Goal: Task Accomplishment & Management: Manage account settings

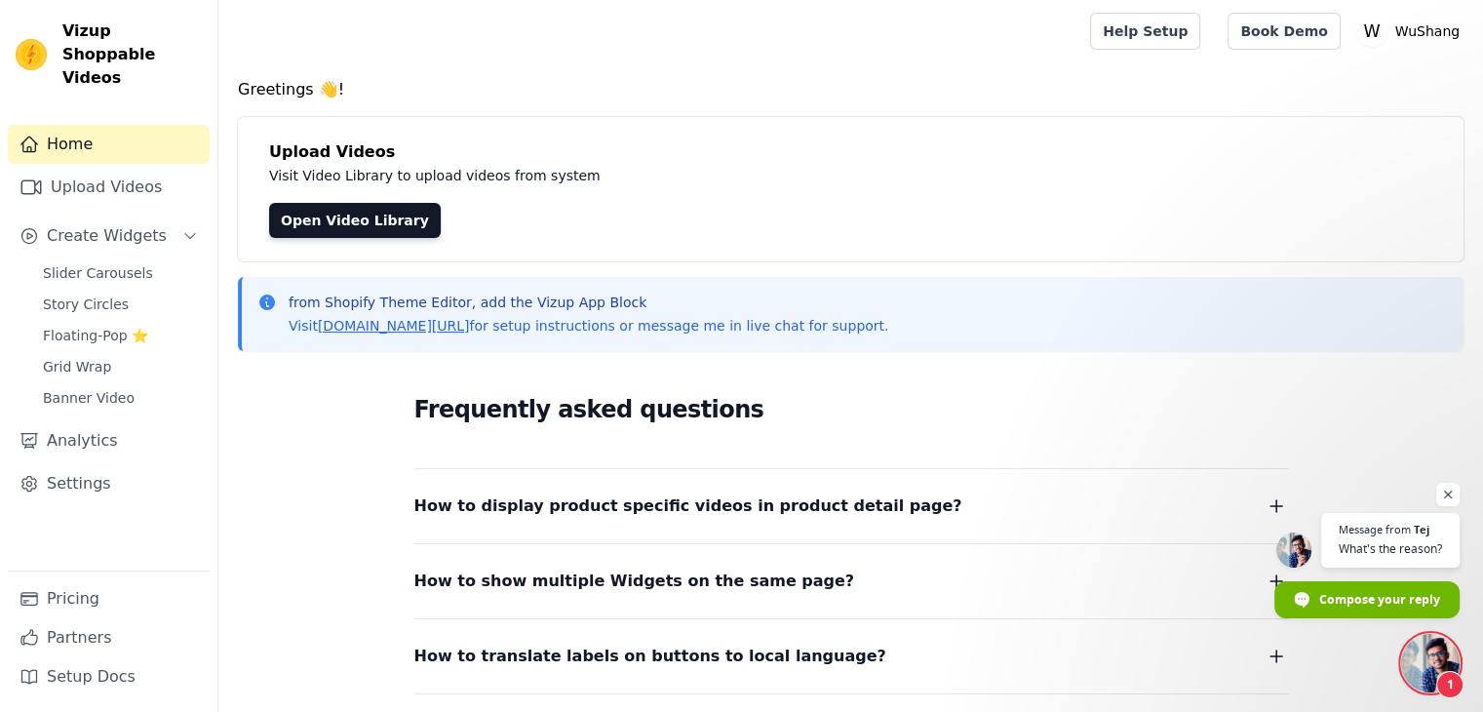
click at [1416, 668] on span "Open chat" at bounding box center [1430, 663] width 59 height 59
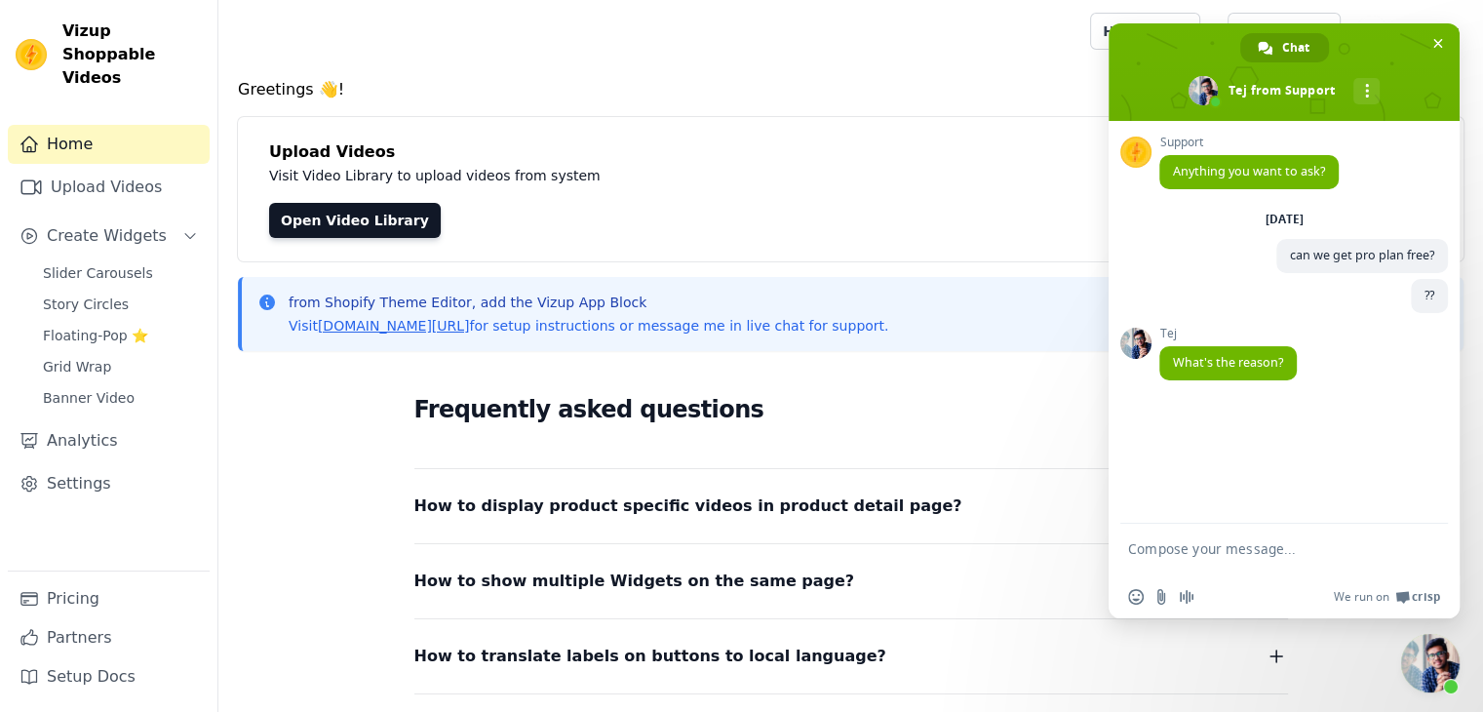
click at [1262, 548] on textarea "Compose your message..." at bounding box center [1262, 557] width 269 height 35
type textarea "i"
type textarea "n"
type textarea "b"
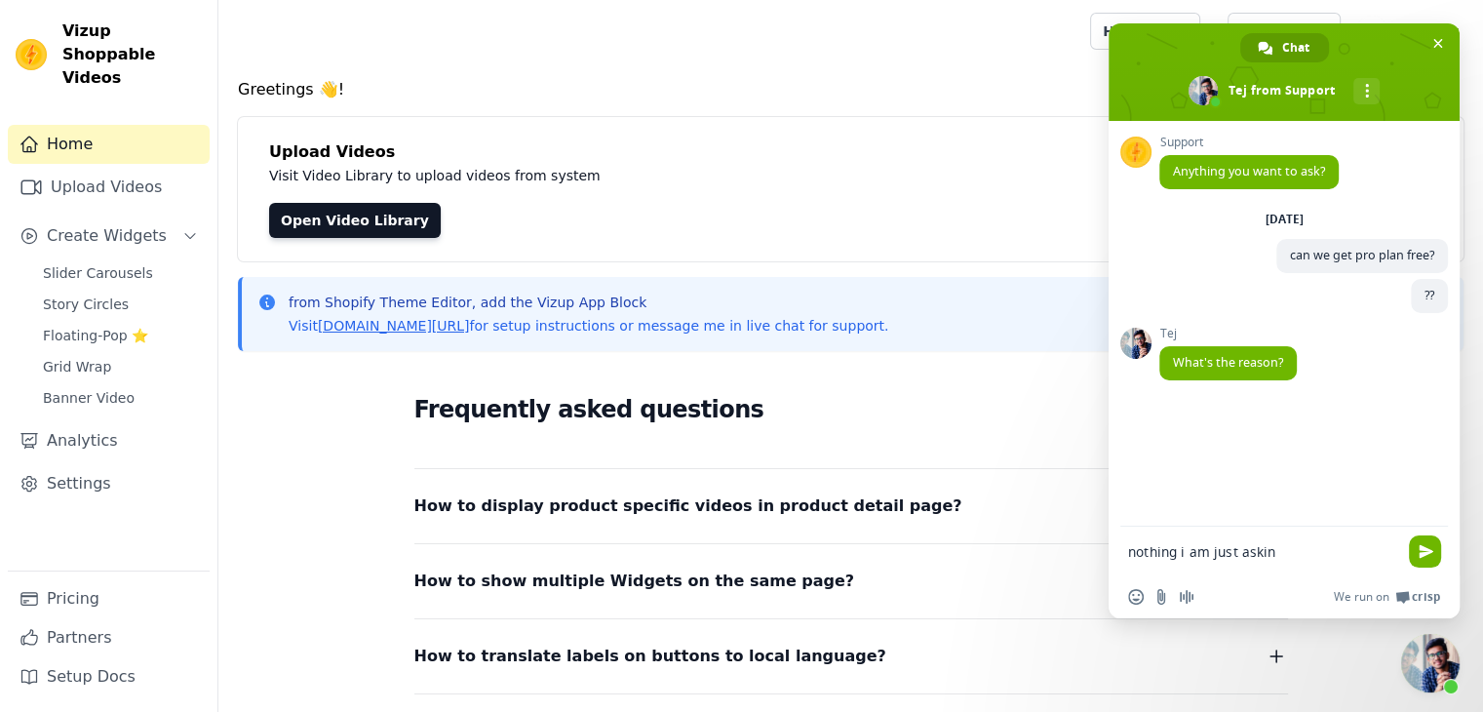
type textarea "nothing i am just asking"
type textarea "if you can?"
click at [1442, 48] on span "Close chat" at bounding box center [1439, 44] width 10 height 10
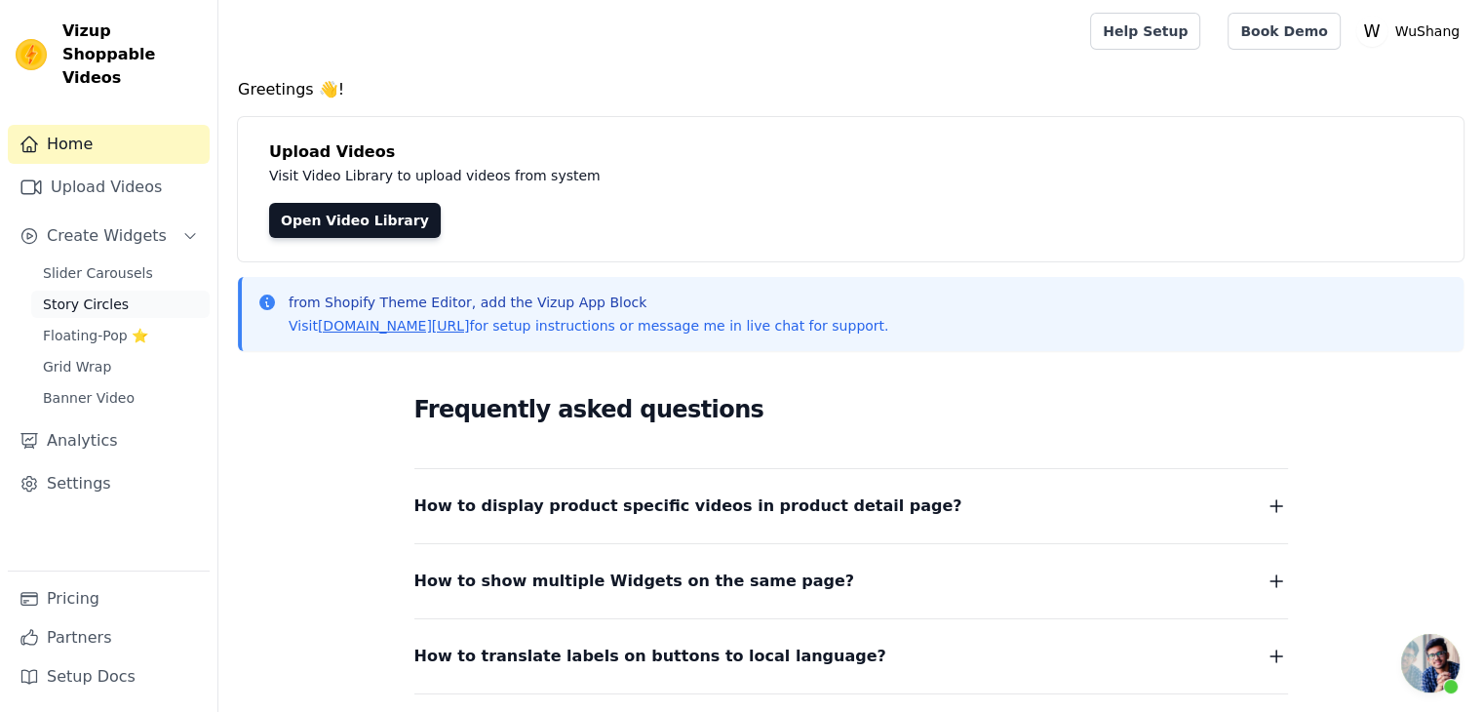
click at [101, 294] on link "Story Circles" at bounding box center [120, 304] width 178 height 27
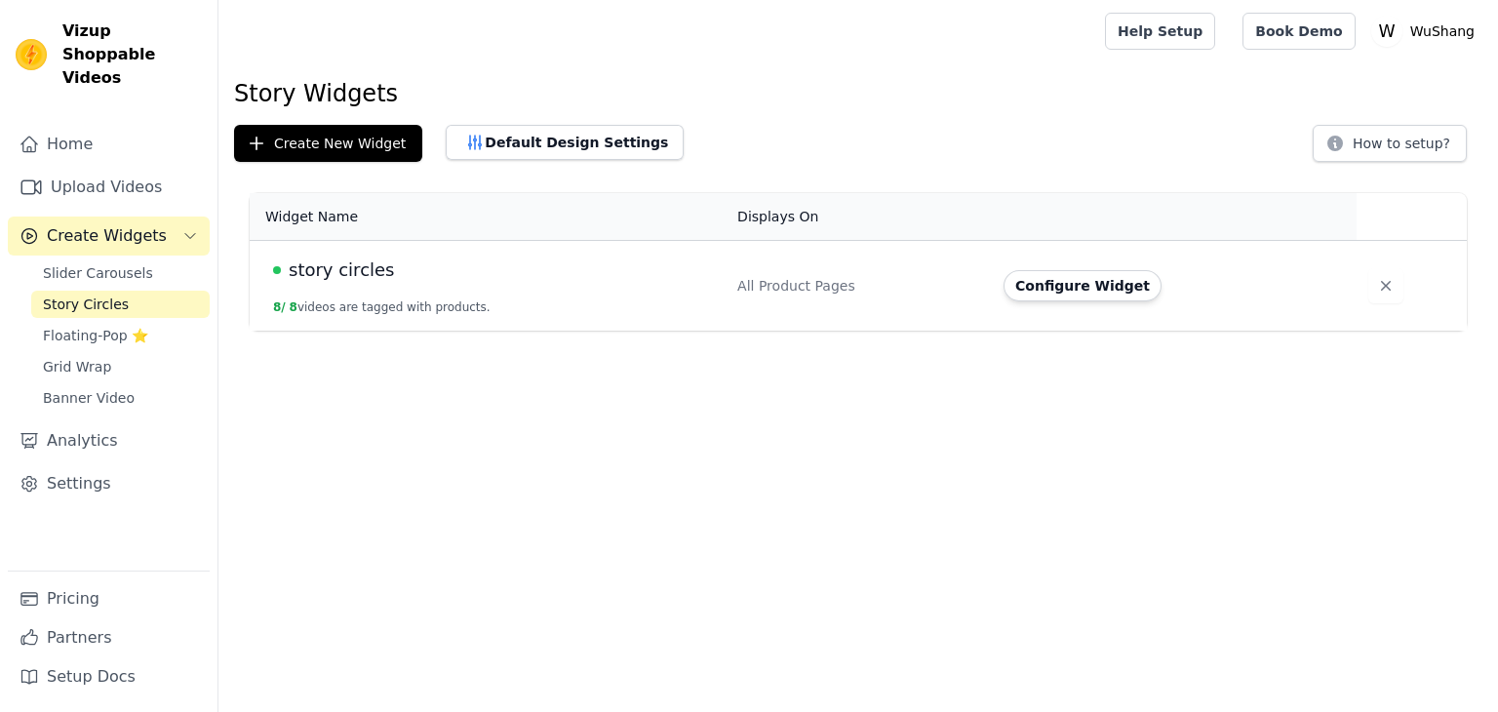
click at [106, 261] on link "Slider Carousels" at bounding box center [120, 272] width 178 height 27
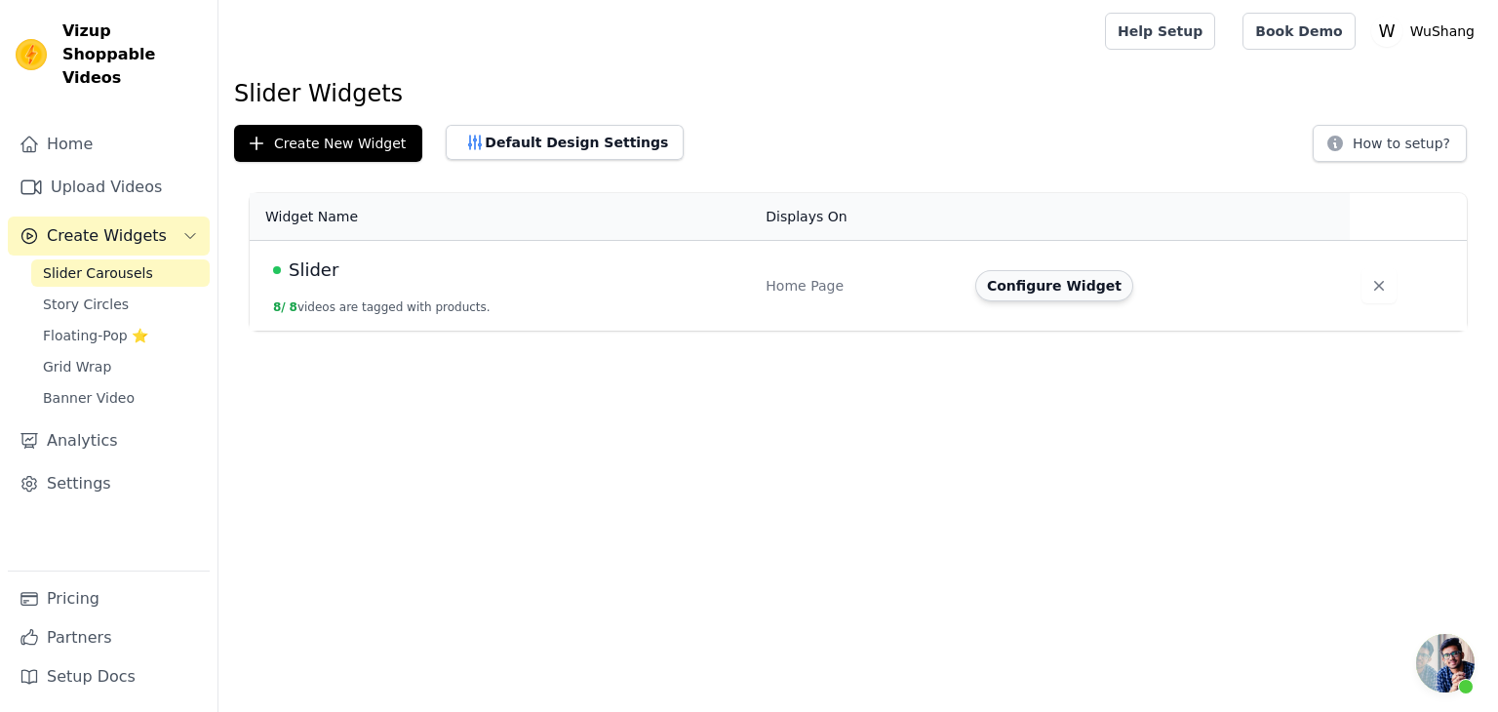
click at [1031, 279] on button "Configure Widget" at bounding box center [1054, 285] width 158 height 31
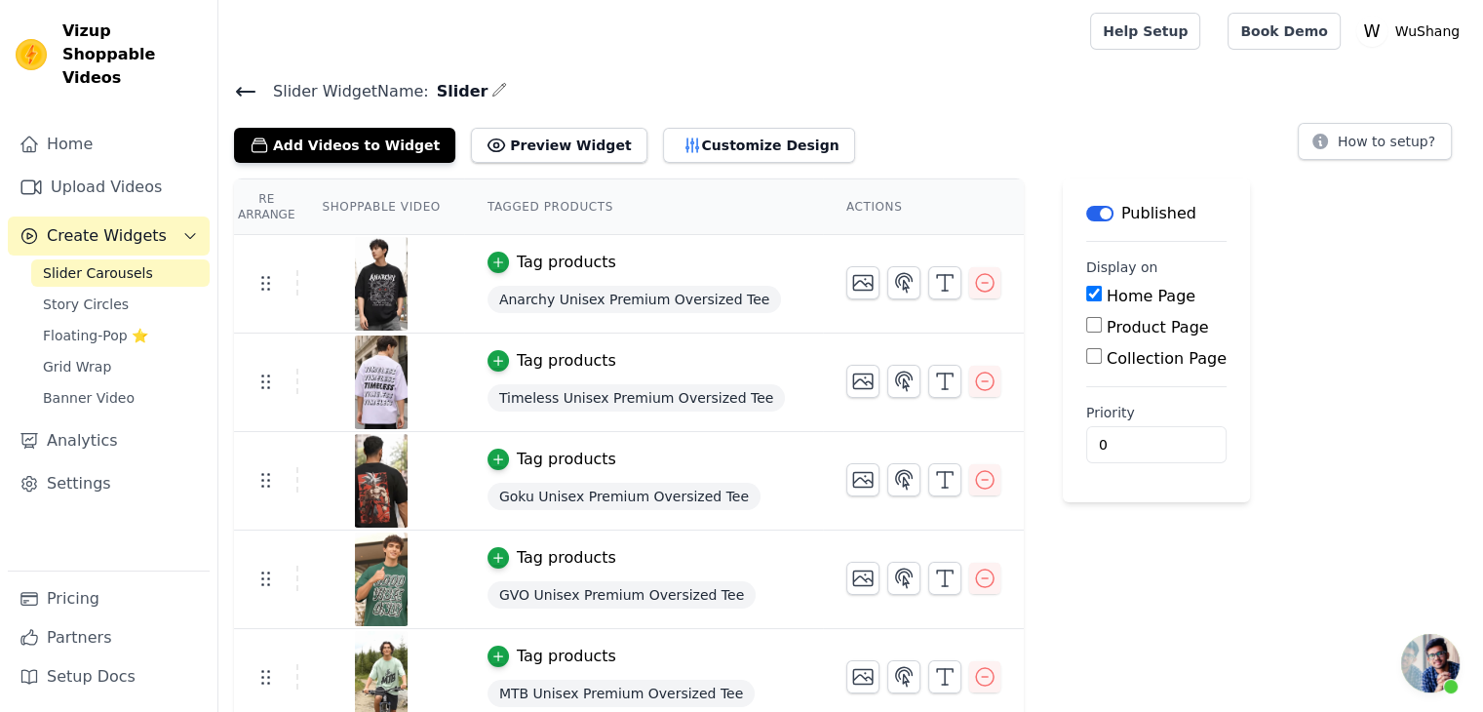
click at [702, 116] on div "Slider Widget Name: Slider Add Videos to Widget Preview Widget Customize Design…" at bounding box center [850, 120] width 1265 height 85
click at [694, 137] on button "Customize Design" at bounding box center [759, 145] width 192 height 35
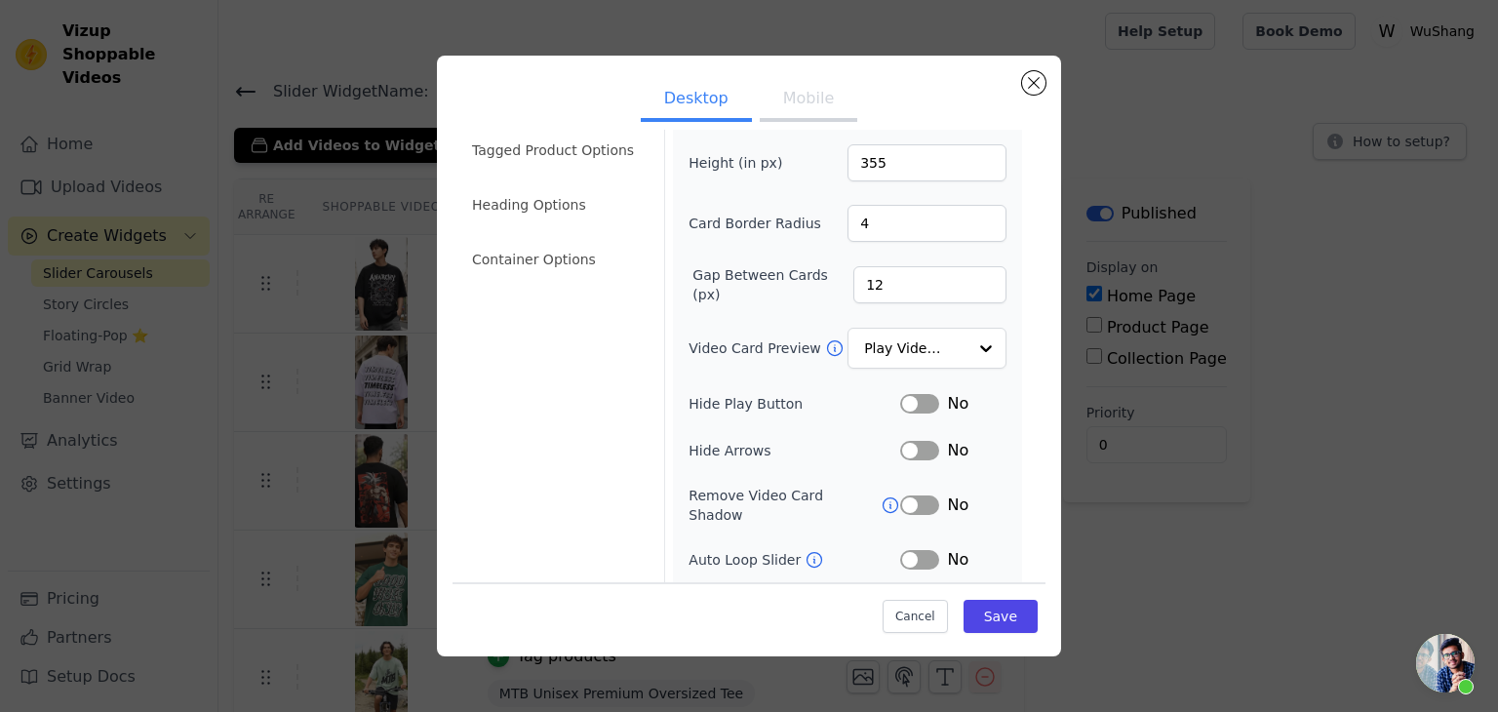
scroll to position [74, 0]
click at [919, 353] on input "Video Card Preview" at bounding box center [915, 349] width 100 height 39
click at [767, 369] on div "Width (in px) 200 Height (in px) 355 Card Border Radius 4 Gap Between Cards (px…" at bounding box center [847, 374] width 318 height 581
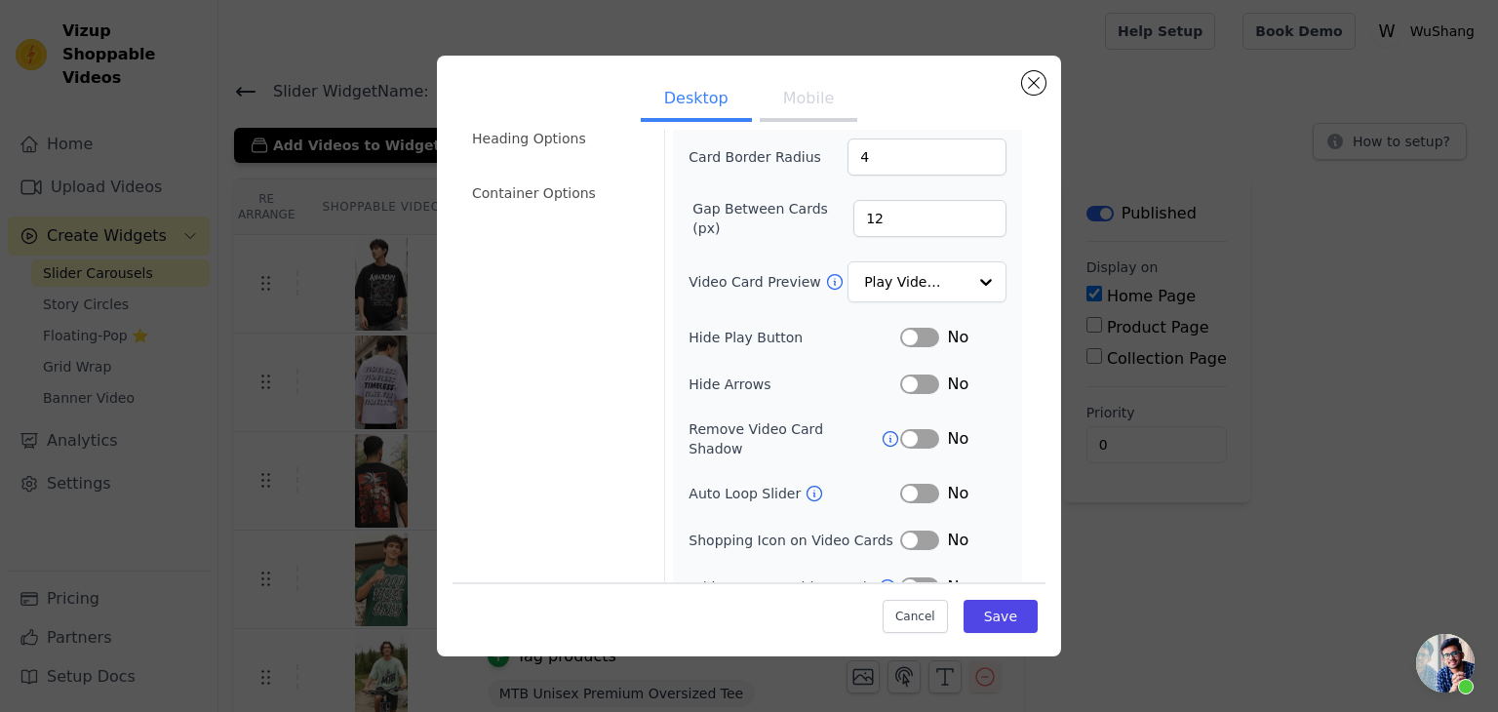
scroll to position [0, 0]
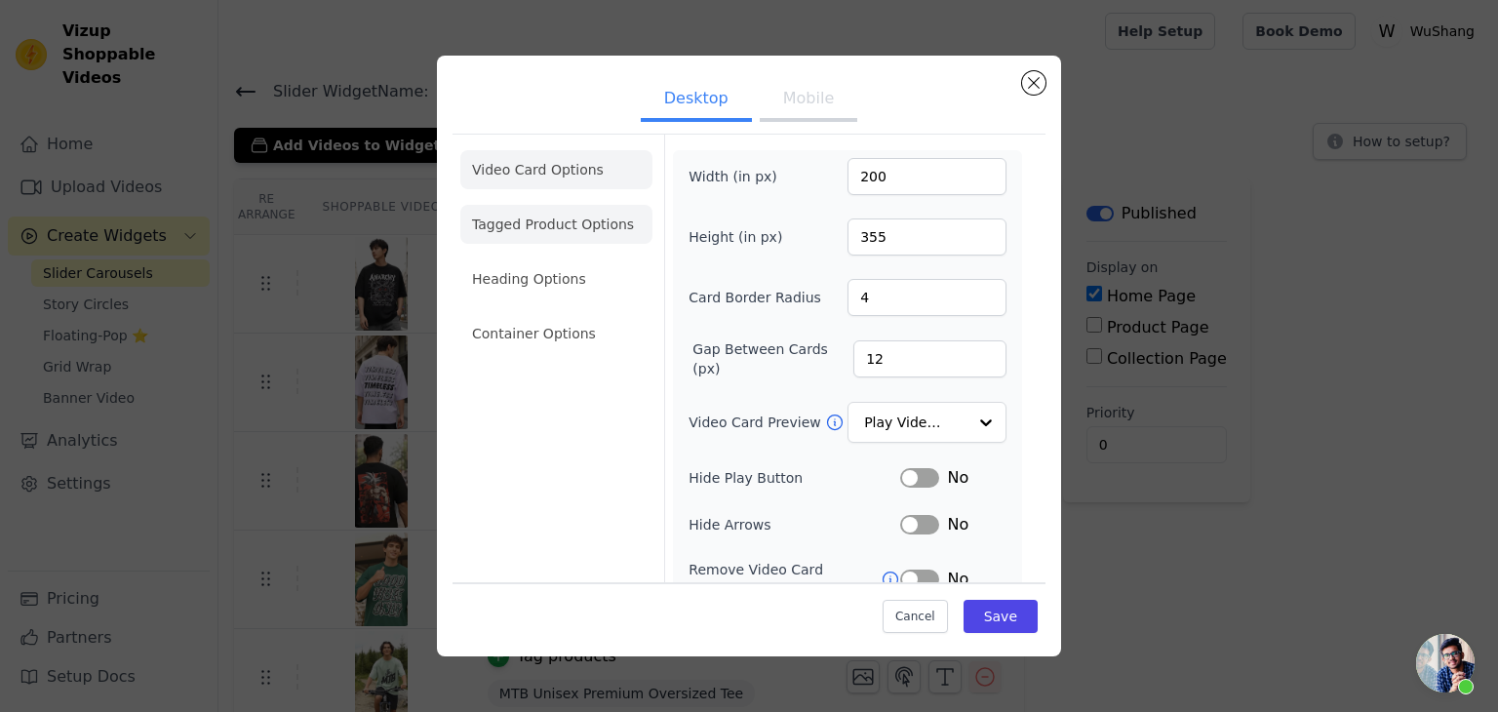
click at [558, 231] on li "Tagged Product Options" at bounding box center [556, 224] width 192 height 39
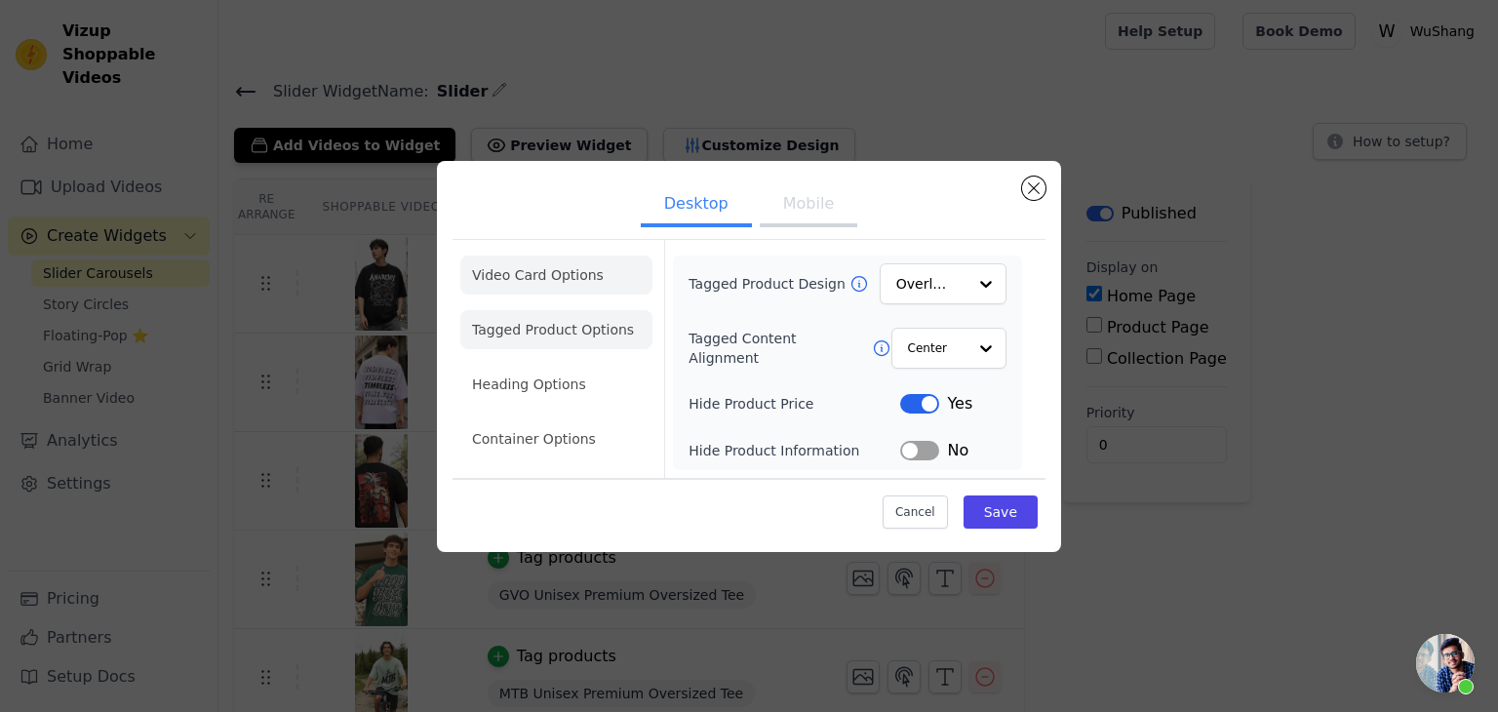
click at [556, 274] on li "Video Card Options" at bounding box center [556, 274] width 192 height 39
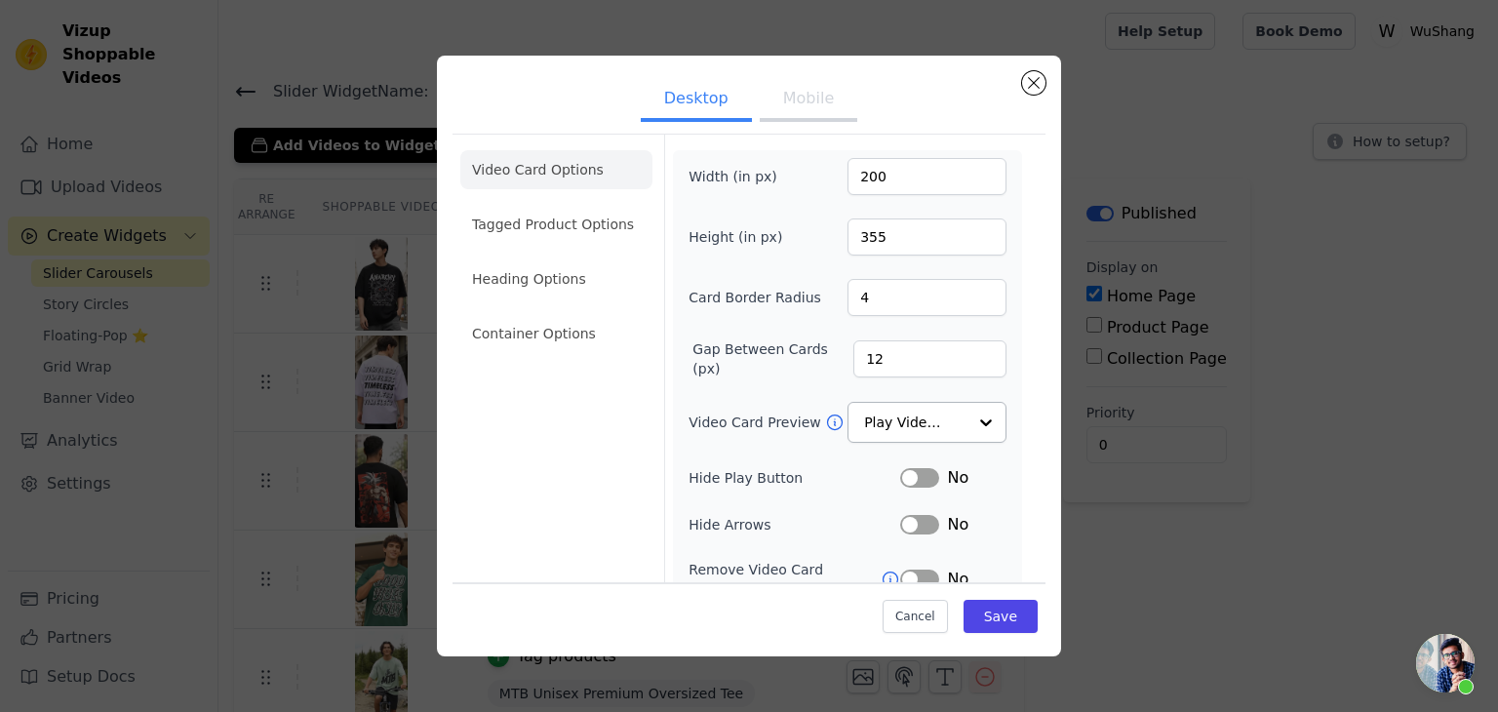
scroll to position [152, 0]
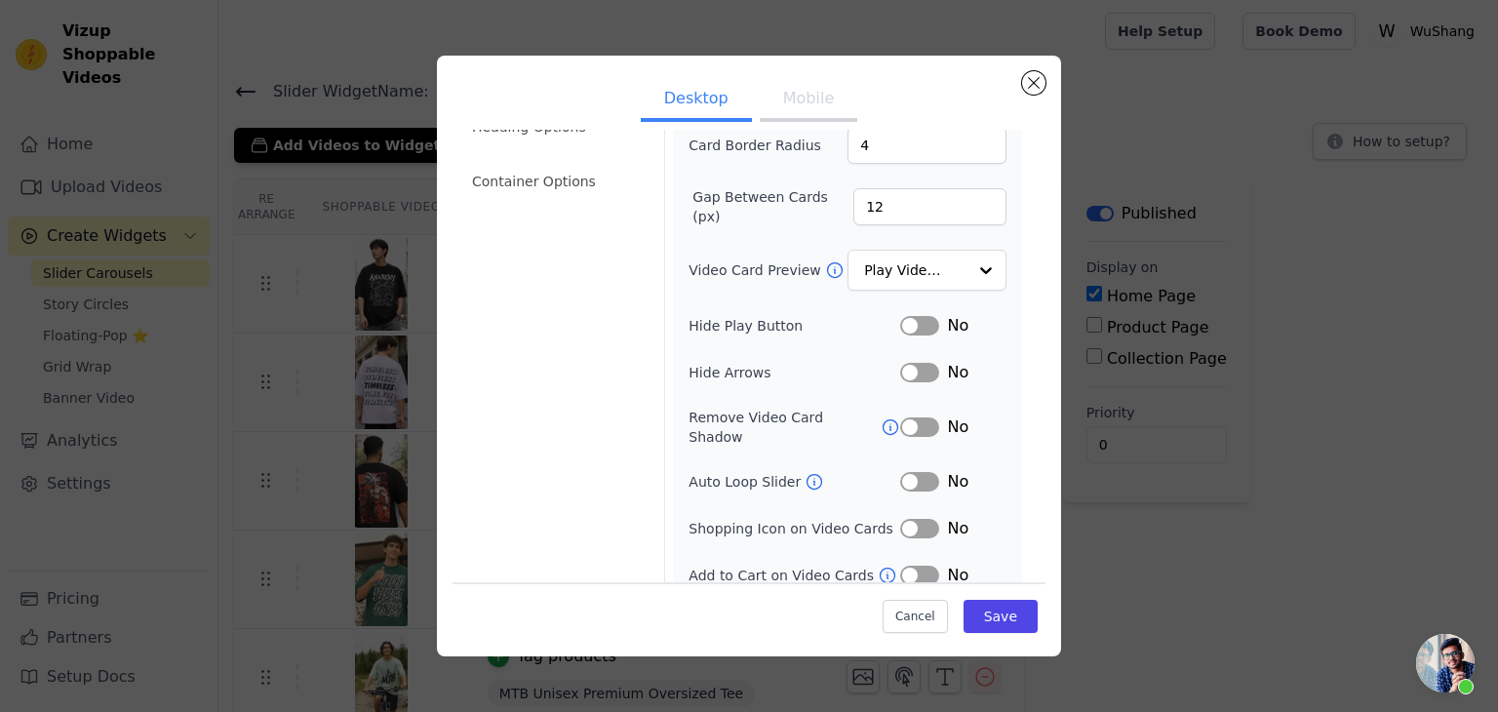
click at [908, 566] on button "Label" at bounding box center [919, 576] width 39 height 20
click at [878, 566] on icon at bounding box center [888, 576] width 20 height 20
click at [792, 95] on button "Mobile" at bounding box center [809, 100] width 98 height 43
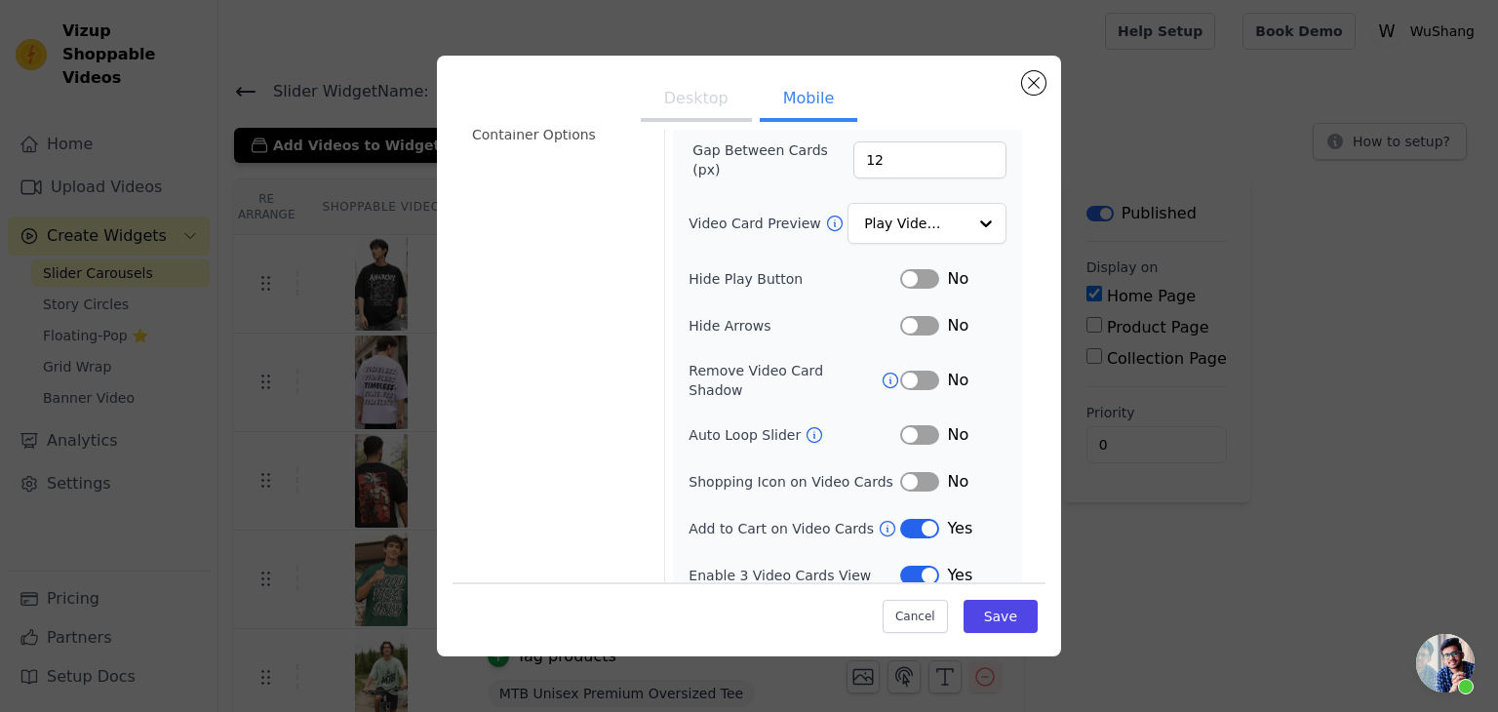
scroll to position [0, 0]
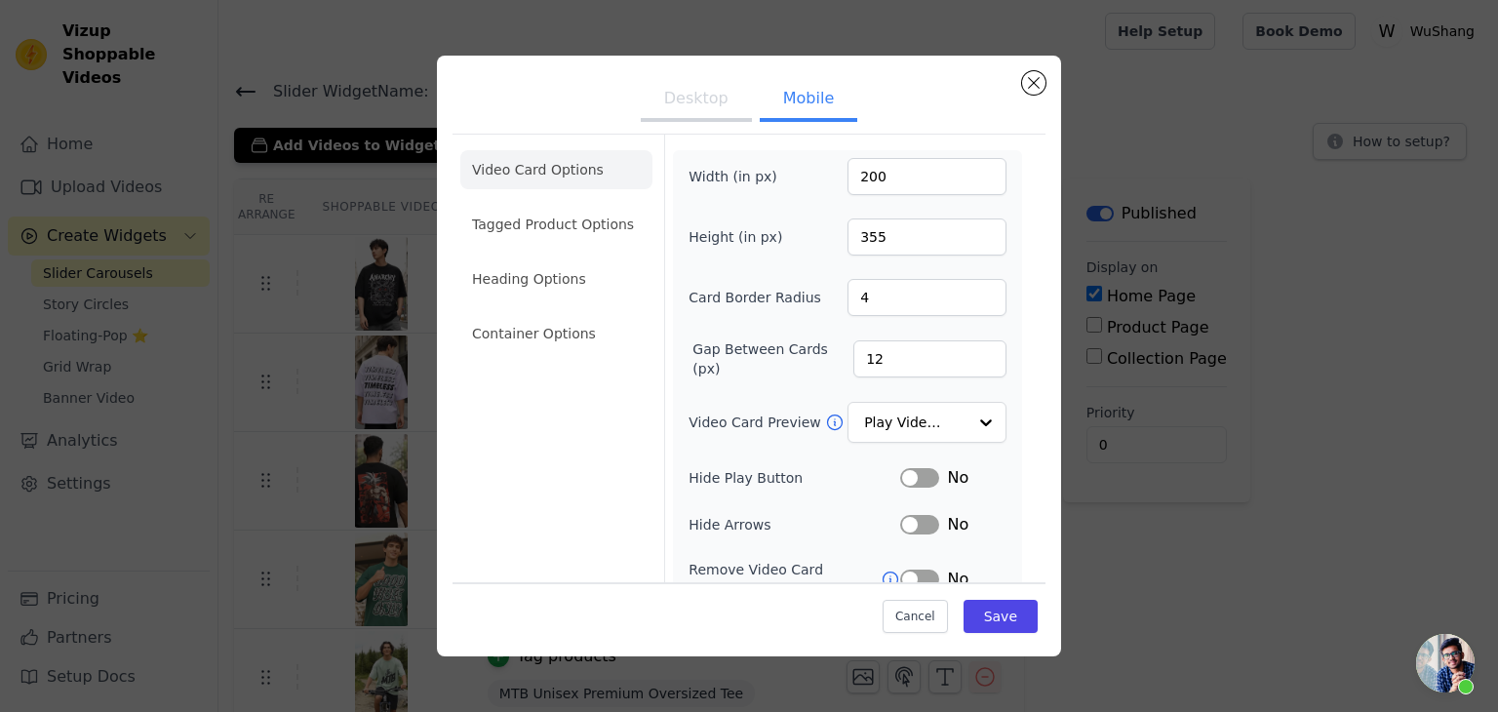
click at [663, 95] on button "Desktop" at bounding box center [696, 100] width 111 height 43
click at [531, 236] on li "Tagged Product Options" at bounding box center [556, 224] width 192 height 39
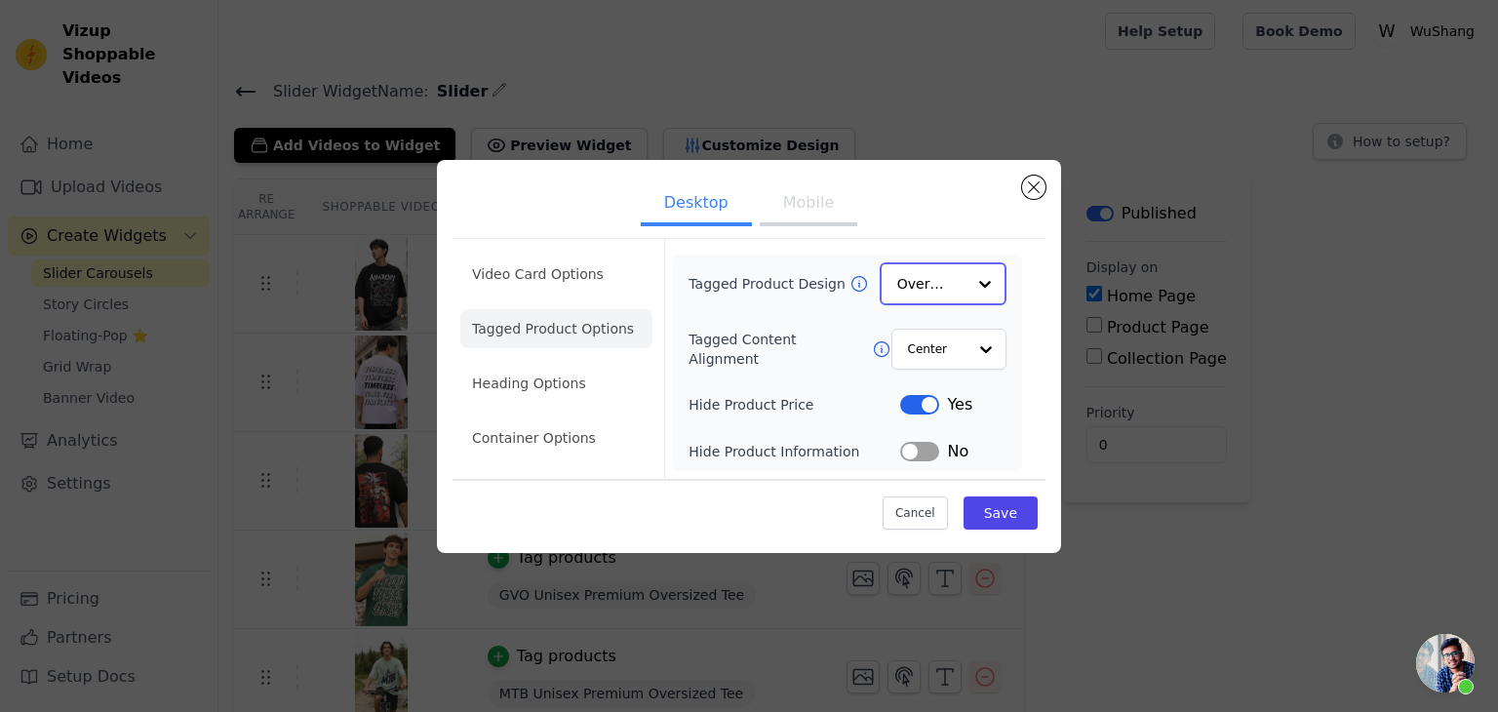
click at [932, 290] on input "Tagged Product Design" at bounding box center [931, 283] width 68 height 39
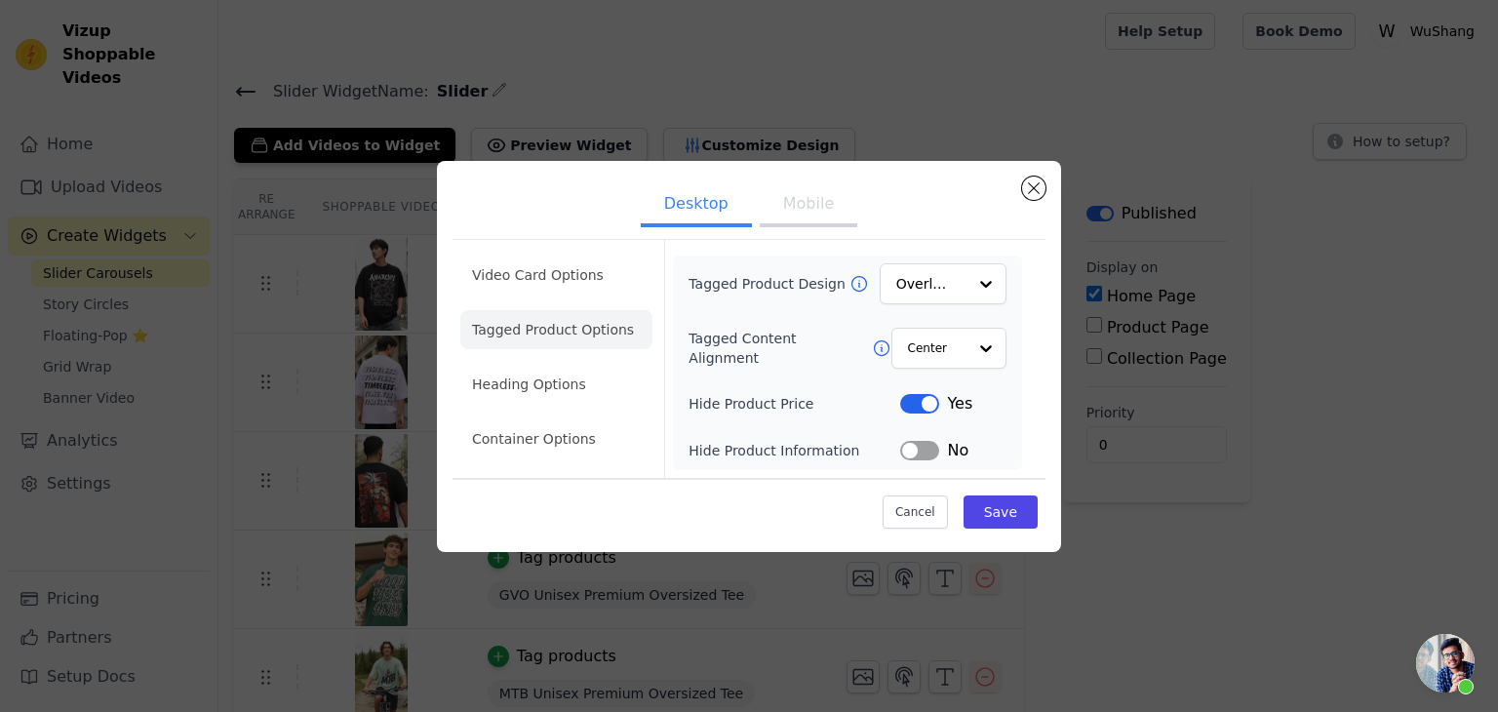
click at [788, 293] on label "Tagged Product Design" at bounding box center [768, 284] width 160 height 20
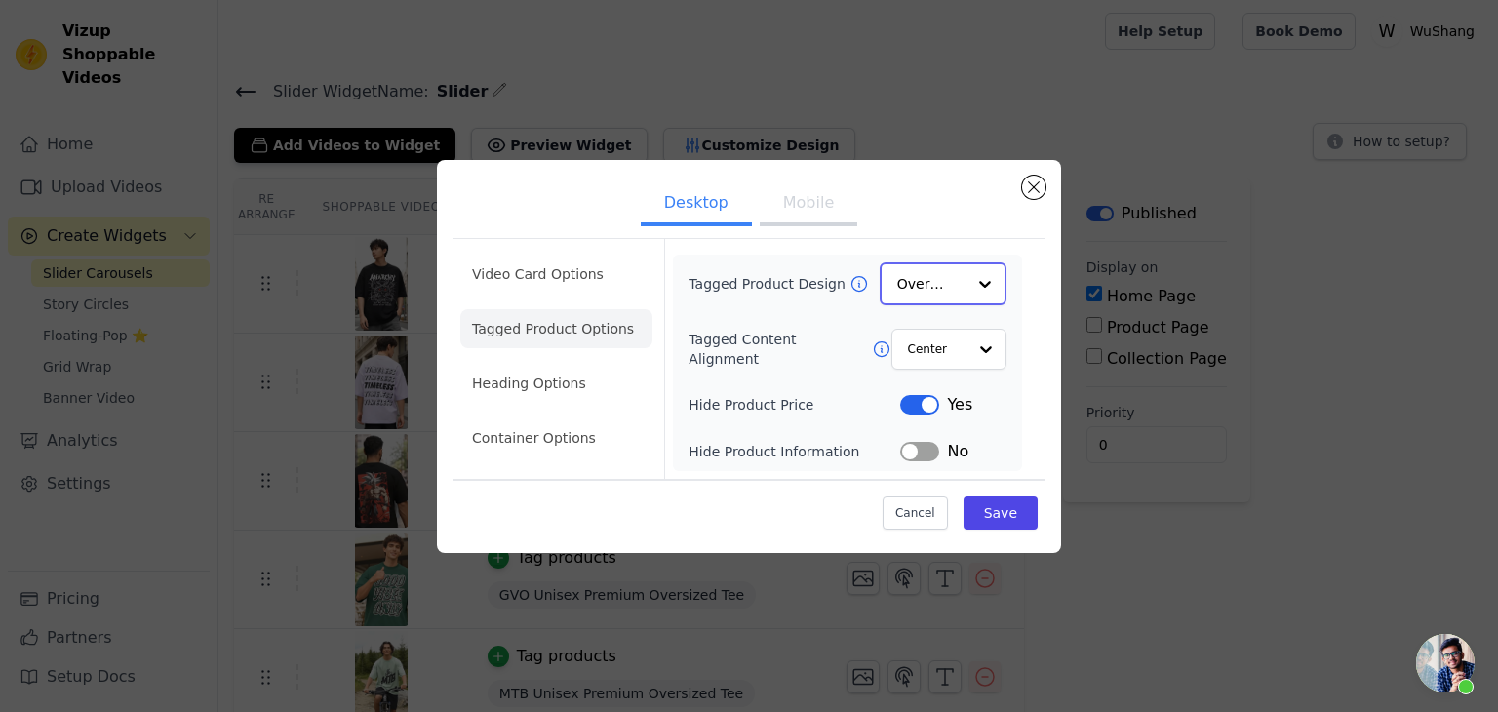
click at [897, 293] on input "Tagged Product Design" at bounding box center [931, 283] width 68 height 39
click at [965, 282] on div "Overlay" at bounding box center [943, 283] width 127 height 43
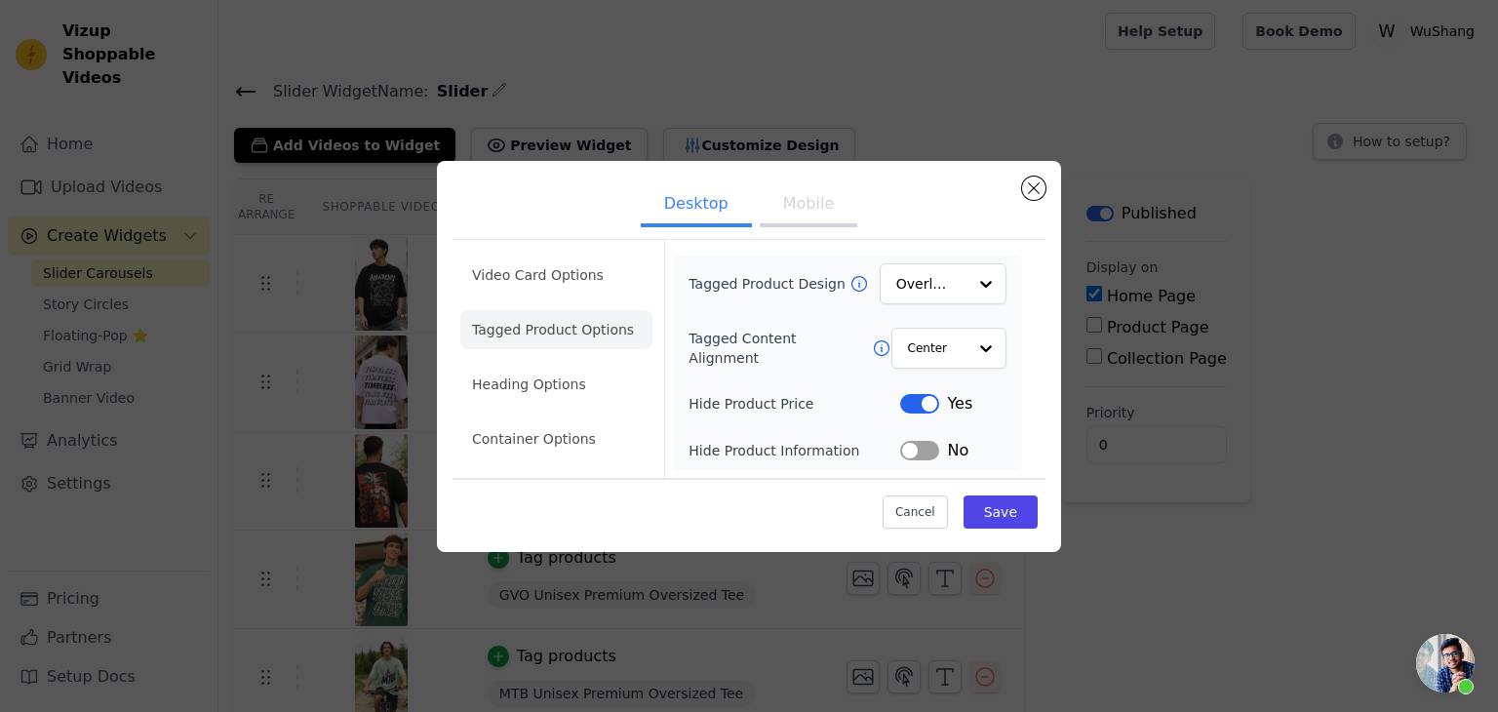
click at [764, 307] on div "Tagged Product Design Overlay Tagged Content Alignment Center Hide Product Pric…" at bounding box center [847, 362] width 318 height 199
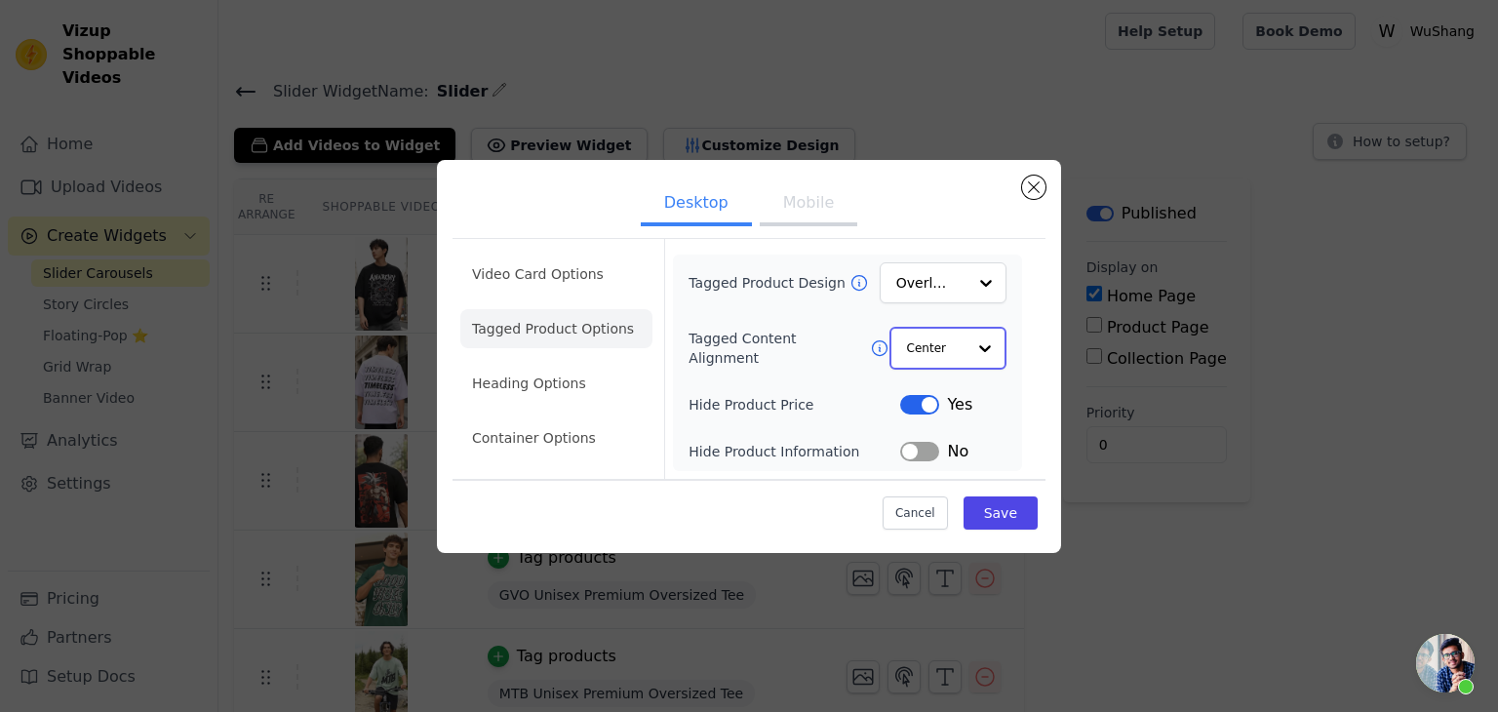
click at [948, 359] on input "Tagged Content Alignment" at bounding box center [936, 348] width 59 height 39
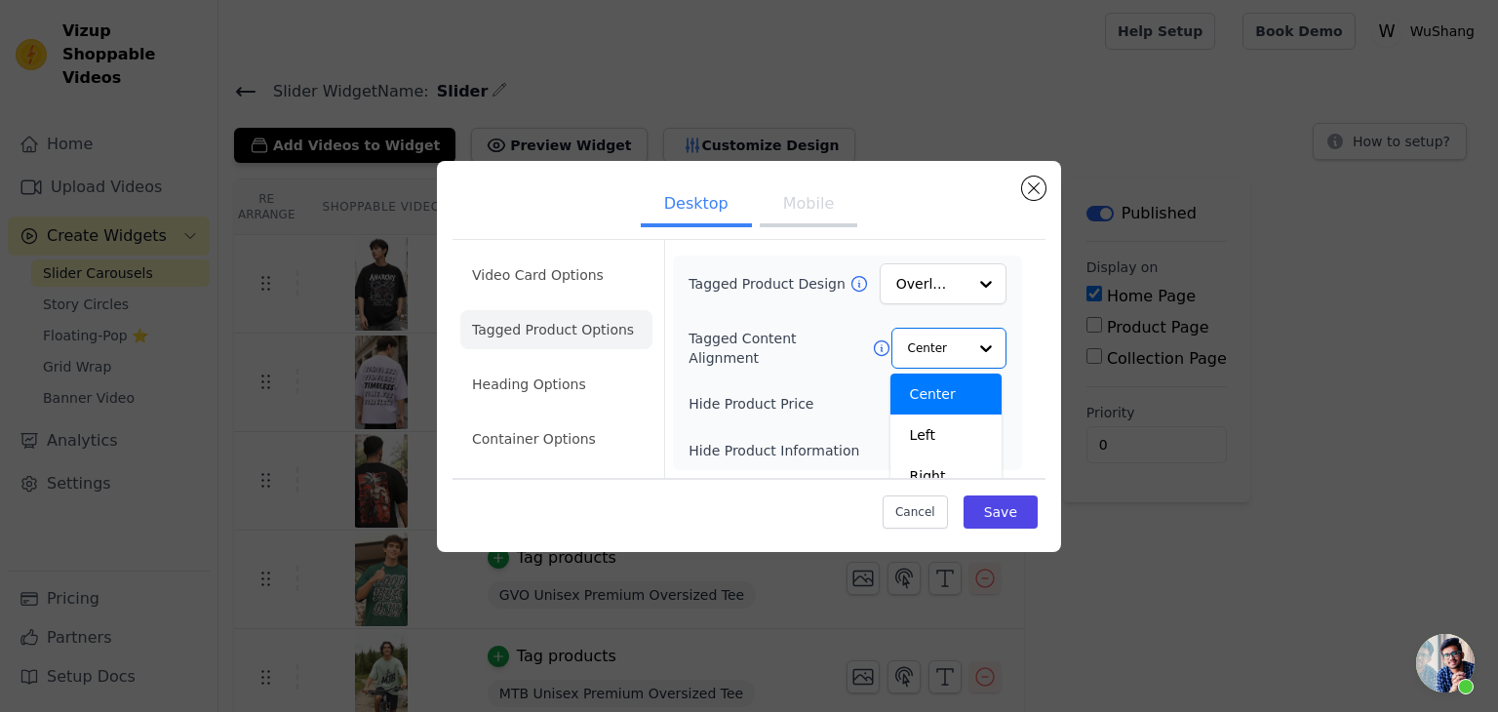
click at [758, 316] on div "Tagged Product Design Overlay Tagged Content Alignment Center Left Right Option…" at bounding box center [847, 362] width 318 height 199
click at [928, 457] on button "Label" at bounding box center [919, 451] width 39 height 20
click at [919, 462] on div "Tagged Product Design Overlay Tagged Content Alignment Center Hide Product Pric…" at bounding box center [847, 362] width 349 height 215
click at [921, 453] on button "Label" at bounding box center [919, 451] width 39 height 20
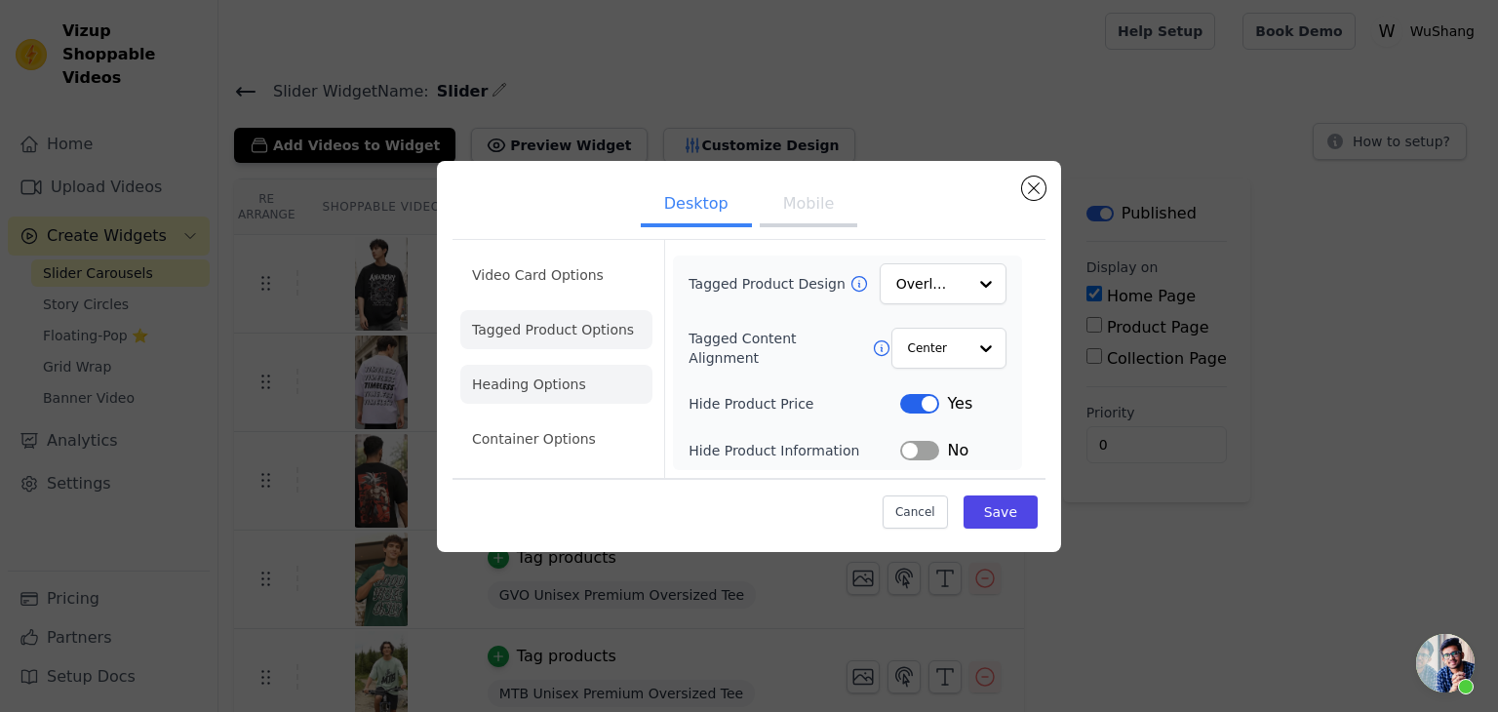
click at [557, 376] on li "Heading Options" at bounding box center [556, 384] width 192 height 39
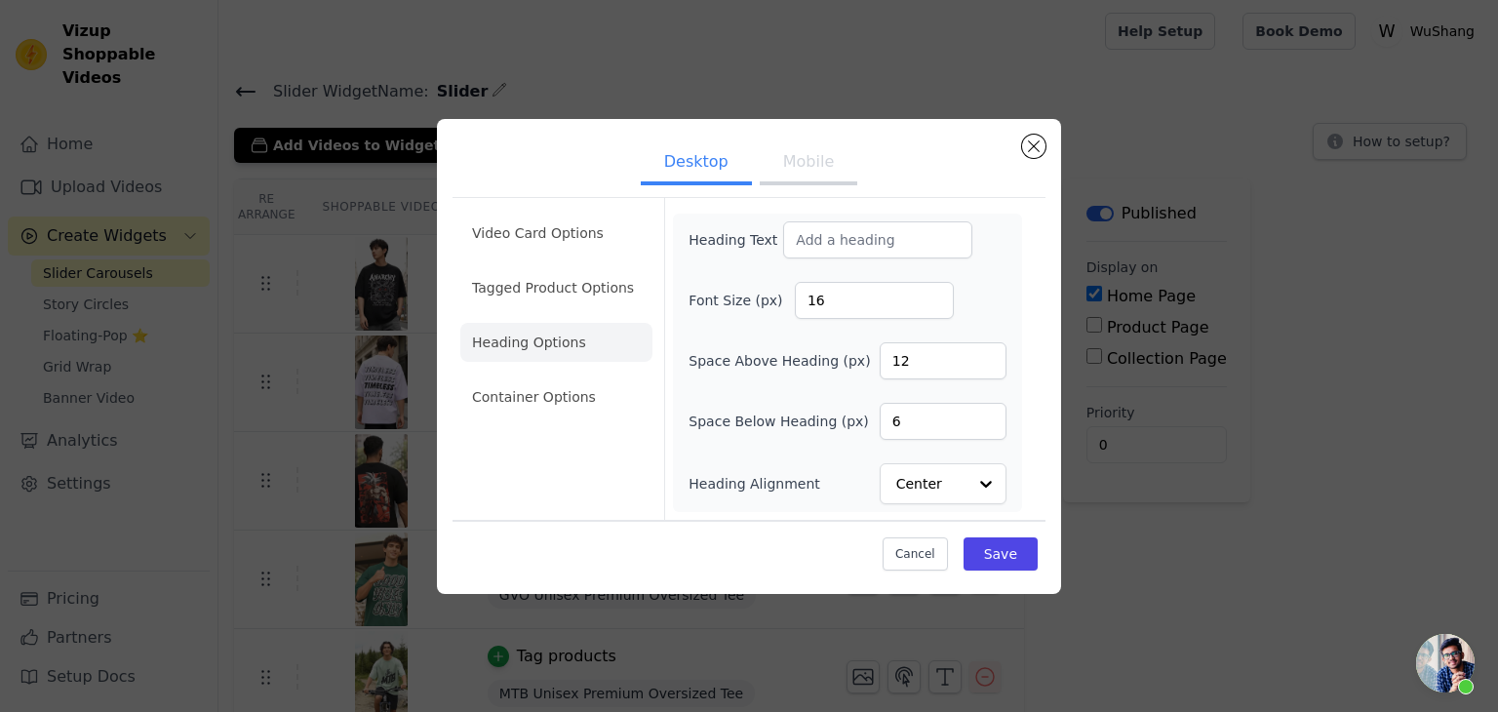
click at [796, 157] on button "Mobile" at bounding box center [809, 163] width 98 height 43
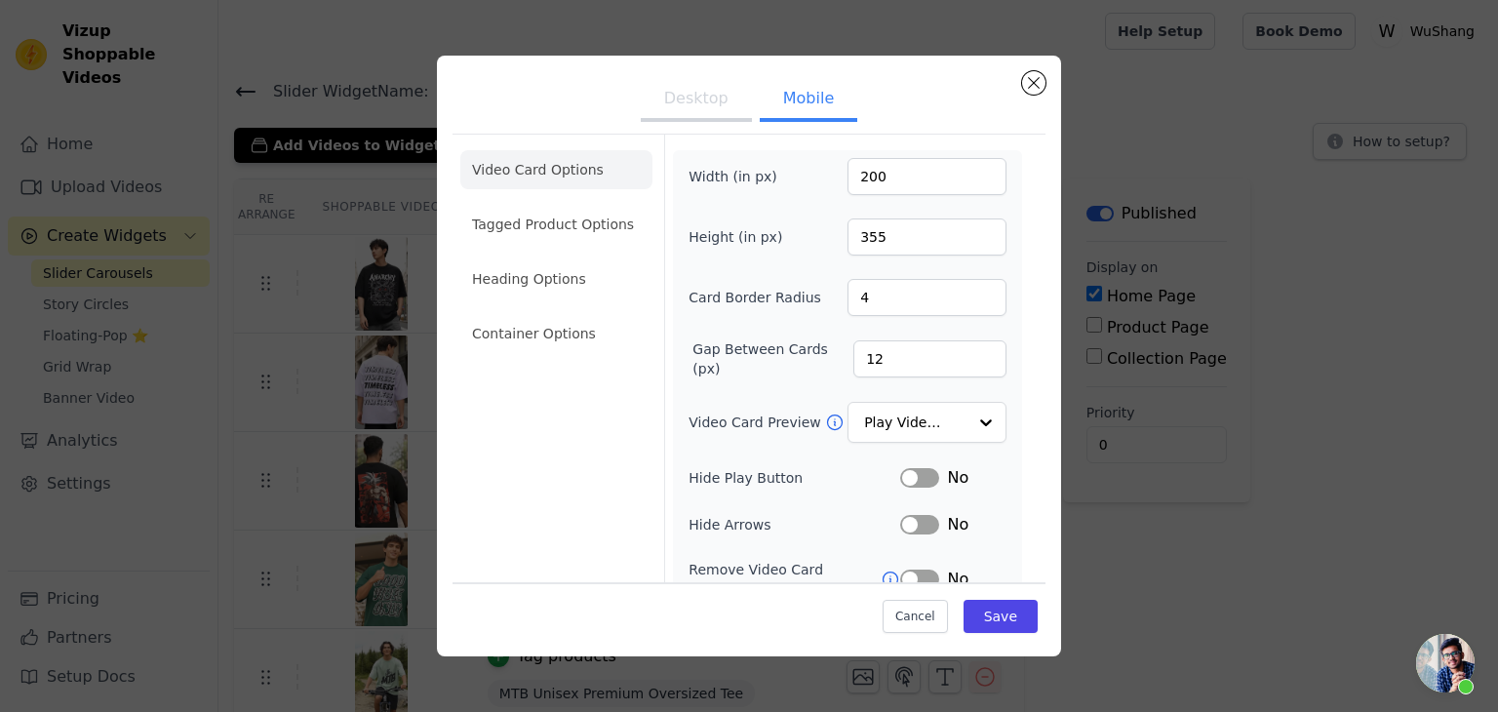
click at [698, 92] on button "Desktop" at bounding box center [696, 100] width 111 height 43
click at [538, 279] on li "Heading Options" at bounding box center [556, 278] width 192 height 39
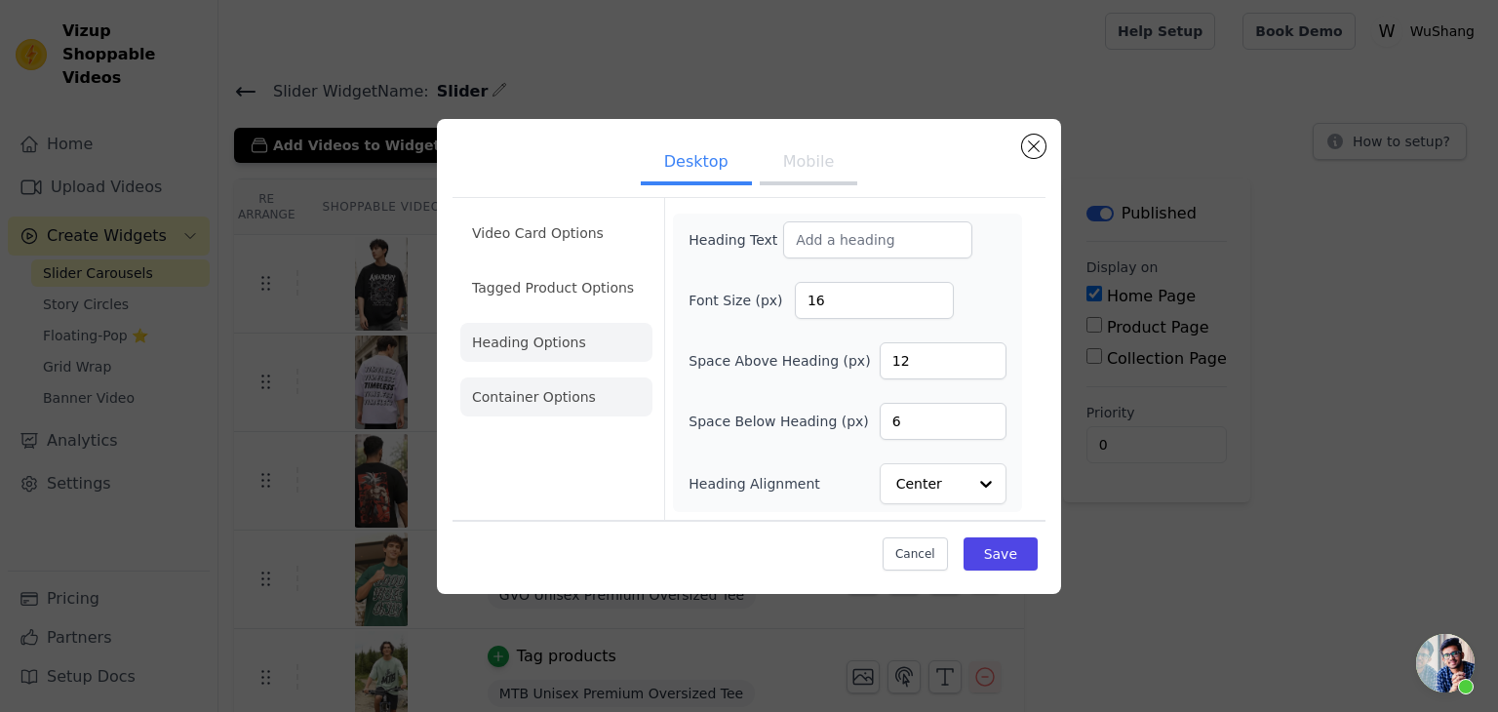
click at [573, 403] on li "Container Options" at bounding box center [556, 396] width 192 height 39
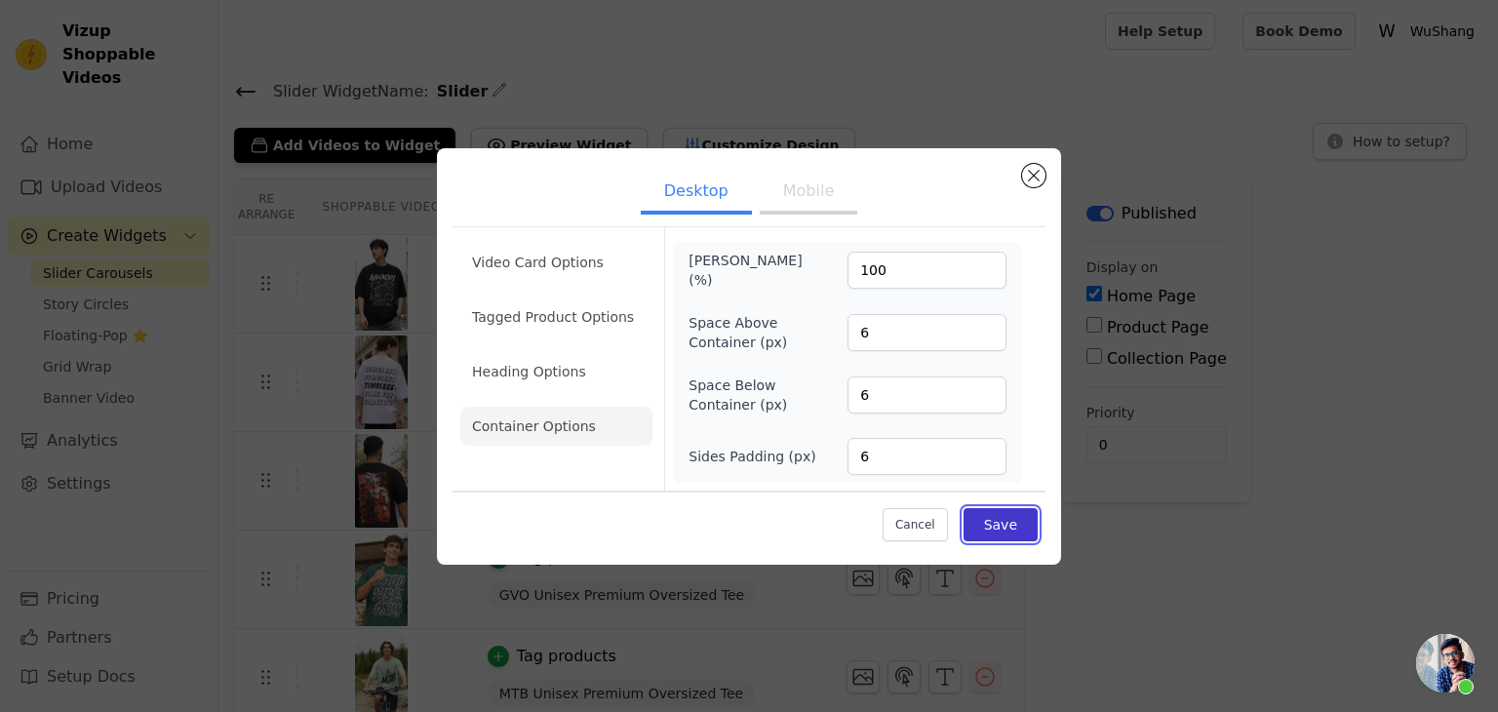
click at [1003, 528] on button "Save" at bounding box center [1000, 524] width 74 height 33
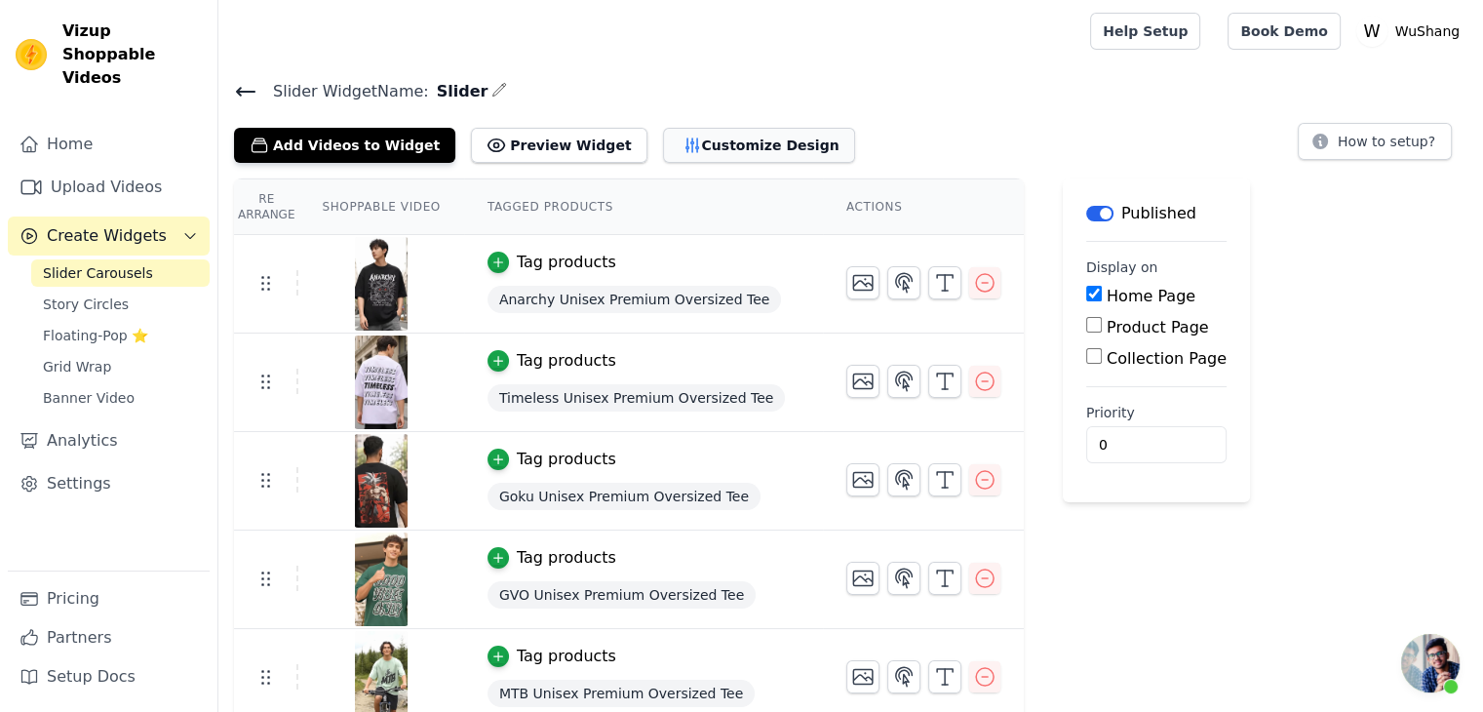
click at [718, 144] on button "Customize Design" at bounding box center [759, 145] width 192 height 35
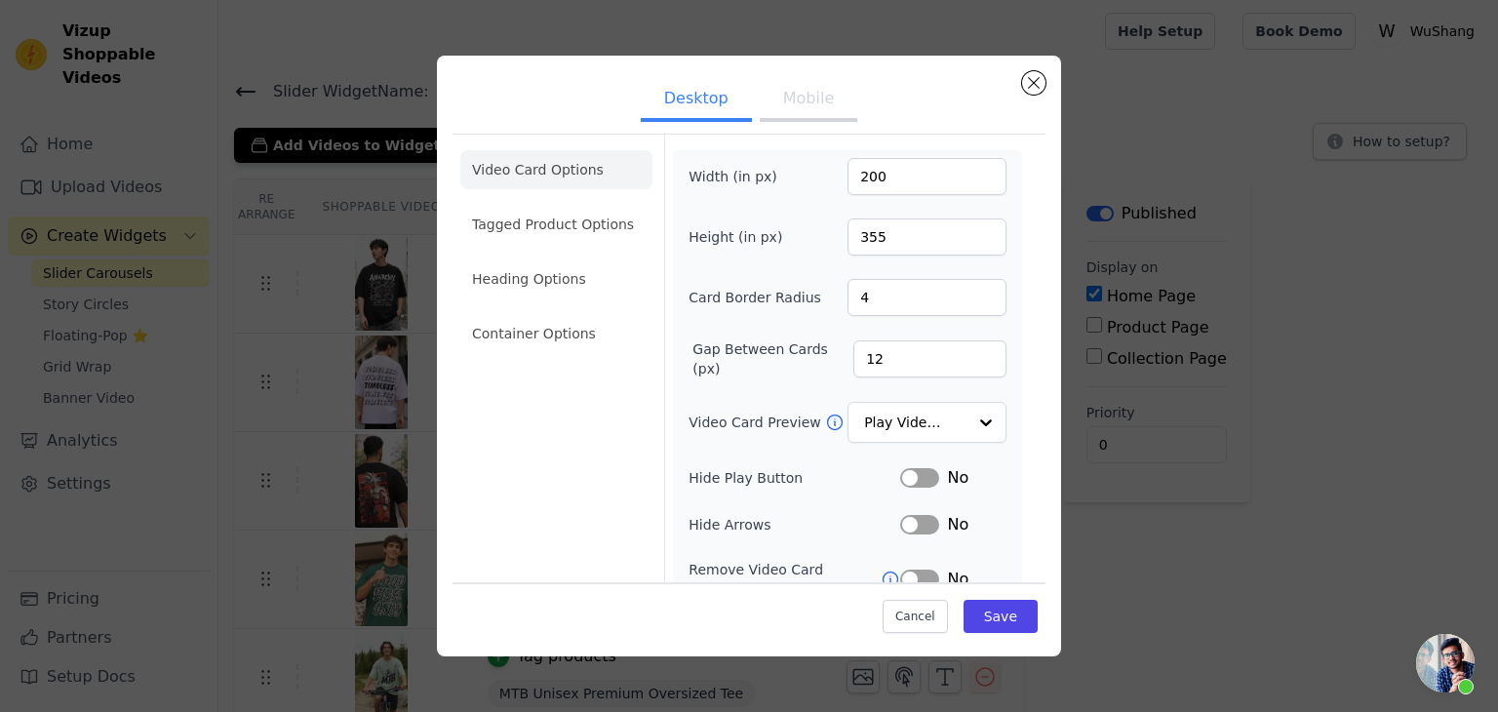
scroll to position [152, 0]
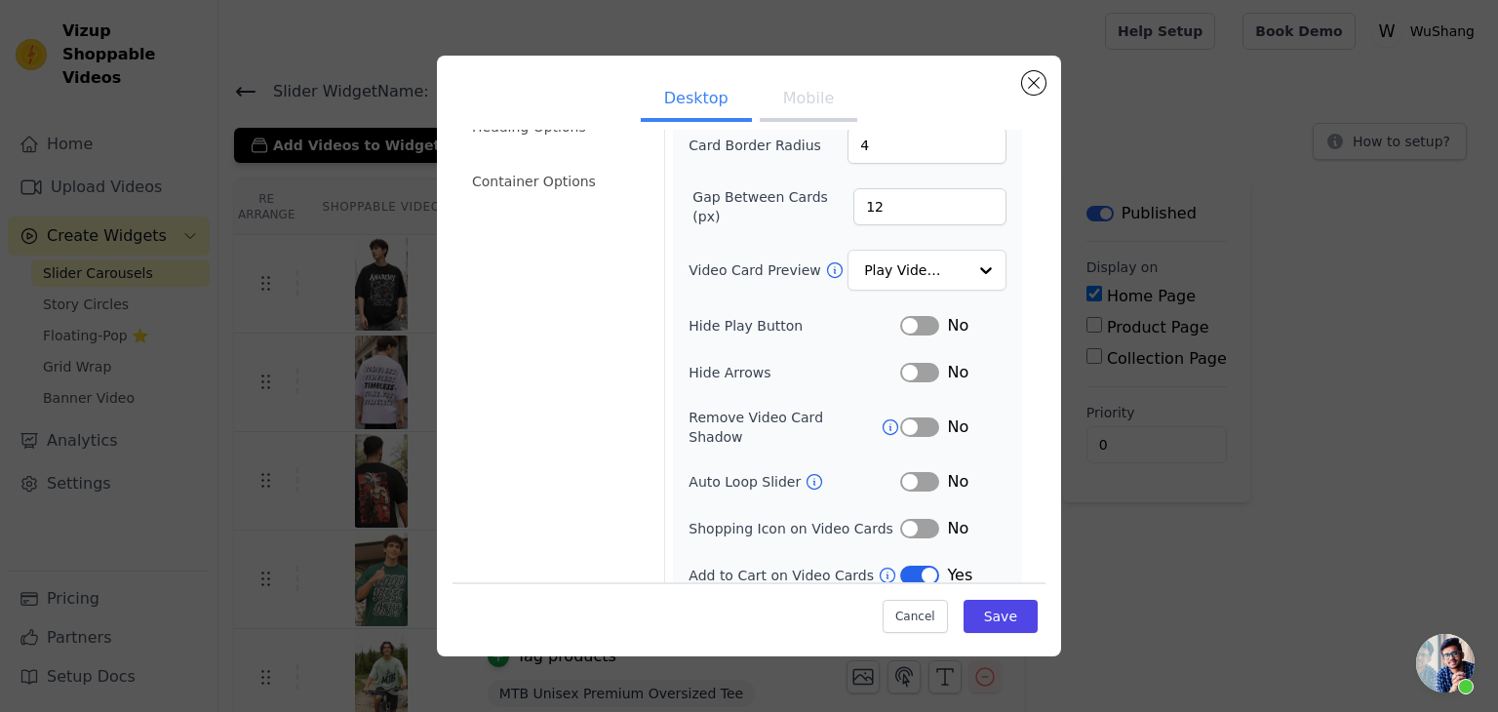
click at [918, 566] on button "Label" at bounding box center [919, 576] width 39 height 20
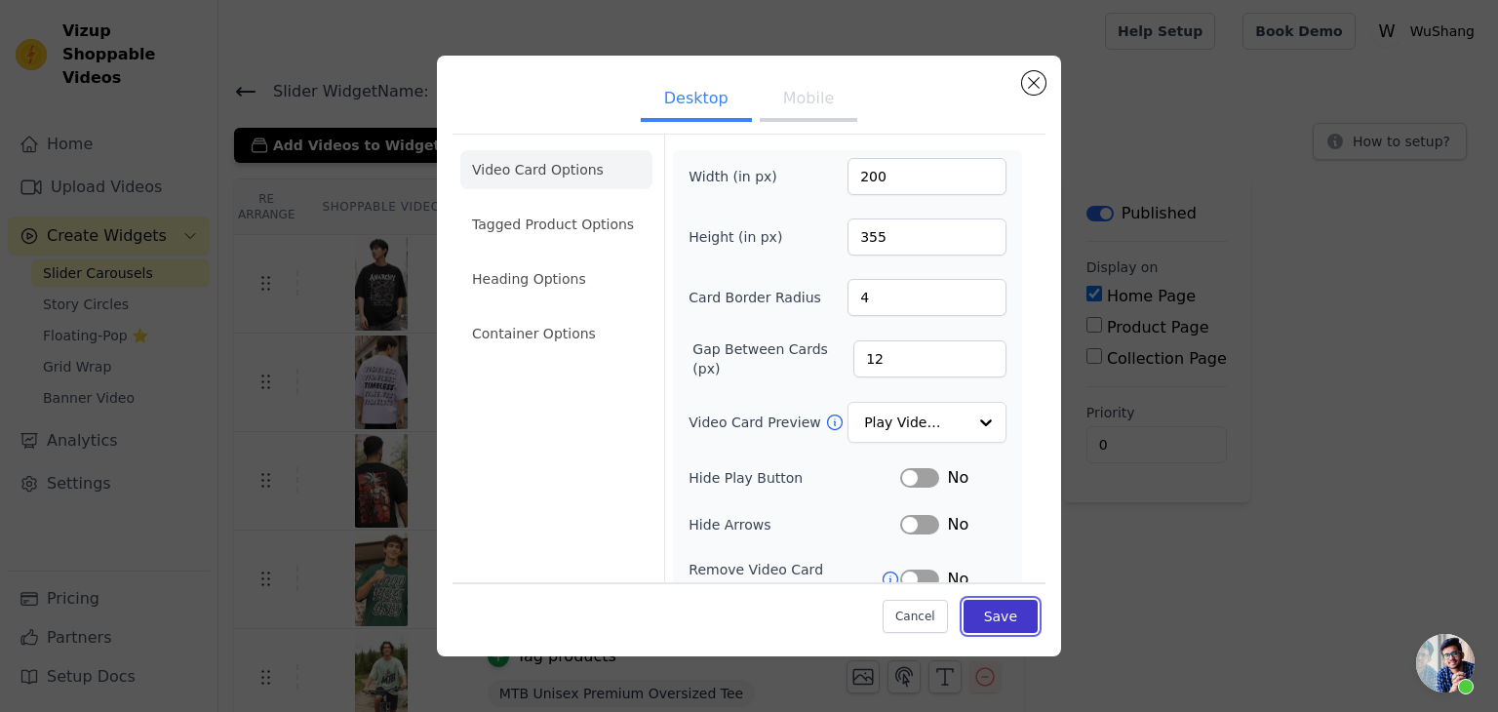
click at [1011, 624] on button "Save" at bounding box center [1000, 616] width 74 height 33
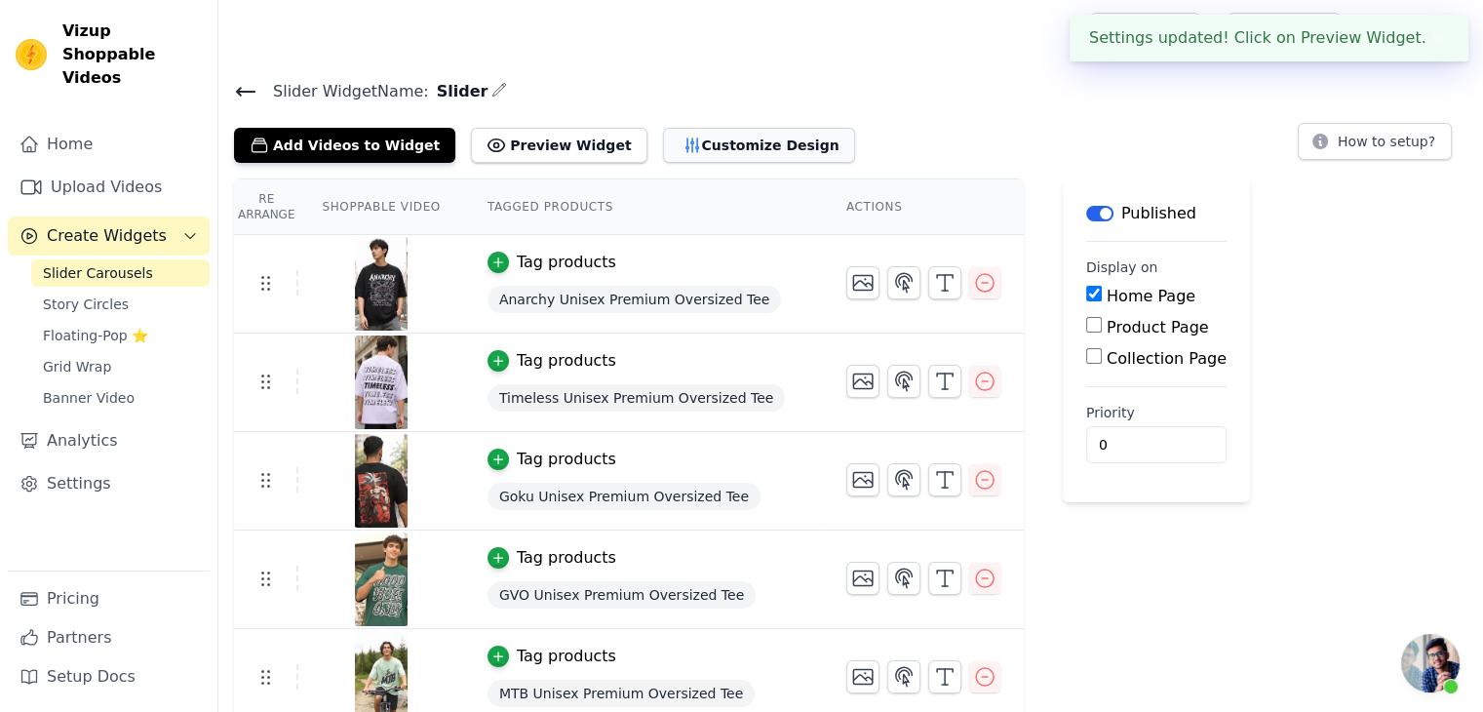
click at [702, 130] on button "Customize Design" at bounding box center [759, 145] width 192 height 35
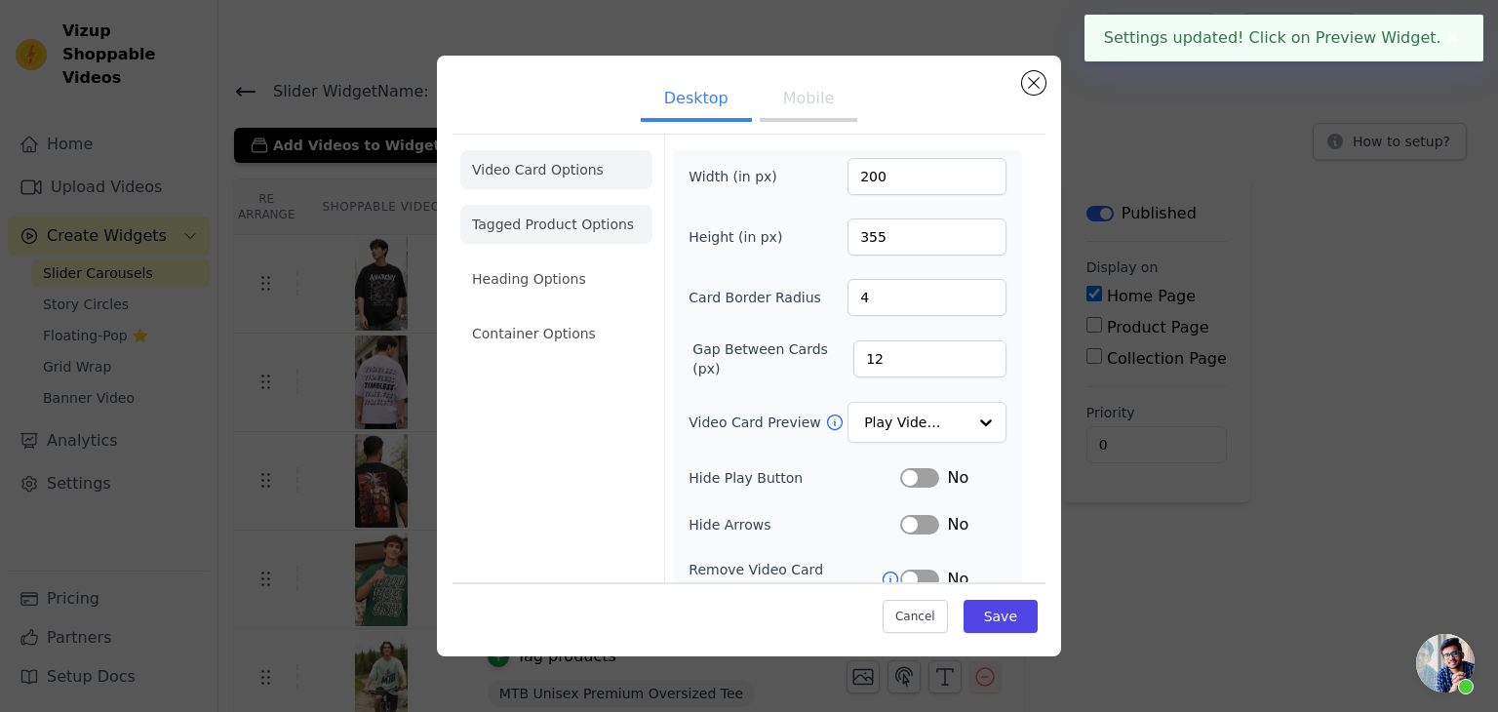
click at [527, 220] on li "Tagged Product Options" at bounding box center [556, 224] width 192 height 39
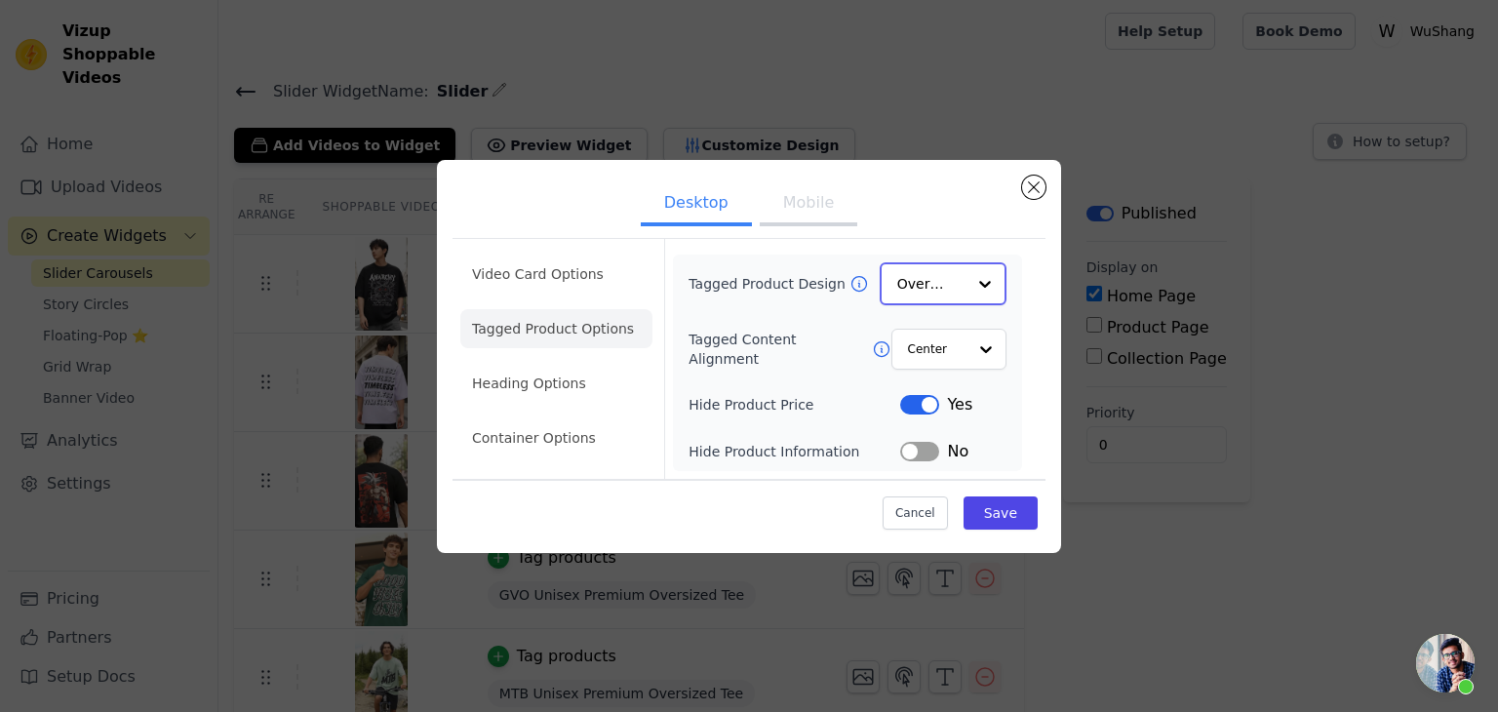
click at [938, 289] on input "Tagged Product Design" at bounding box center [931, 283] width 68 height 39
click at [925, 321] on div "Card" at bounding box center [943, 329] width 127 height 41
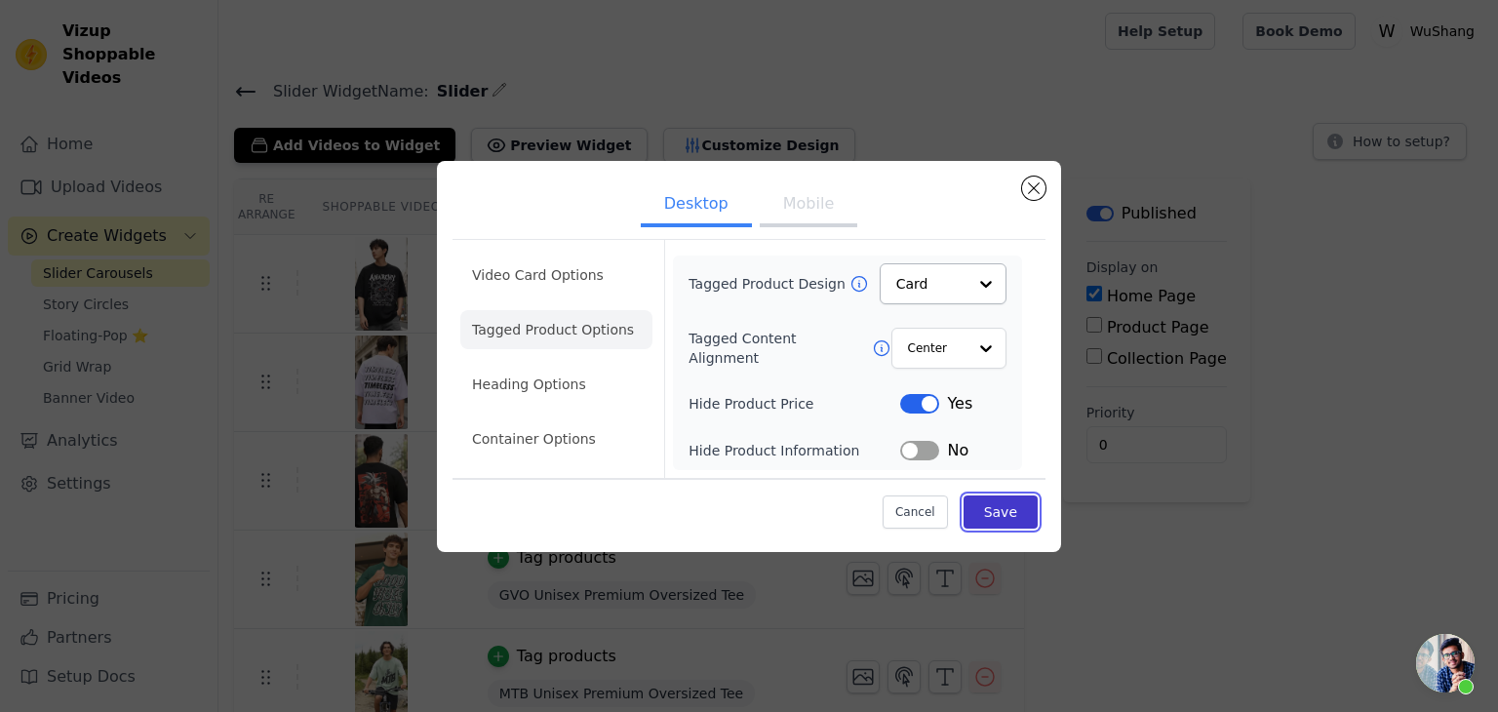
click at [1012, 506] on button "Save" at bounding box center [1000, 511] width 74 height 33
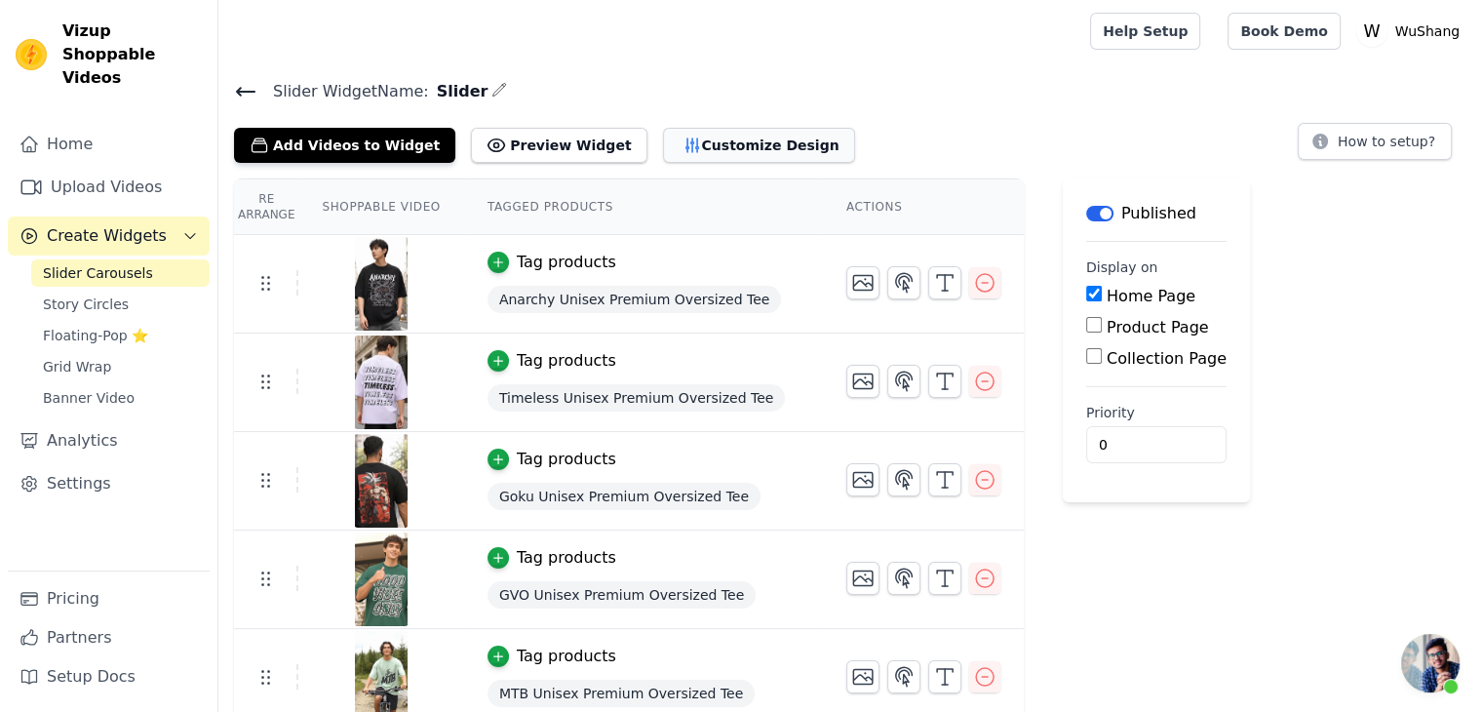
click at [718, 133] on button "Customize Design" at bounding box center [759, 145] width 192 height 35
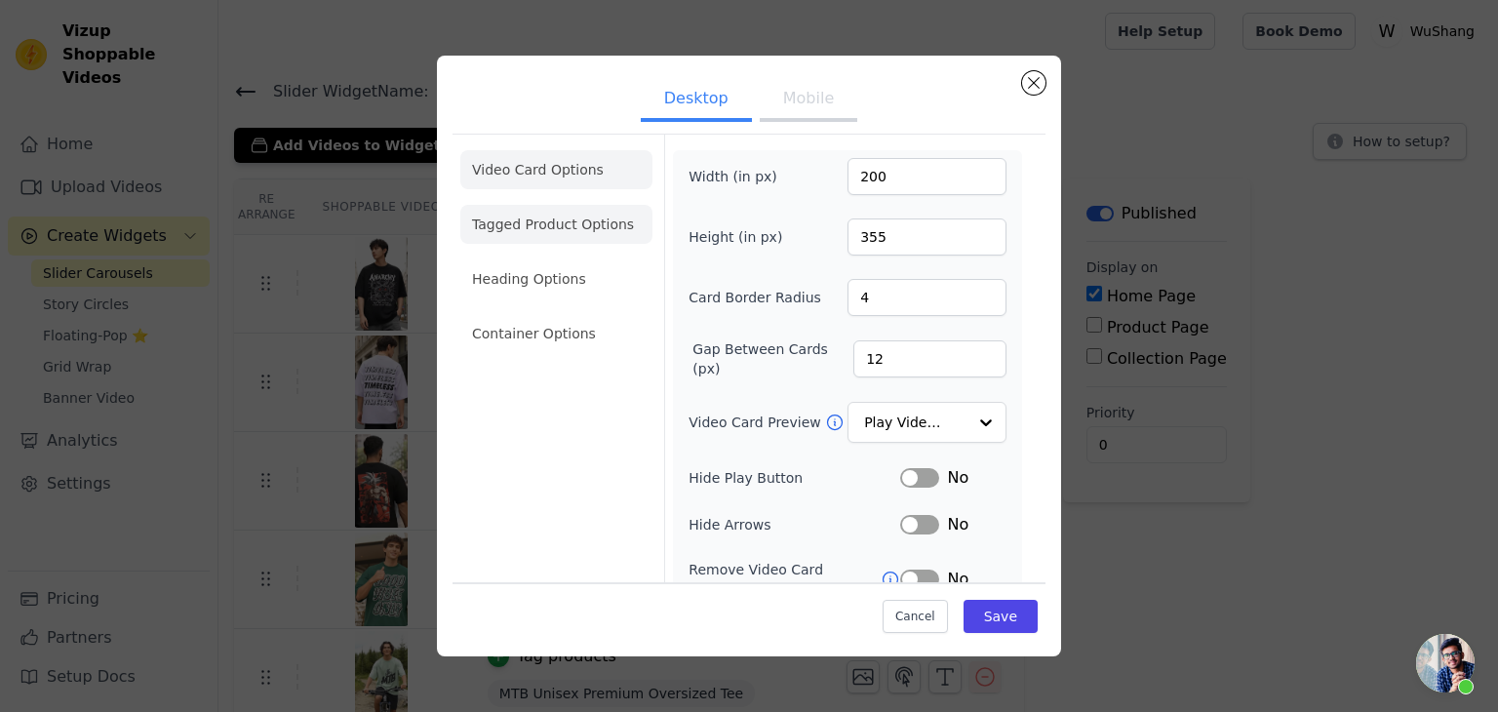
click at [554, 237] on li "Tagged Product Options" at bounding box center [556, 224] width 192 height 39
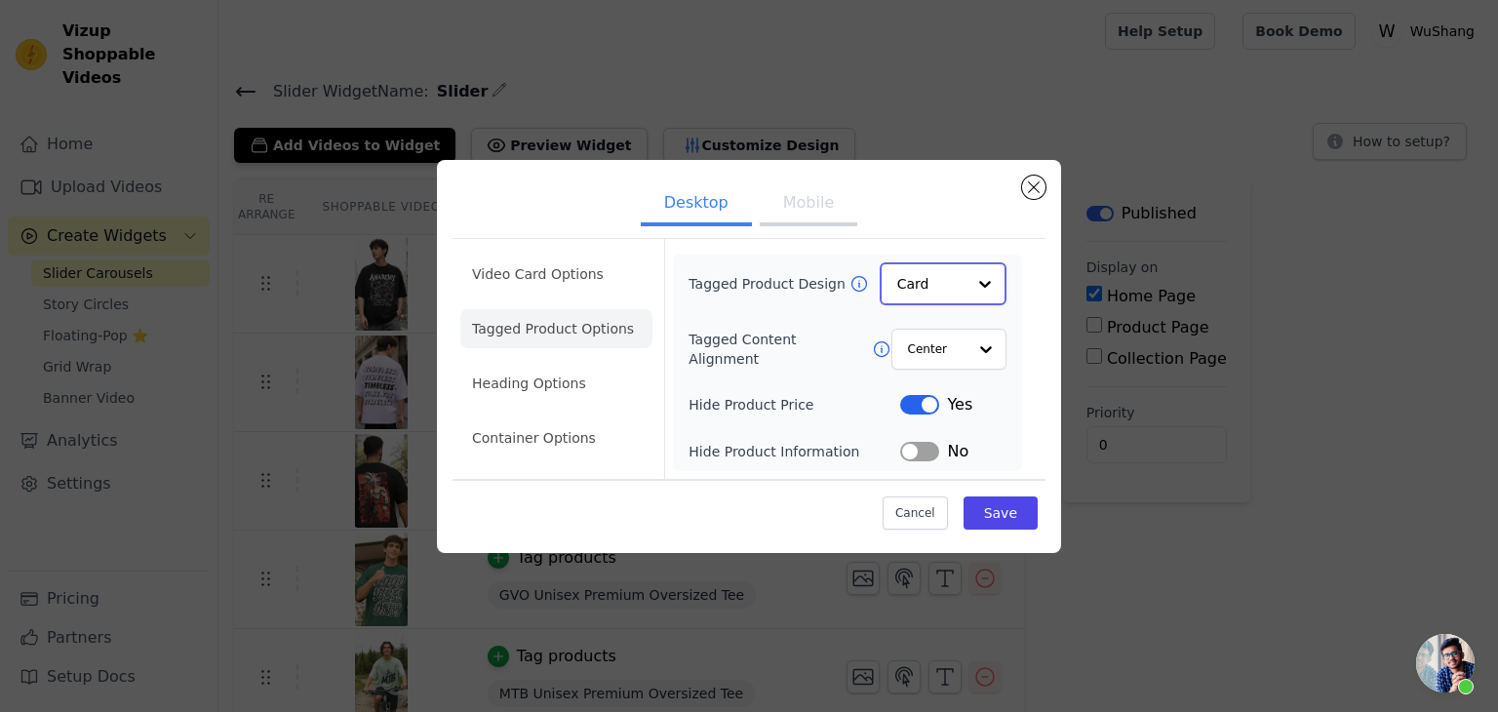
click at [952, 275] on input "Tagged Product Design" at bounding box center [931, 283] width 68 height 39
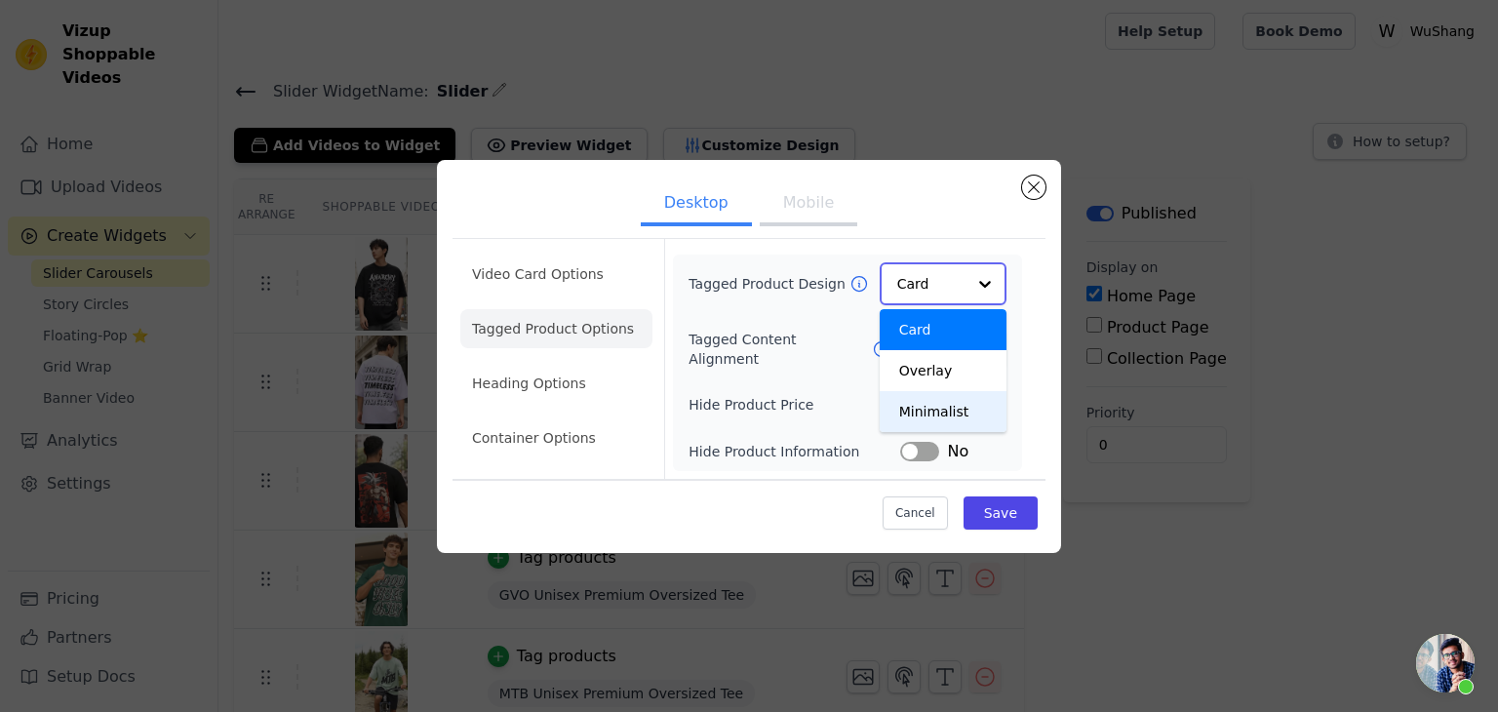
click at [945, 401] on div "Minimalist" at bounding box center [943, 411] width 127 height 41
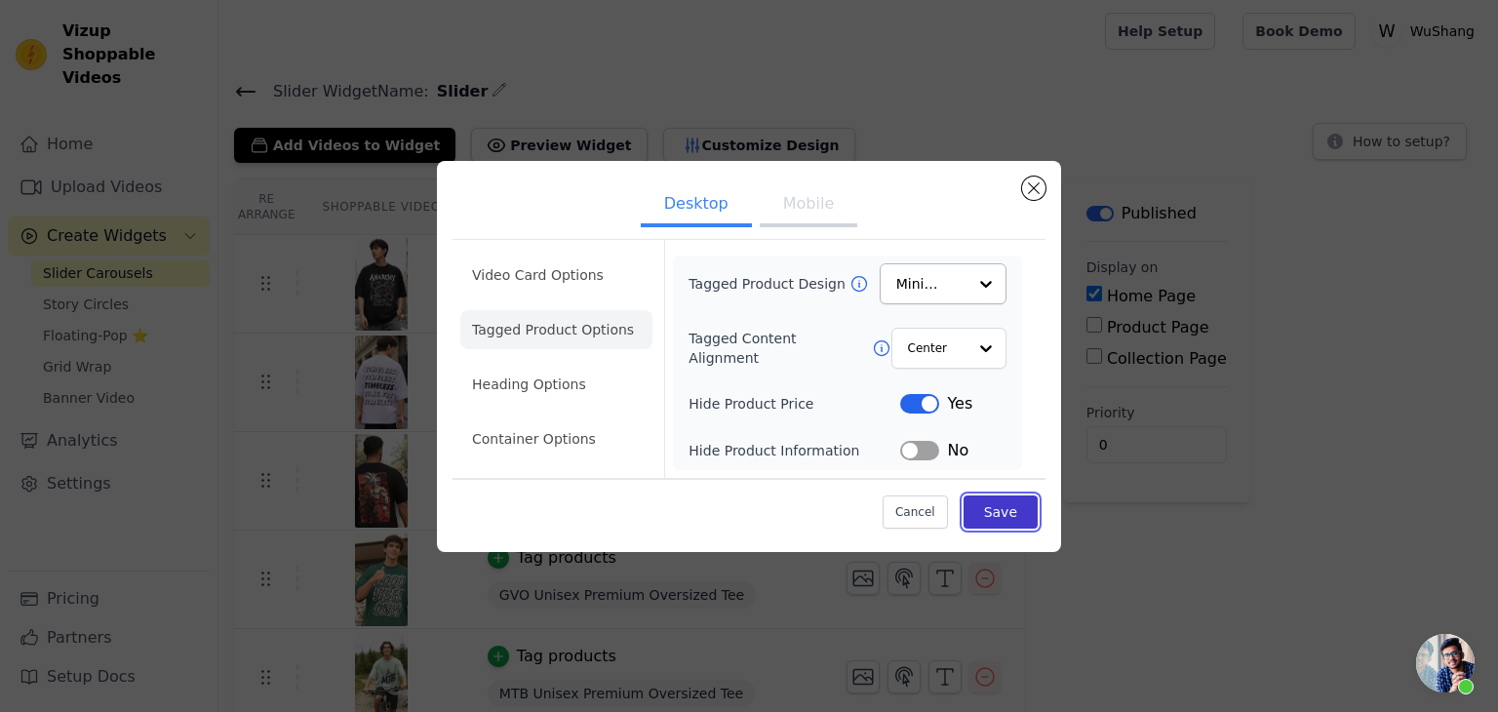
click at [1005, 519] on button "Save" at bounding box center [1000, 511] width 74 height 33
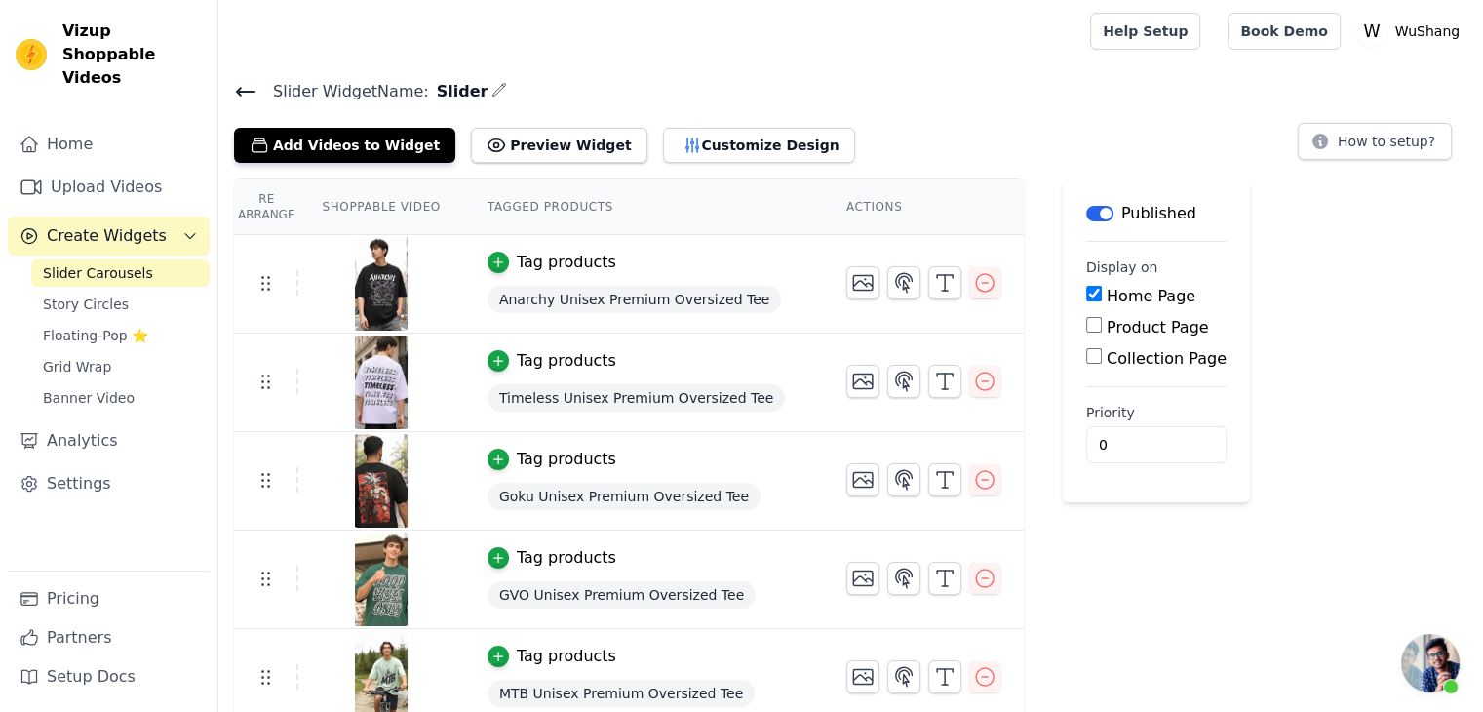
click at [688, 122] on div "Add Videos to Widget Preview Widget Customize Design" at bounding box center [552, 141] width 637 height 43
click at [684, 150] on button "Customize Design" at bounding box center [759, 145] width 192 height 35
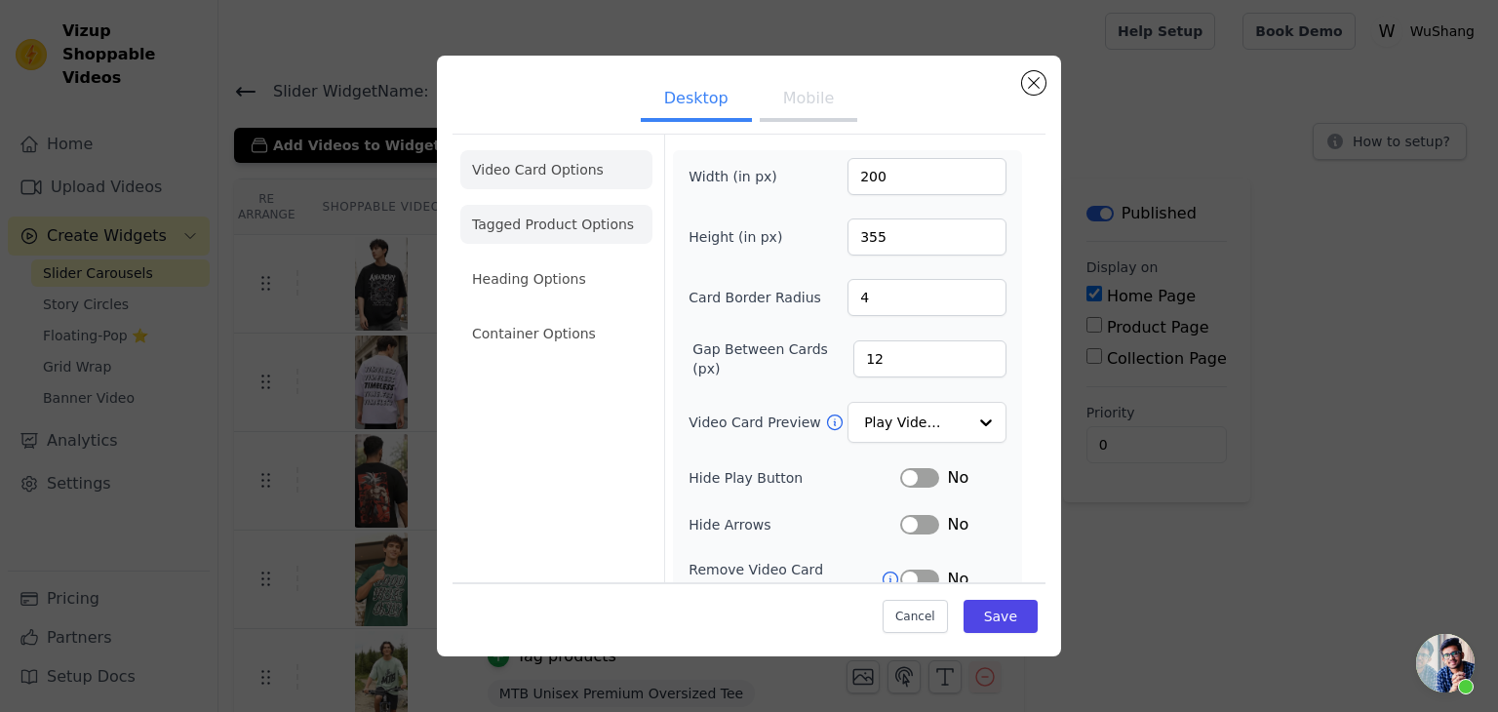
click at [614, 228] on li "Tagged Product Options" at bounding box center [556, 224] width 192 height 39
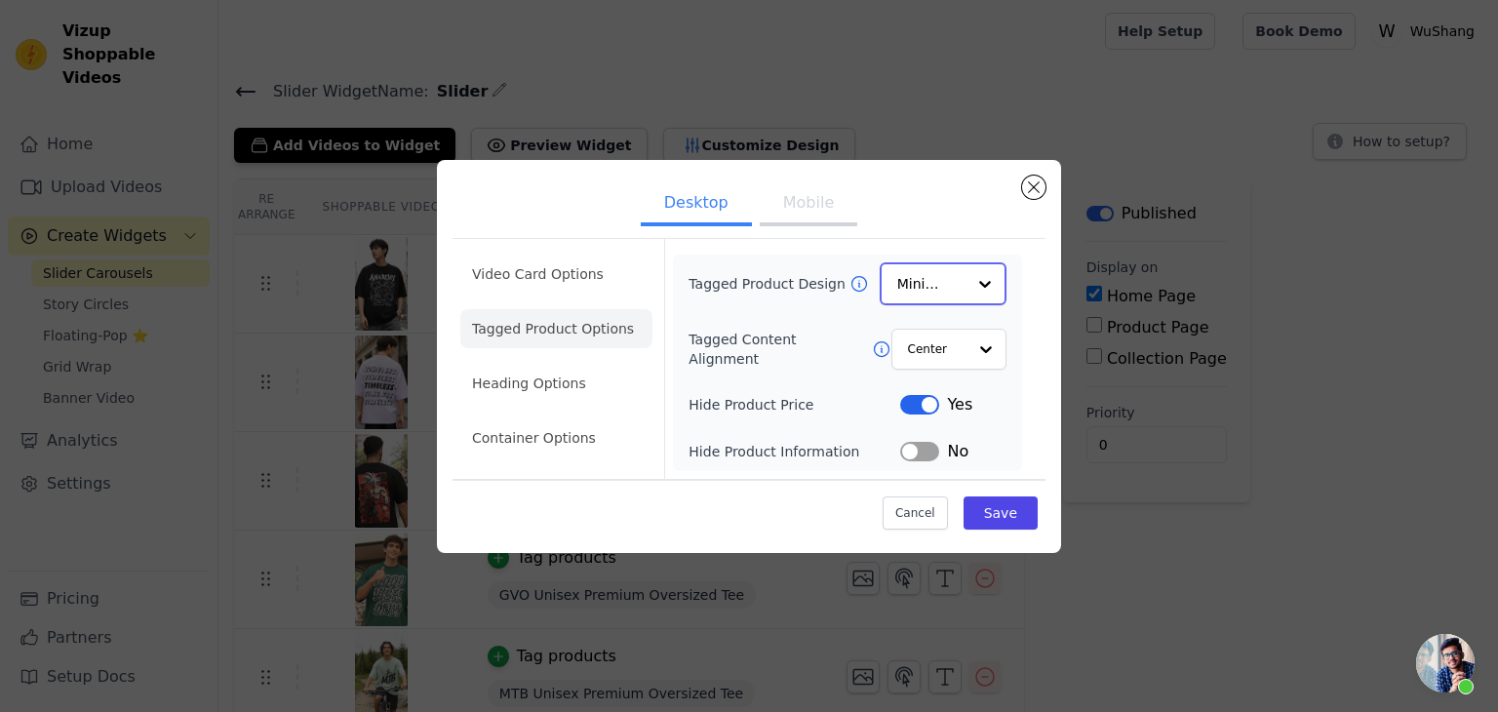
click at [981, 296] on div at bounding box center [984, 283] width 39 height 39
click at [921, 379] on div "Overlay" at bounding box center [943, 370] width 127 height 41
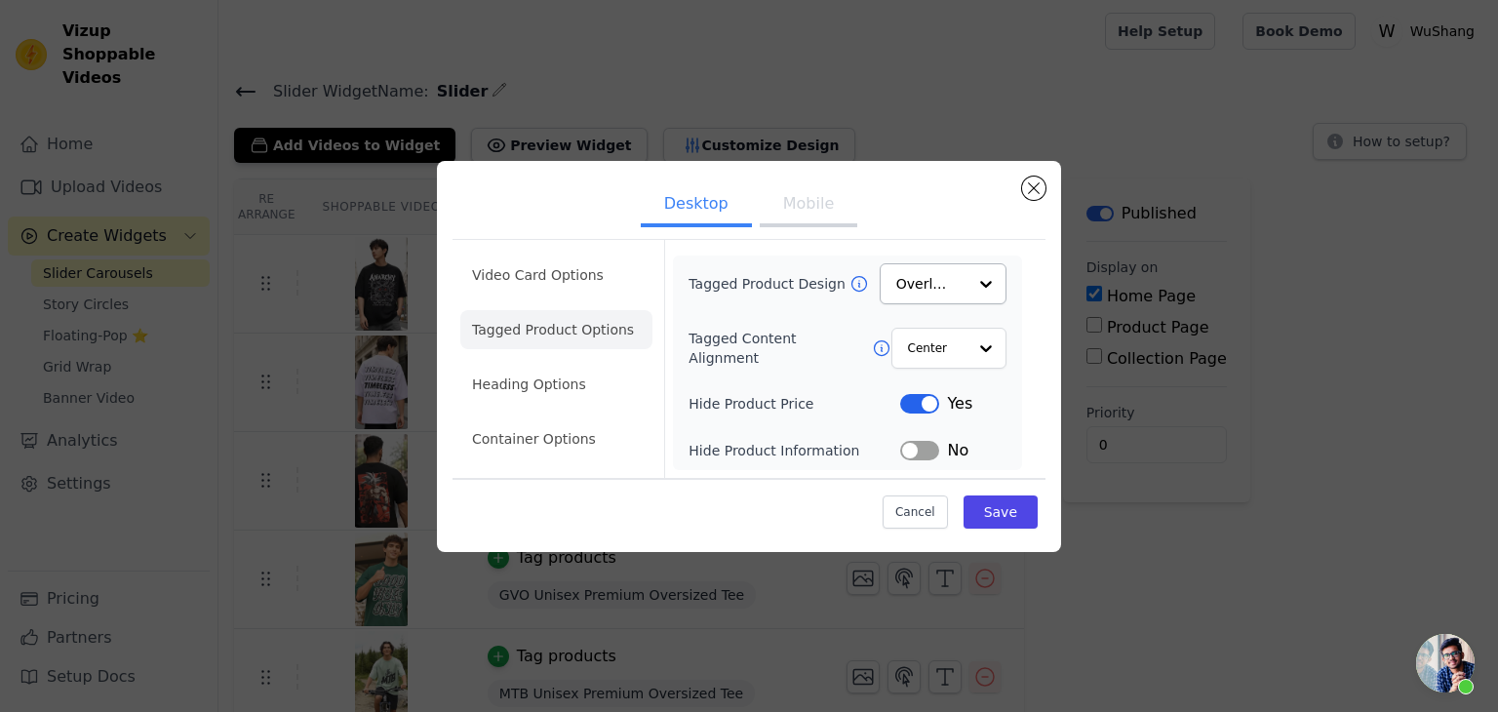
click at [934, 401] on button "Label" at bounding box center [919, 404] width 39 height 20
click at [1016, 520] on button "Save" at bounding box center [1000, 511] width 74 height 33
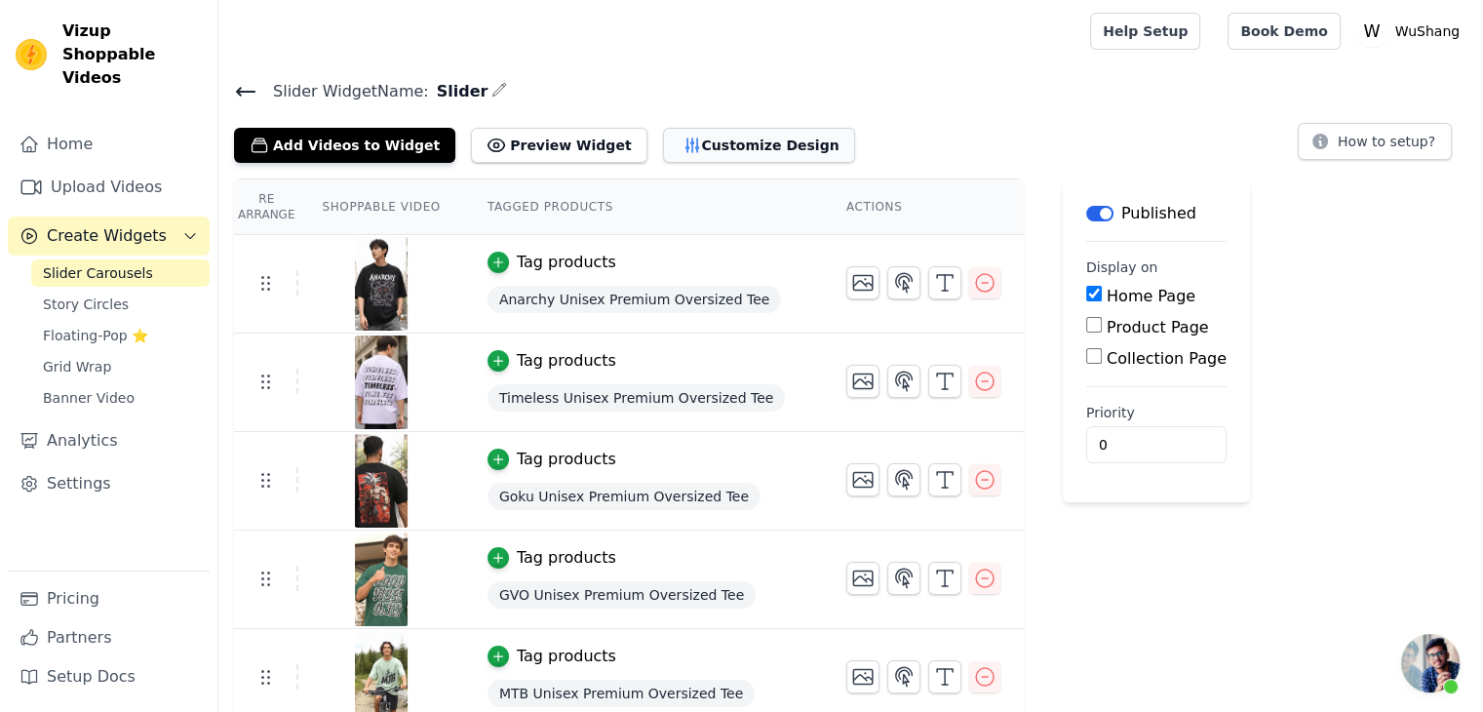
click at [767, 158] on button "Customize Design" at bounding box center [759, 145] width 192 height 35
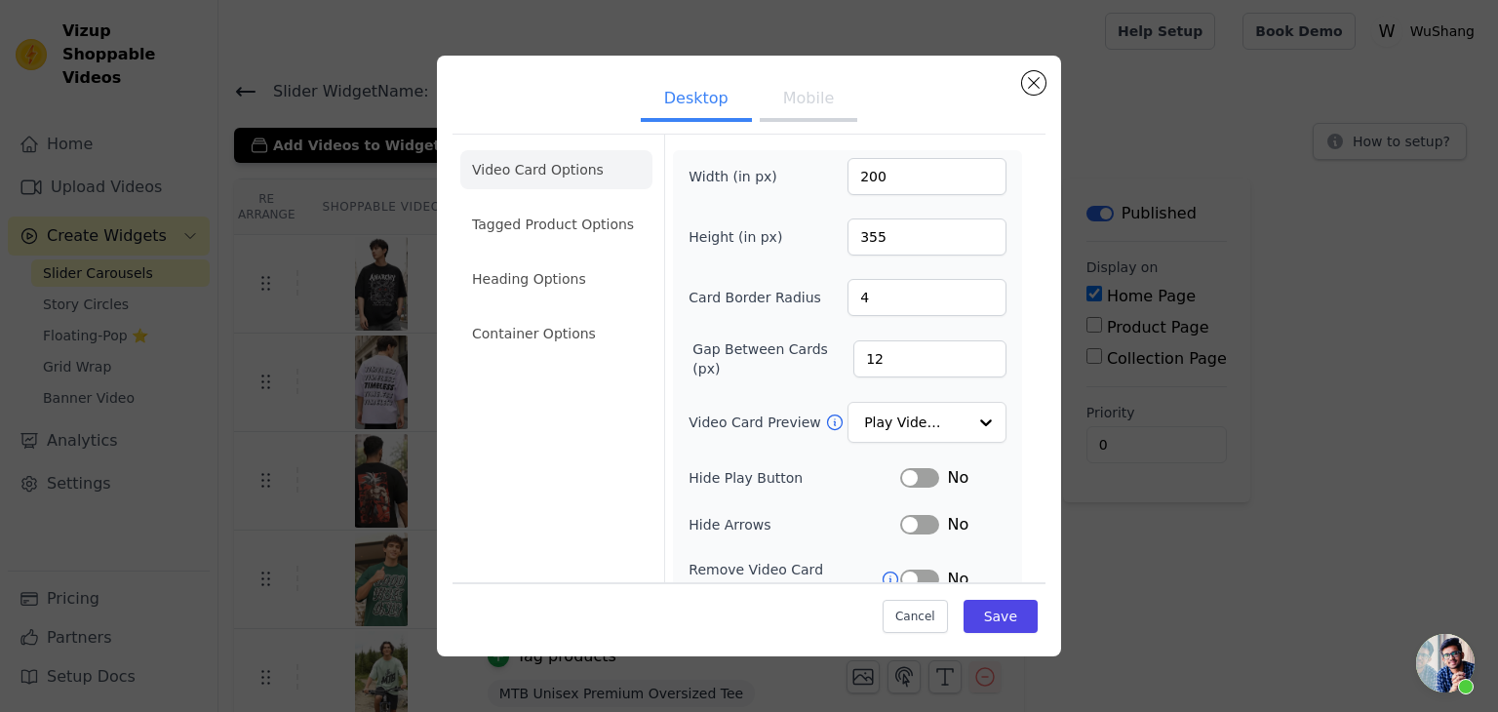
click at [574, 298] on ul "Video Card Options Tagged Product Options Heading Options Container Options" at bounding box center [556, 251] width 192 height 218
click at [597, 224] on li "Tagged Product Options" at bounding box center [556, 224] width 192 height 39
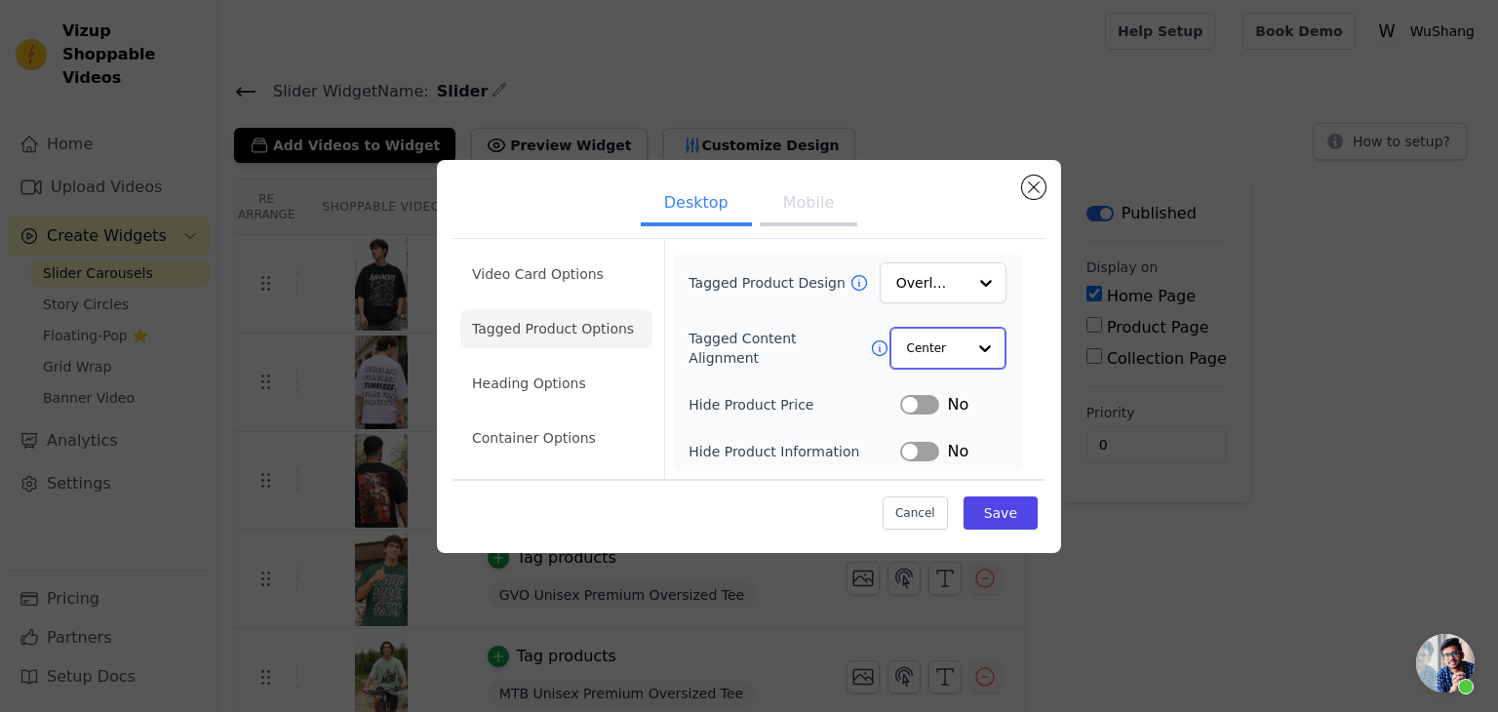
click at [957, 356] on input "Tagged Content Alignment" at bounding box center [936, 348] width 59 height 39
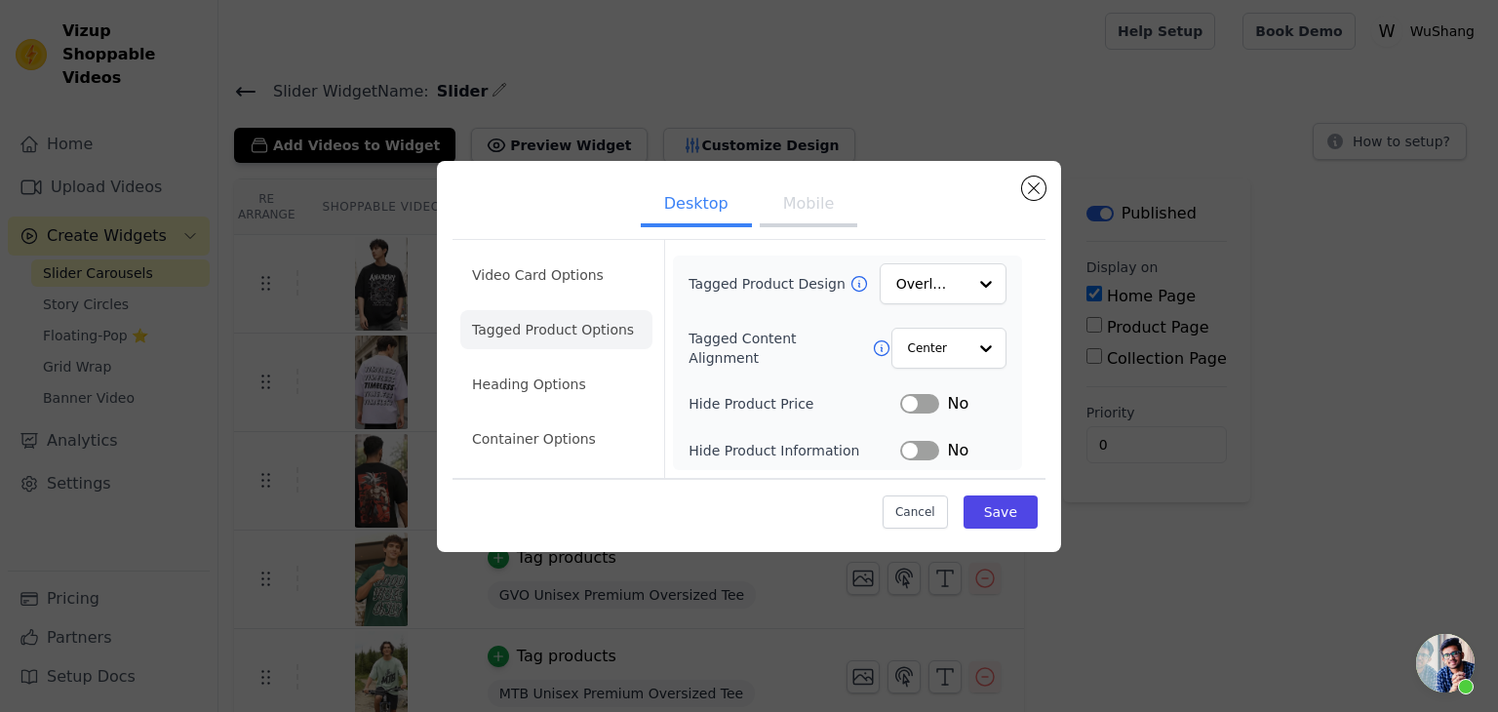
click at [797, 378] on div "Tagged Product Design Overlay Tagged Content Alignment Center Hide Product Pric…" at bounding box center [847, 362] width 318 height 199
click at [922, 402] on button "Label" at bounding box center [919, 404] width 39 height 20
click at [919, 452] on button "Label" at bounding box center [919, 451] width 39 height 20
click at [1030, 505] on button "Save" at bounding box center [1000, 511] width 74 height 33
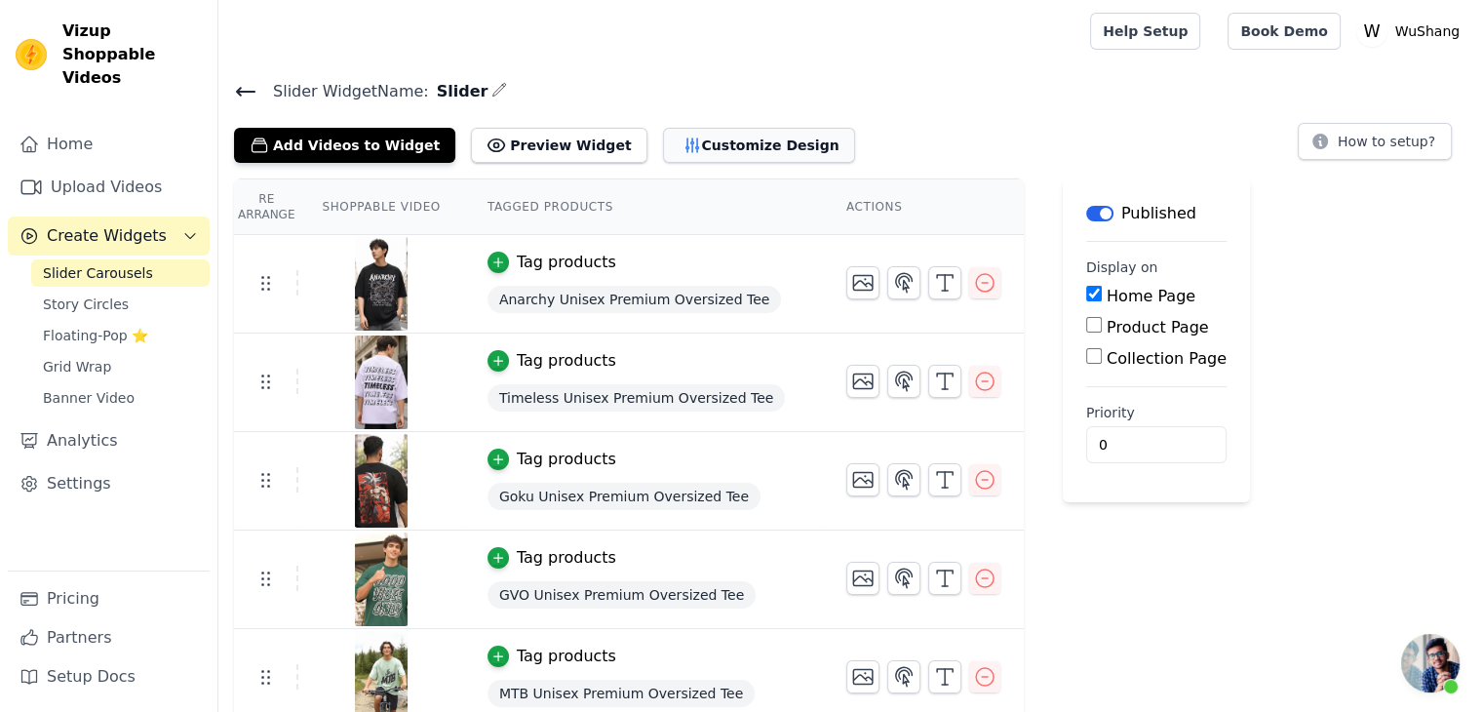
click at [711, 144] on button "Customize Design" at bounding box center [759, 145] width 192 height 35
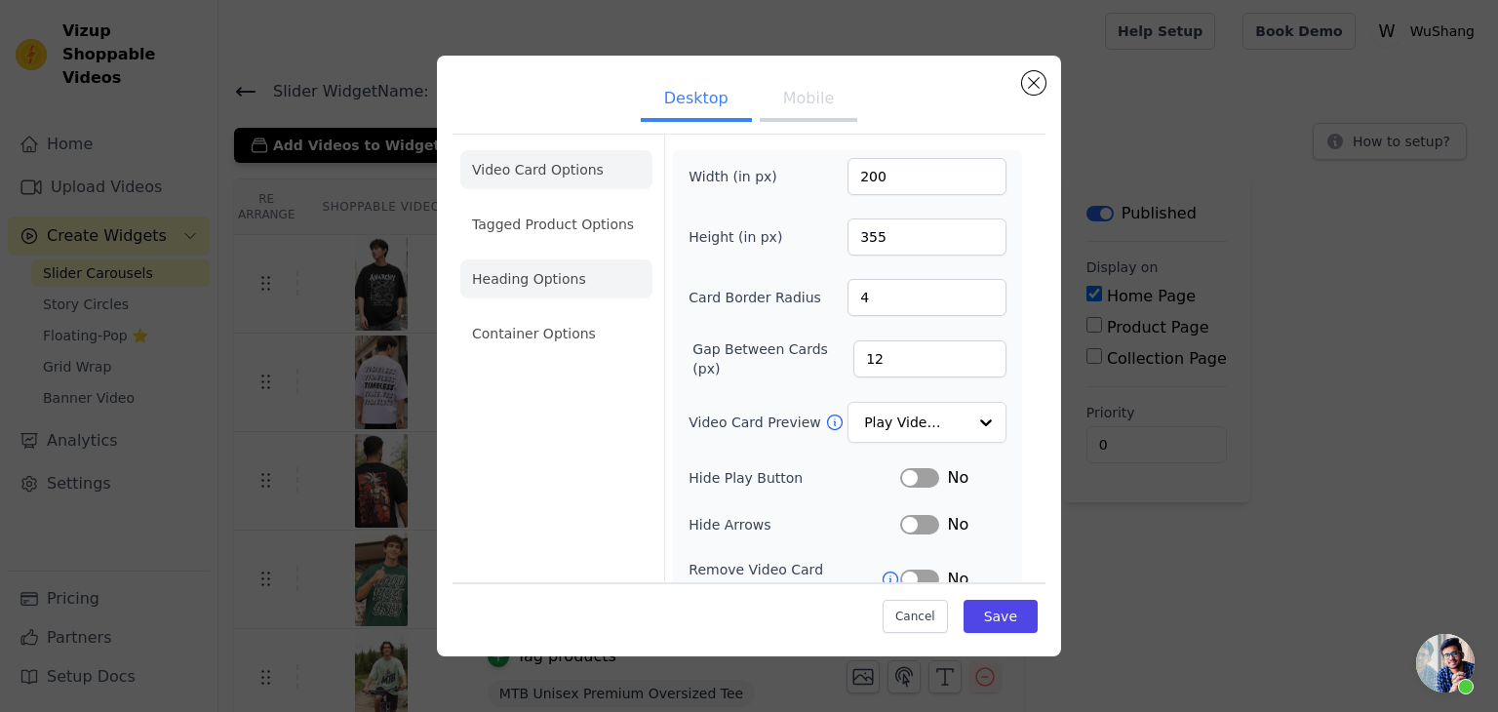
click at [570, 290] on li "Heading Options" at bounding box center [556, 278] width 192 height 39
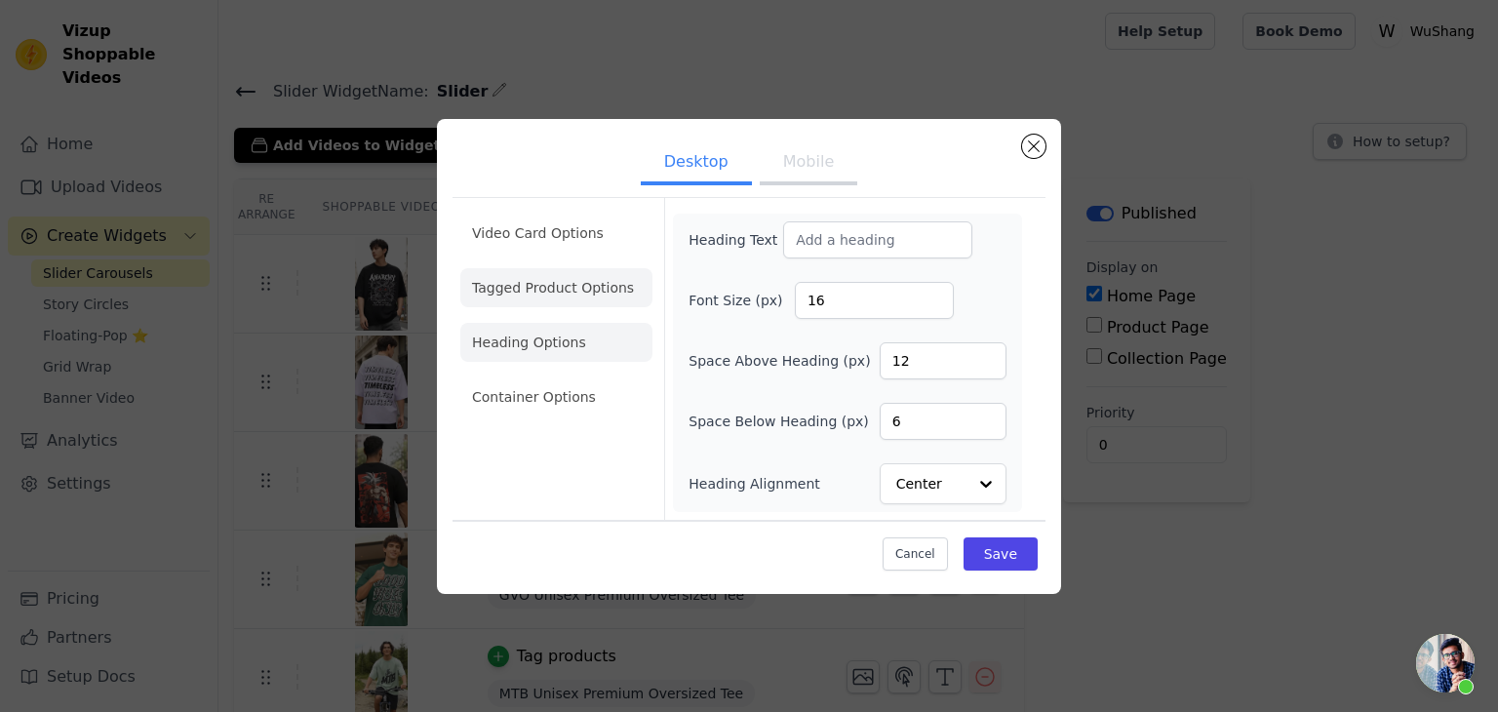
click at [572, 280] on li "Tagged Product Options" at bounding box center [556, 287] width 192 height 39
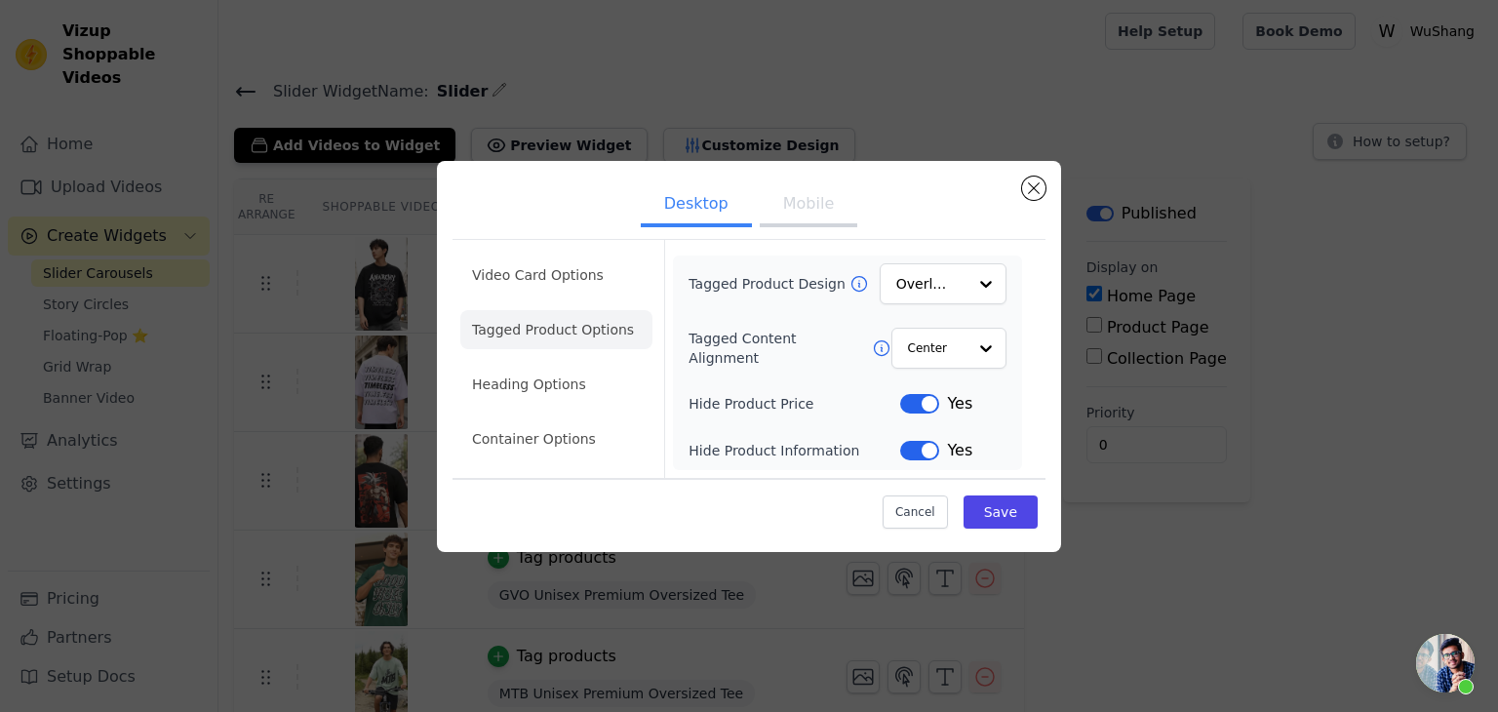
click at [921, 450] on button "Label" at bounding box center [919, 451] width 39 height 20
click at [1002, 506] on button "Save" at bounding box center [1000, 511] width 74 height 33
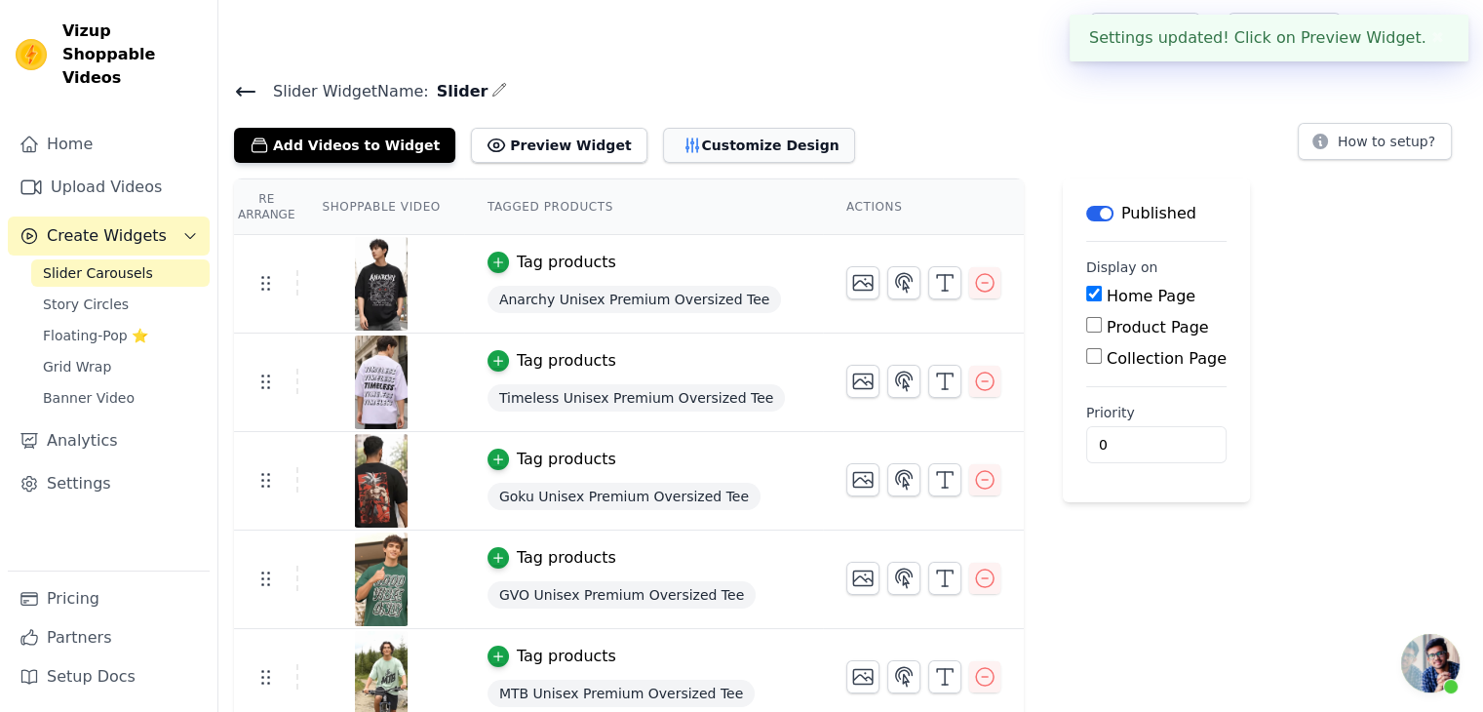
click at [663, 138] on button "Customize Design" at bounding box center [759, 145] width 192 height 35
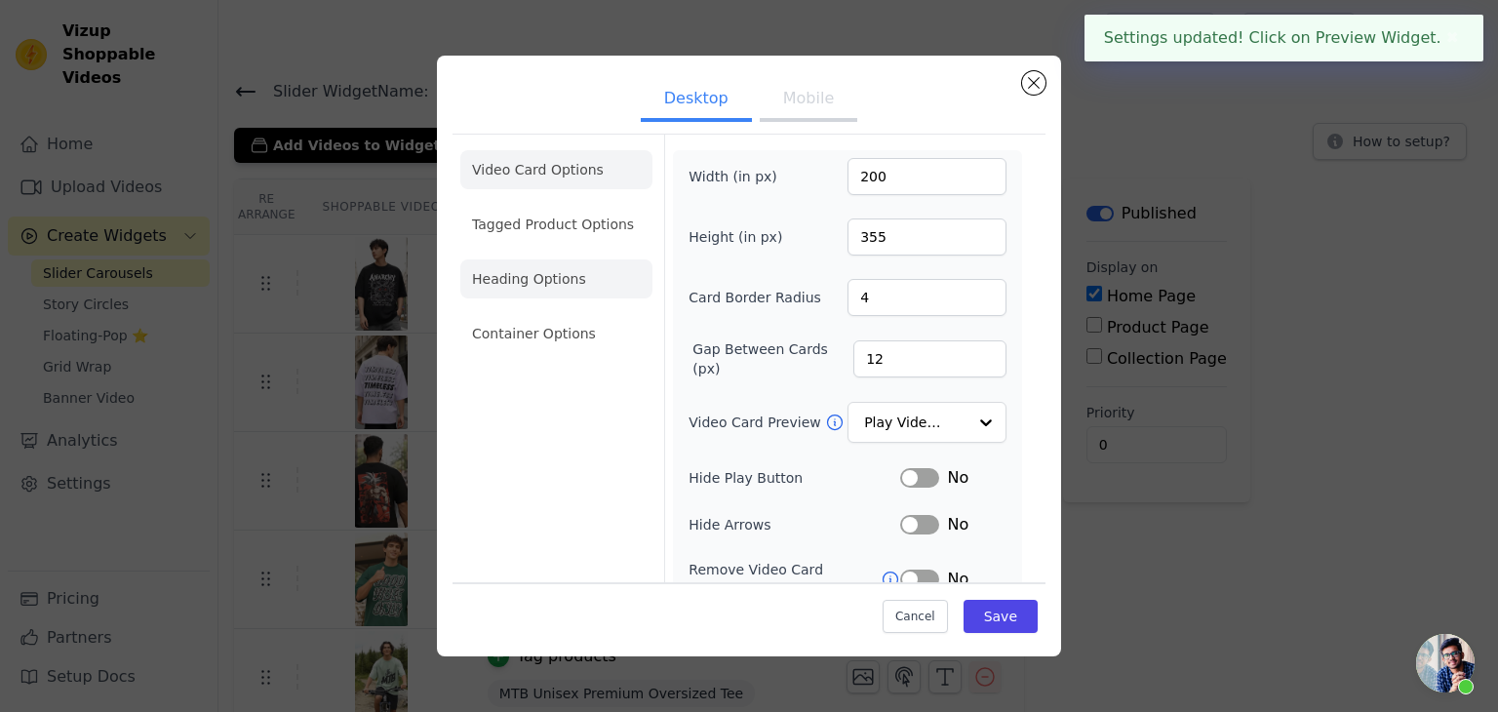
click at [554, 282] on li "Heading Options" at bounding box center [556, 278] width 192 height 39
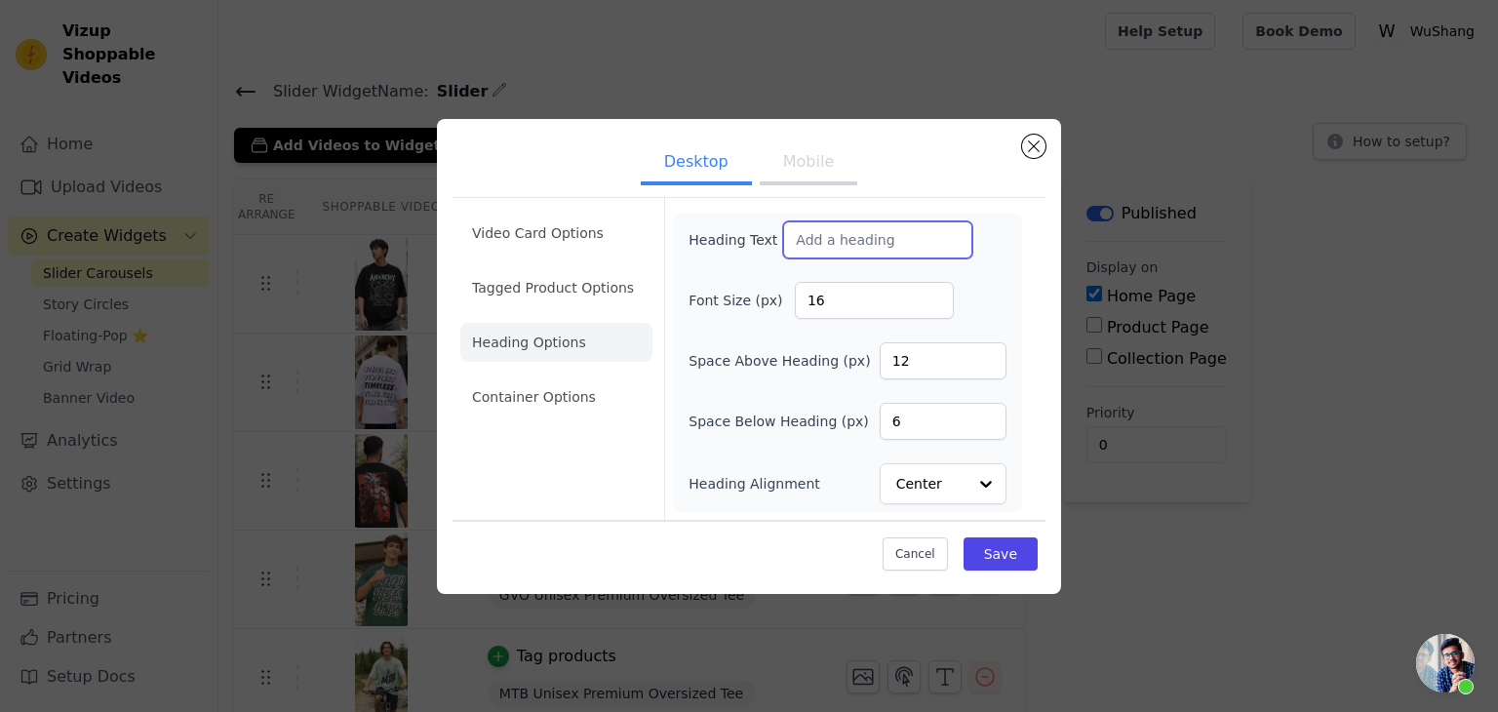
click at [859, 244] on input "Heading Text" at bounding box center [877, 239] width 189 height 37
drag, startPoint x: 859, startPoint y: 244, endPoint x: 636, endPoint y: -61, distance: 378.2
click at [636, 0] on html "Vizup Shoppable Videos Home Upload Videos Create Widgets Slider Carousels Story…" at bounding box center [749, 0] width 1498 height 0
click at [839, 245] on input "Heading Text" at bounding box center [877, 239] width 189 height 37
paste input "→ Gym Shark Unisex Premium Oversized TeeGym Shark Unisex Premium Oversized Tee"
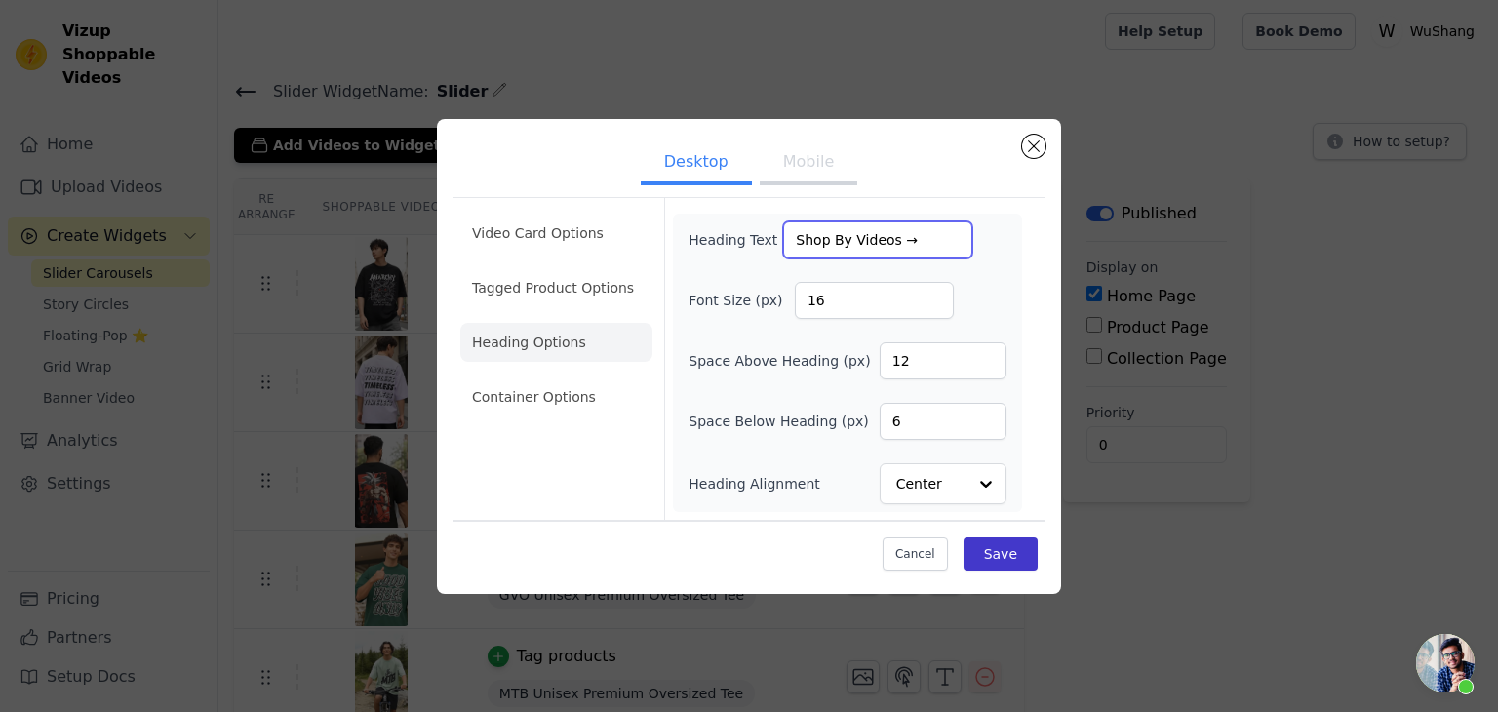
type input "Shop By Videos →"
click at [994, 548] on button "Save" at bounding box center [1000, 553] width 74 height 33
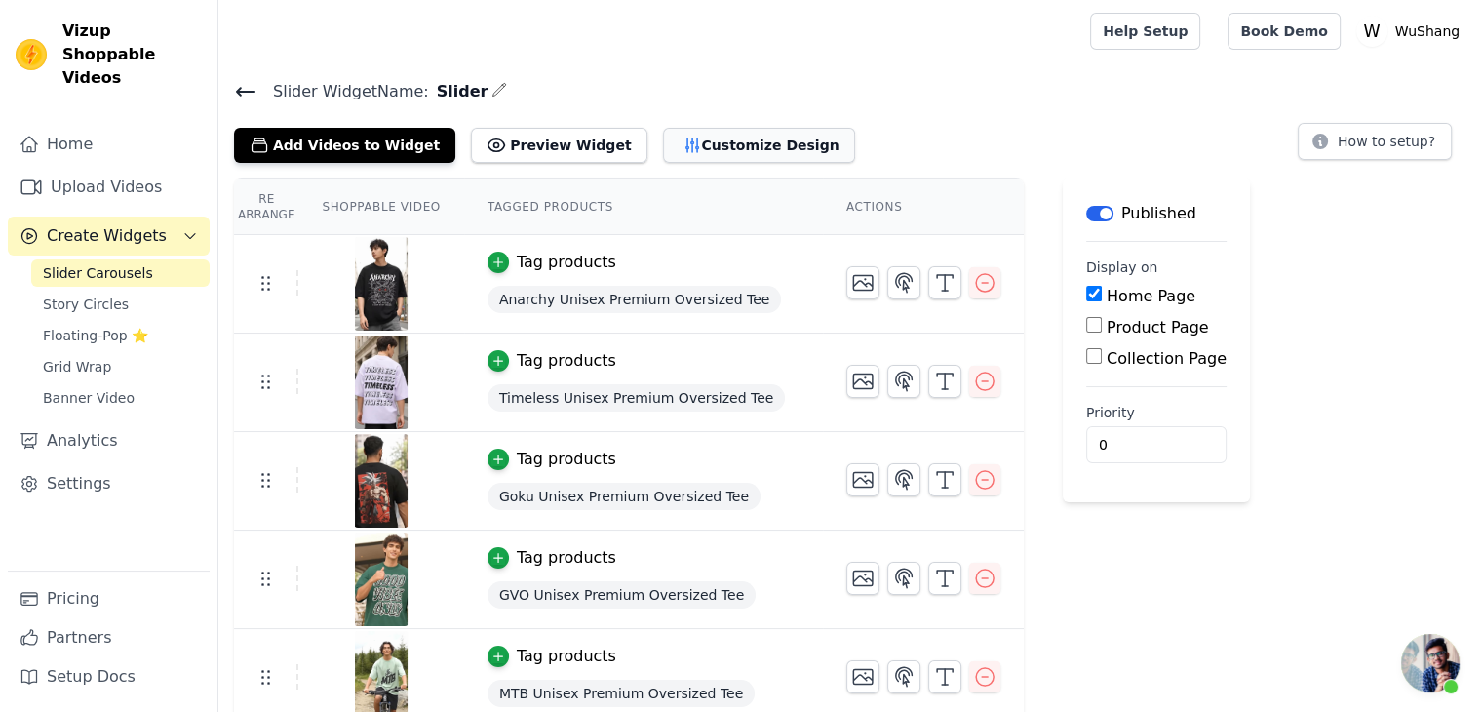
click at [737, 132] on button "Customize Design" at bounding box center [759, 145] width 192 height 35
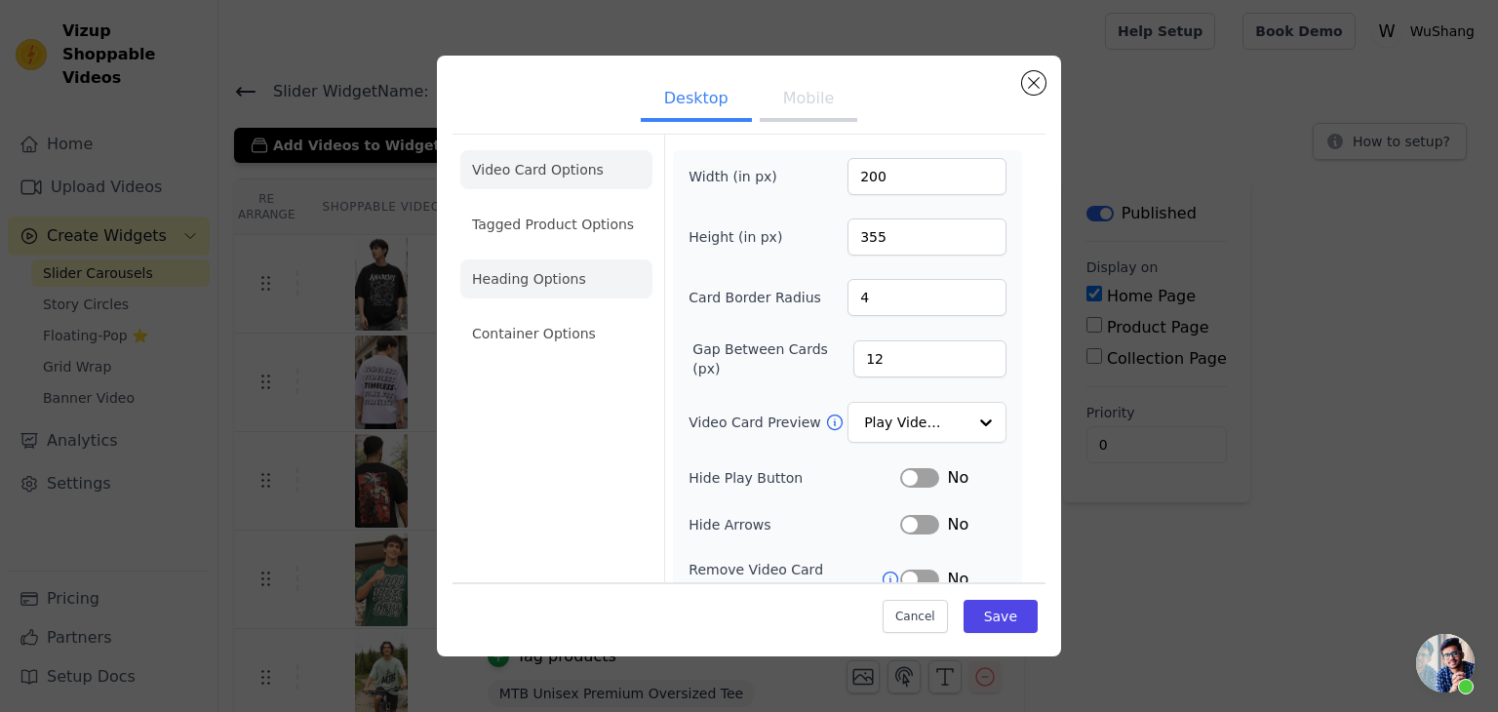
click at [550, 294] on li "Heading Options" at bounding box center [556, 278] width 192 height 39
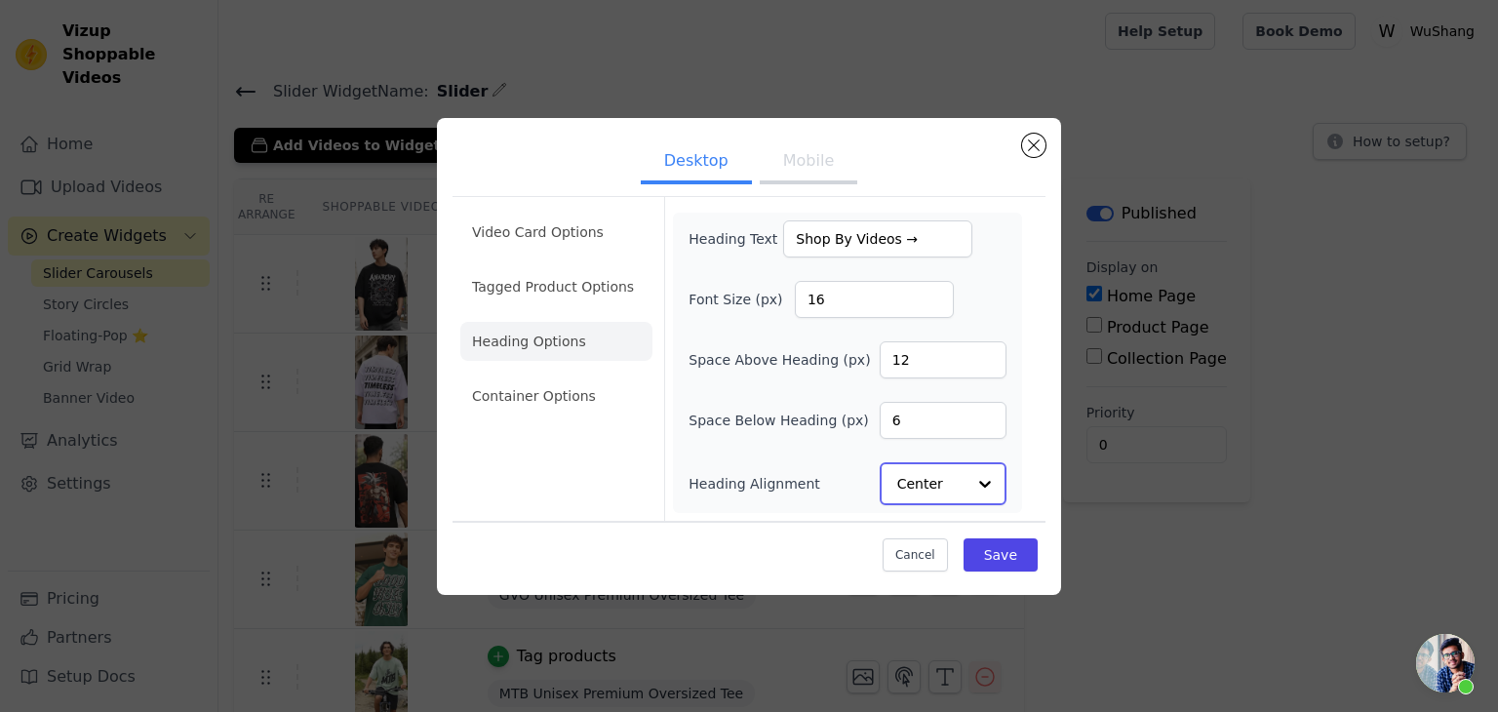
click at [914, 485] on input "Heading Alignment" at bounding box center [931, 483] width 68 height 39
click at [729, 377] on div "Space Above Heading (px) 12" at bounding box center [847, 360] width 318 height 37
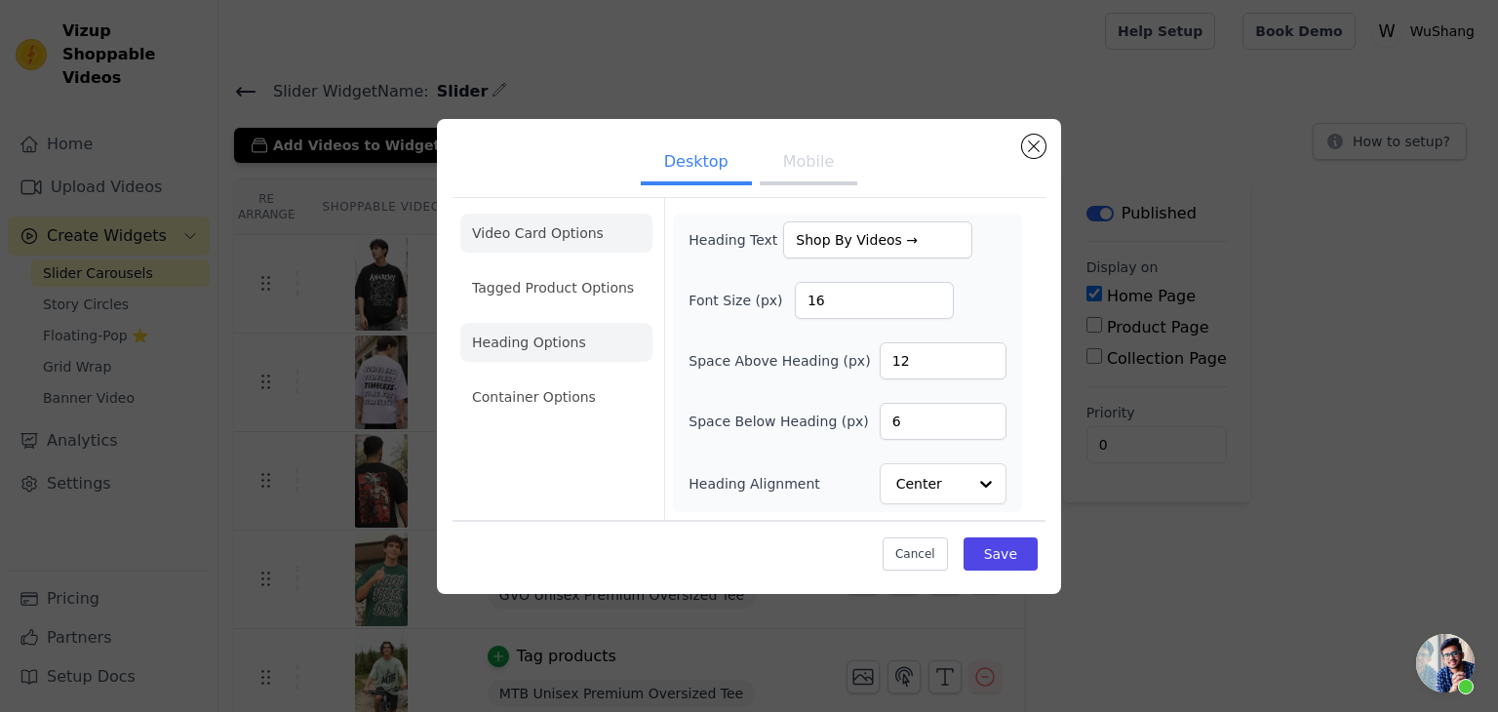
click at [589, 227] on li "Video Card Options" at bounding box center [556, 233] width 192 height 39
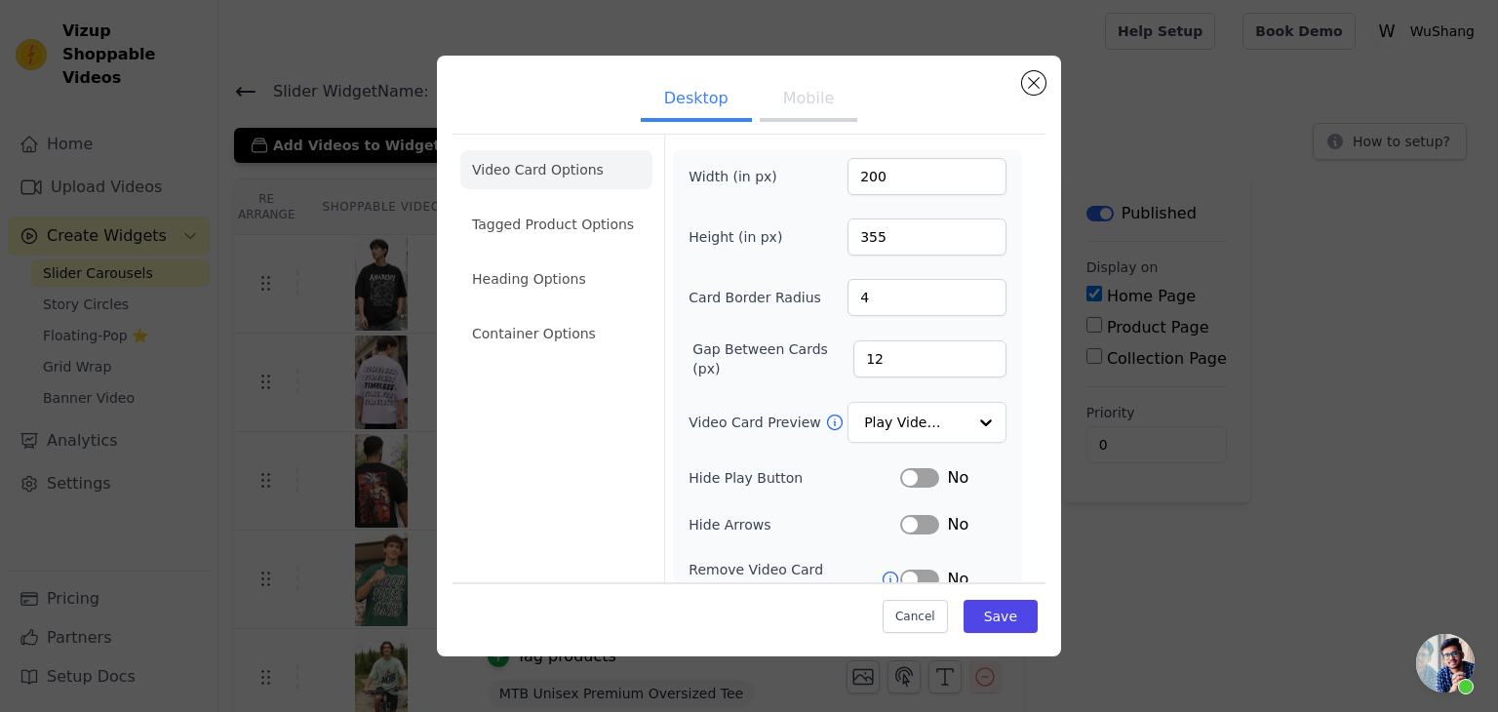
click at [789, 106] on button "Mobile" at bounding box center [809, 100] width 98 height 43
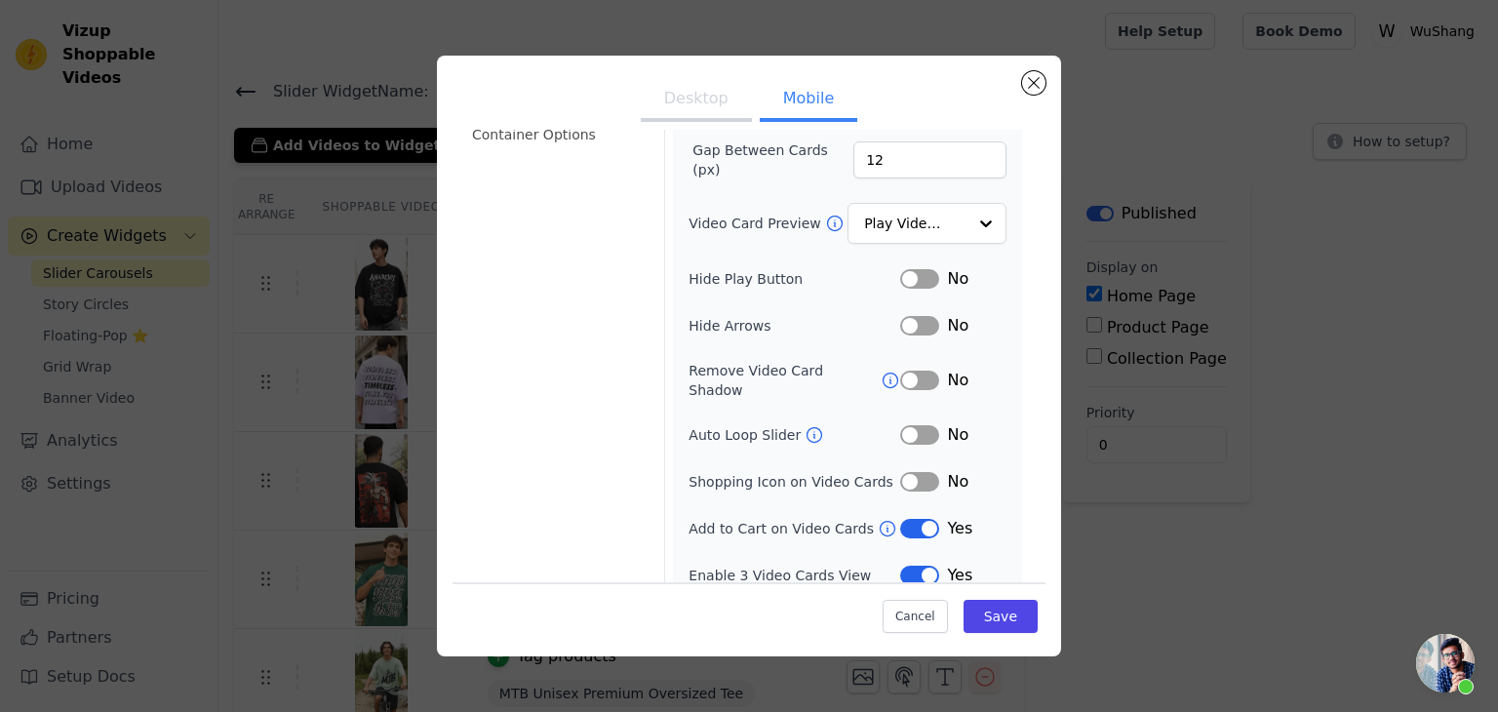
click at [905, 519] on button "Label" at bounding box center [919, 529] width 39 height 20
click at [908, 566] on button "Label" at bounding box center [919, 576] width 39 height 20
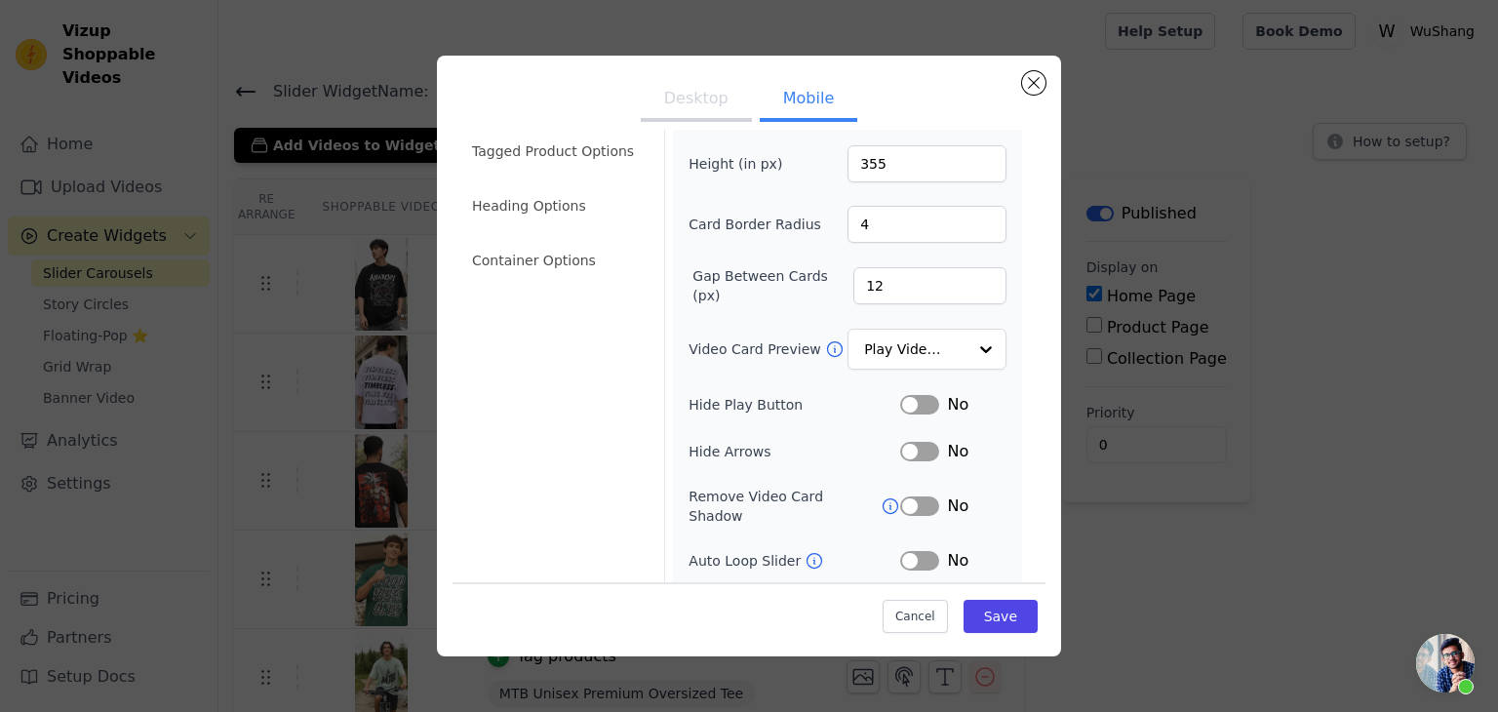
scroll to position [0, 0]
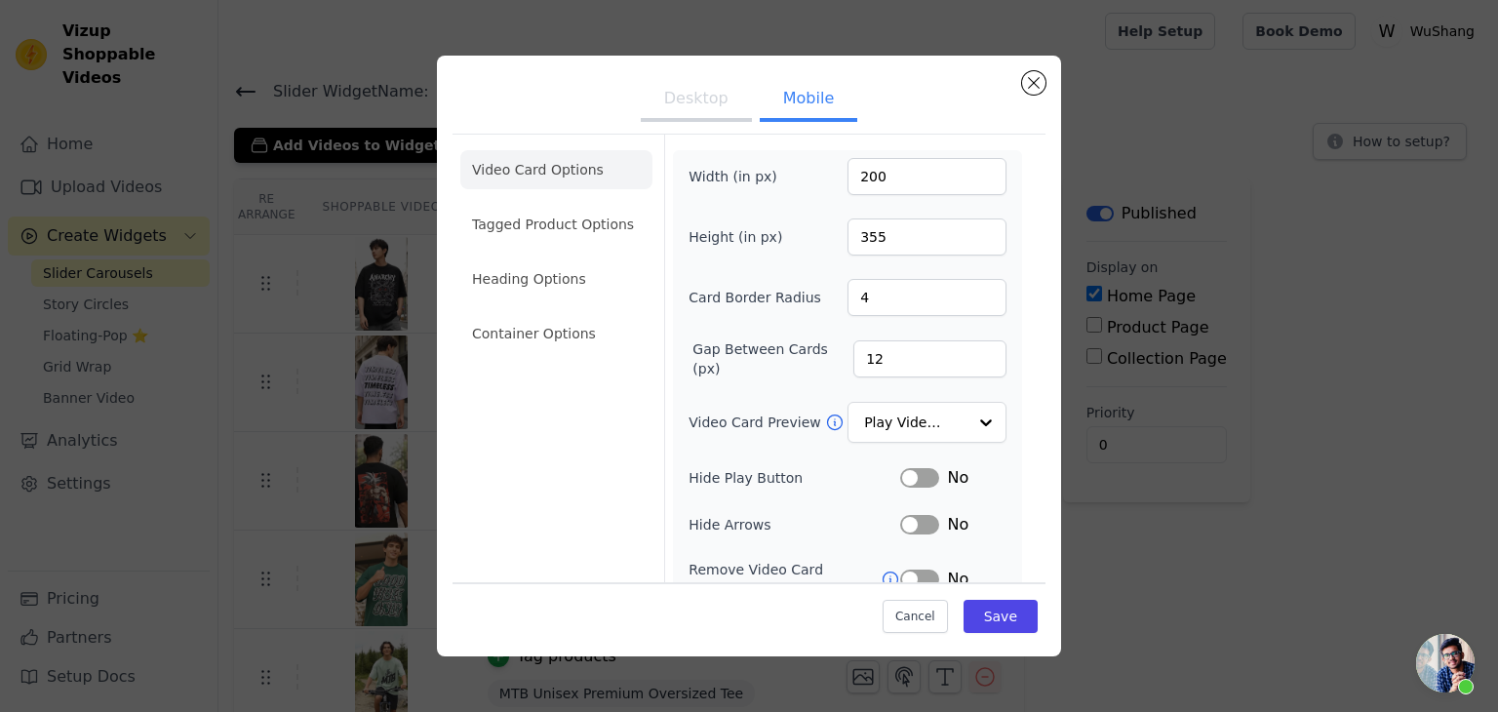
click at [711, 106] on button "Desktop" at bounding box center [696, 100] width 111 height 43
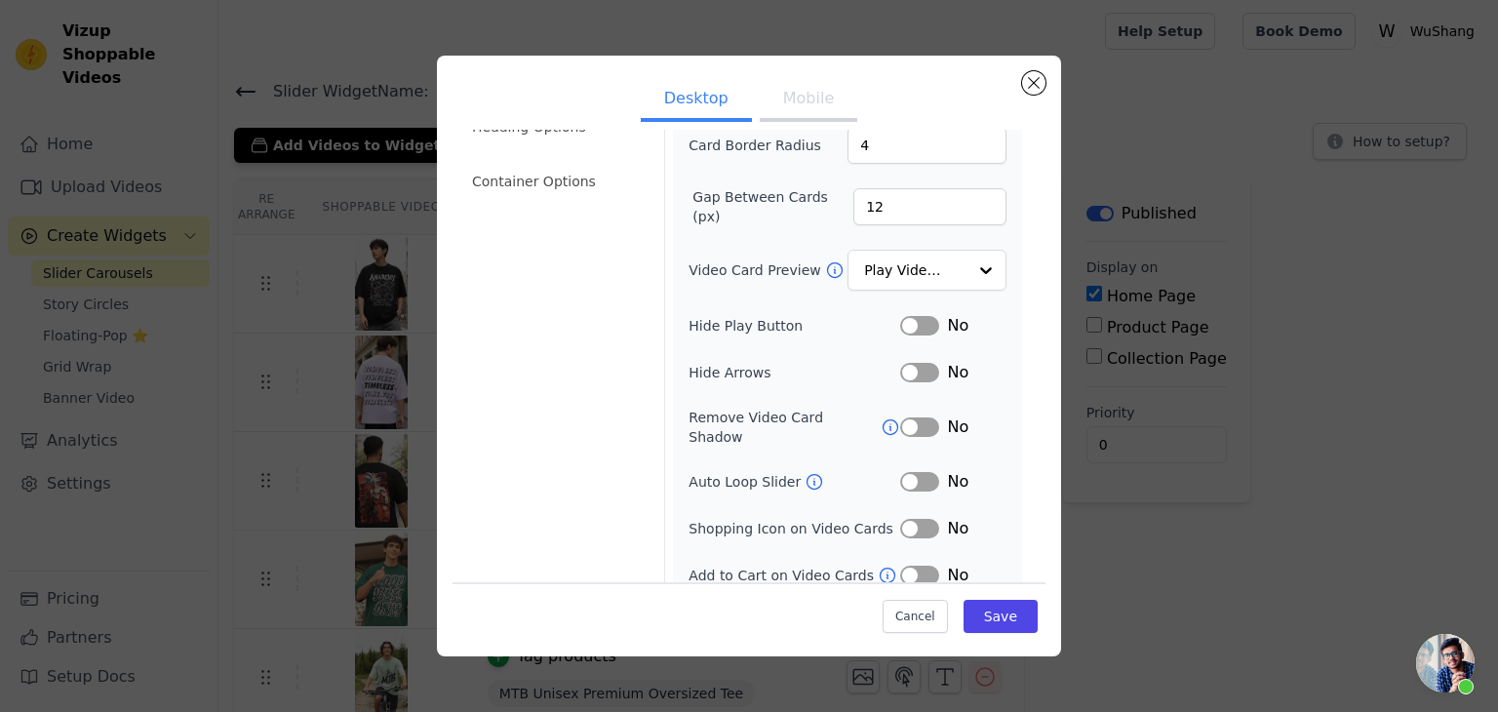
click at [782, 112] on button "Mobile" at bounding box center [809, 100] width 98 height 43
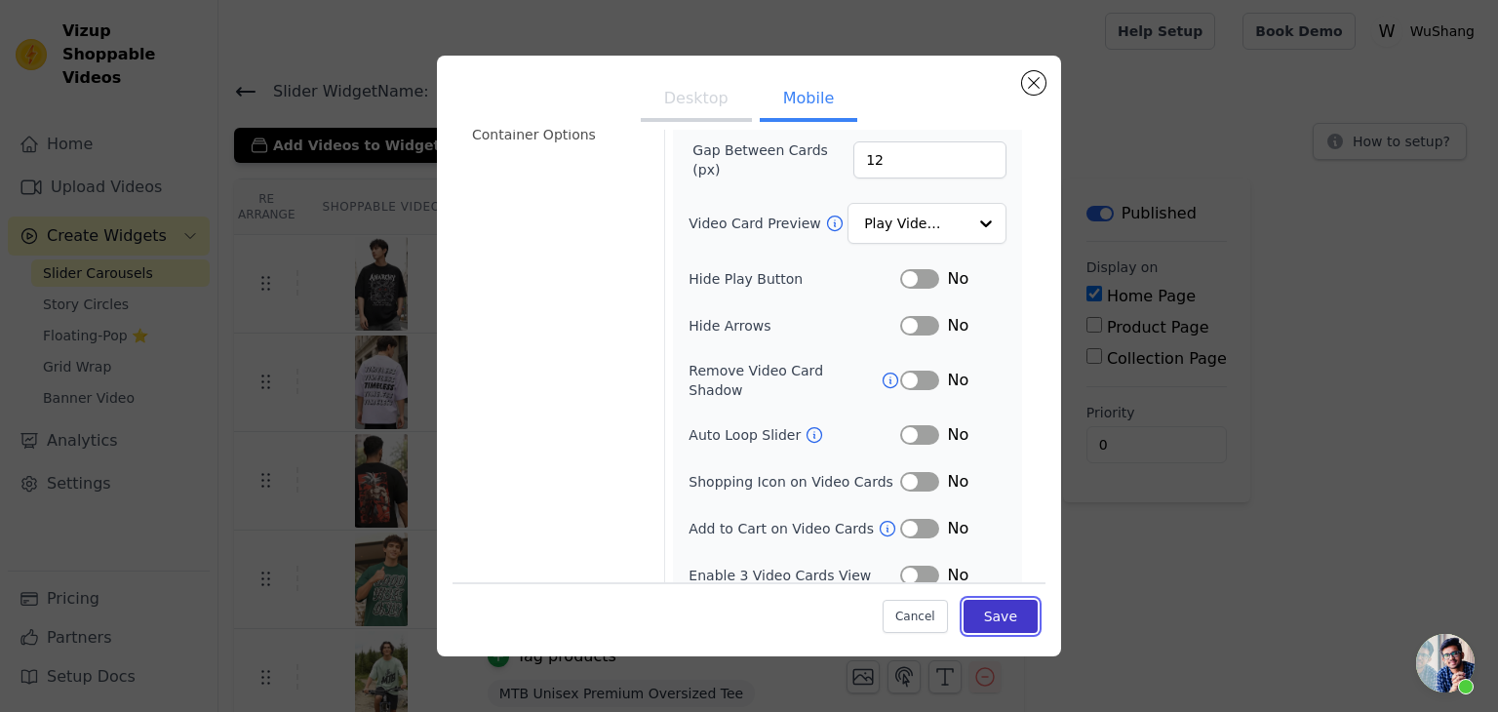
click at [975, 617] on button "Save" at bounding box center [1000, 616] width 74 height 33
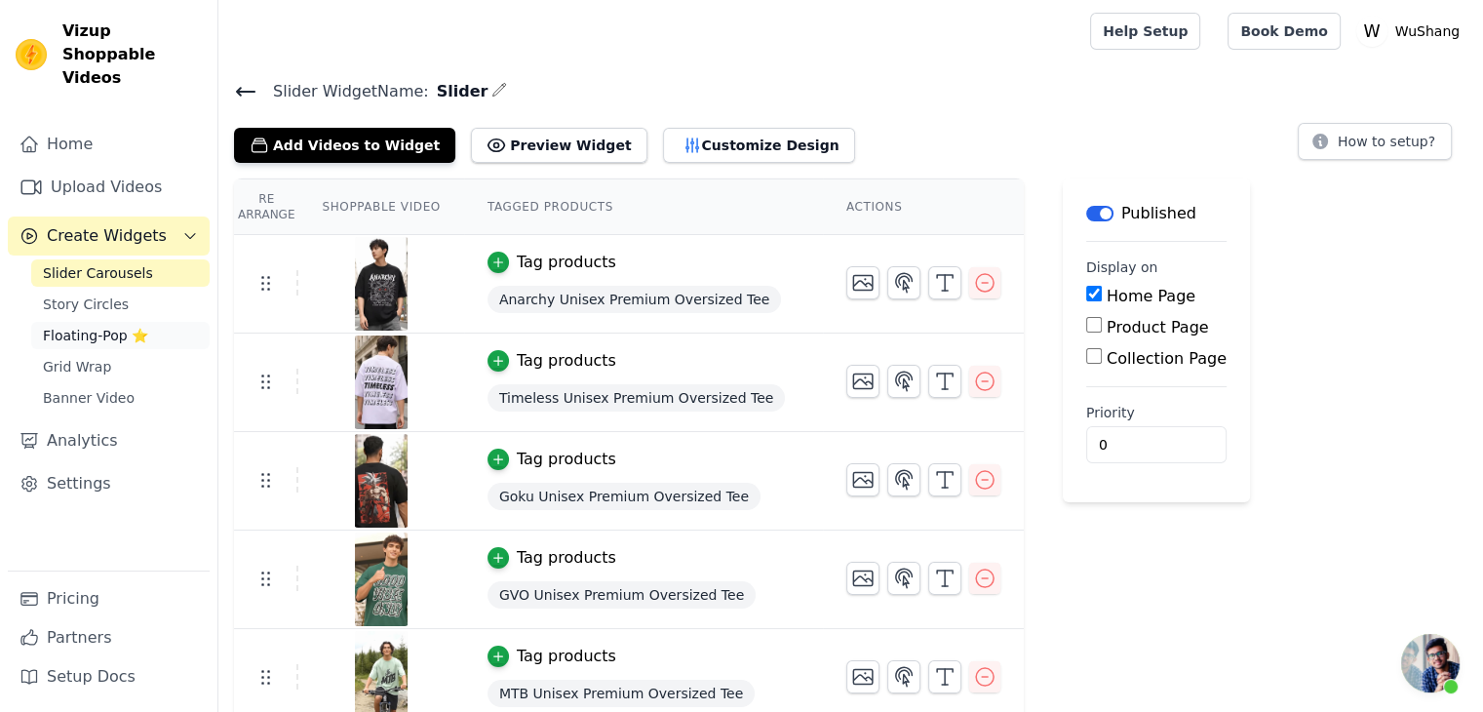
click at [137, 326] on span "Floating-Pop ⭐" at bounding box center [95, 336] width 105 height 20
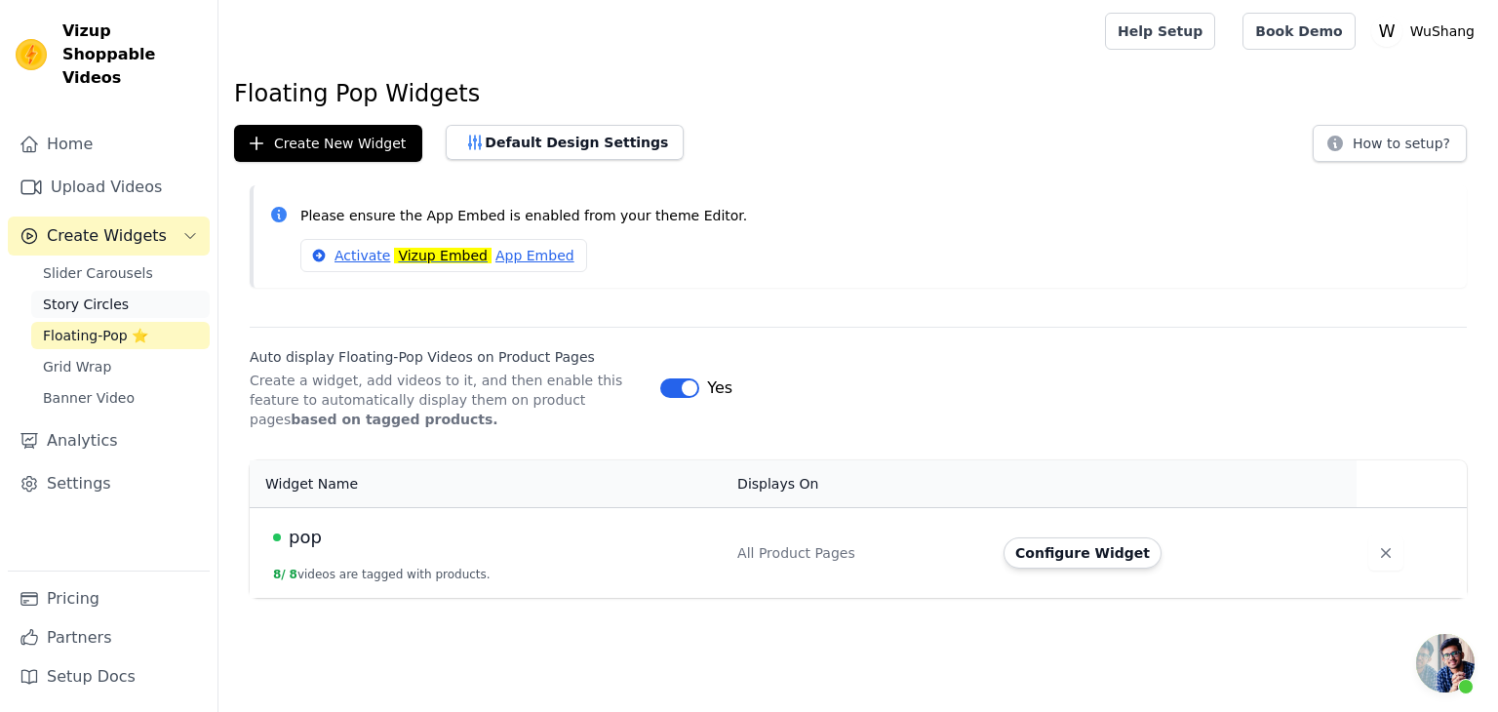
click at [138, 291] on link "Story Circles" at bounding box center [120, 304] width 178 height 27
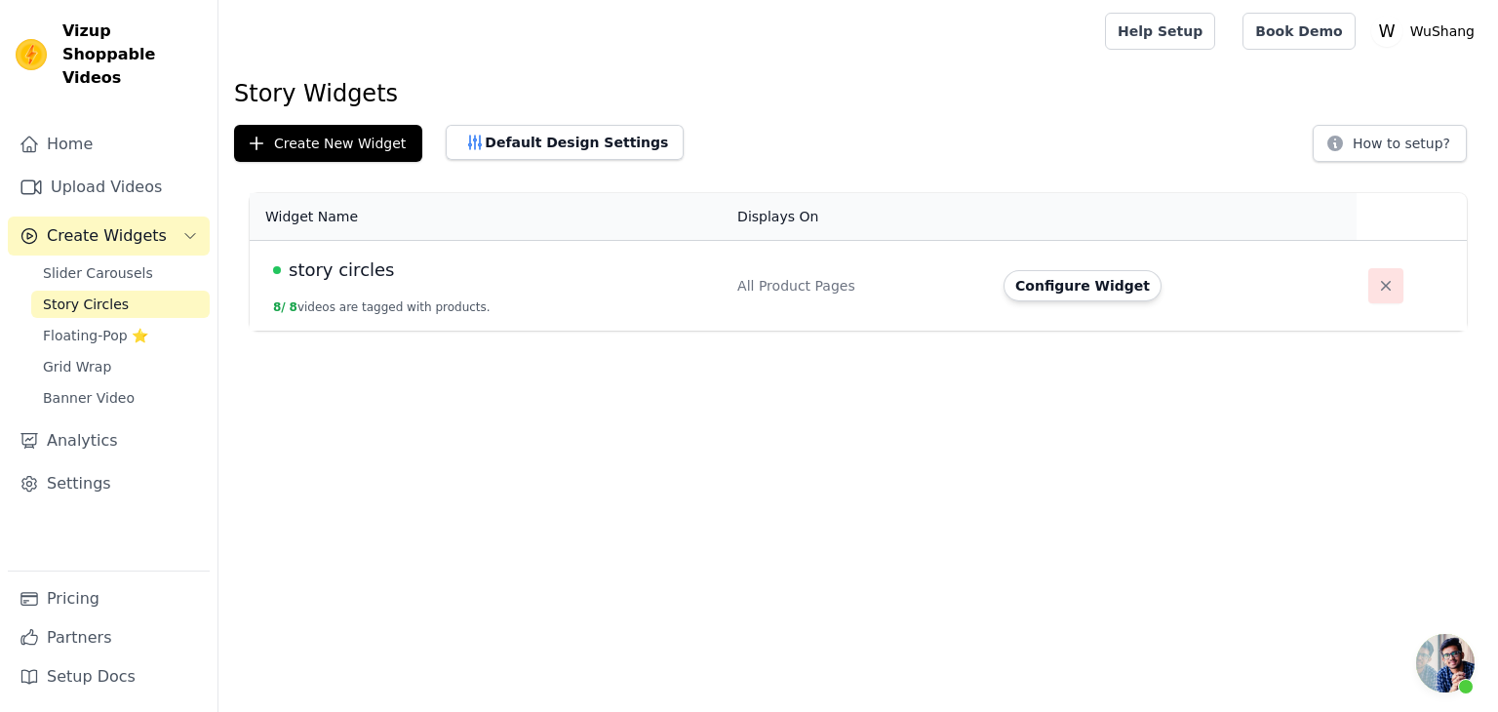
click at [1377, 294] on icon "button" at bounding box center [1386, 286] width 20 height 20
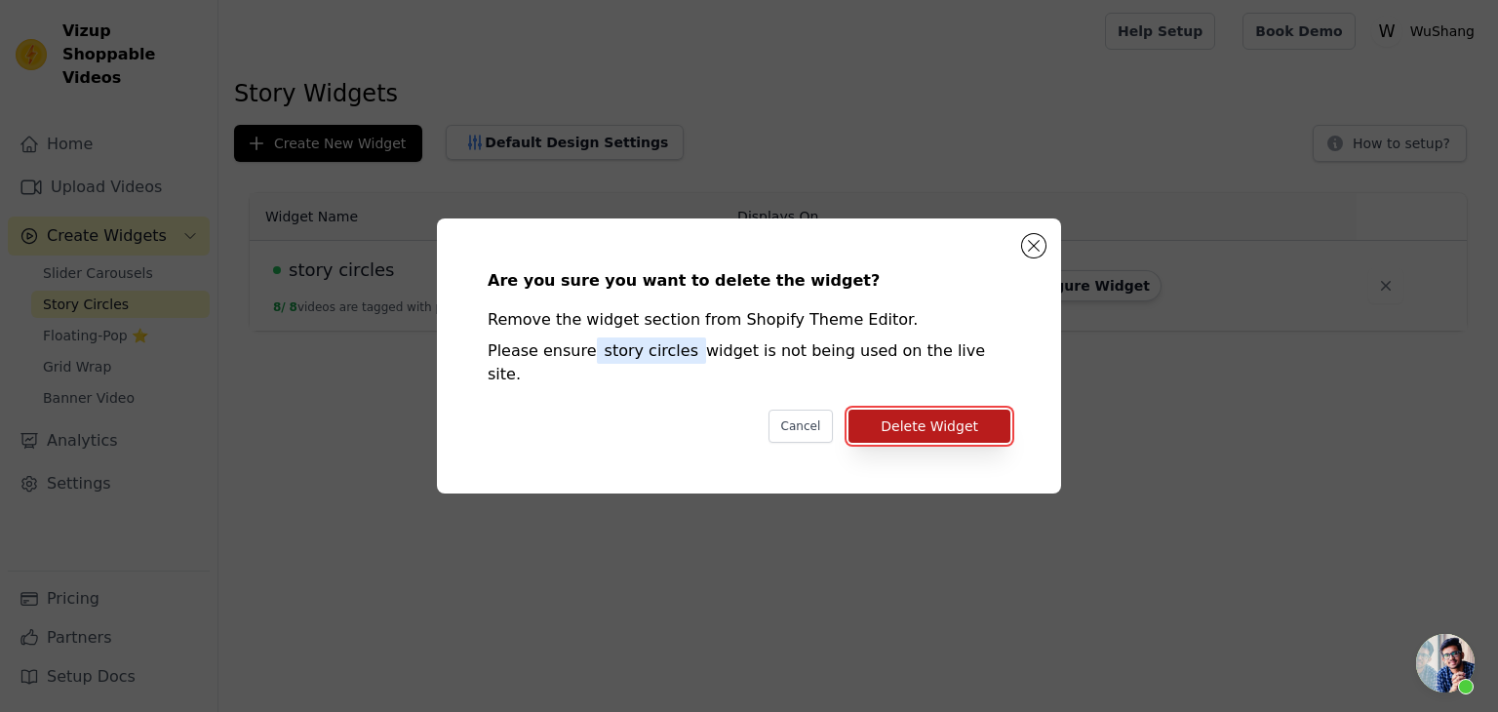
click at [923, 410] on button "Delete Widget" at bounding box center [929, 426] width 162 height 33
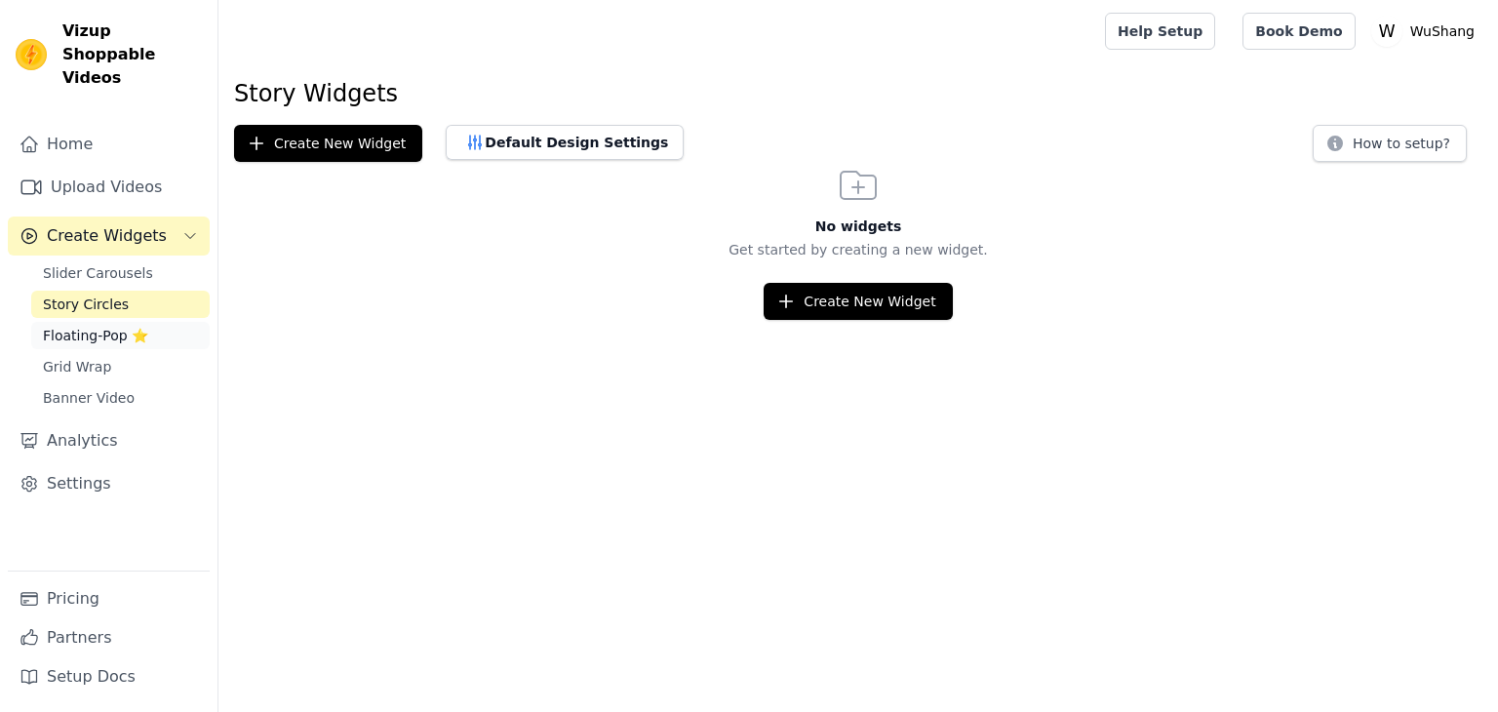
click at [105, 326] on span "Floating-Pop ⭐" at bounding box center [95, 336] width 105 height 20
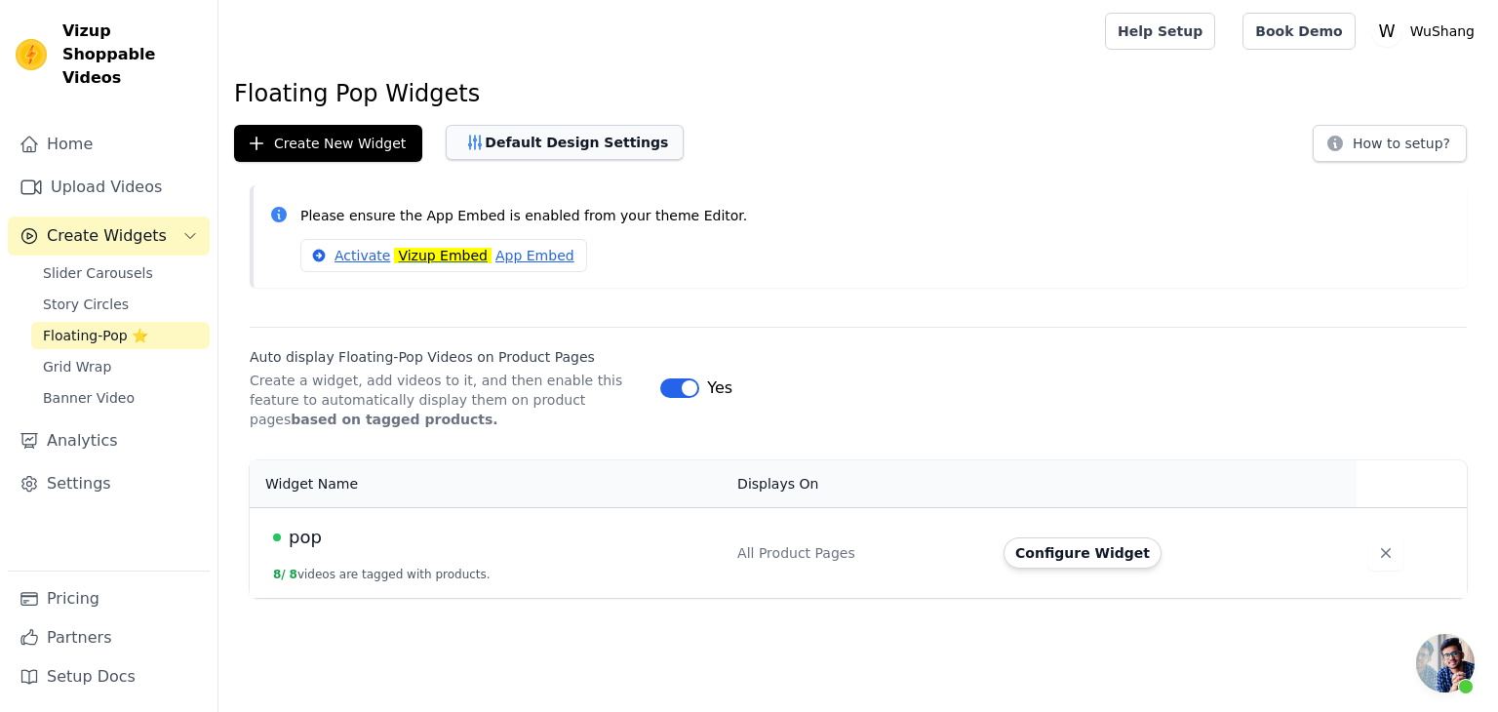
click at [599, 148] on button "Default Design Settings" at bounding box center [565, 142] width 238 height 35
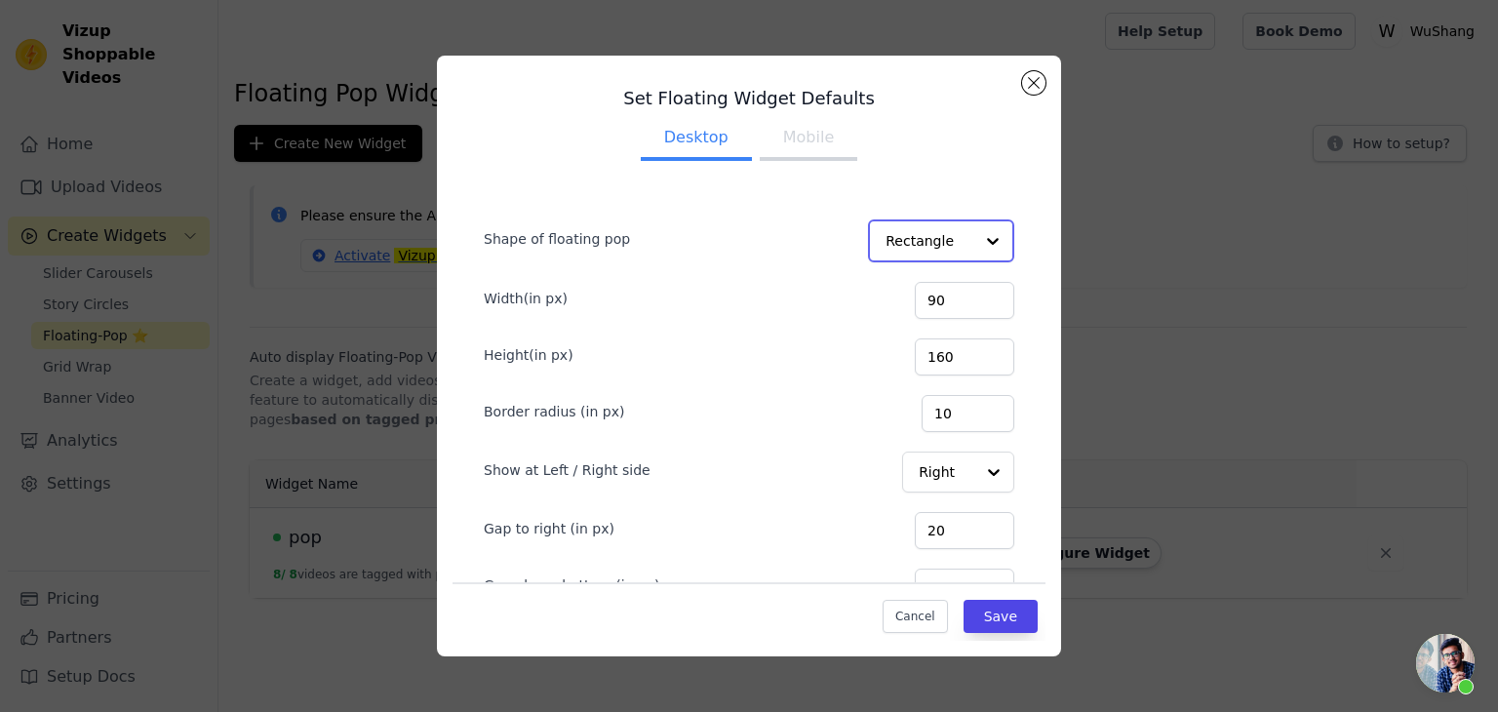
click at [954, 229] on input "Shape of floating pop" at bounding box center [929, 240] width 88 height 39
click at [800, 251] on div "Shape of floating pop Rectangle Circle Option Rectangle, selected. You are curr…" at bounding box center [749, 238] width 531 height 45
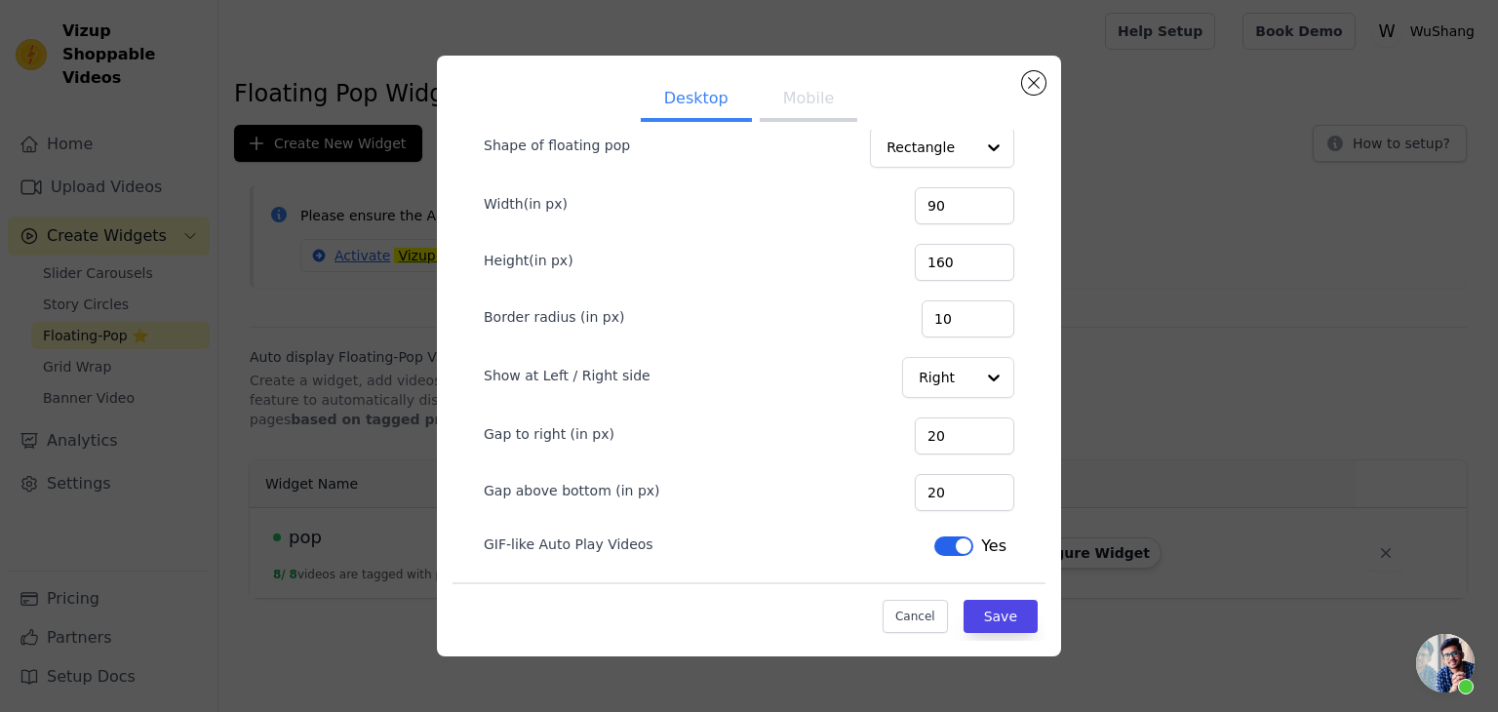
scroll to position [100, 0]
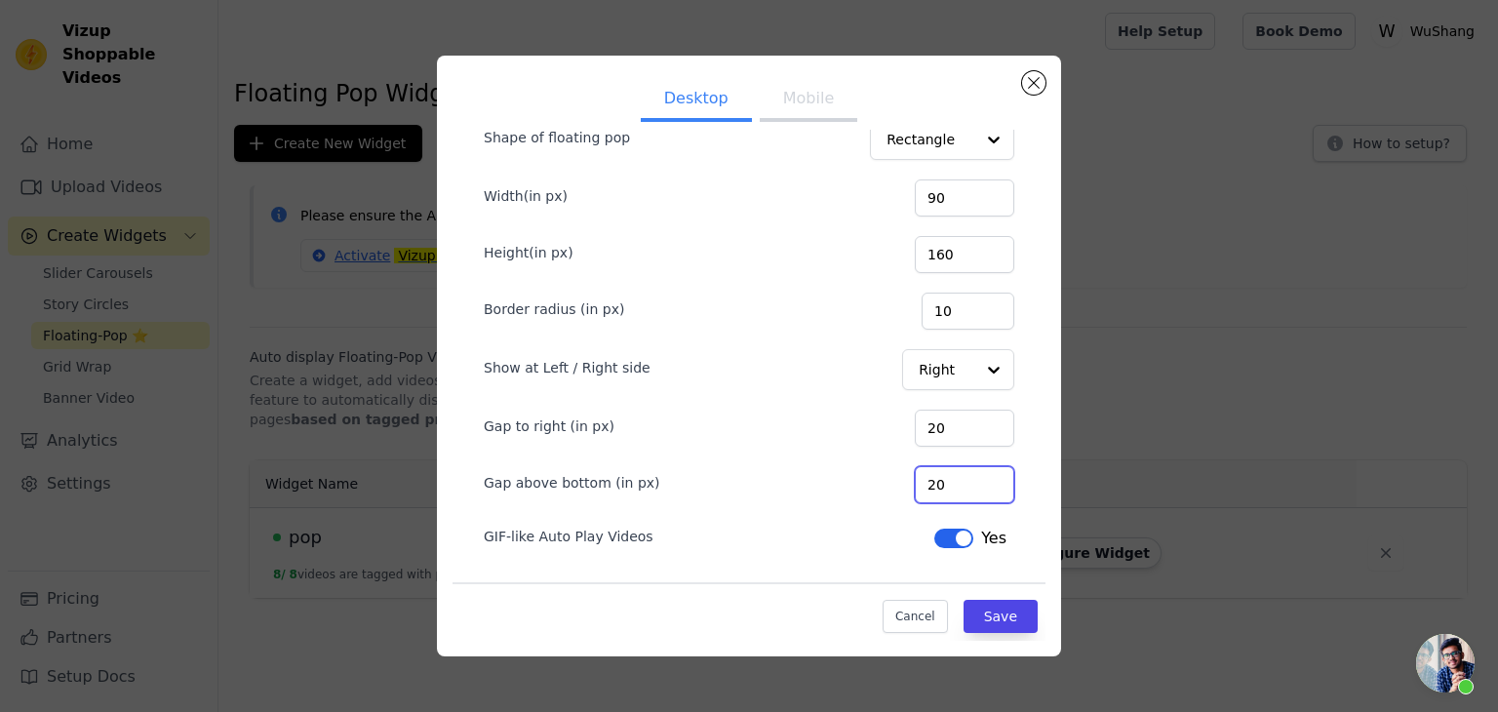
click at [946, 480] on input "20" at bounding box center [964, 484] width 99 height 37
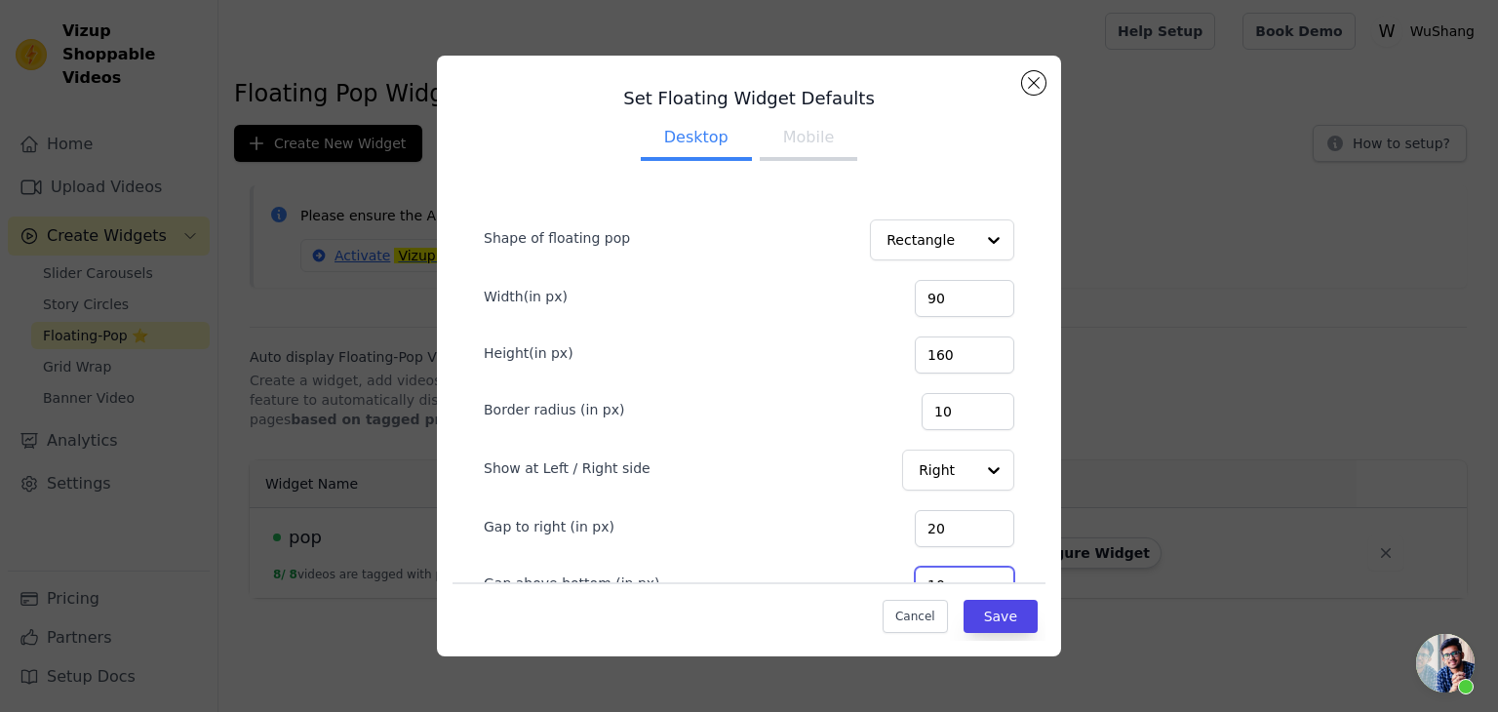
type input "10"
click at [799, 133] on button "Mobile" at bounding box center [809, 139] width 98 height 43
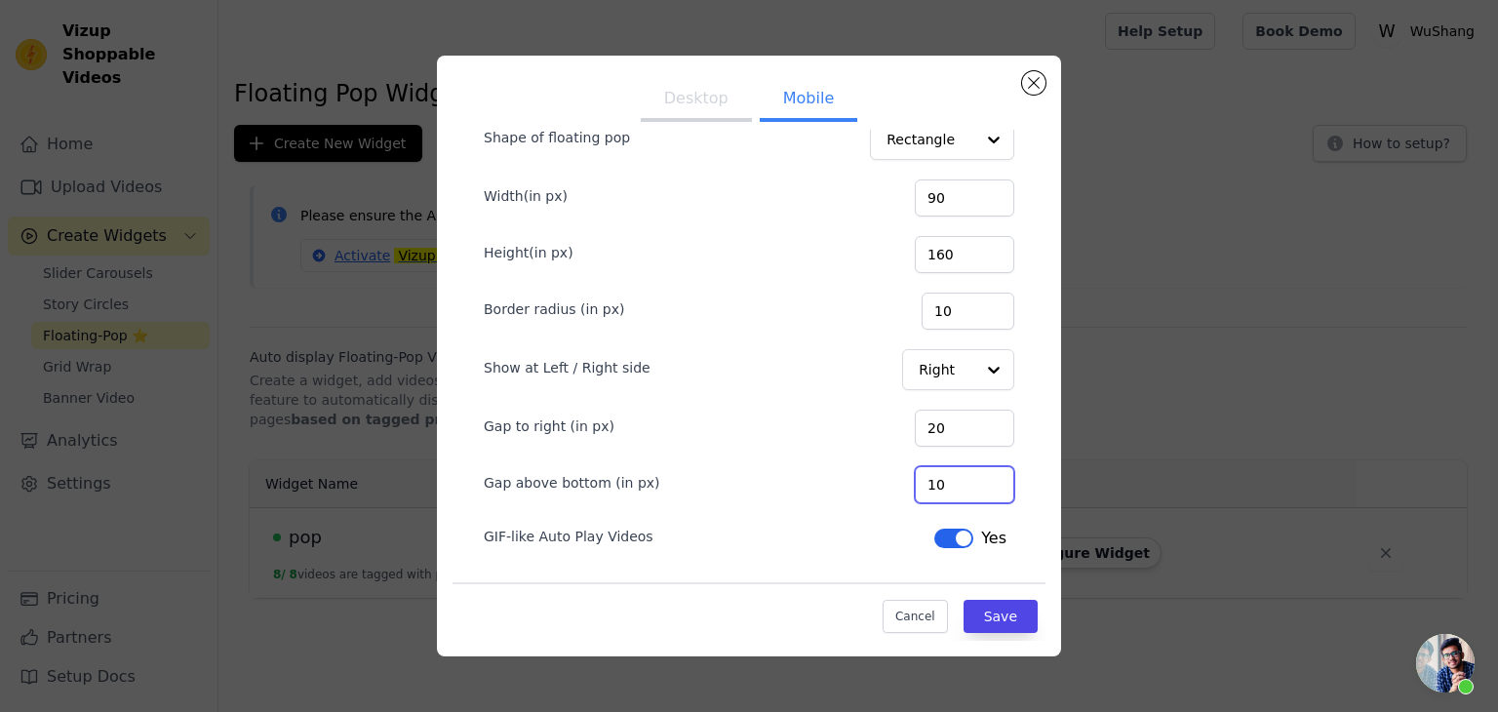
click at [945, 477] on input "10" at bounding box center [964, 484] width 99 height 37
type input "5"
click at [989, 623] on button "Save" at bounding box center [1000, 616] width 74 height 33
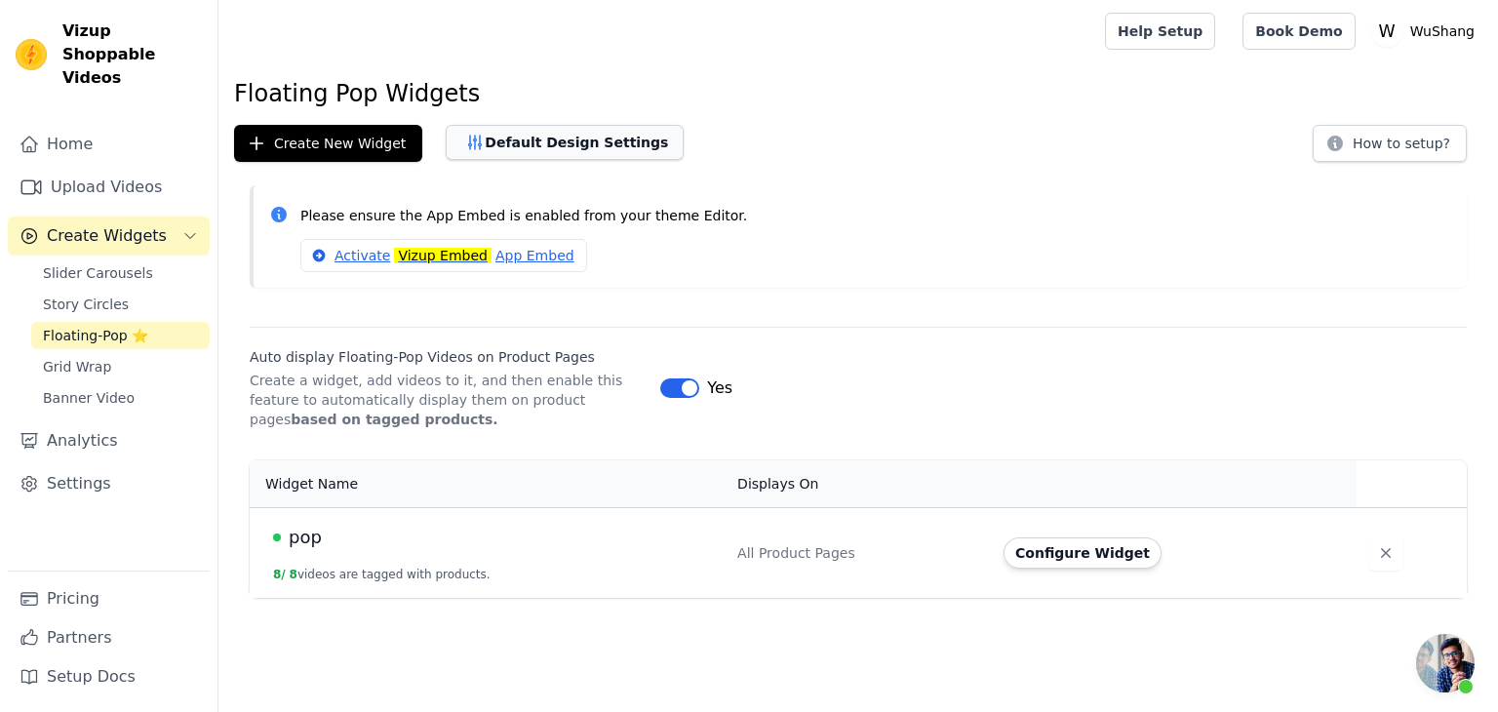
click at [567, 138] on button "Default Design Settings" at bounding box center [565, 142] width 238 height 35
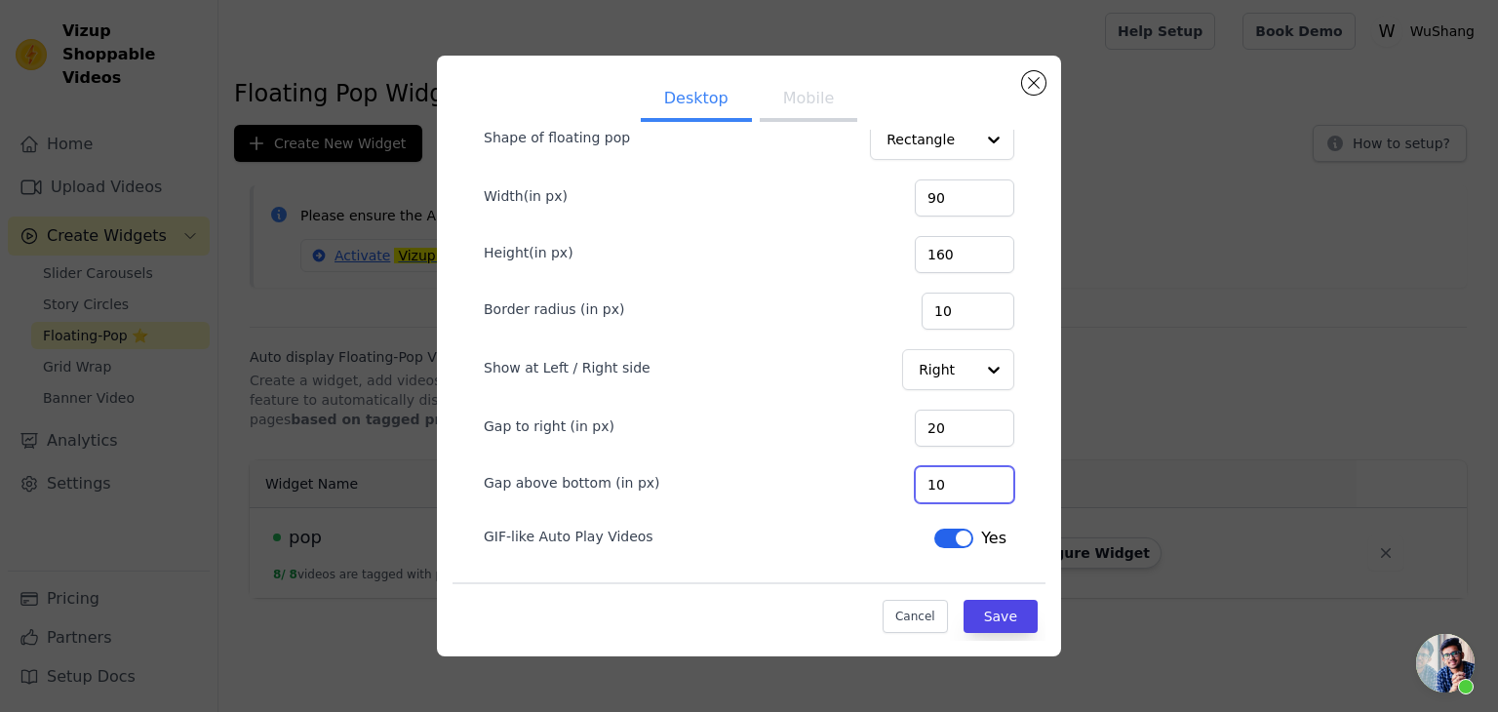
click at [938, 483] on input "10" at bounding box center [964, 484] width 99 height 37
type input "15"
click at [792, 95] on button "Mobile" at bounding box center [809, 100] width 98 height 43
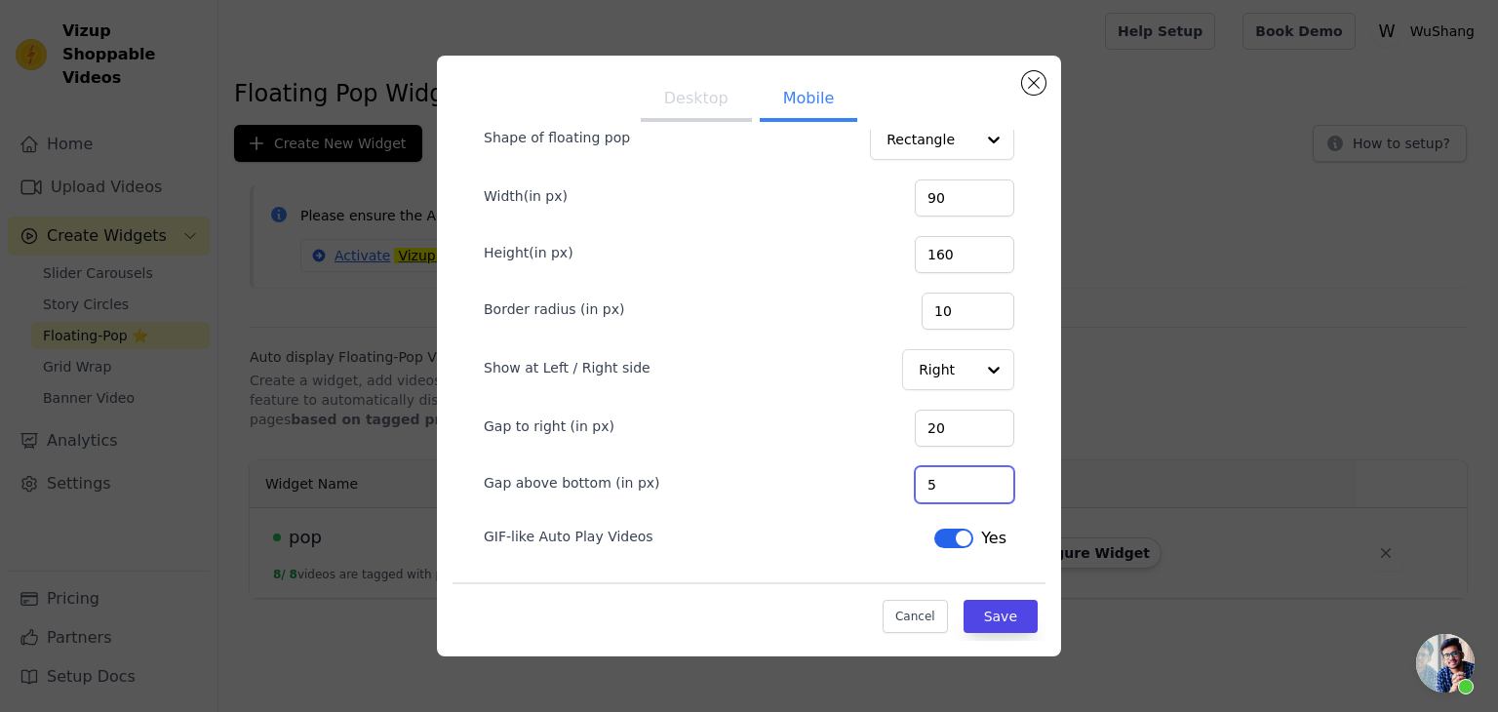
click at [933, 485] on input "5" at bounding box center [964, 484] width 99 height 37
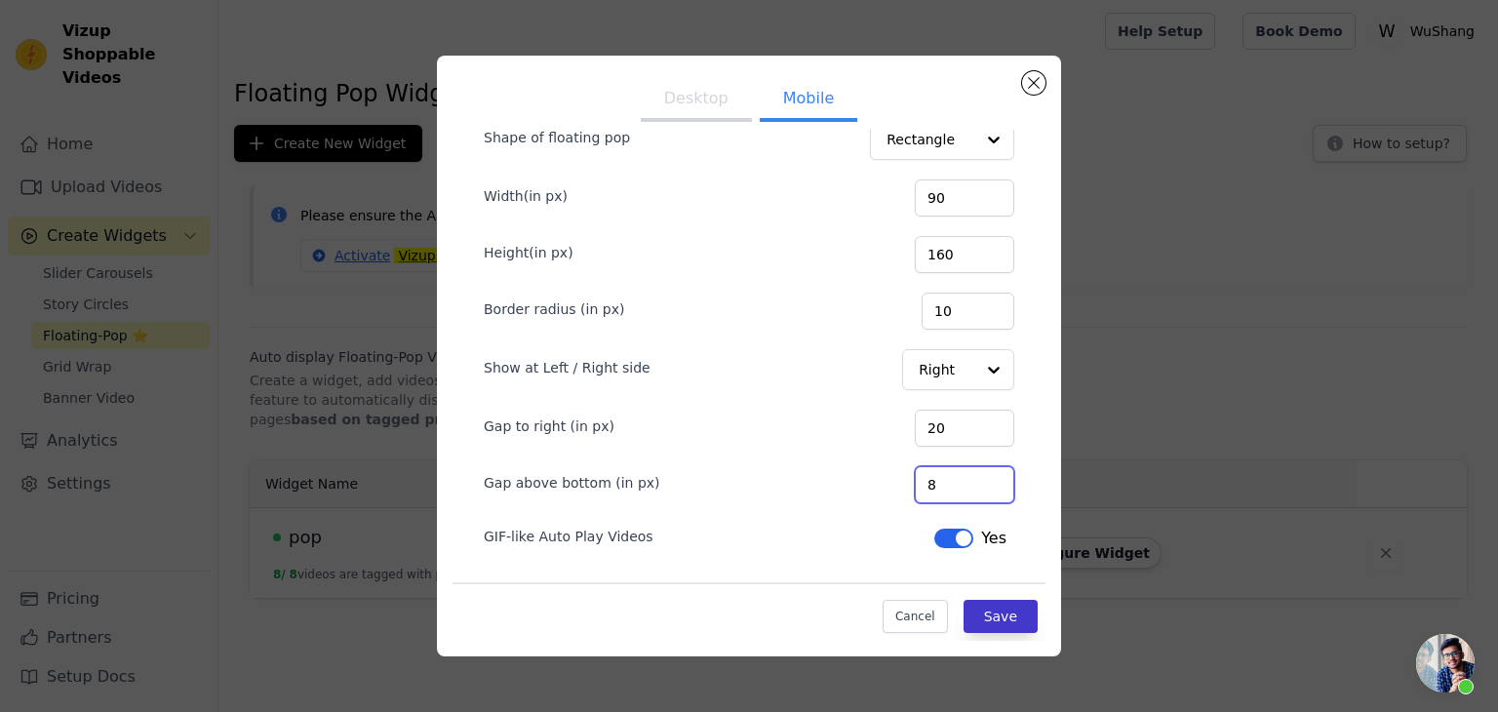
type input "8"
click at [982, 607] on button "Save" at bounding box center [1000, 616] width 74 height 33
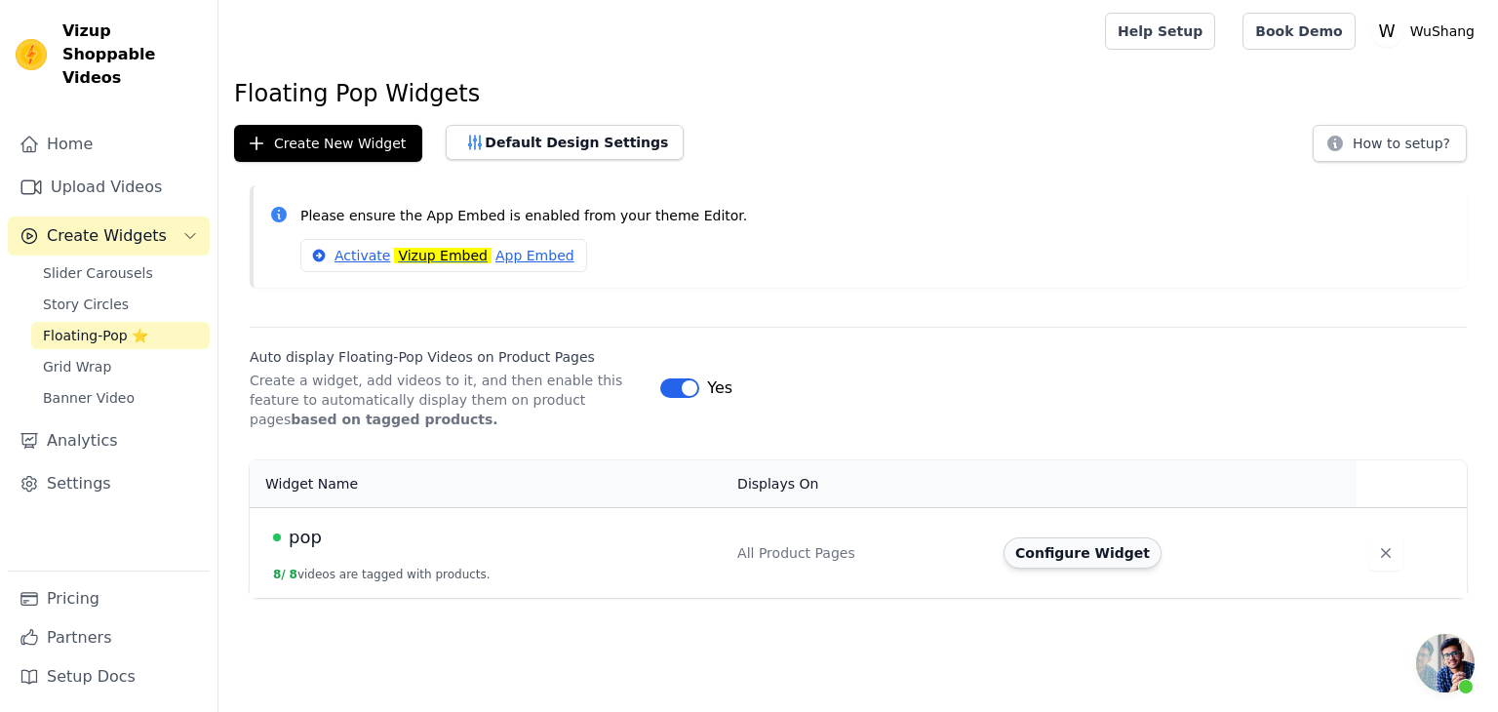
click at [1054, 552] on button "Configure Widget" at bounding box center [1082, 552] width 158 height 31
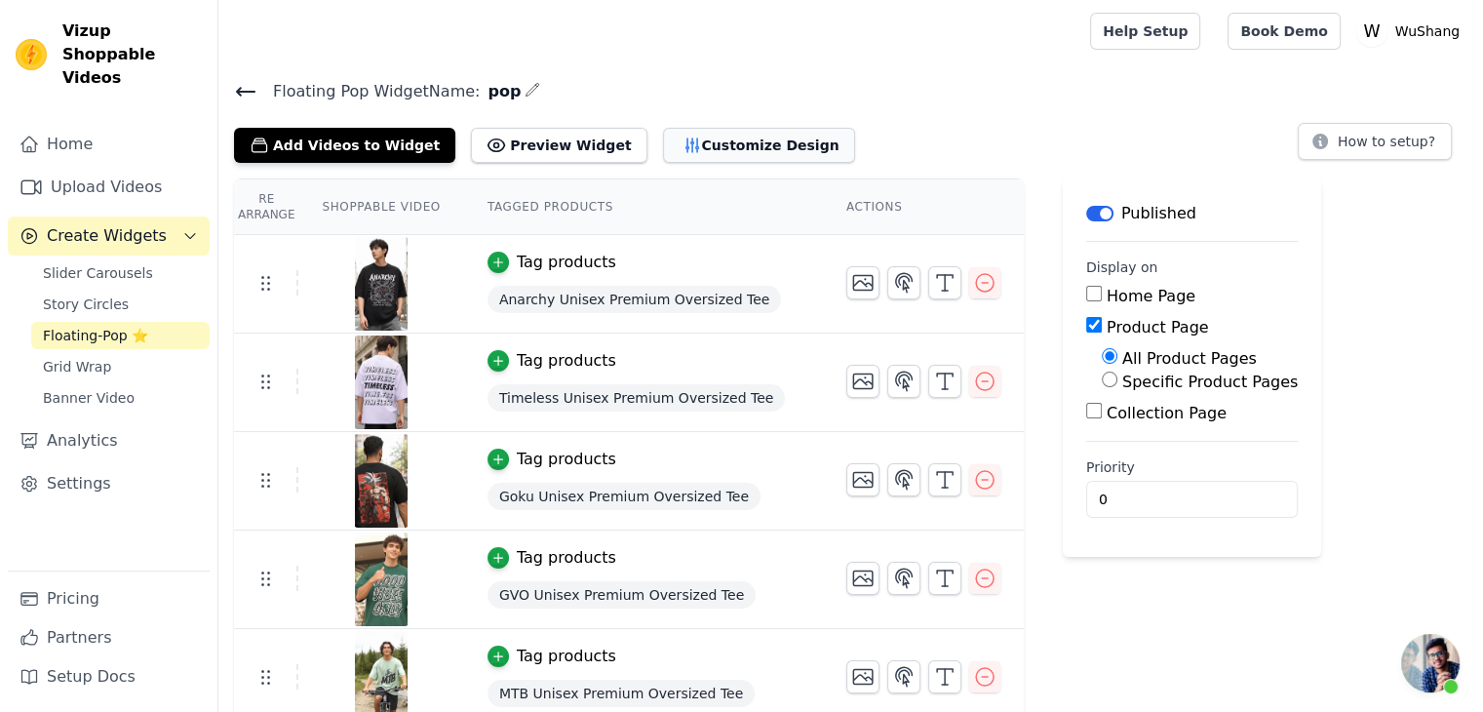
click at [693, 152] on button "Customize Design" at bounding box center [759, 145] width 192 height 35
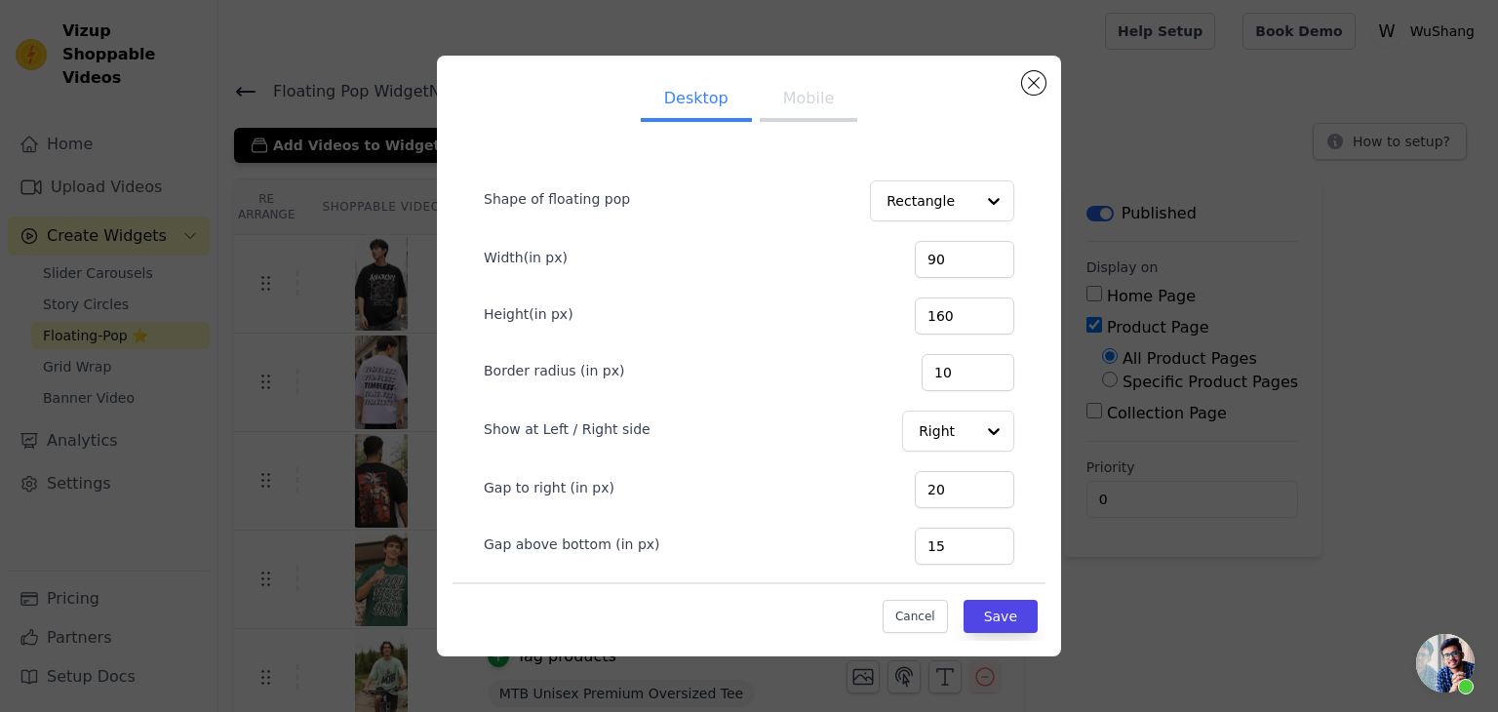
scroll to position [61, 0]
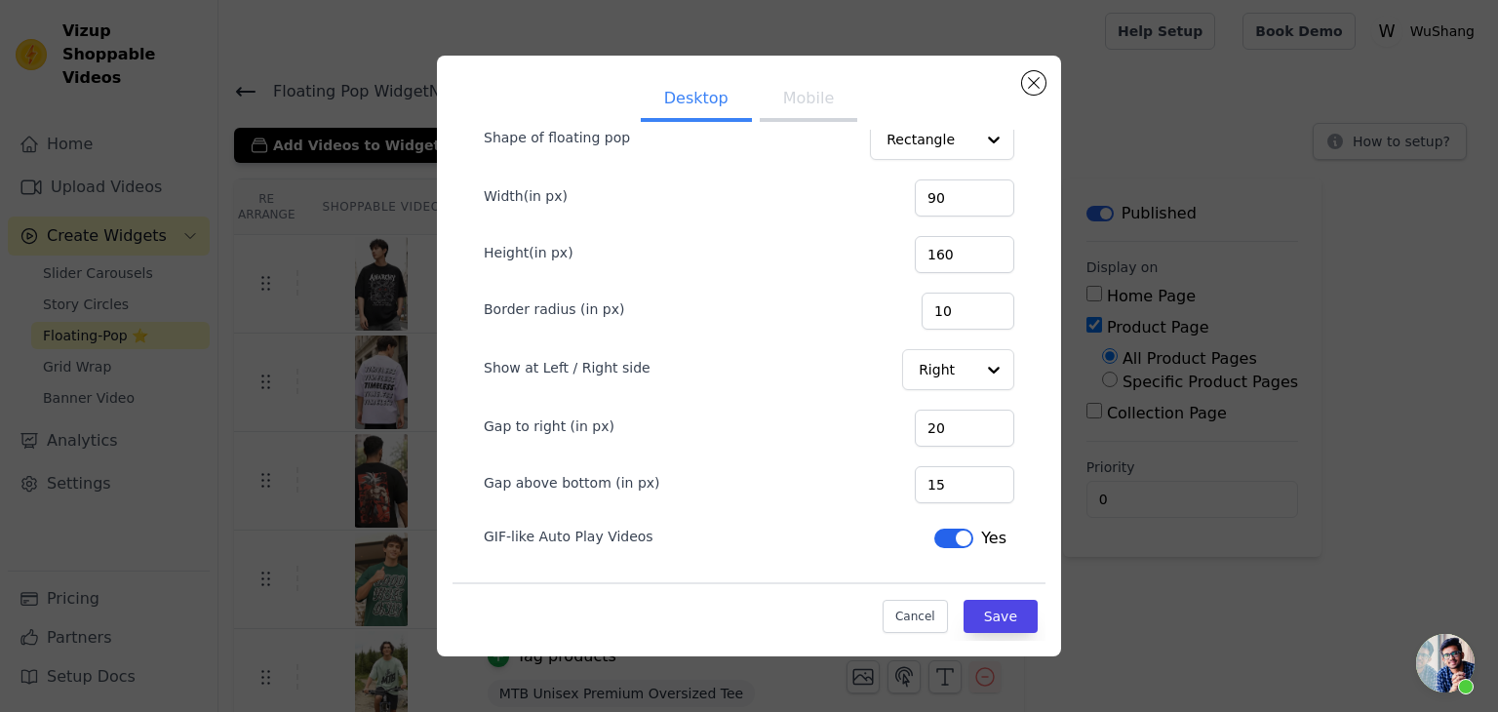
click at [776, 96] on button "Mobile" at bounding box center [809, 100] width 98 height 43
drag, startPoint x: 960, startPoint y: 461, endPoint x: 956, endPoint y: 475, distance: 14.2
click at [956, 475] on div "Gap above bottom (in px) 8" at bounding box center [749, 482] width 531 height 41
click at [956, 475] on input "8" at bounding box center [964, 484] width 99 height 37
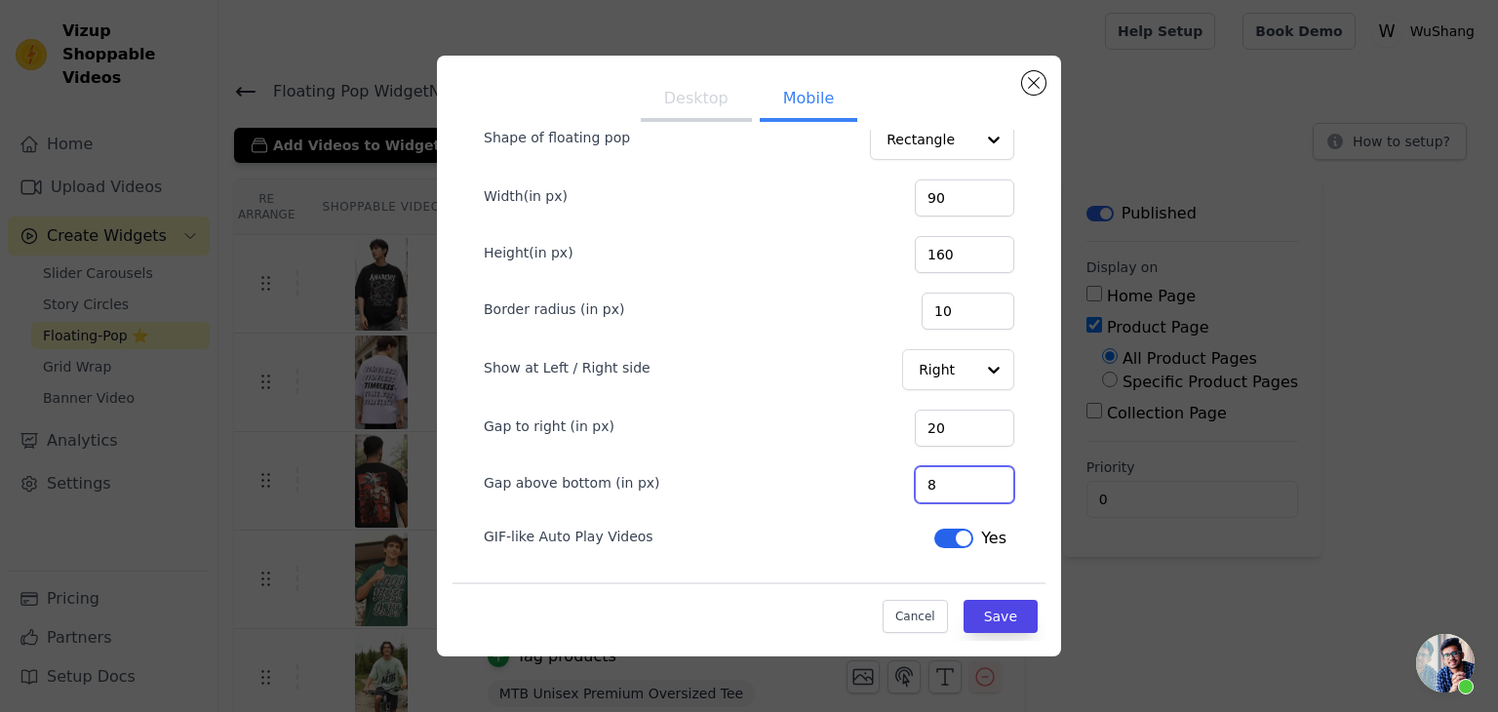
click at [956, 475] on input "8" at bounding box center [964, 484] width 99 height 37
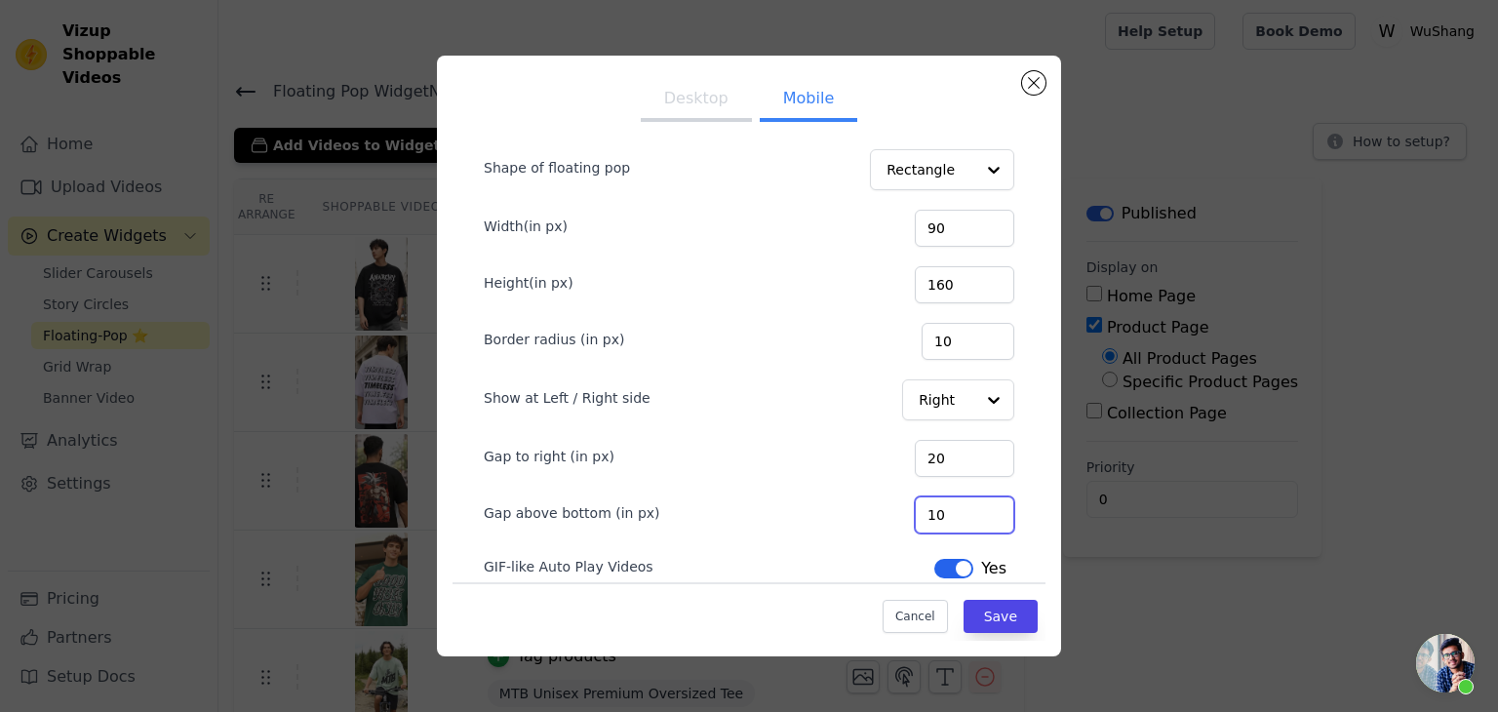
type input "10"
click at [694, 91] on button "Desktop" at bounding box center [696, 100] width 111 height 43
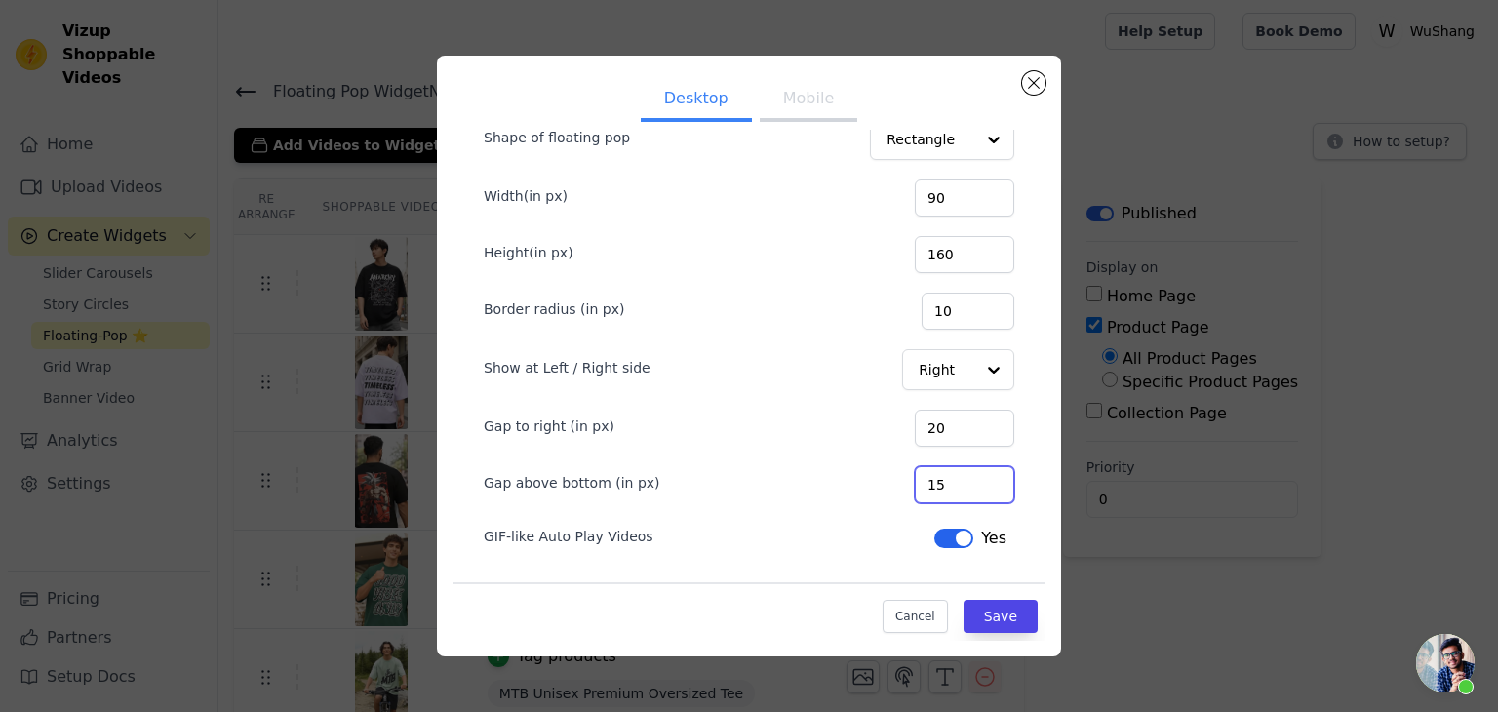
click at [956, 478] on input "15" at bounding box center [964, 484] width 99 height 37
type input "1"
type input "20"
click at [994, 612] on button "Save" at bounding box center [1000, 616] width 74 height 33
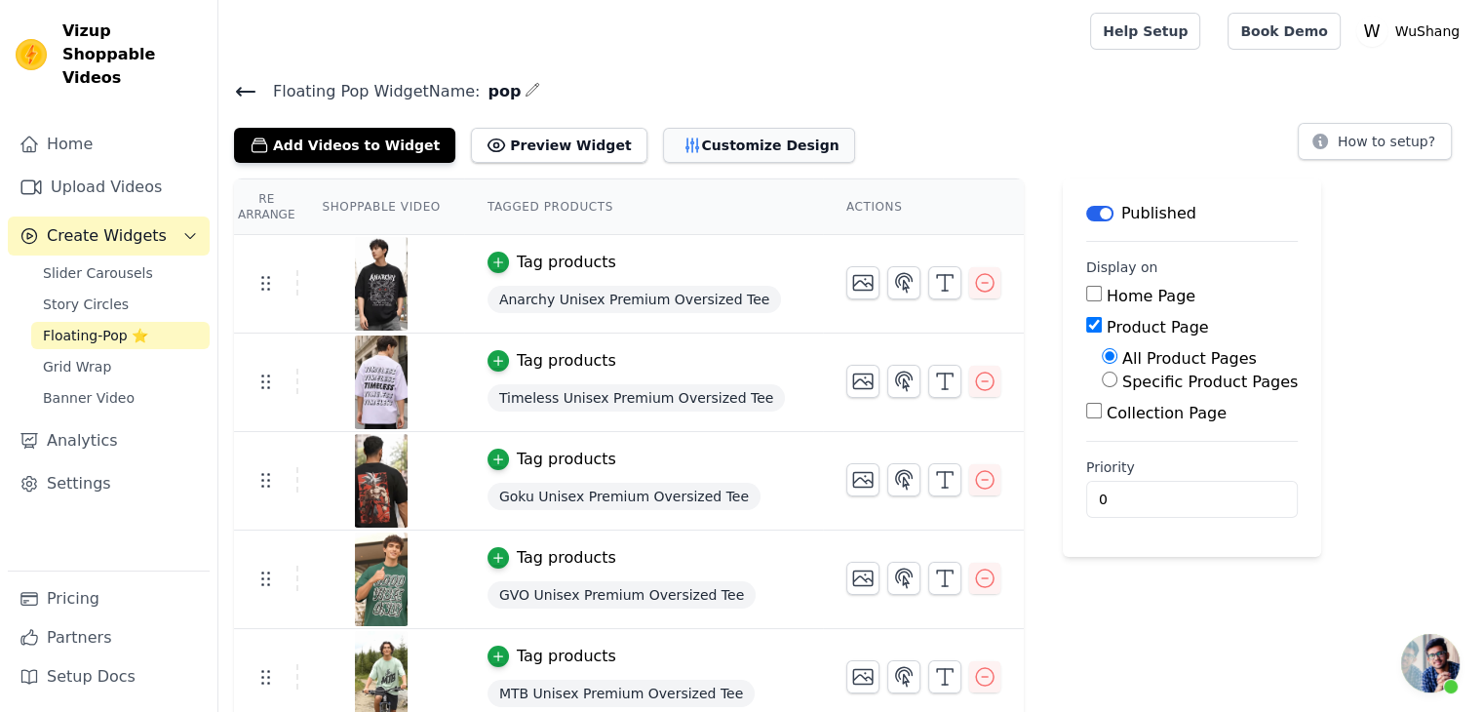
click at [678, 148] on button "Customize Design" at bounding box center [759, 145] width 192 height 35
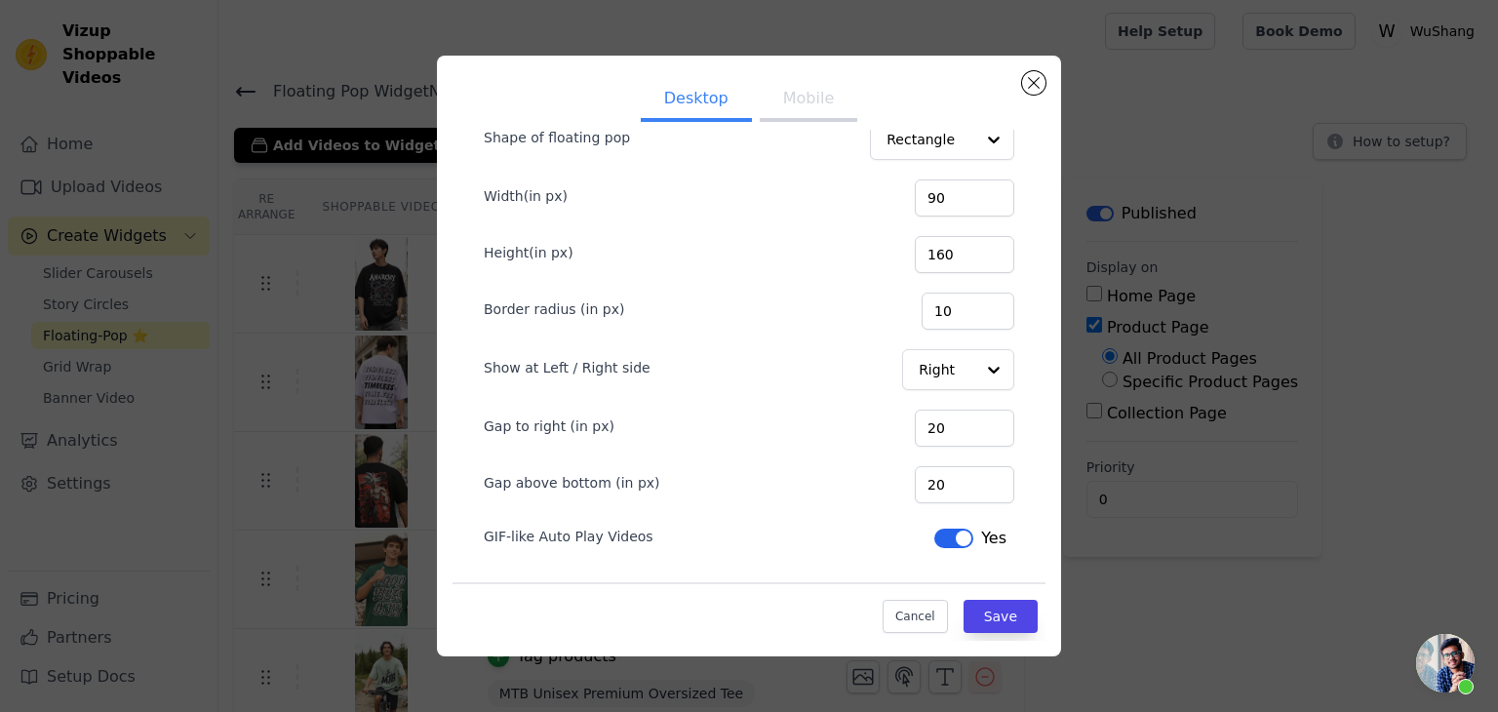
scroll to position [0, 0]
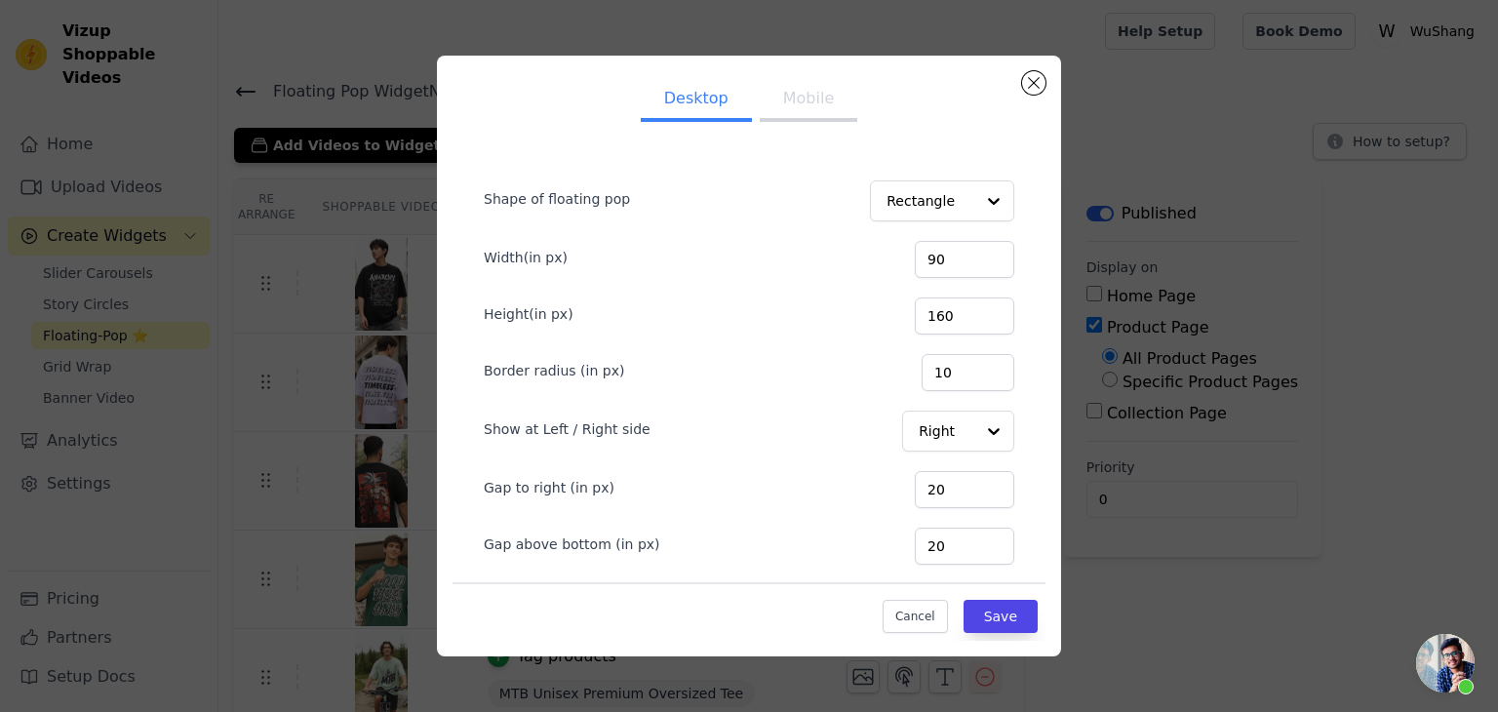
click at [796, 114] on button "Mobile" at bounding box center [809, 100] width 98 height 43
click at [1040, 92] on div "Desktop Mobile Shape of floating pop Rectangle Width(in px) 90 Height(in px) 16…" at bounding box center [749, 356] width 624 height 601
click at [1041, 83] on button "Close modal" at bounding box center [1033, 82] width 23 height 23
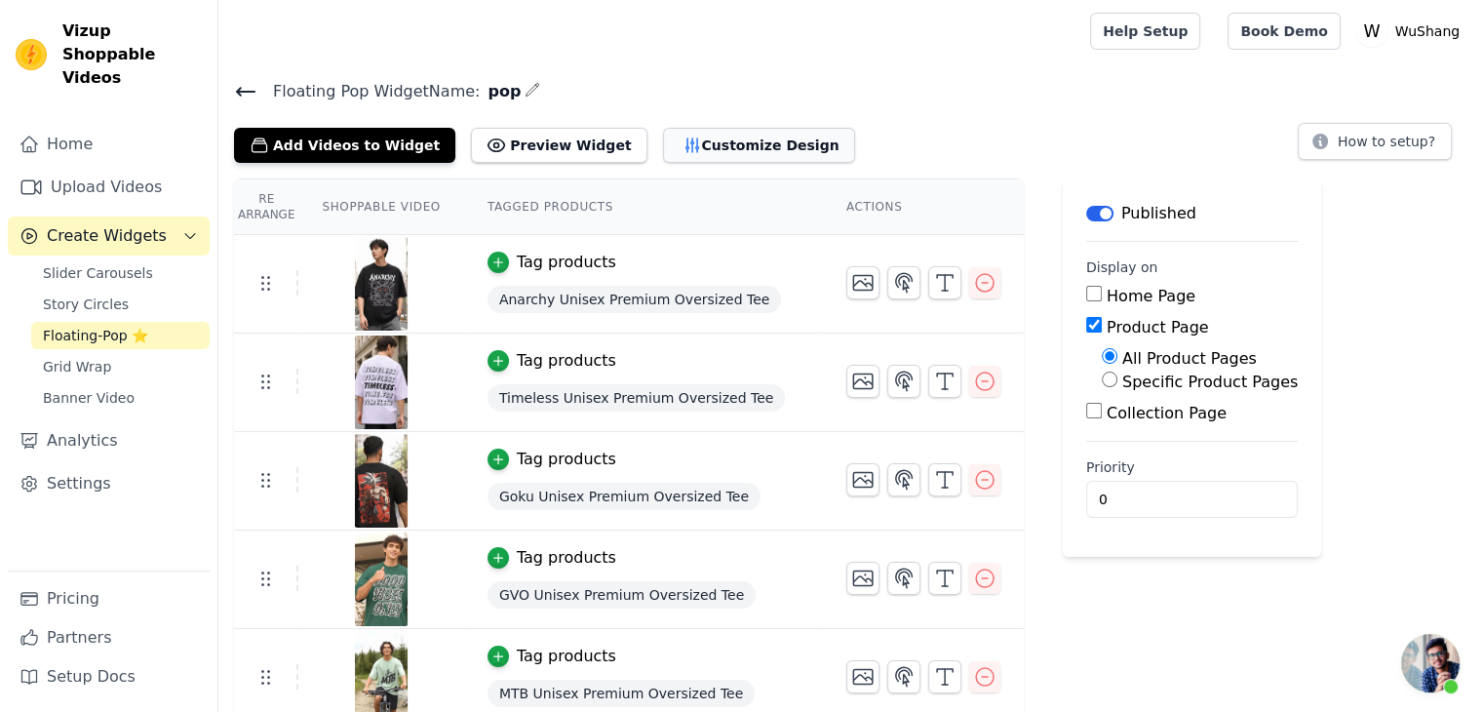
click at [703, 153] on button "Customize Design" at bounding box center [759, 145] width 192 height 35
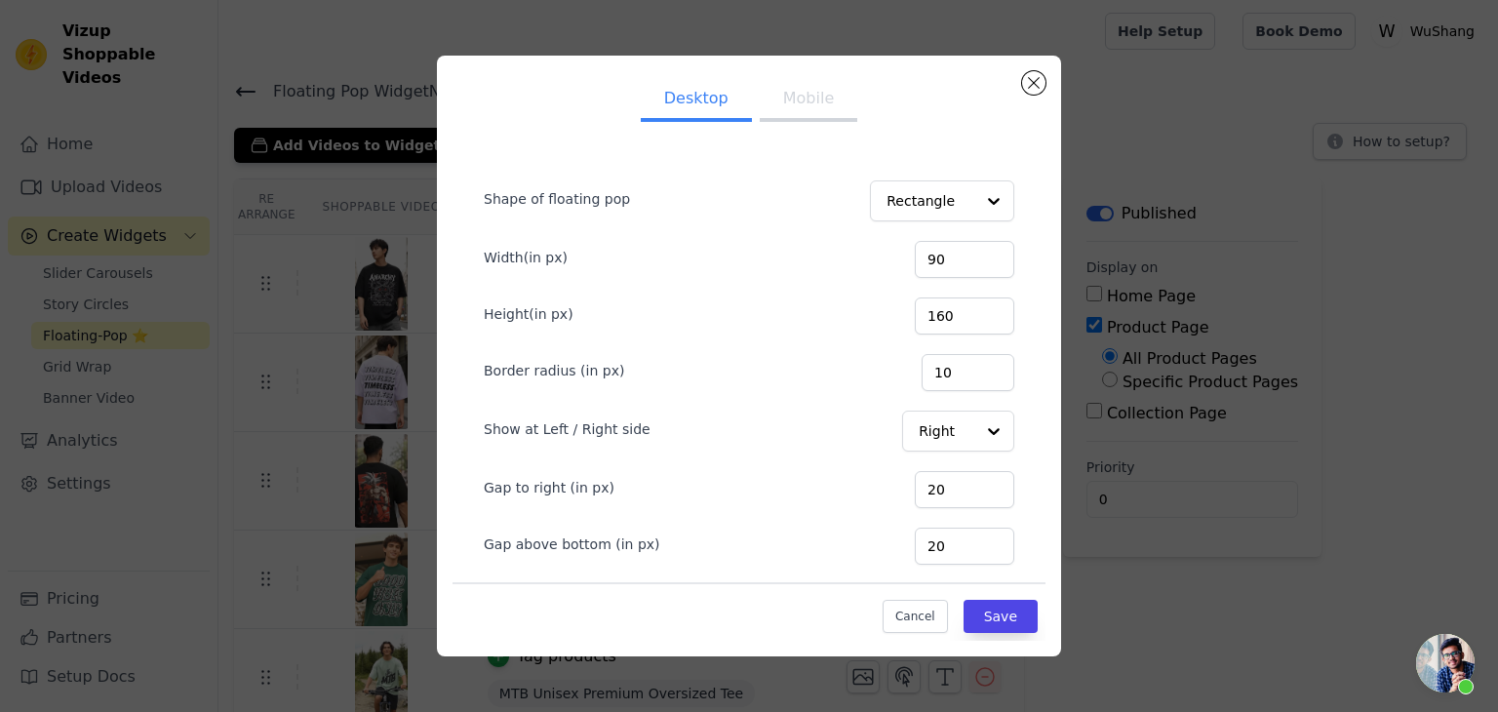
scroll to position [61, 0]
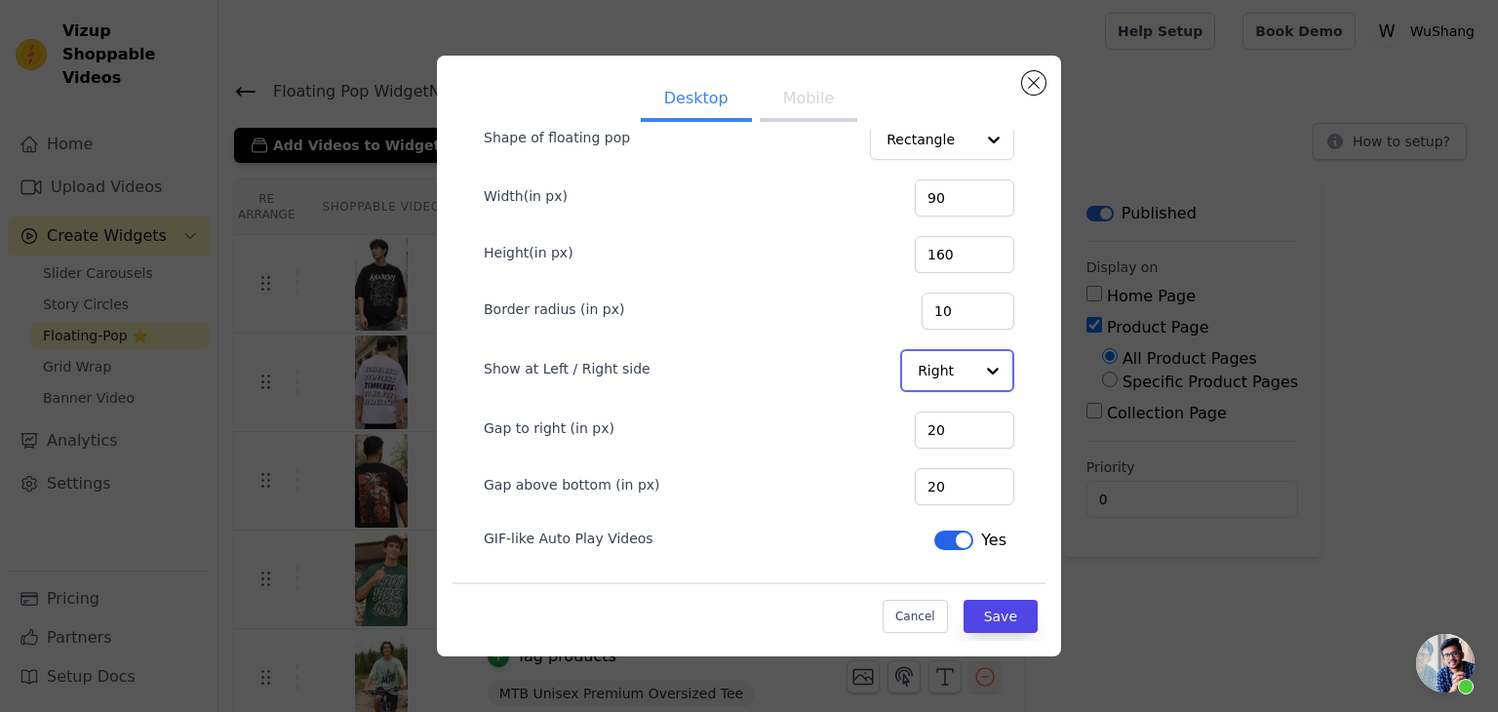
click at [934, 360] on input "Show at Left / Right side" at bounding box center [946, 370] width 56 height 39
click at [927, 413] on div "Left" at bounding box center [954, 416] width 109 height 41
click at [791, 100] on button "Mobile" at bounding box center [809, 100] width 98 height 43
click at [950, 354] on input "Show at Left / Right side" at bounding box center [946, 370] width 56 height 39
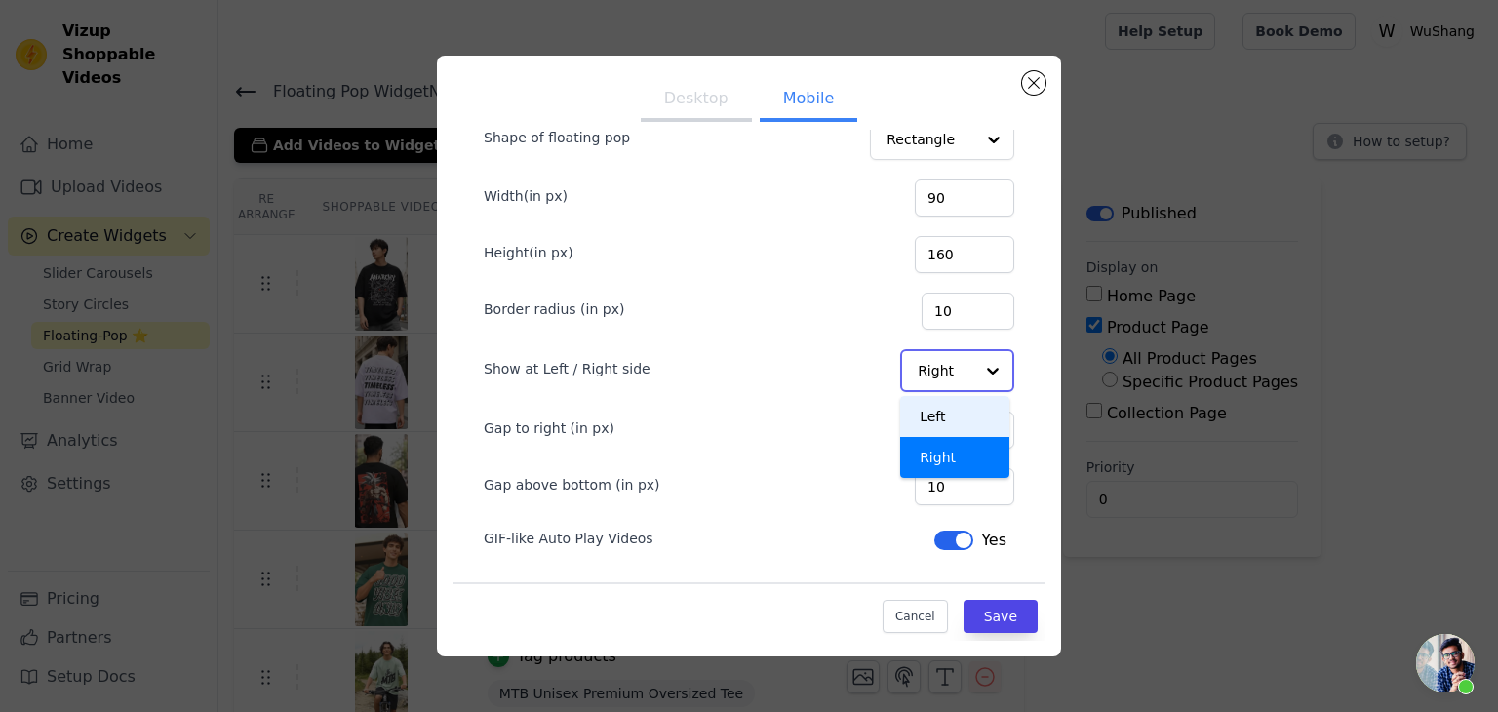
click at [935, 426] on div "Left" at bounding box center [954, 416] width 109 height 41
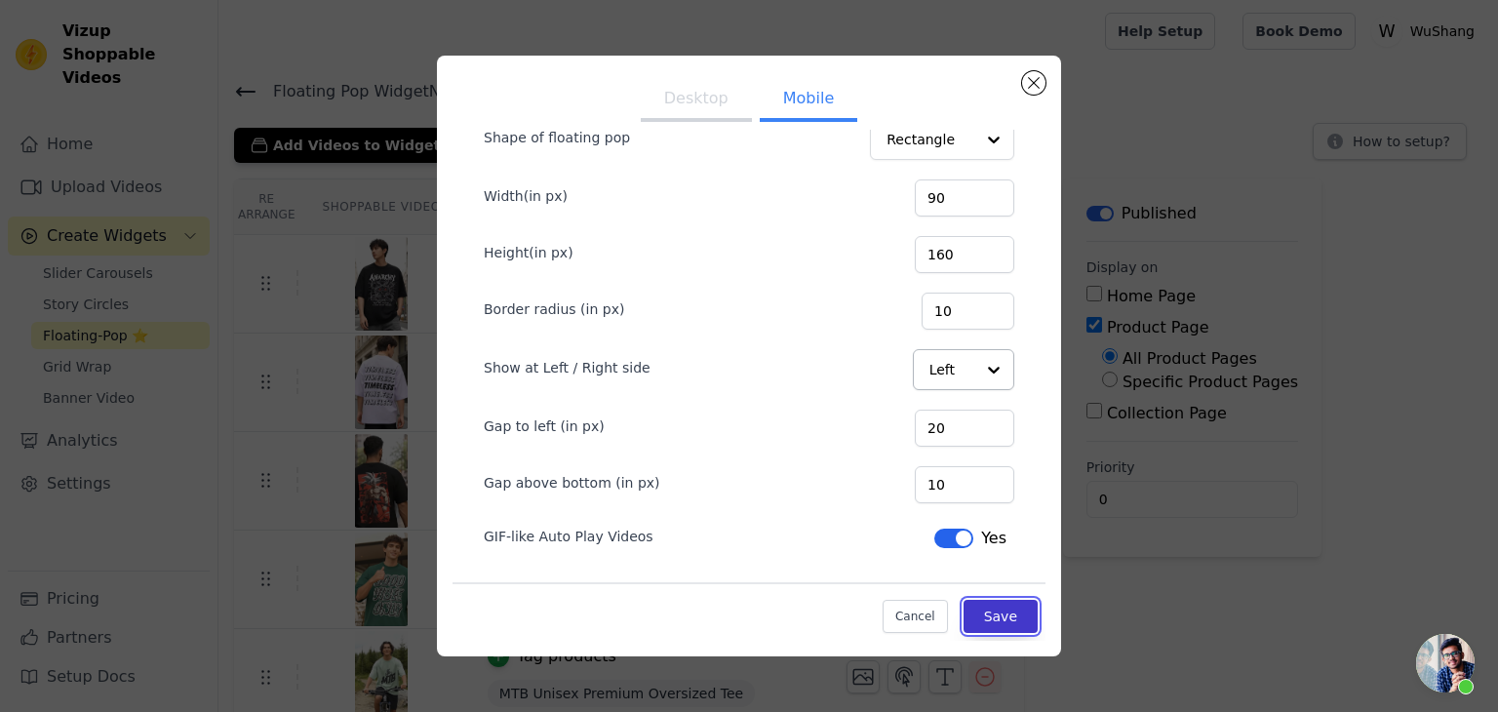
click at [982, 609] on button "Save" at bounding box center [1000, 616] width 74 height 33
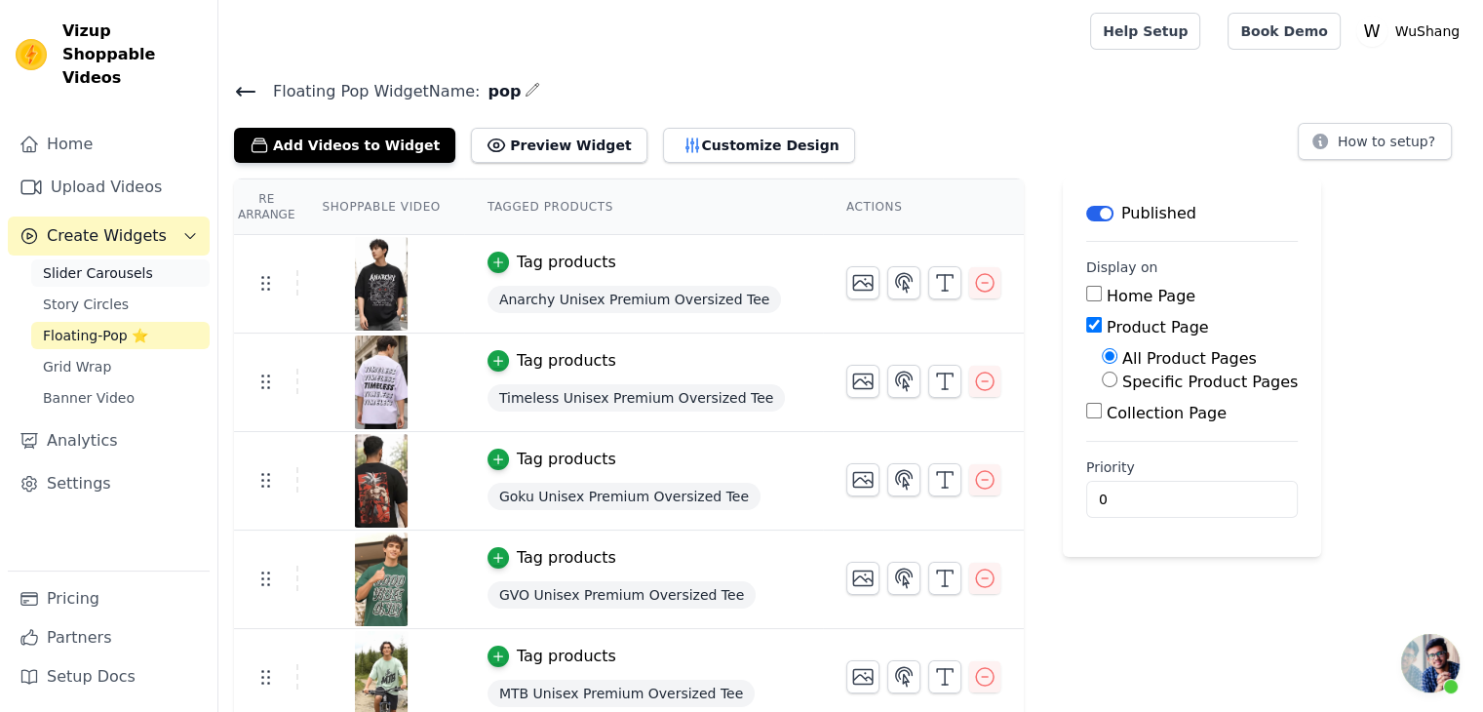
click at [135, 263] on span "Slider Carousels" at bounding box center [98, 273] width 110 height 20
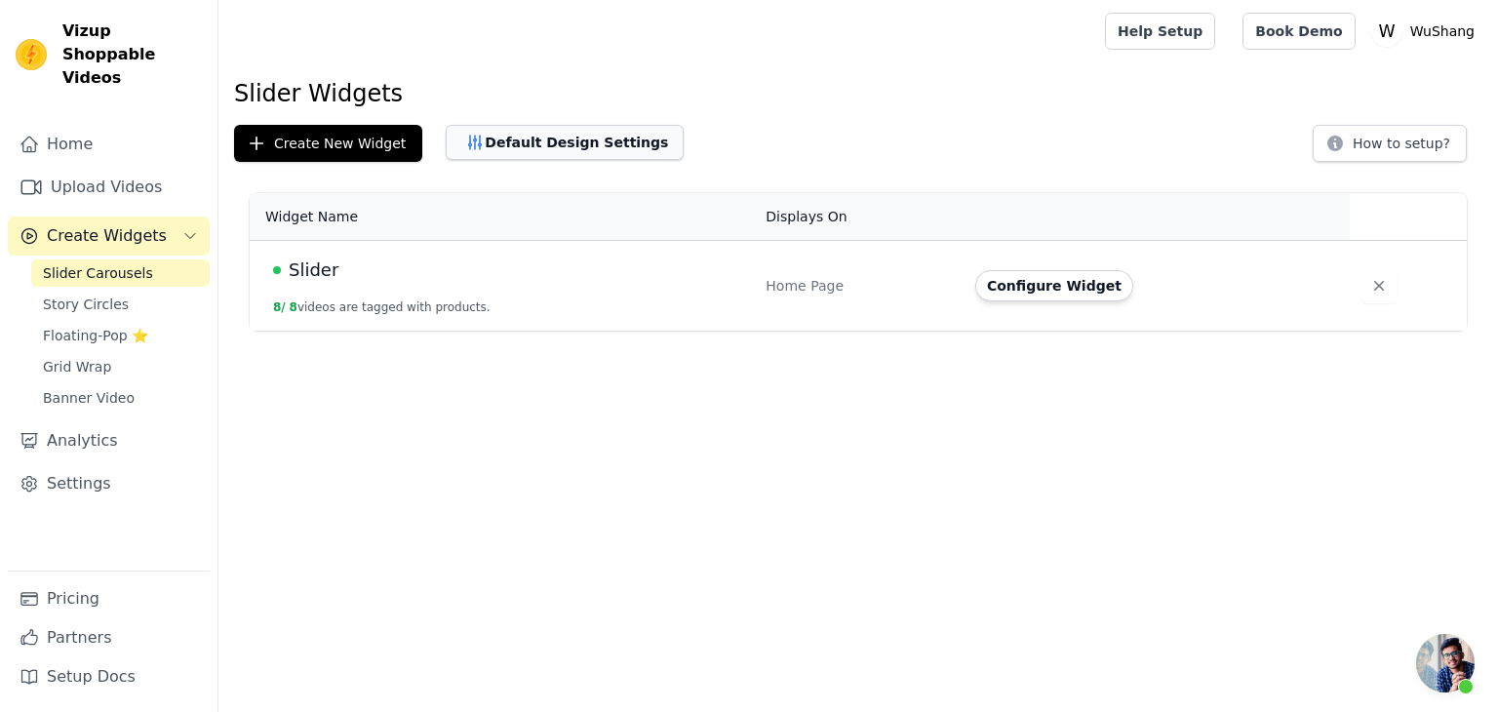
click at [560, 149] on button "Default Design Settings" at bounding box center [565, 142] width 238 height 35
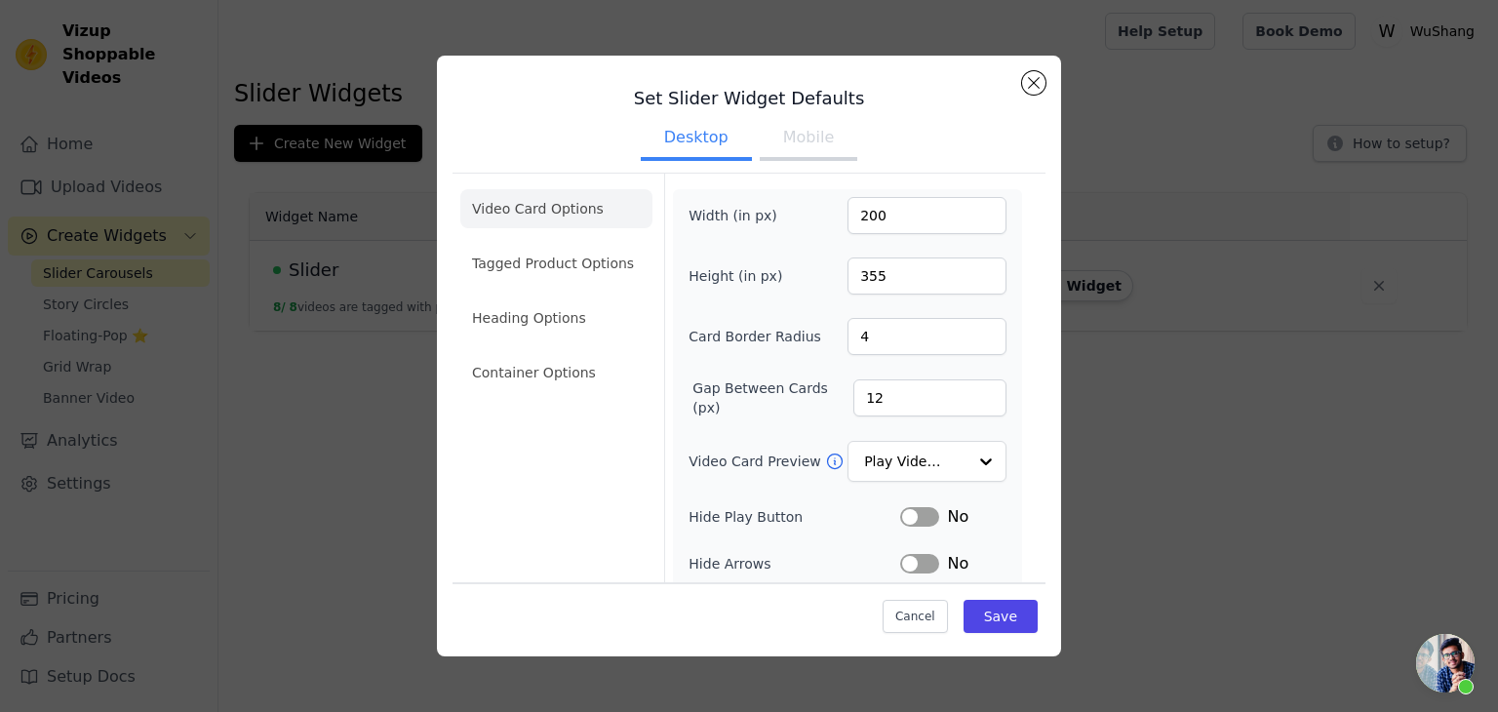
click at [555, 291] on ul "Video Card Options Tagged Product Options Heading Options Container Options" at bounding box center [556, 290] width 192 height 218
click at [570, 273] on li "Tagged Product Options" at bounding box center [556, 263] width 192 height 39
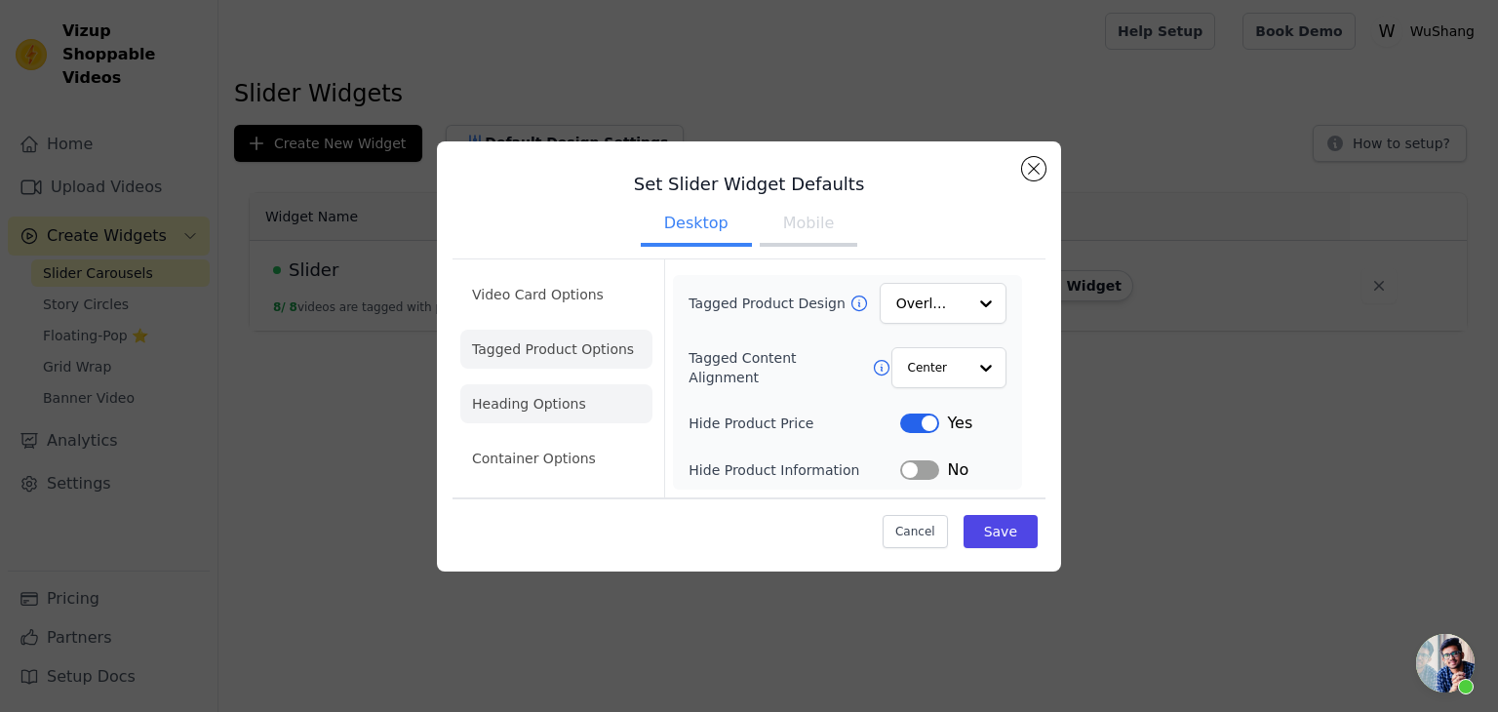
click at [548, 399] on li "Heading Options" at bounding box center [556, 403] width 192 height 39
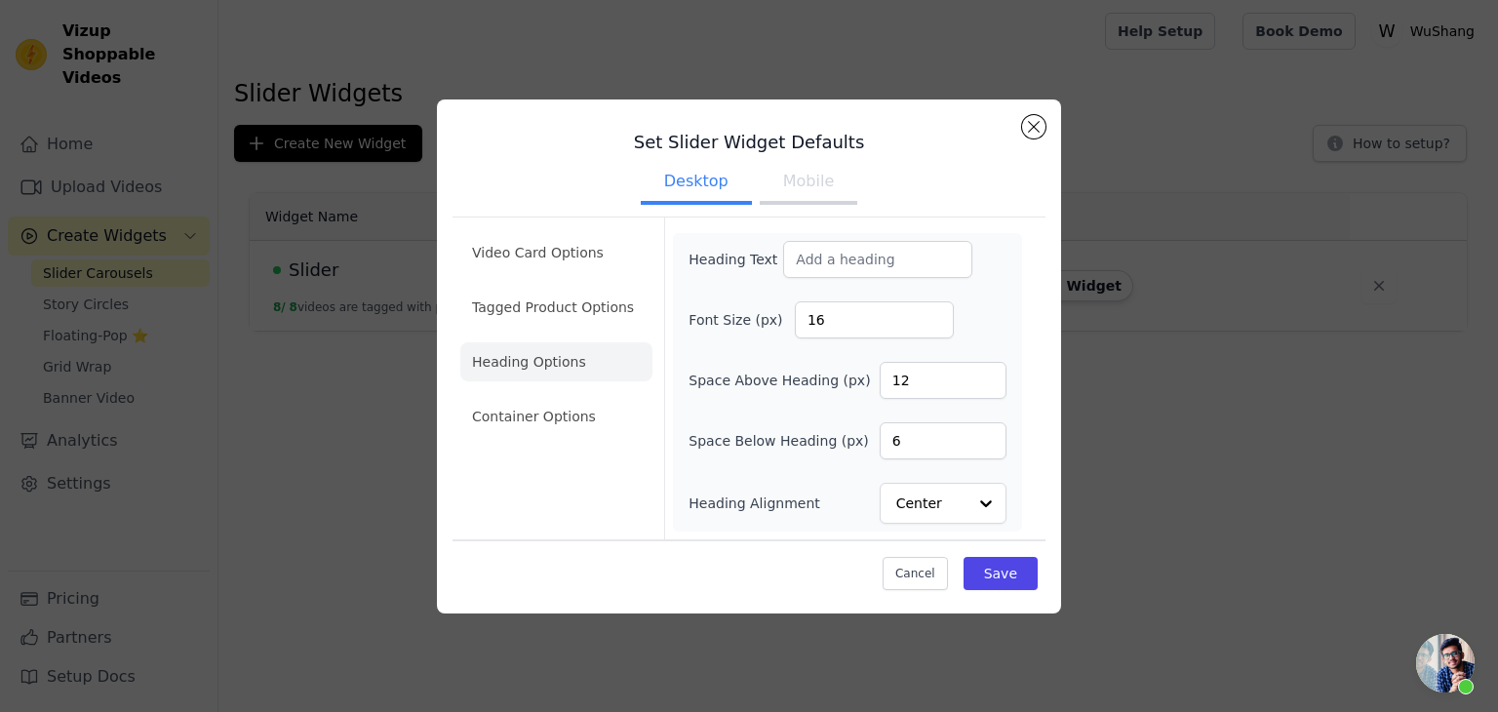
click at [782, 189] on button "Mobile" at bounding box center [809, 183] width 98 height 43
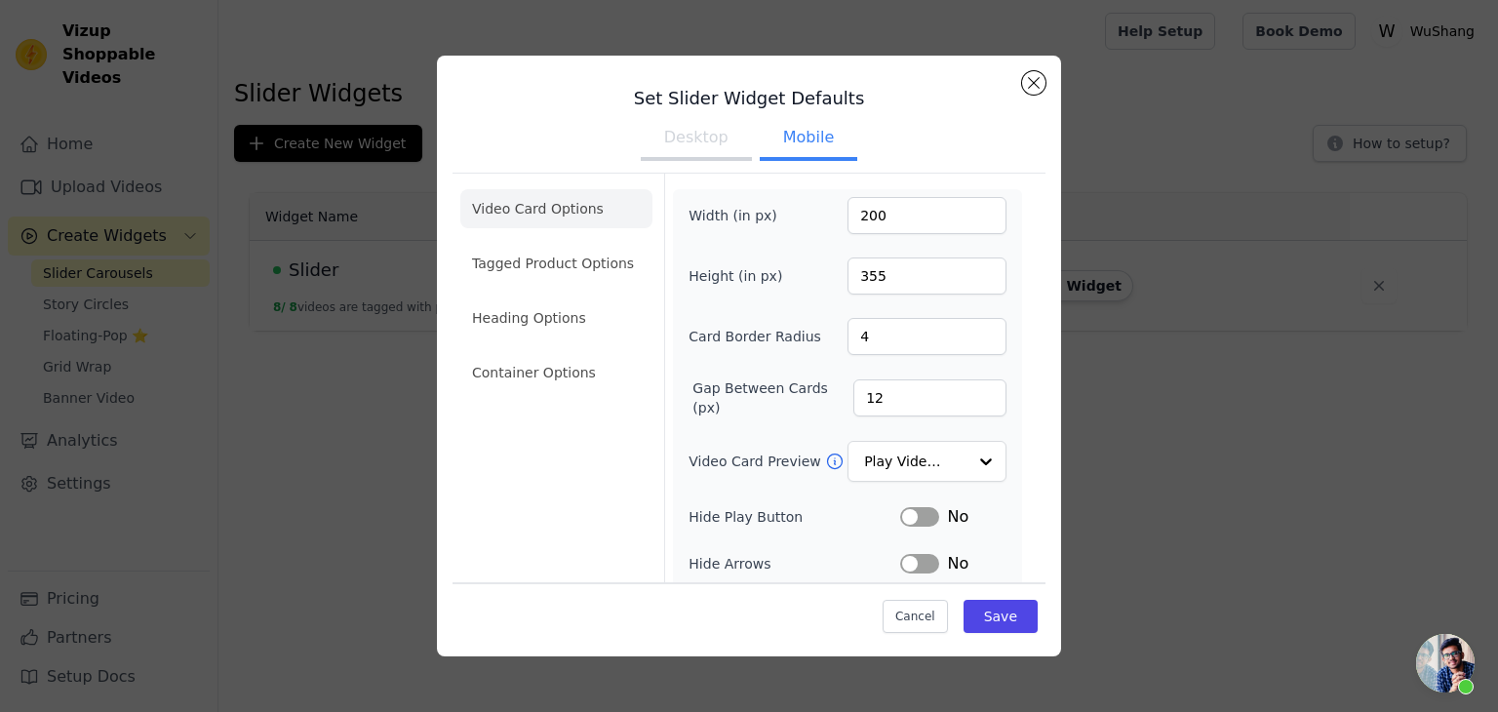
click at [711, 152] on button "Desktop" at bounding box center [696, 139] width 111 height 43
click at [607, 298] on li "Heading Options" at bounding box center [556, 317] width 192 height 39
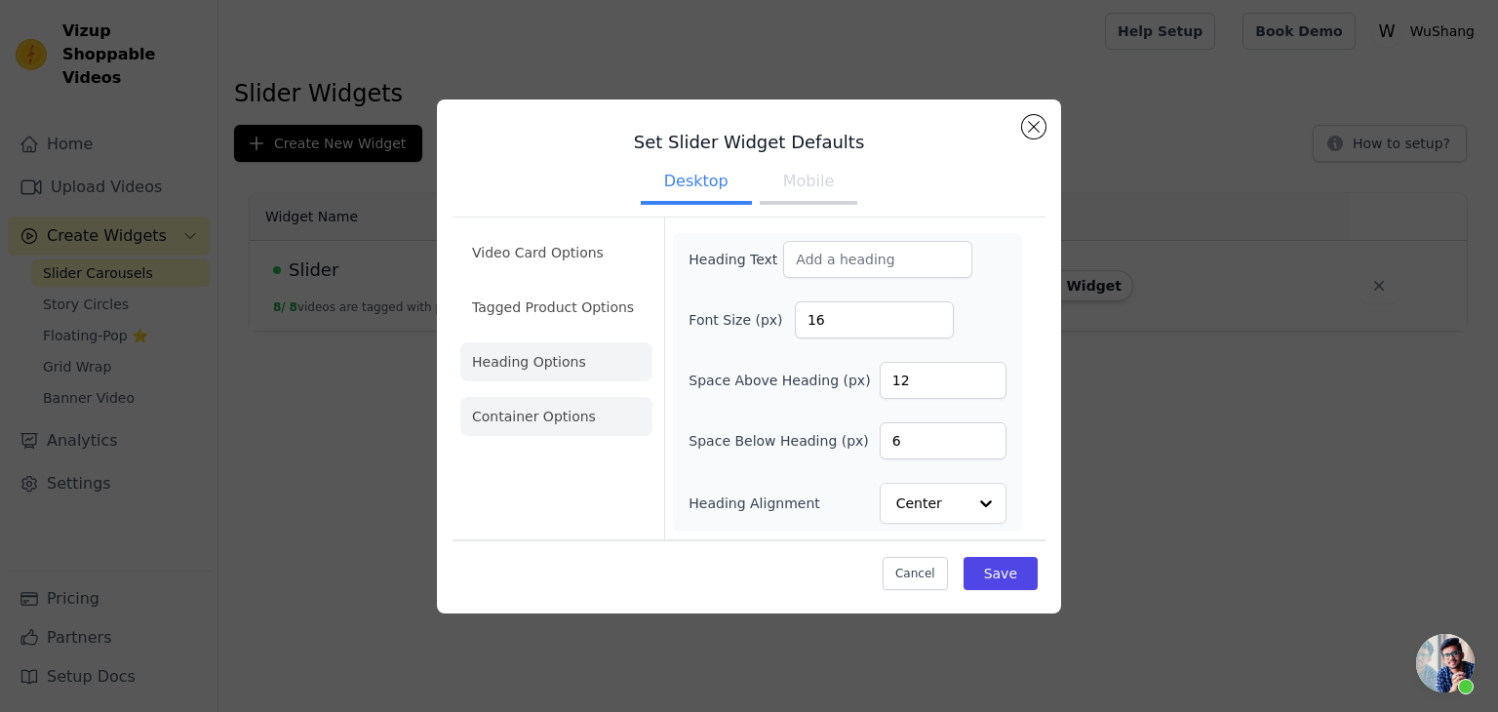
click at [531, 426] on li "Container Options" at bounding box center [556, 416] width 192 height 39
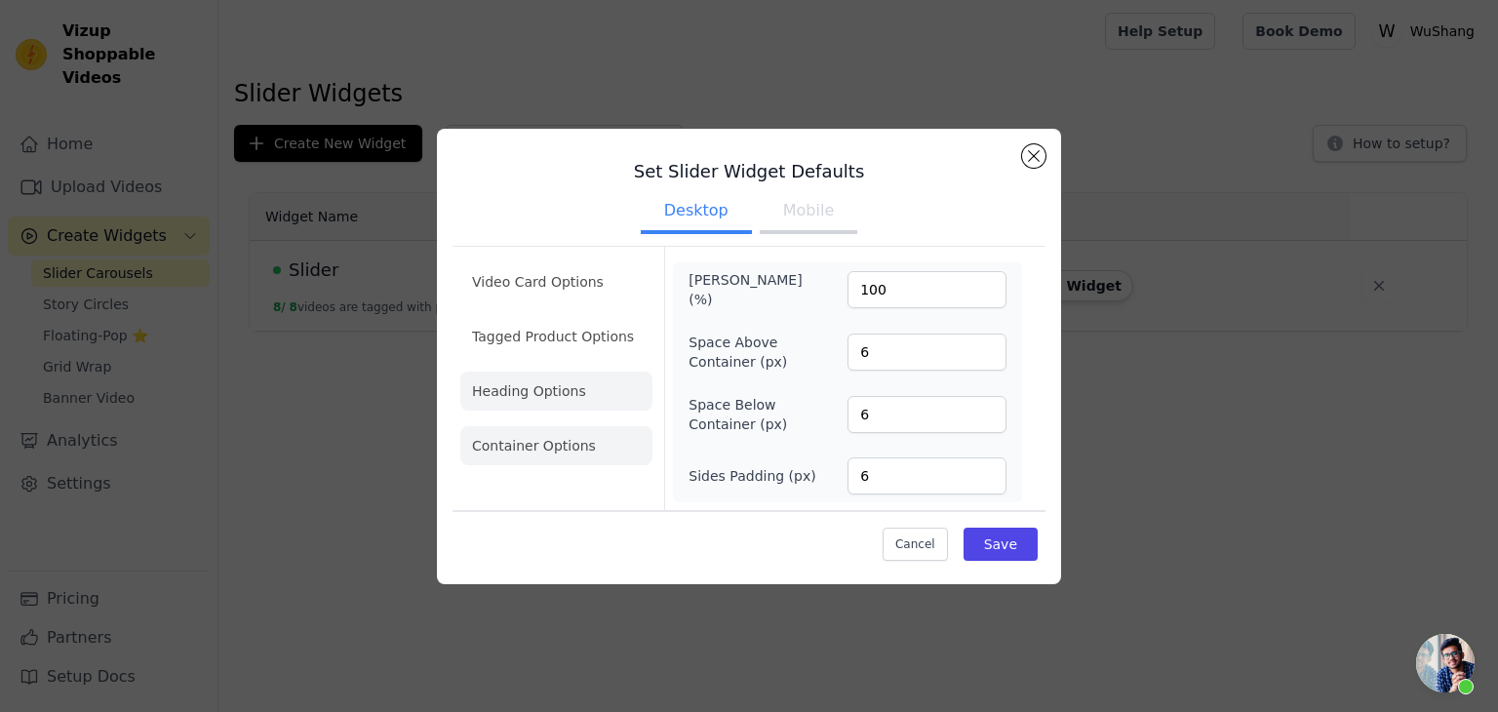
click at [538, 391] on li "Heading Options" at bounding box center [556, 391] width 192 height 39
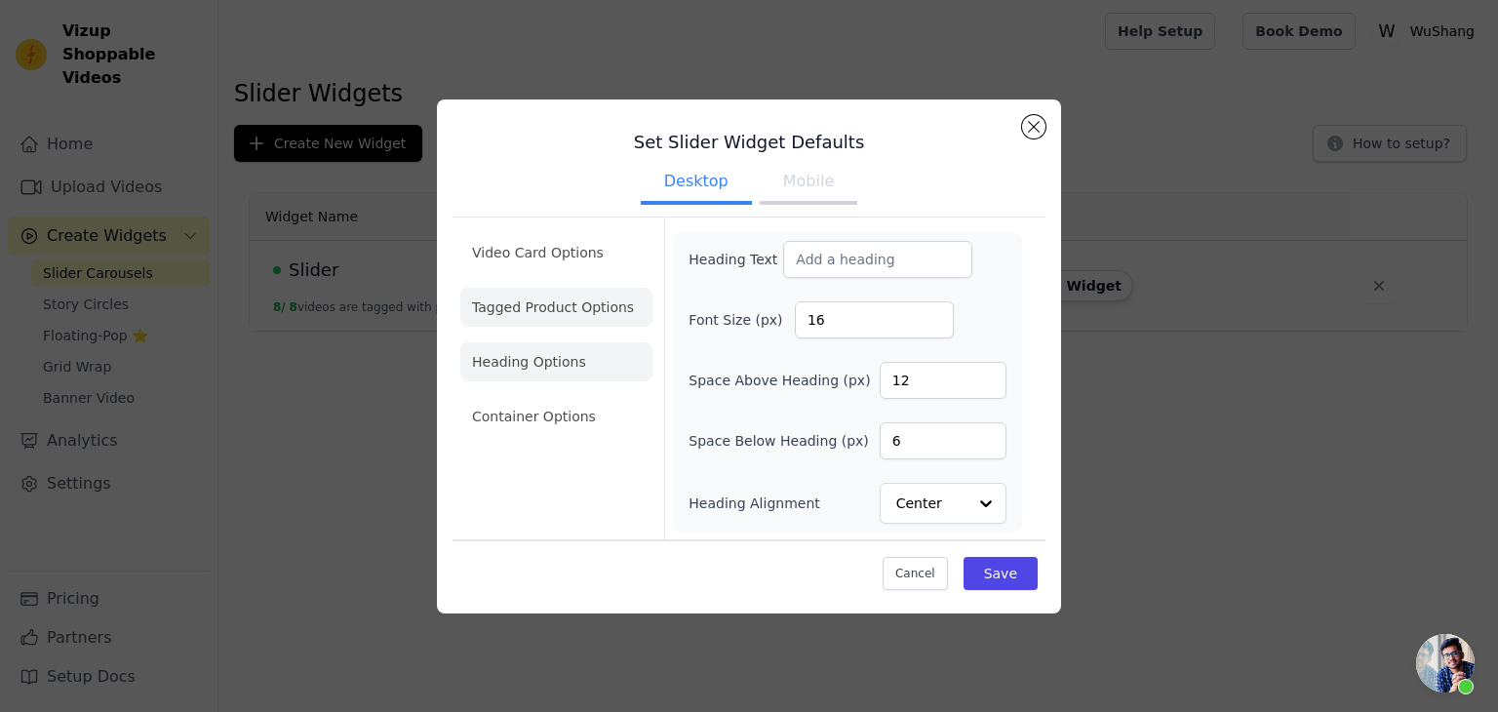
click at [575, 323] on li "Tagged Product Options" at bounding box center [556, 307] width 192 height 39
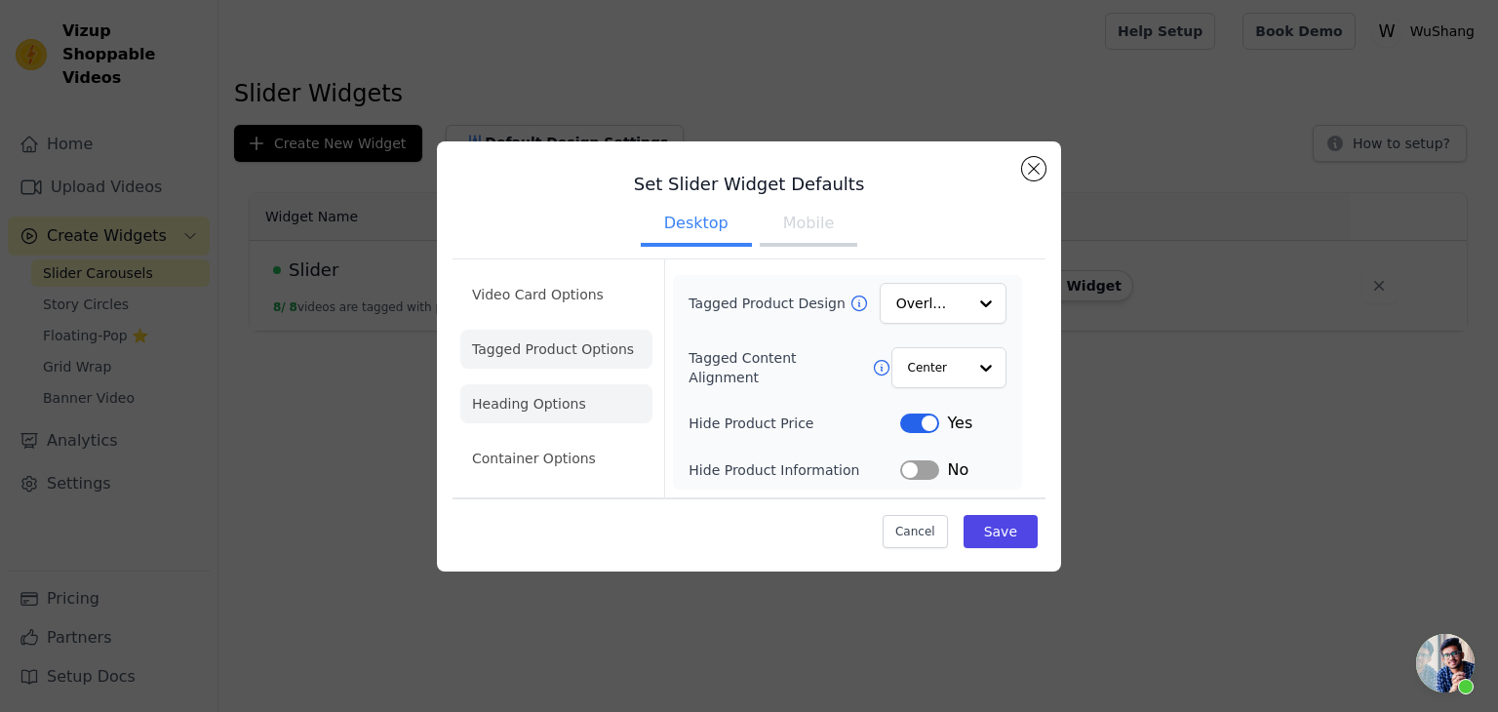
click at [561, 394] on li "Heading Options" at bounding box center [556, 403] width 192 height 39
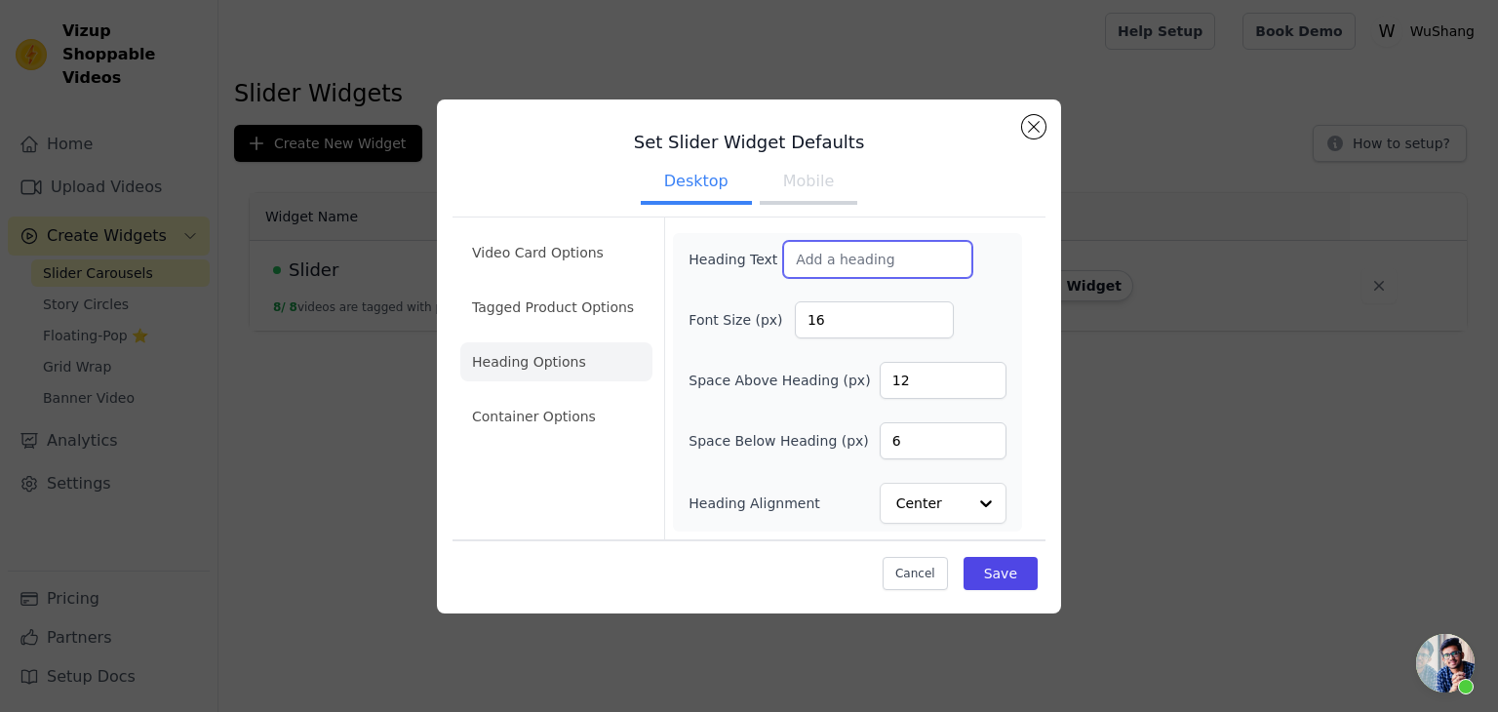
click at [834, 256] on input "Heading Text" at bounding box center [877, 259] width 189 height 37
type input "Shop By Videos →"
click at [812, 195] on button "Mobile" at bounding box center [809, 183] width 98 height 43
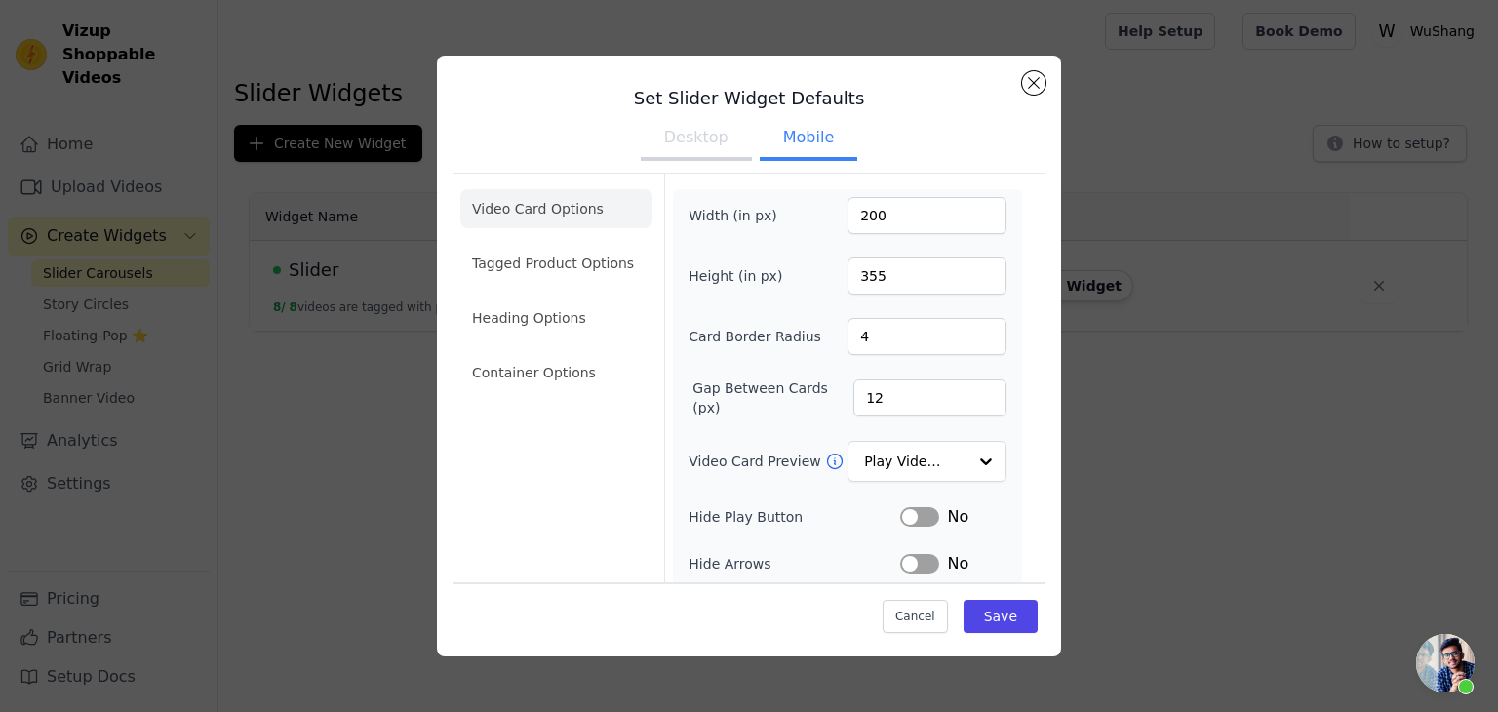
click at [688, 141] on button "Desktop" at bounding box center [696, 139] width 111 height 43
click at [560, 327] on li "Heading Options" at bounding box center [556, 317] width 192 height 39
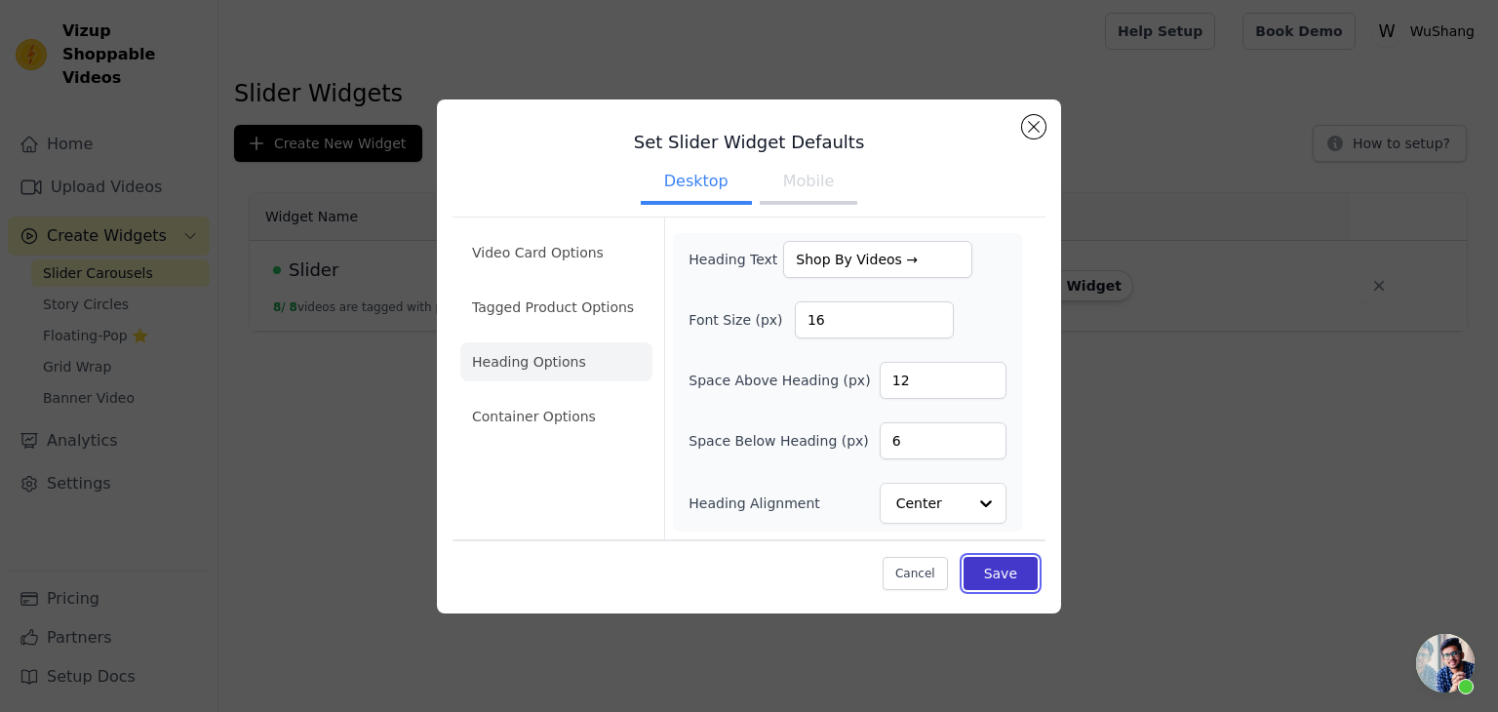
click at [1018, 571] on button "Save" at bounding box center [1000, 573] width 74 height 33
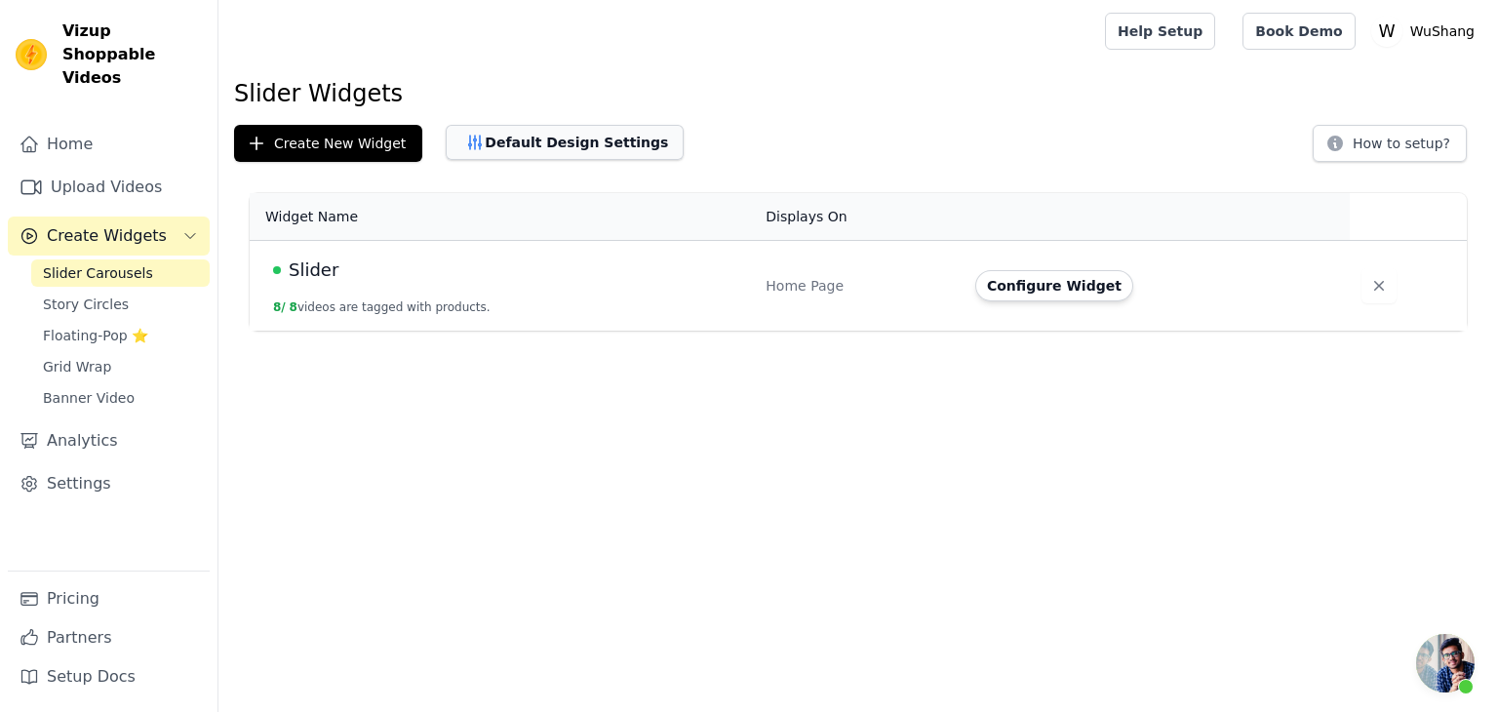
click at [610, 136] on button "Default Design Settings" at bounding box center [565, 142] width 238 height 35
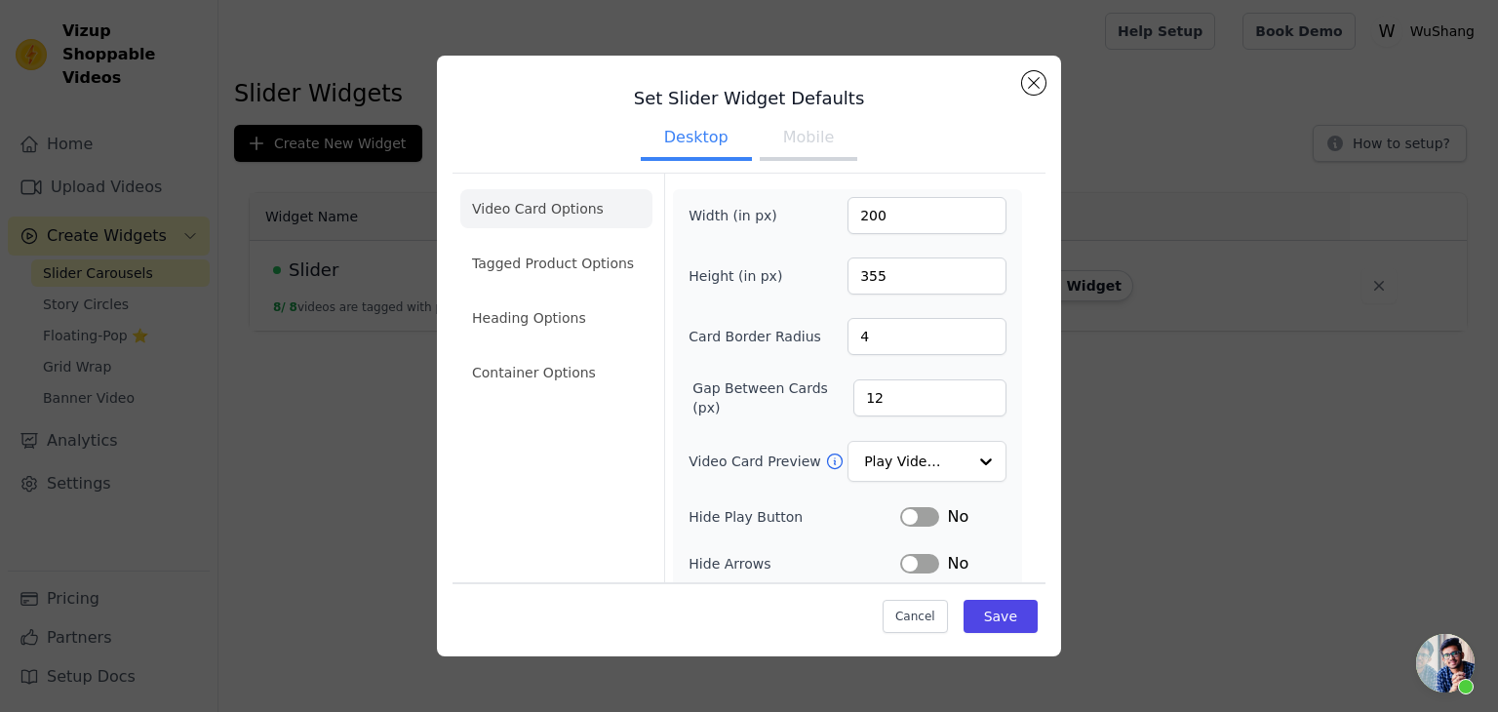
click at [782, 144] on button "Mobile" at bounding box center [809, 139] width 98 height 43
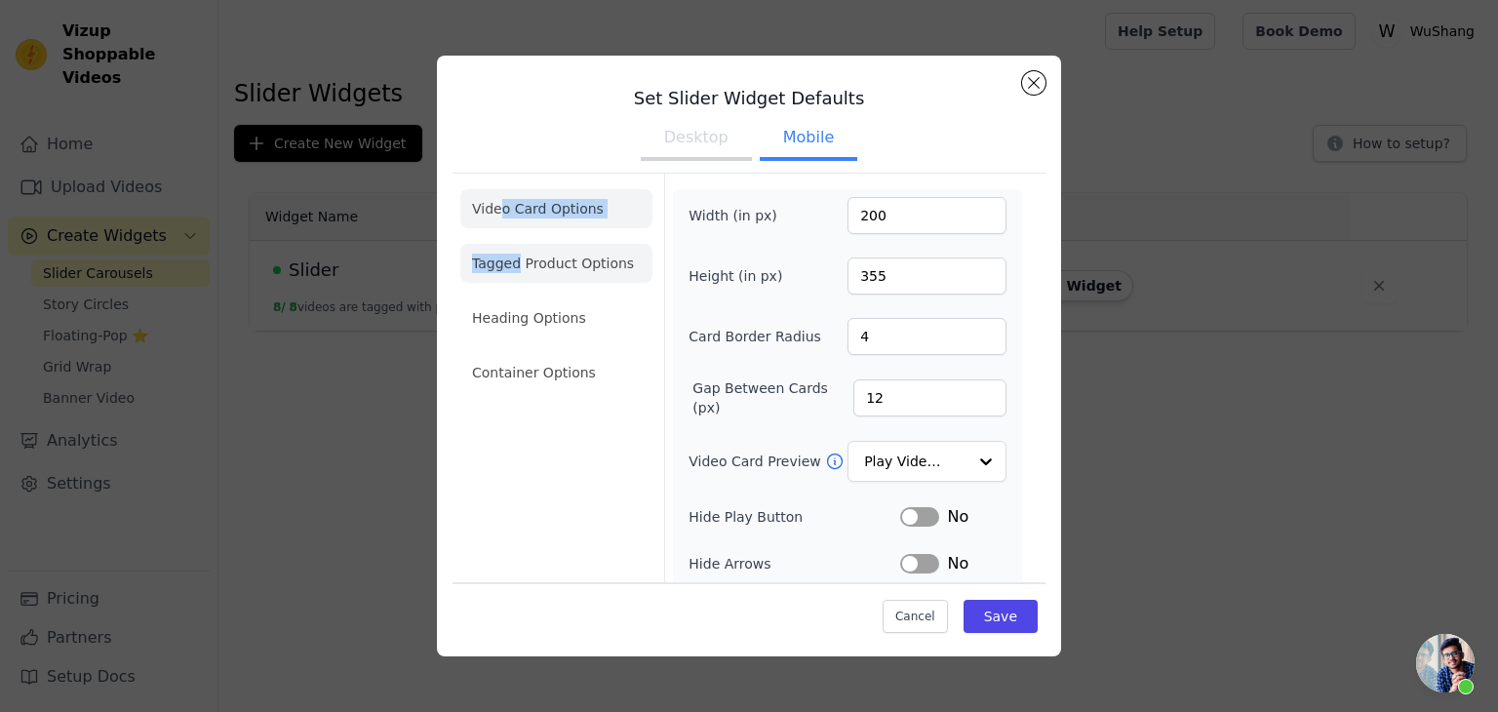
drag, startPoint x: 496, startPoint y: 231, endPoint x: 527, endPoint y: 272, distance: 50.9
click at [527, 272] on ul "Video Card Options Tagged Product Options Heading Options Container Options" at bounding box center [556, 290] width 192 height 218
click at [527, 272] on li "Tagged Product Options" at bounding box center [556, 263] width 192 height 39
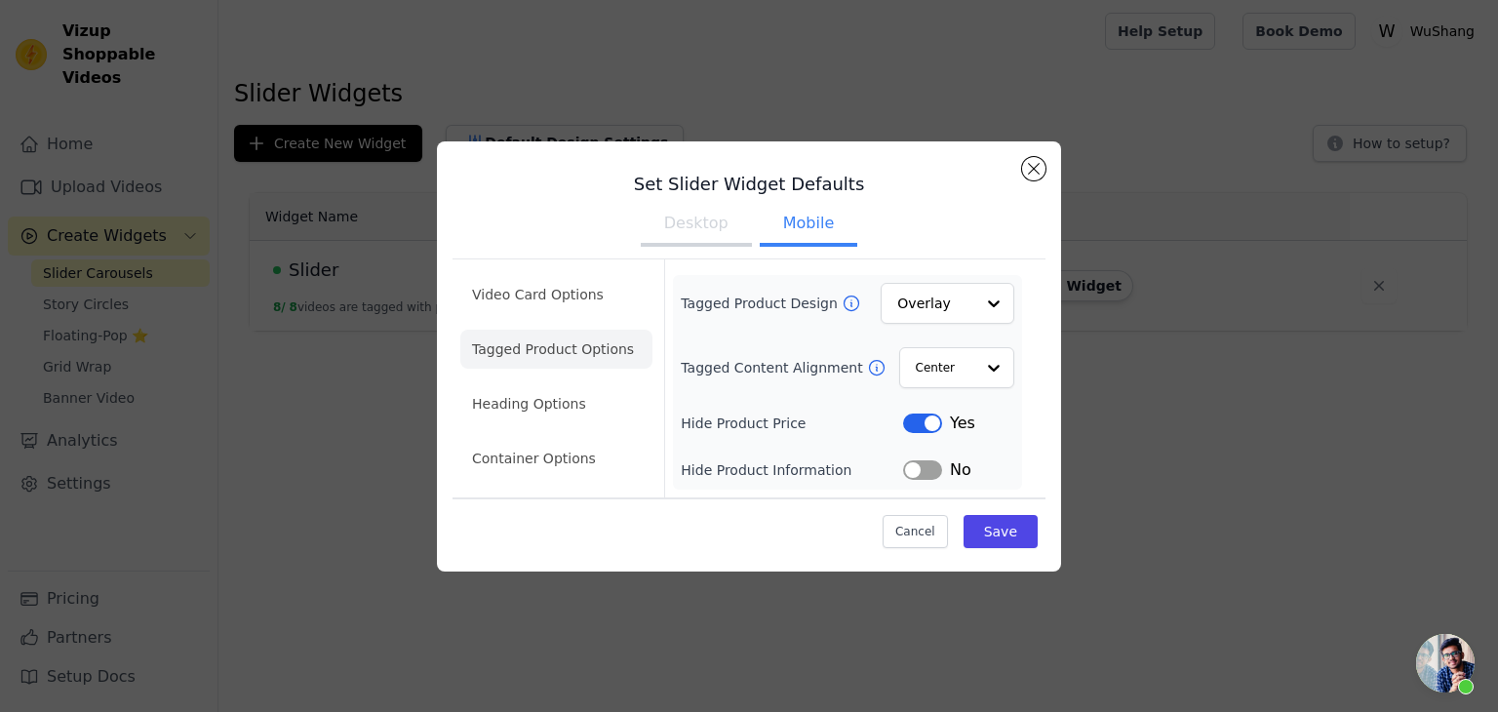
click at [554, 351] on li "Tagged Product Options" at bounding box center [556, 349] width 192 height 39
click at [557, 409] on li "Heading Options" at bounding box center [556, 403] width 192 height 39
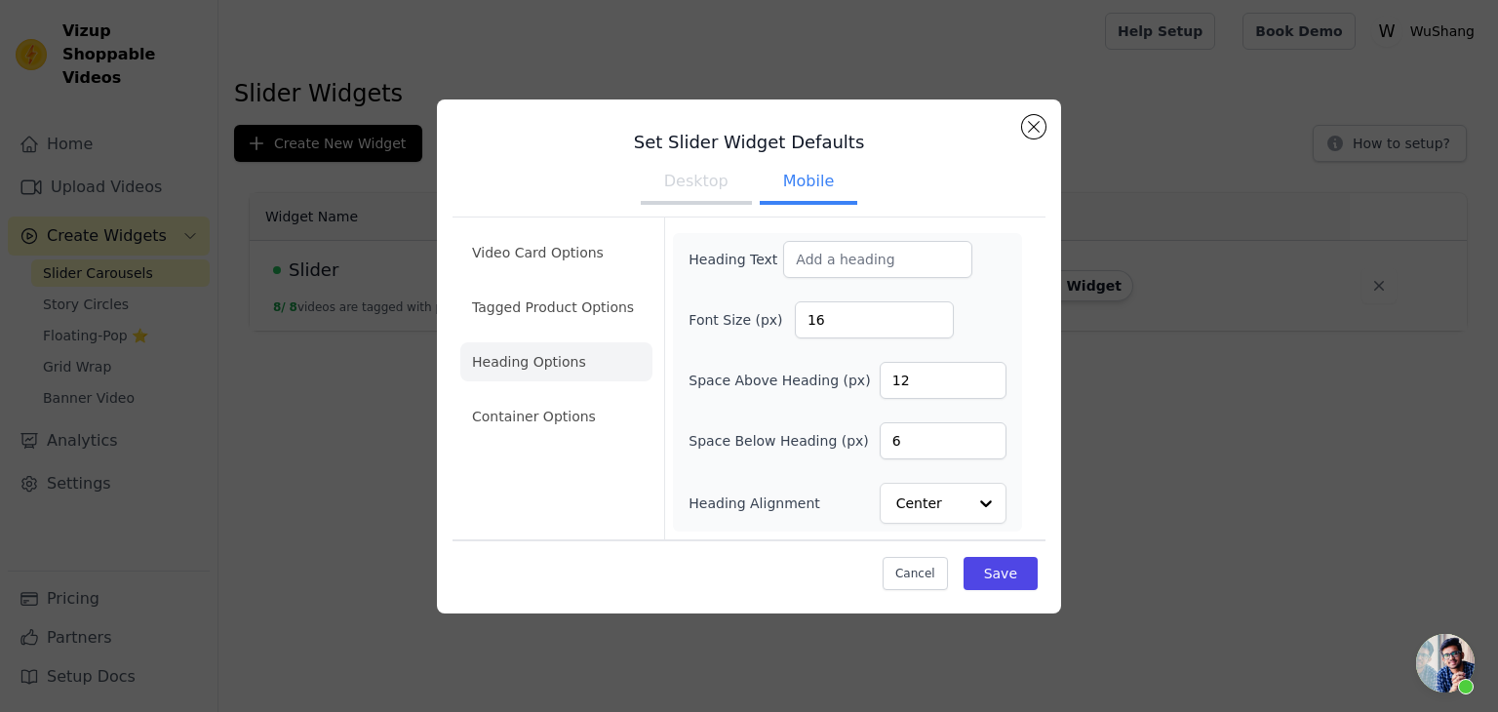
click at [724, 192] on button "Desktop" at bounding box center [696, 183] width 111 height 43
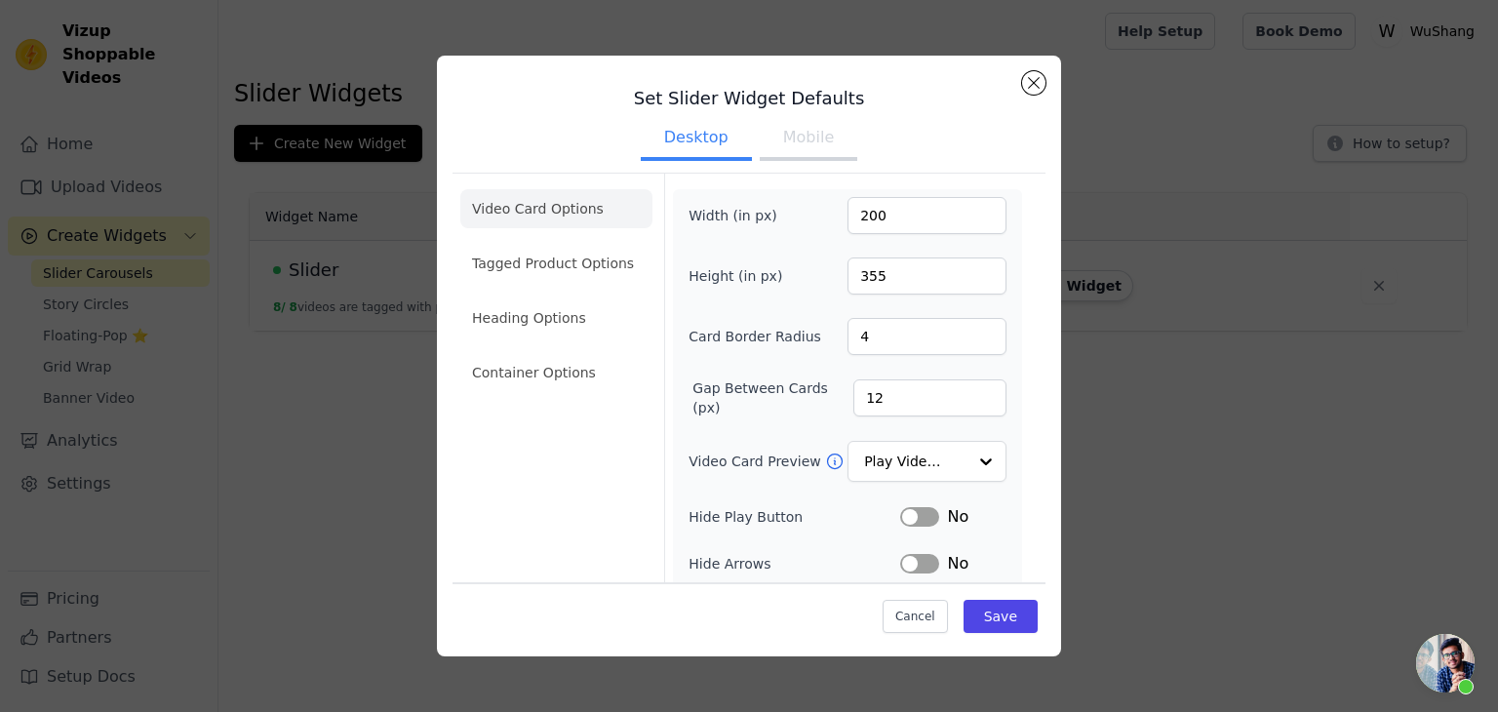
click at [791, 149] on button "Mobile" at bounding box center [809, 139] width 98 height 43
click at [580, 313] on li "Heading Options" at bounding box center [556, 317] width 192 height 39
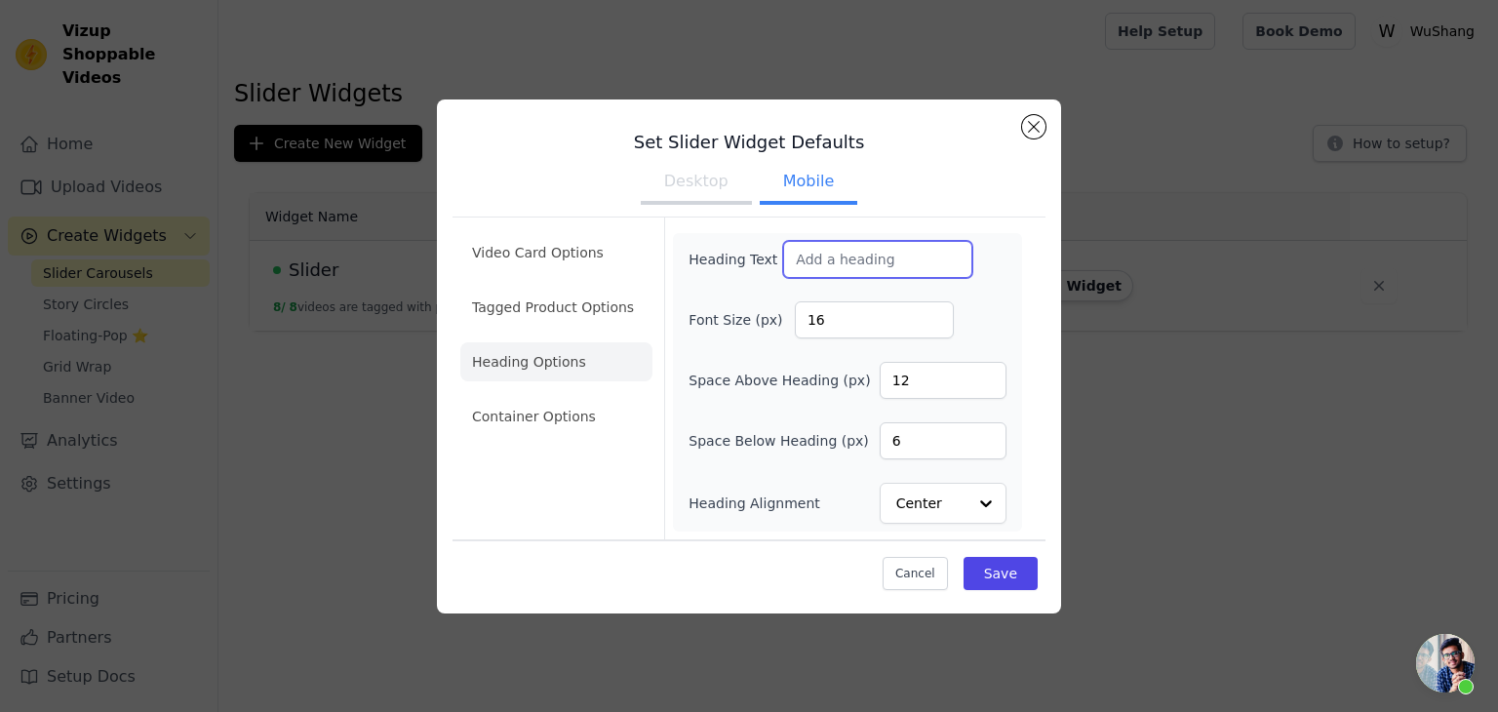
click at [842, 259] on input "Heading Text" at bounding box center [877, 259] width 189 height 37
click at [842, 260] on input "Heading Text" at bounding box center [877, 259] width 189 height 37
paste input "→ Gym Shark Unisex Premium Oversized TeeGym Shark Unisex Premium Oversized Tee"
click at [842, 260] on input "→ Gym Shark Unisex Premium Oversized TeeGym Shark Unisex Premim Oversized Tee" at bounding box center [877, 259] width 189 height 37
type input "Shop By Videos →"
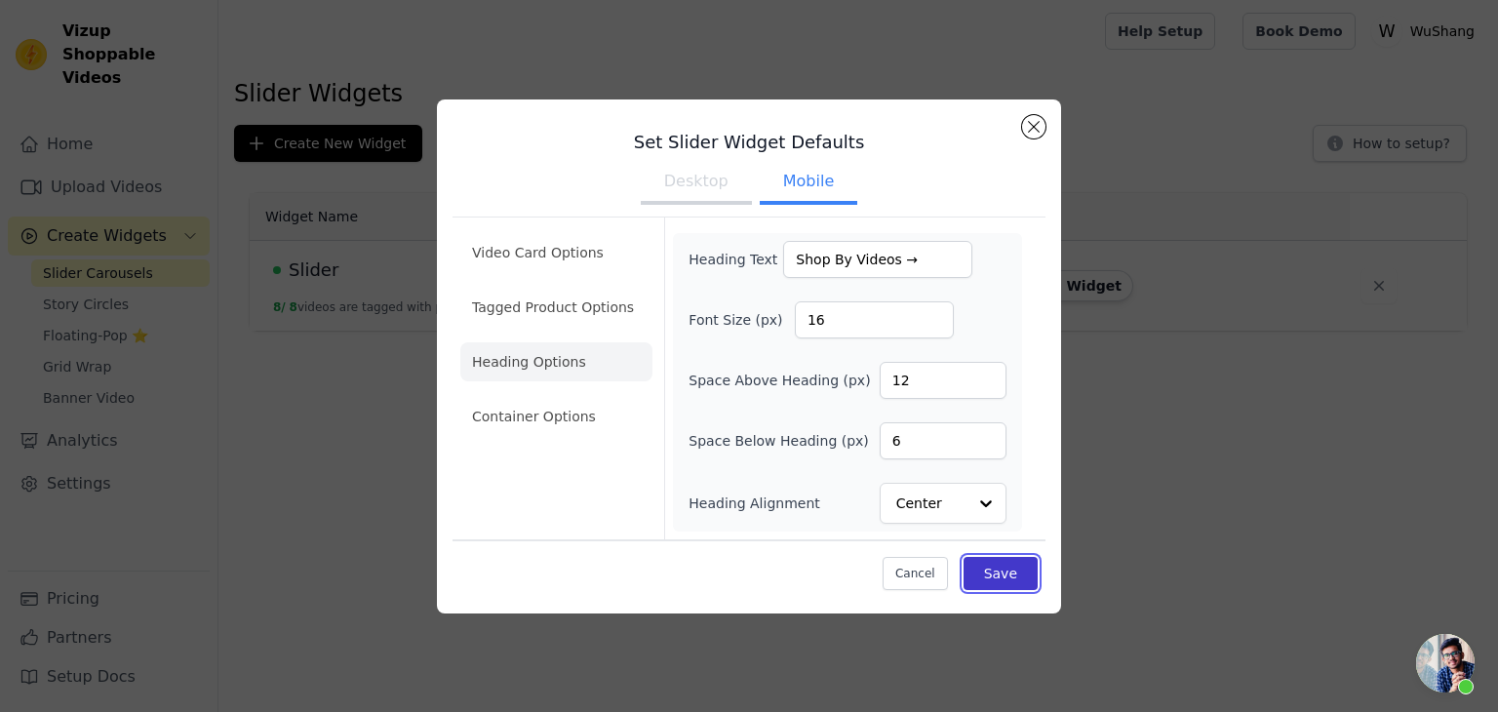
click at [1014, 568] on button "Save" at bounding box center [1000, 573] width 74 height 33
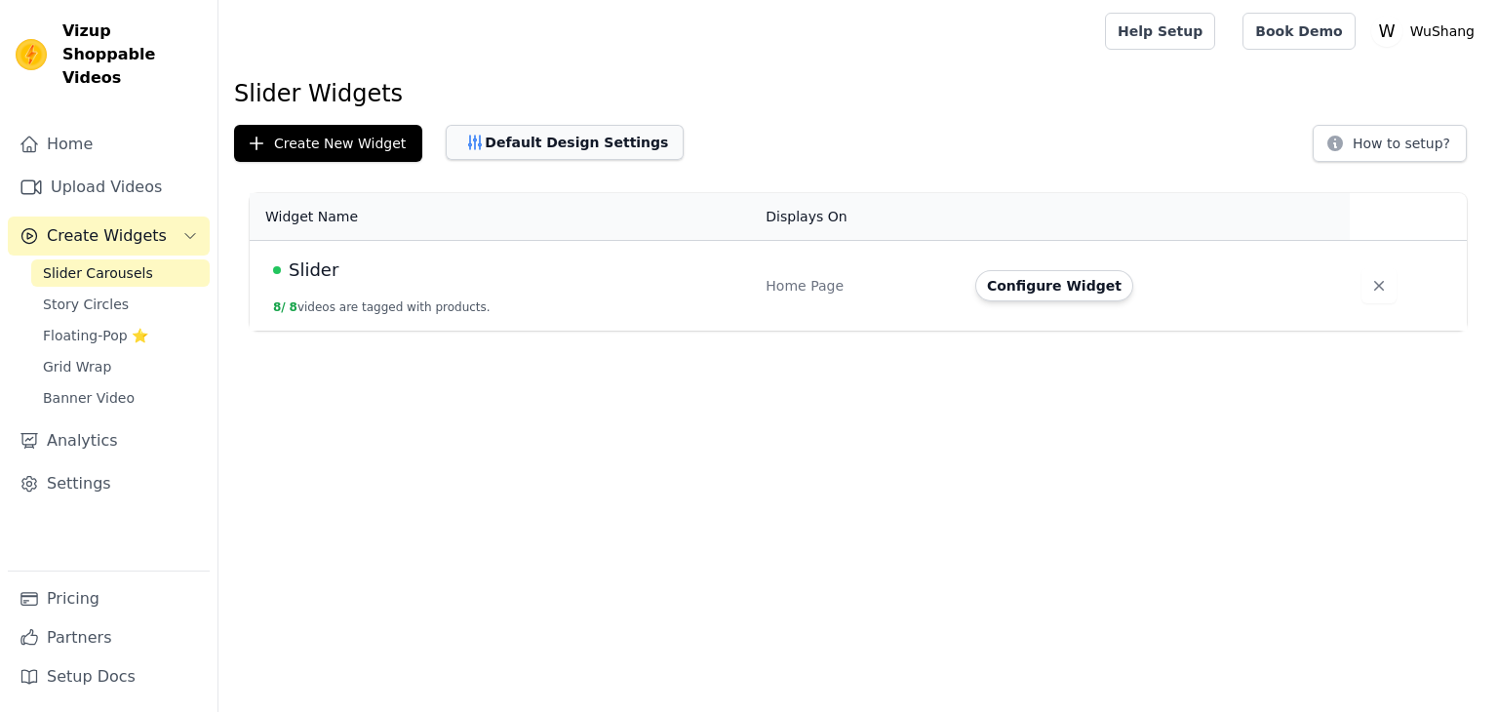
click at [593, 153] on button "Default Design Settings" at bounding box center [565, 142] width 238 height 35
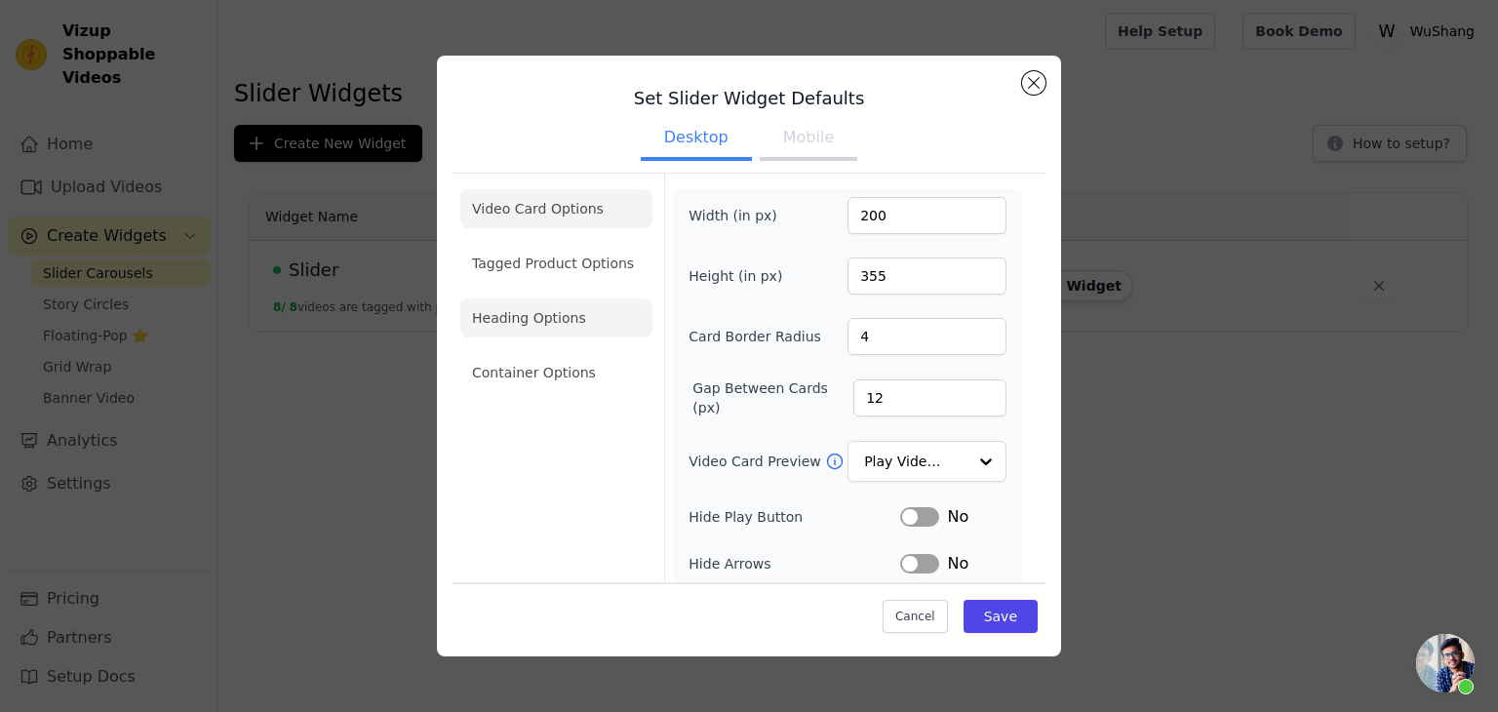
click at [548, 321] on li "Heading Options" at bounding box center [556, 317] width 192 height 39
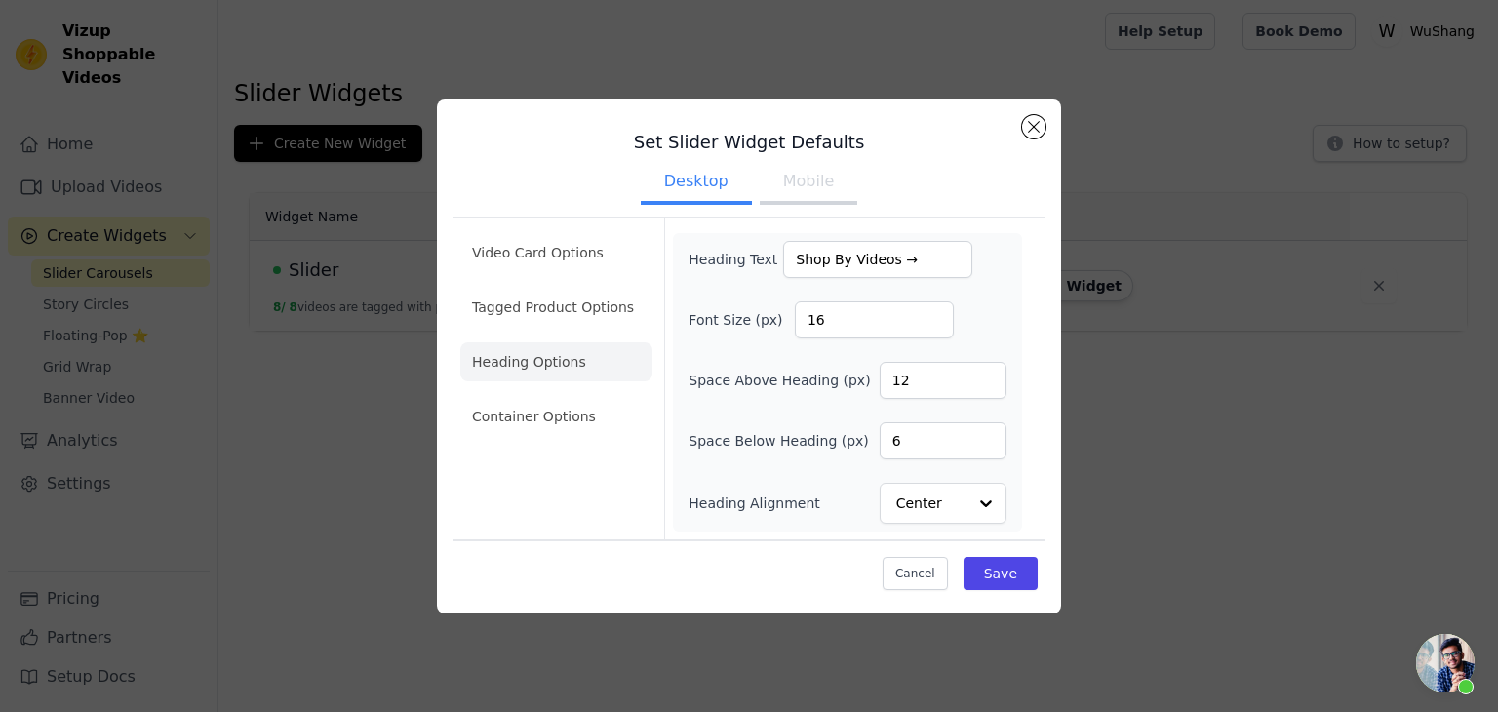
click at [808, 188] on button "Mobile" at bounding box center [809, 183] width 98 height 43
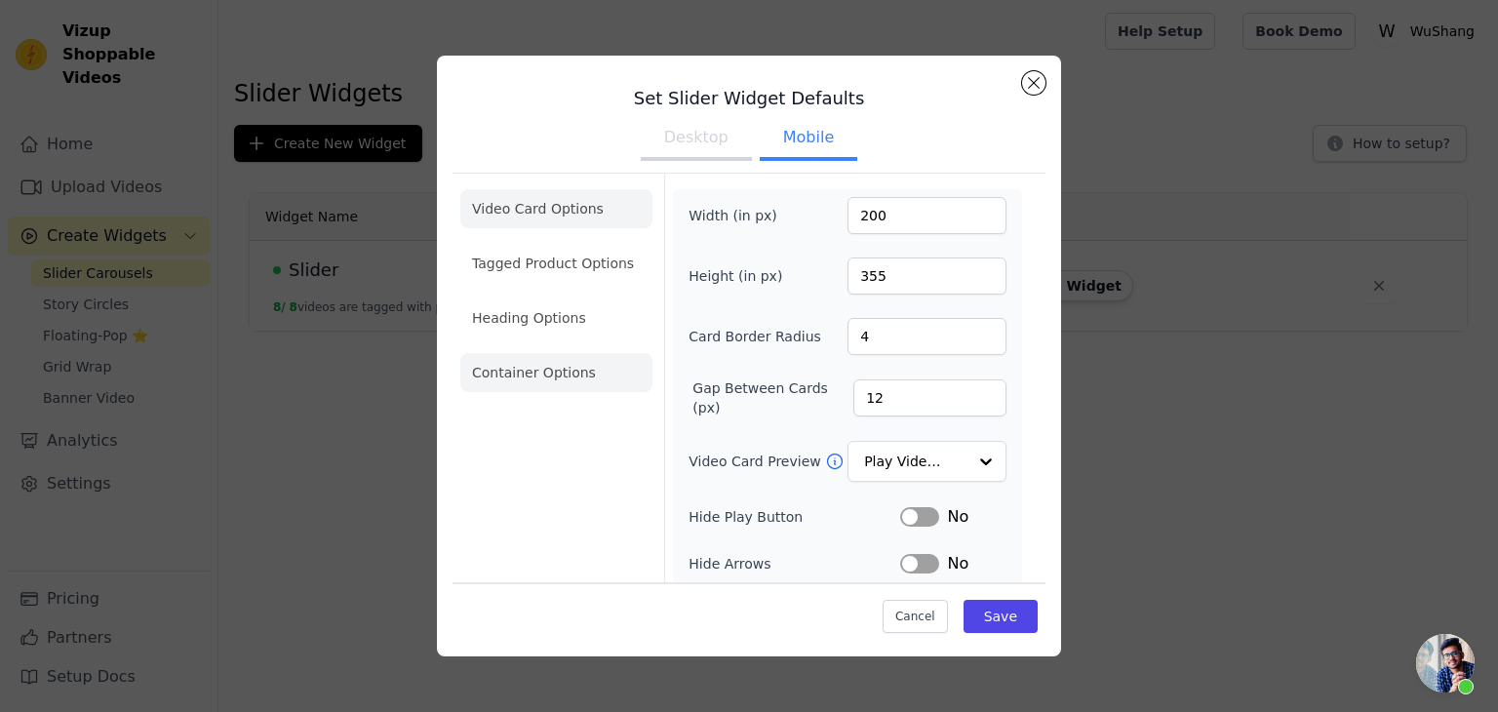
click at [550, 376] on li "Container Options" at bounding box center [556, 372] width 192 height 39
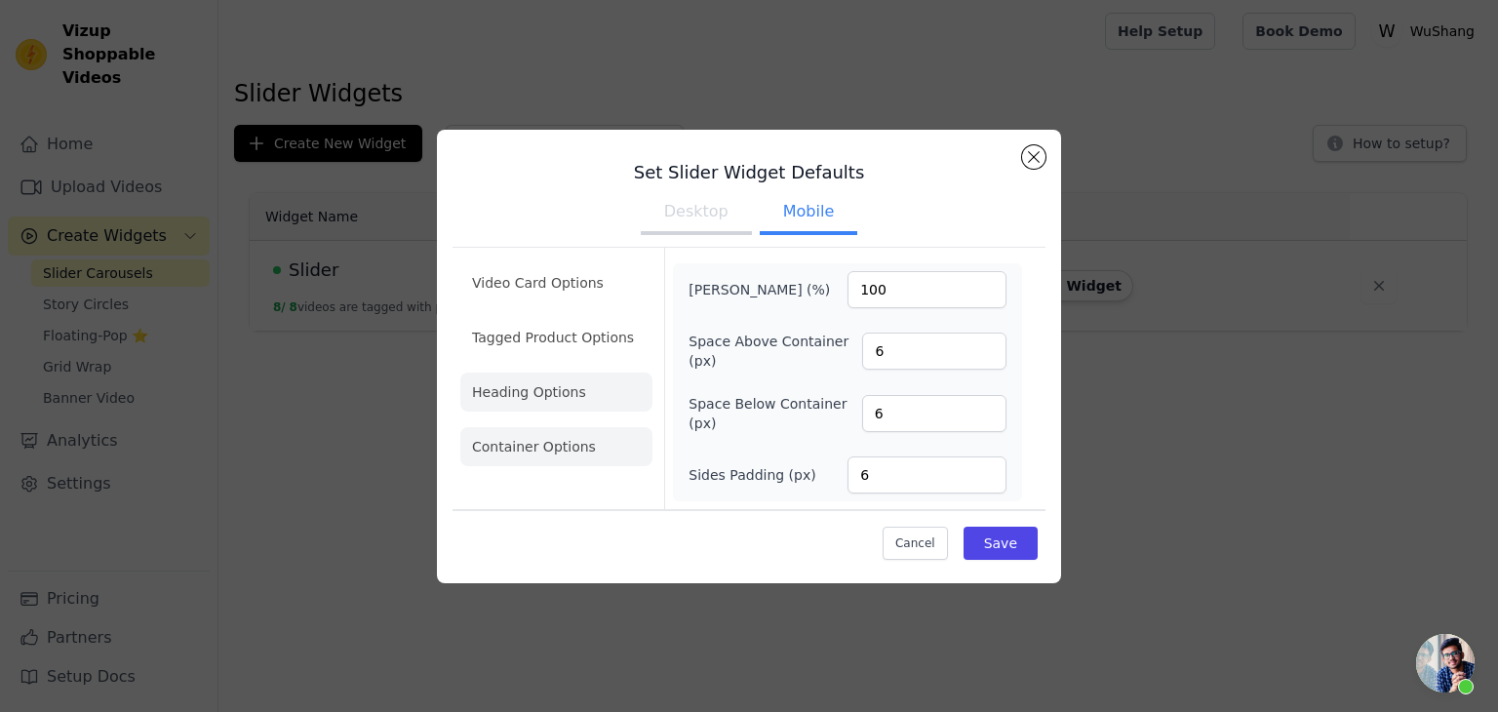
click at [545, 391] on li "Heading Options" at bounding box center [556, 392] width 192 height 39
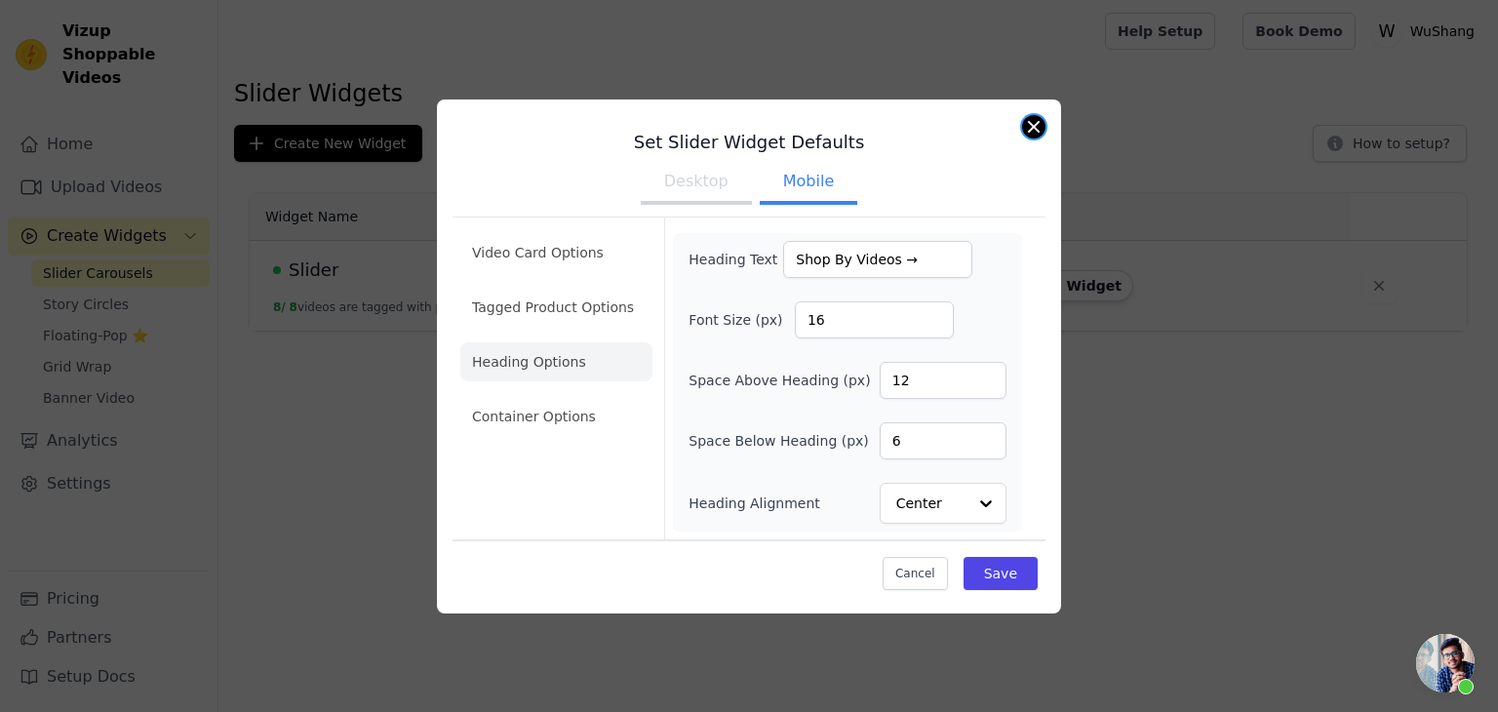
click at [1030, 116] on button "Close modal" at bounding box center [1033, 126] width 23 height 23
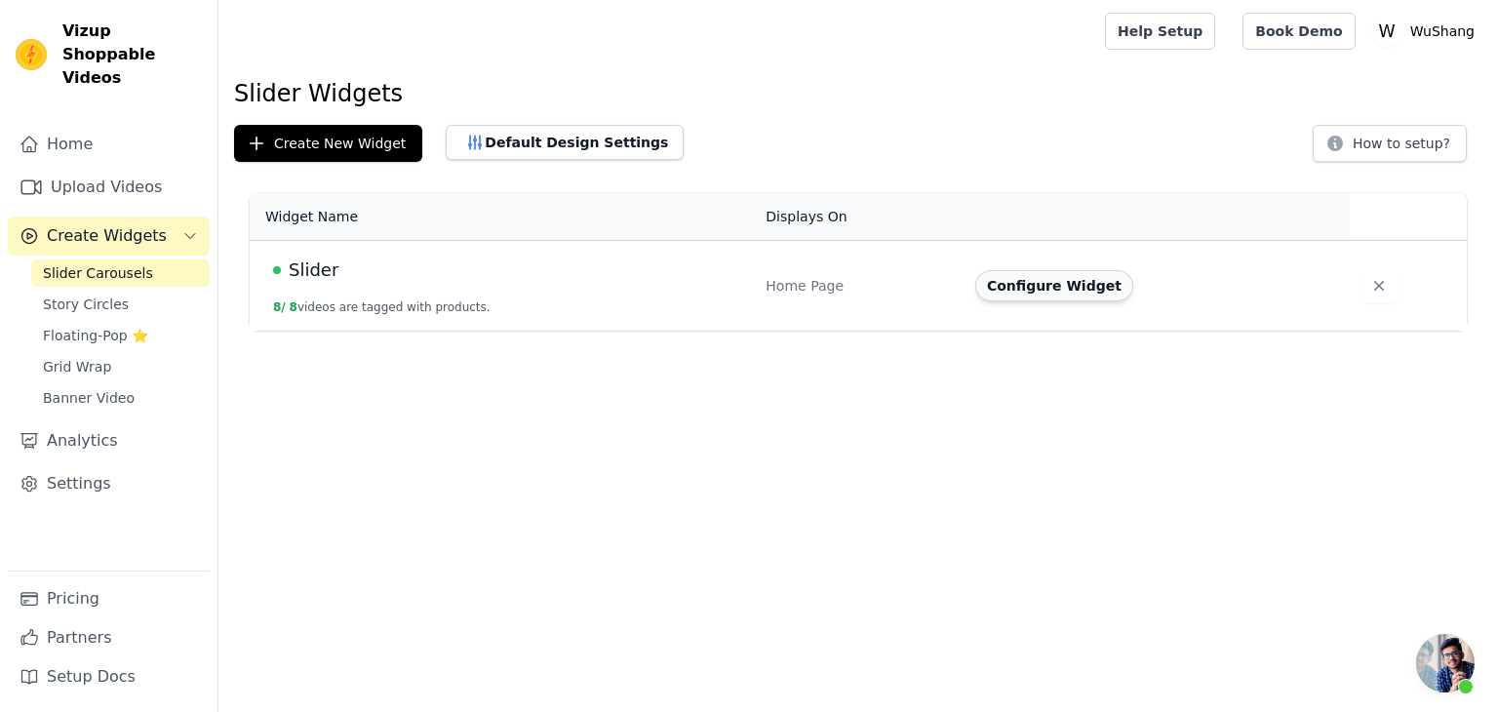
click at [1077, 295] on button "Configure Widget" at bounding box center [1054, 285] width 158 height 31
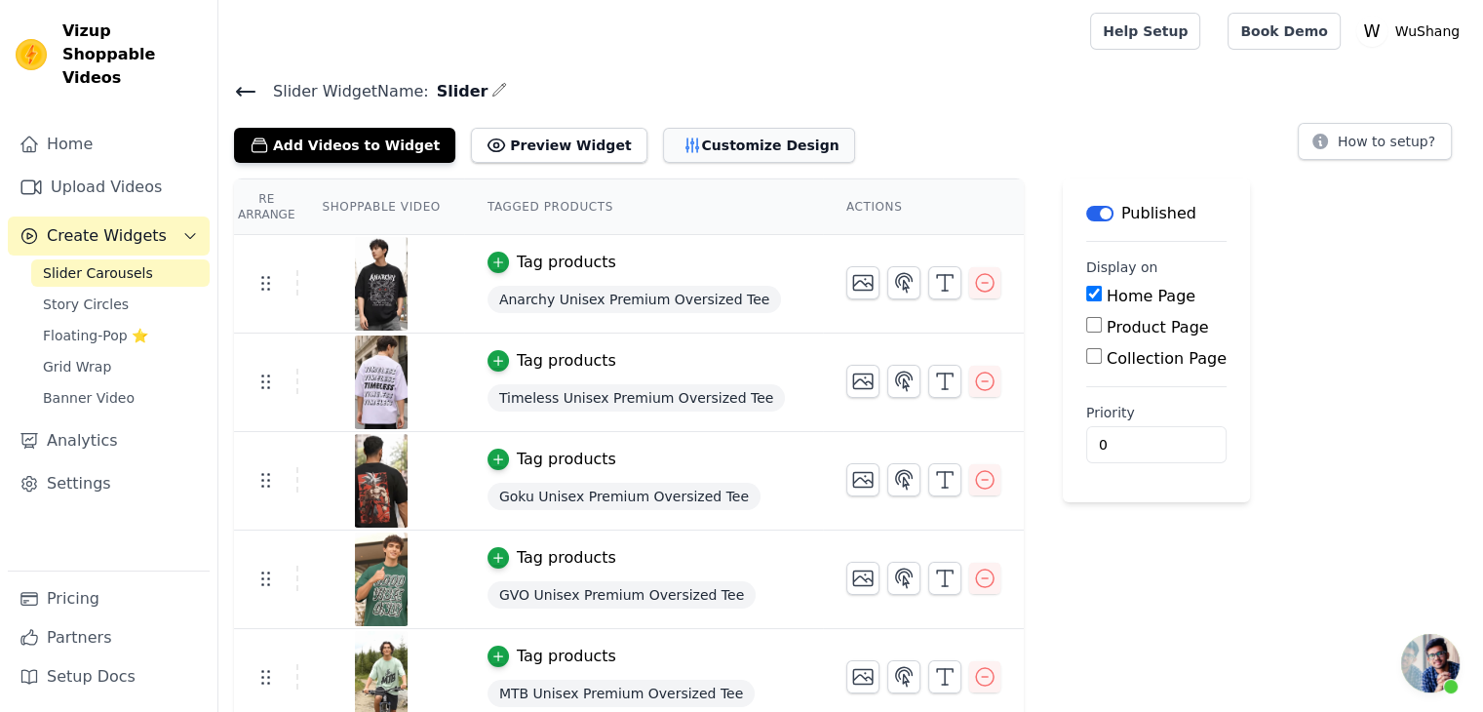
click at [690, 139] on button "Customize Design" at bounding box center [759, 145] width 192 height 35
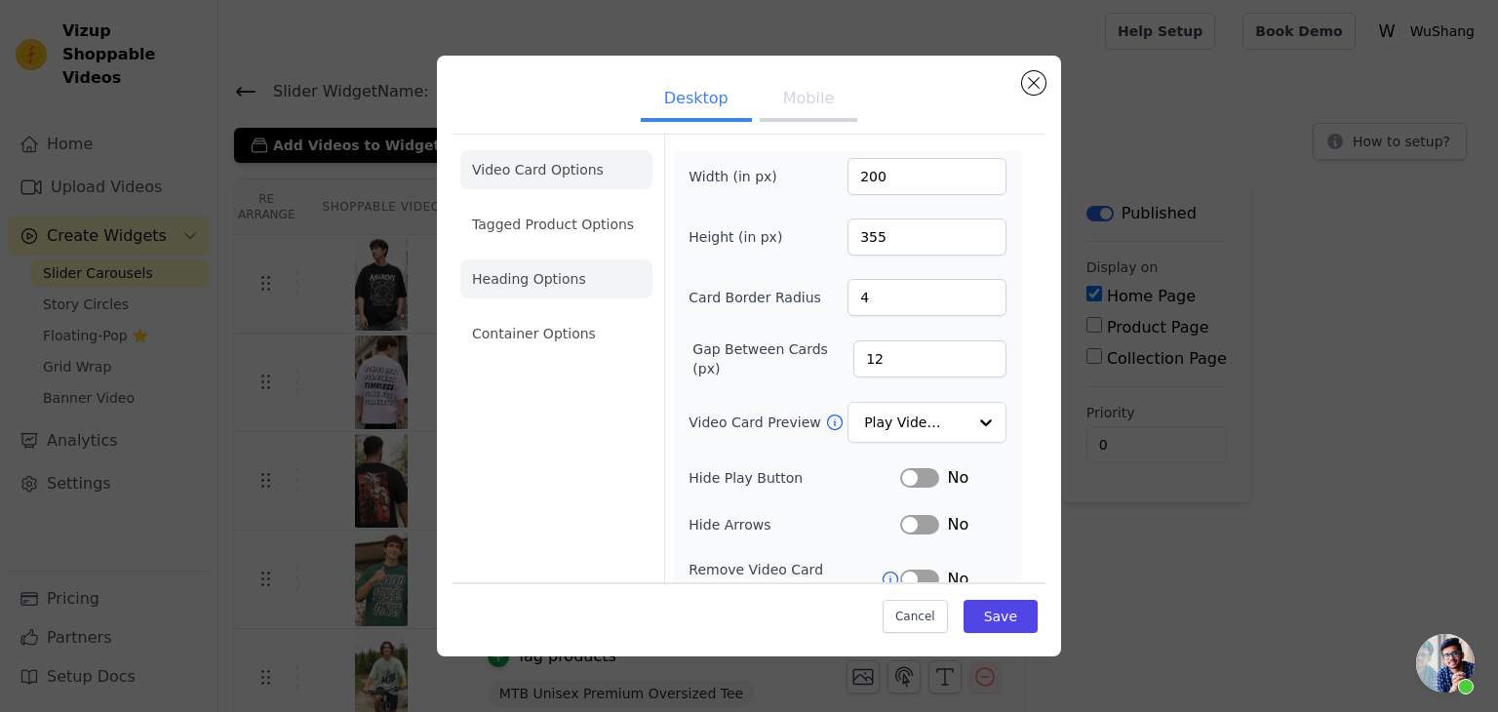
click at [569, 278] on li "Heading Options" at bounding box center [556, 278] width 192 height 39
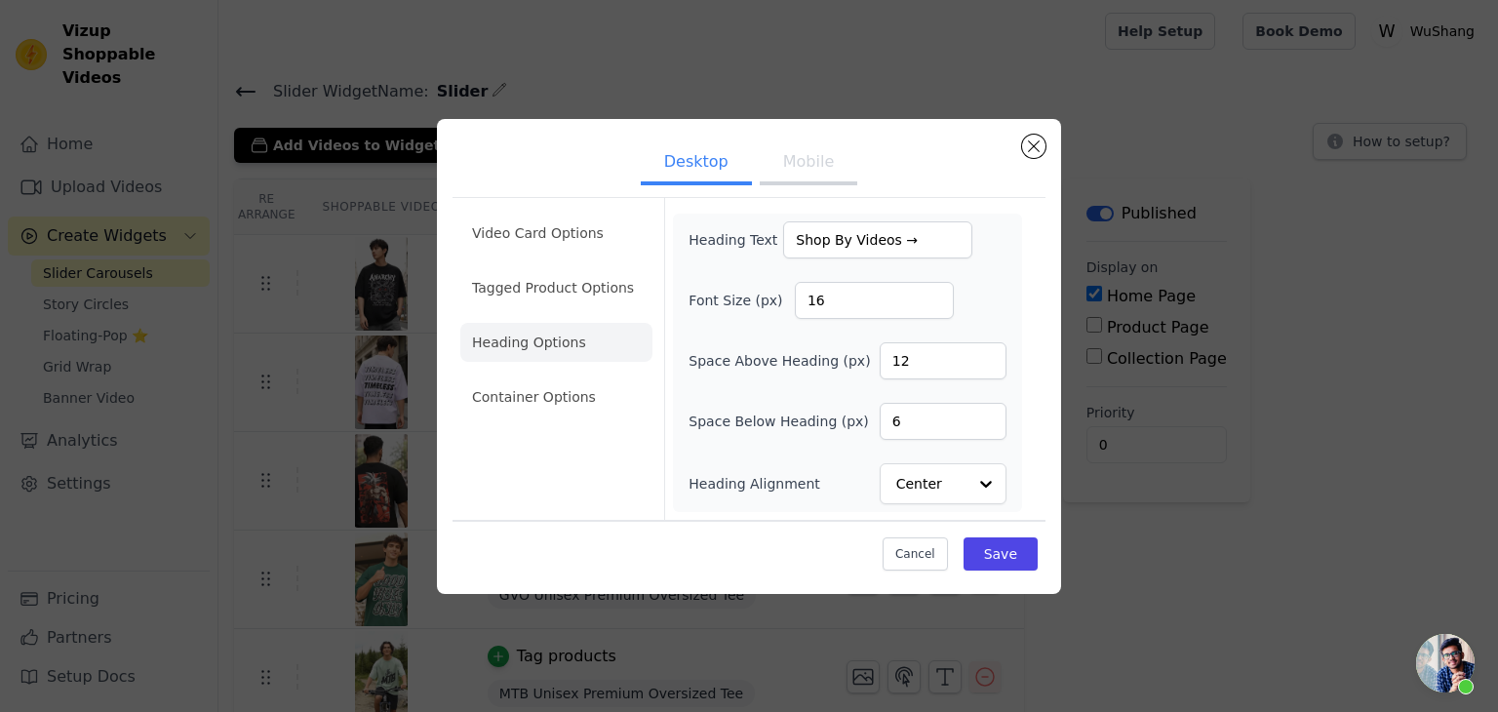
click at [811, 170] on button "Mobile" at bounding box center [809, 163] width 98 height 43
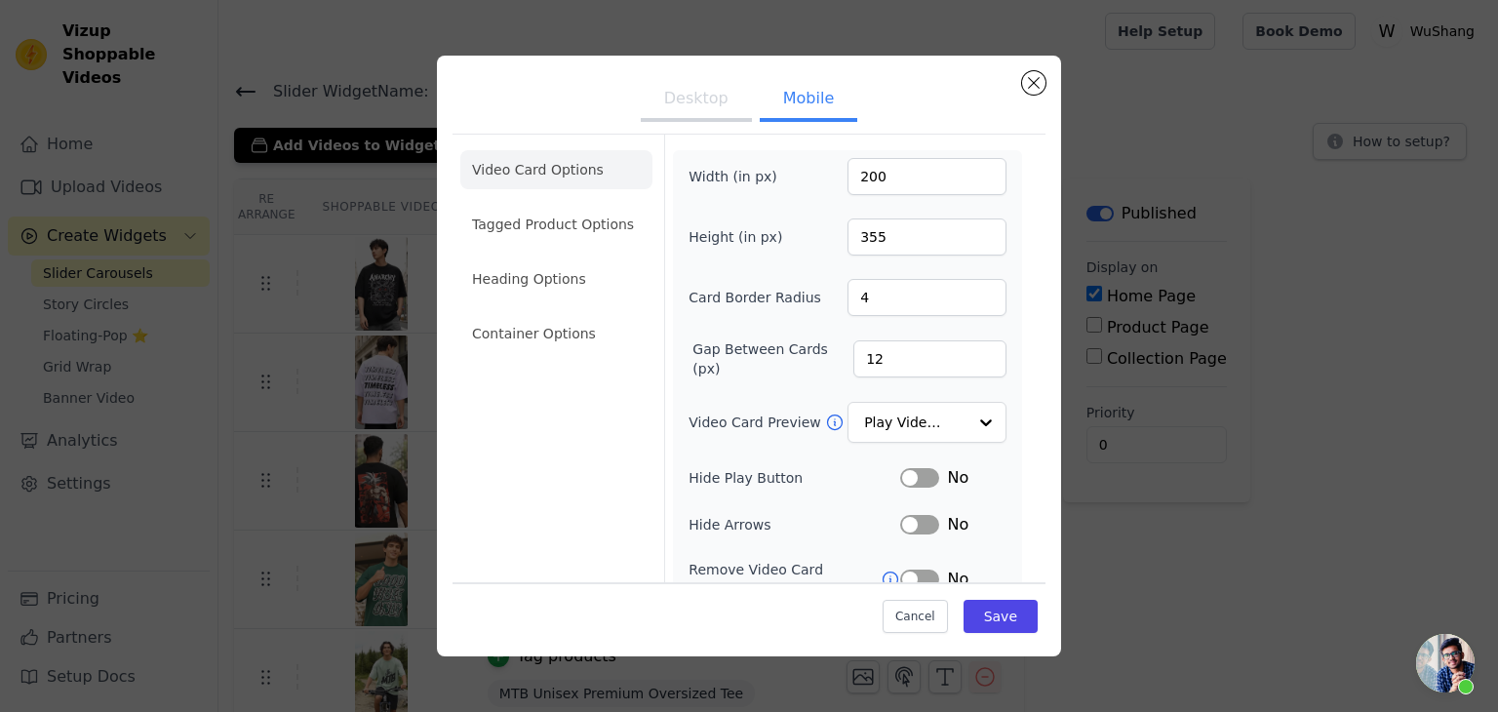
click at [706, 90] on button "Desktop" at bounding box center [696, 100] width 111 height 43
click at [531, 225] on li "Tagged Product Options" at bounding box center [556, 224] width 192 height 39
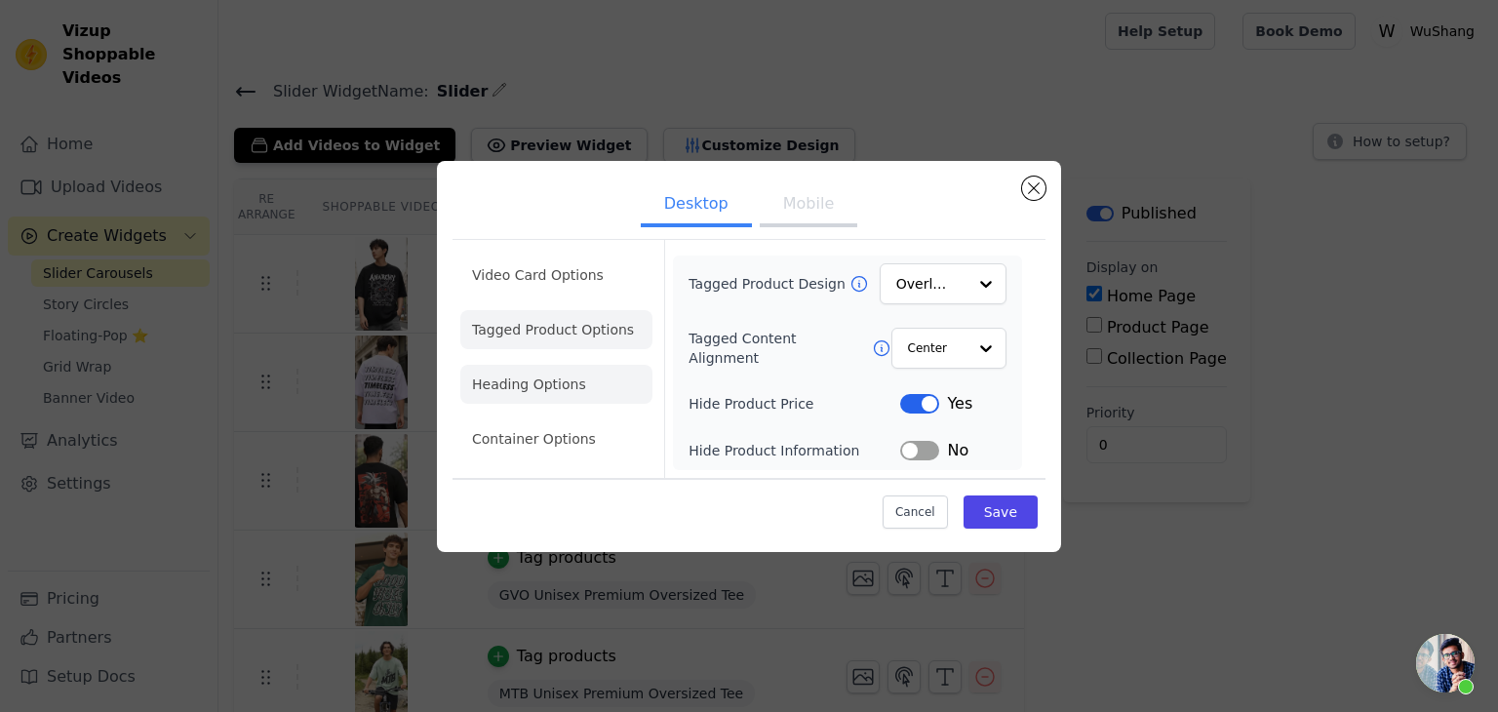
click at [523, 401] on li "Heading Options" at bounding box center [556, 384] width 192 height 39
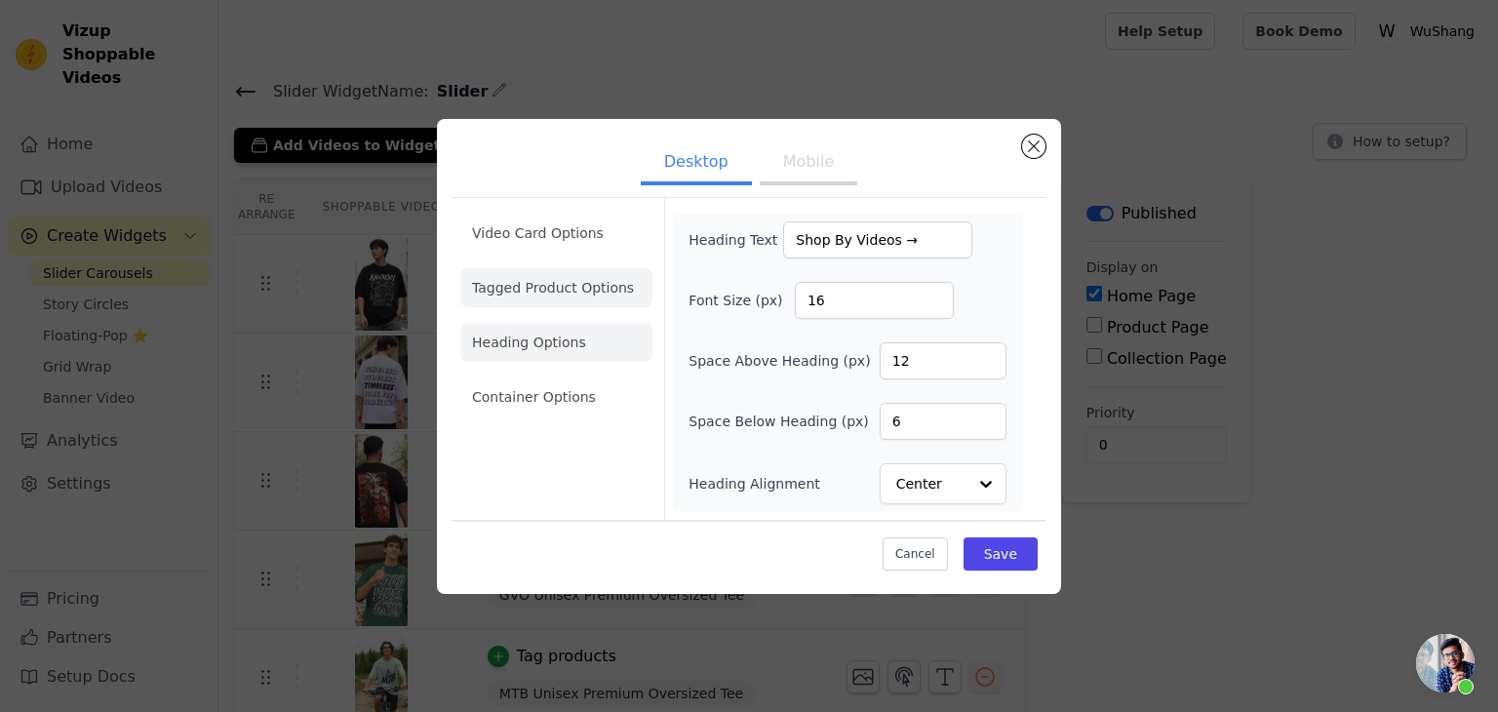
click at [557, 274] on li "Tagged Product Options" at bounding box center [556, 287] width 192 height 39
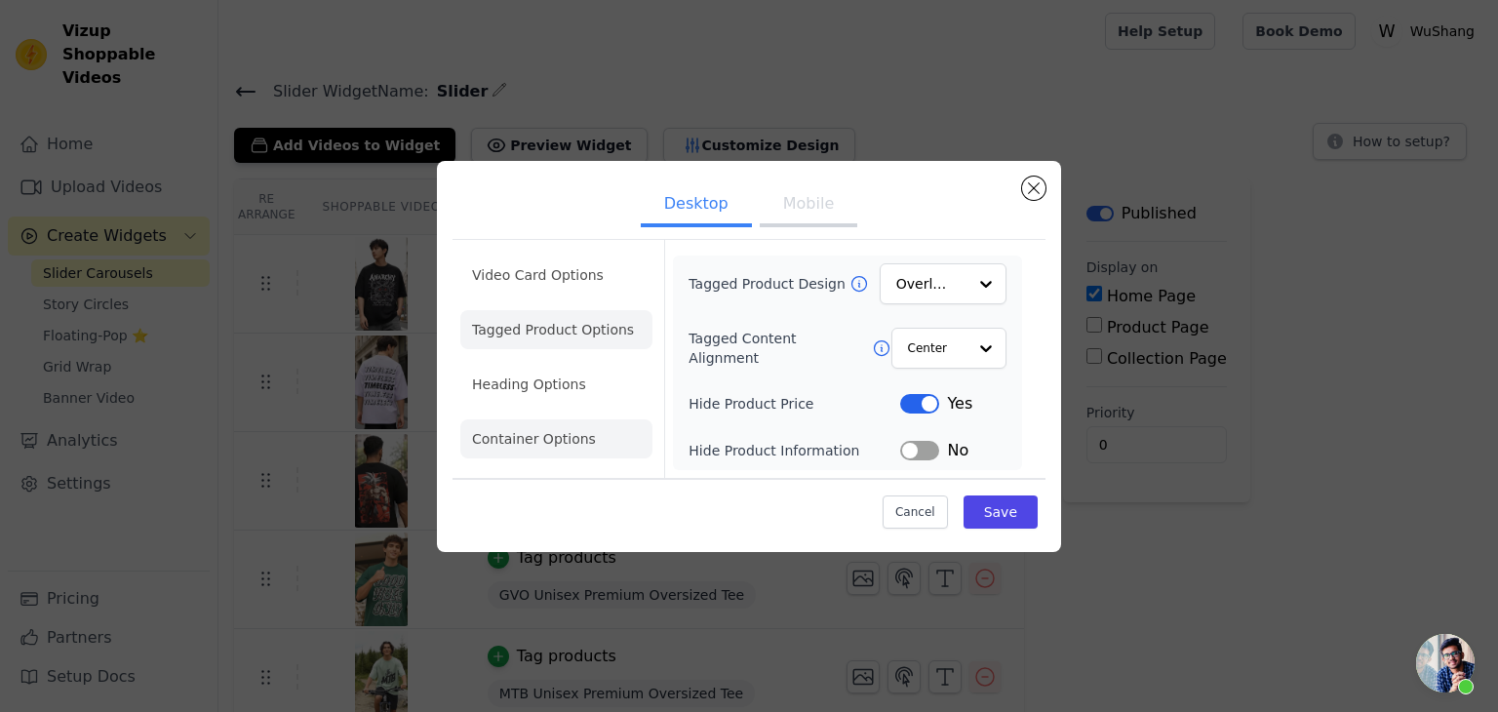
click at [522, 434] on li "Container Options" at bounding box center [556, 438] width 192 height 39
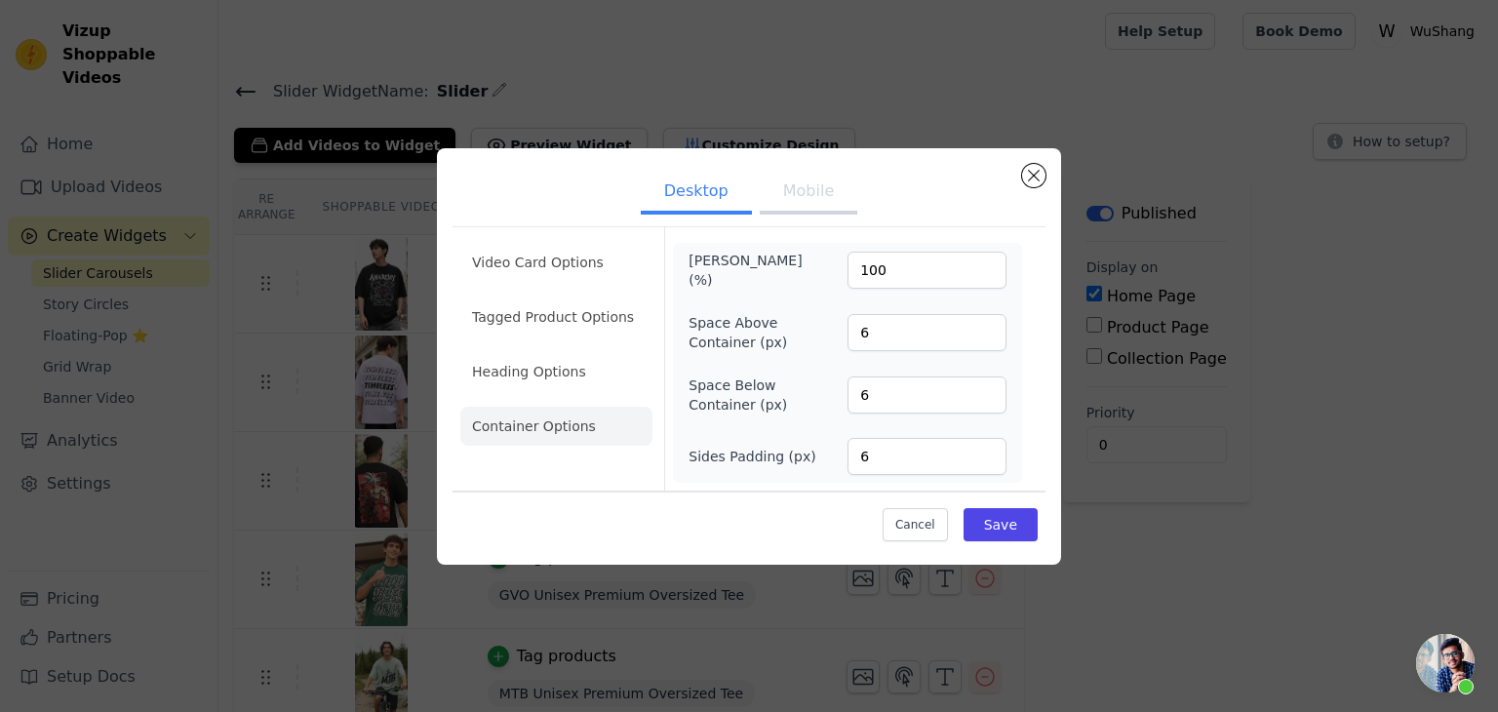
click at [1041, 166] on ul "Desktop Mobile" at bounding box center [748, 193] width 593 height 59
click at [1030, 177] on button "Close modal" at bounding box center [1033, 175] width 23 height 23
